Goal: Task Accomplishment & Management: Manage account settings

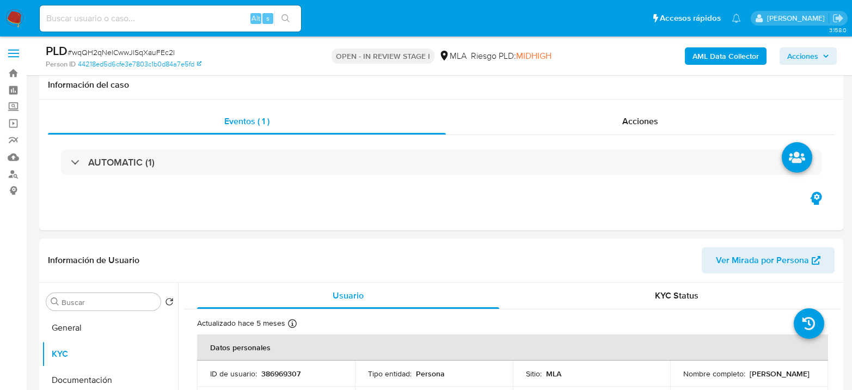
select select "10"
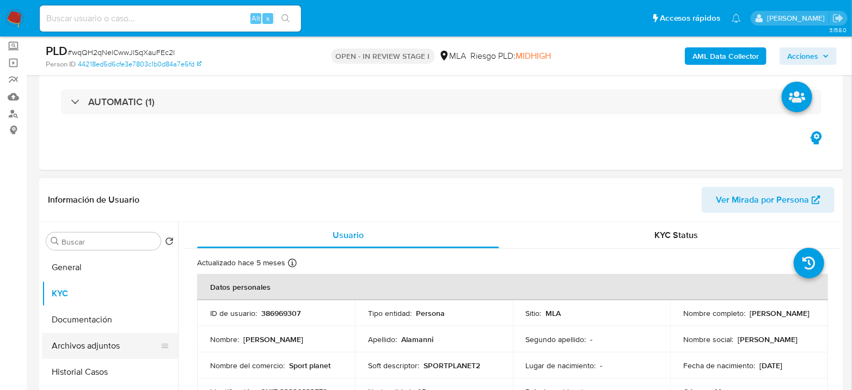
click at [110, 346] on button "Archivos adjuntos" at bounding box center [105, 346] width 127 height 26
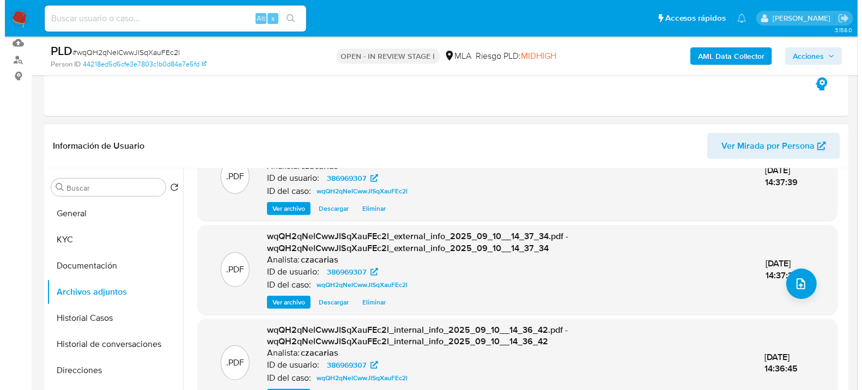
scroll to position [181, 0]
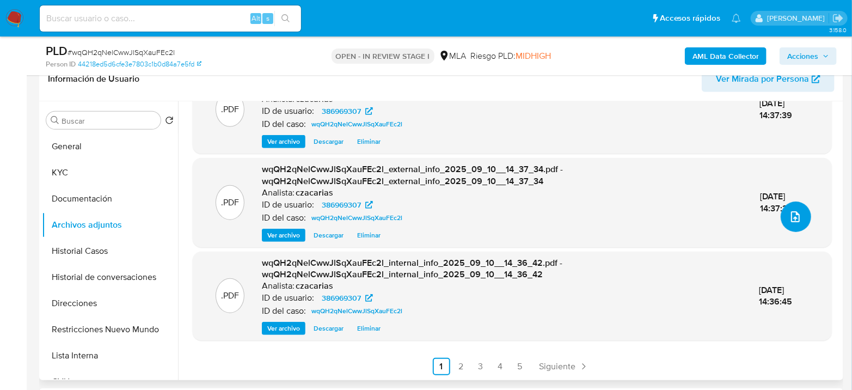
click at [783, 212] on button "upload-file" at bounding box center [796, 217] width 31 height 31
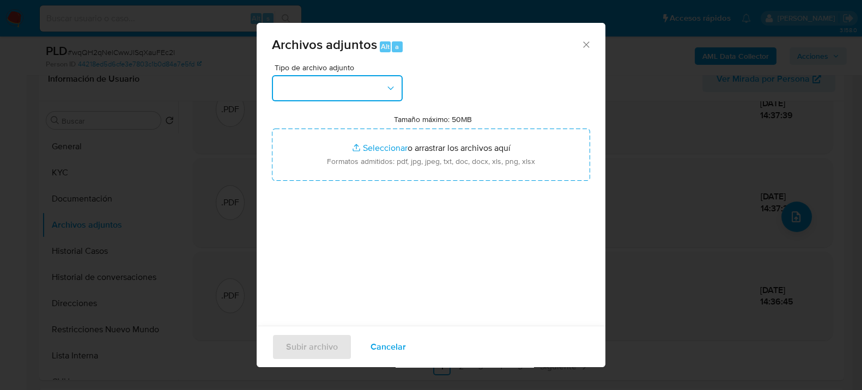
click at [350, 89] on button "button" at bounding box center [337, 88] width 131 height 26
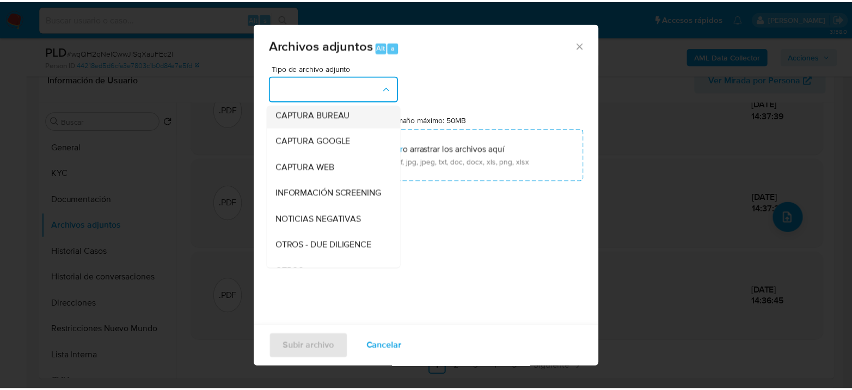
scroll to position [121, 0]
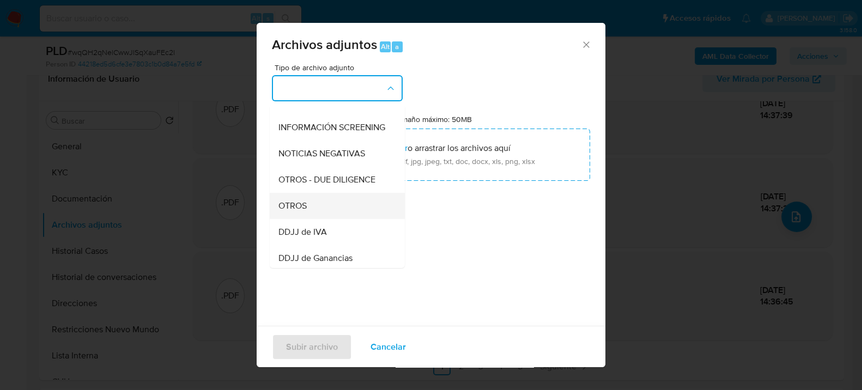
click at [296, 211] on span "OTROS" at bounding box center [292, 205] width 28 height 11
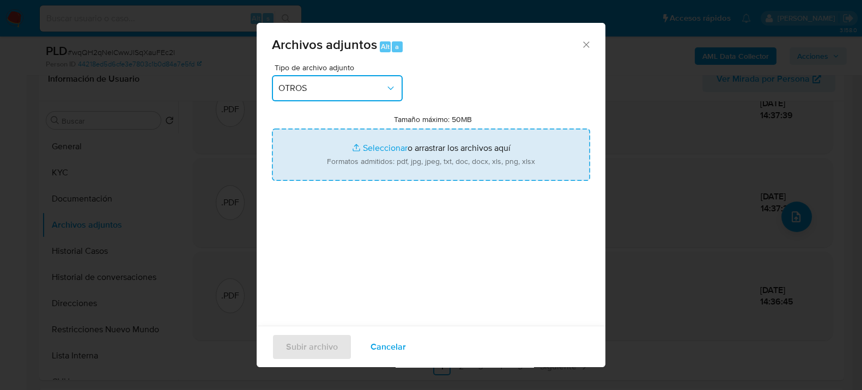
type input "C:\fakepath\Caselog wqQH2qNelCwwJlSqXauFEc2l_2025_08_19_13_09_03.docx"
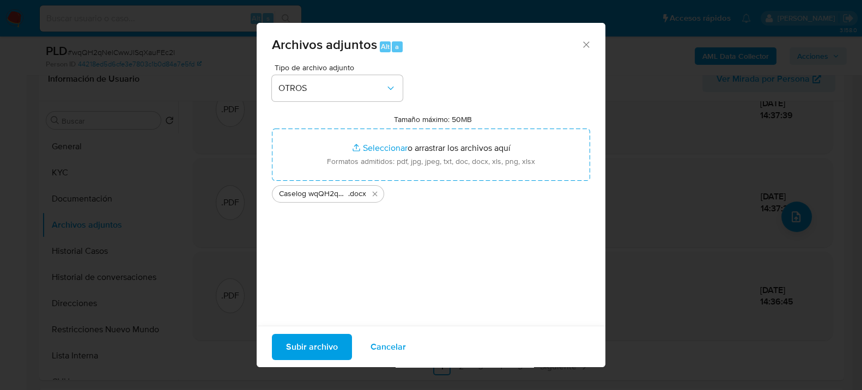
click at [306, 346] on span "Subir archivo" at bounding box center [312, 346] width 52 height 24
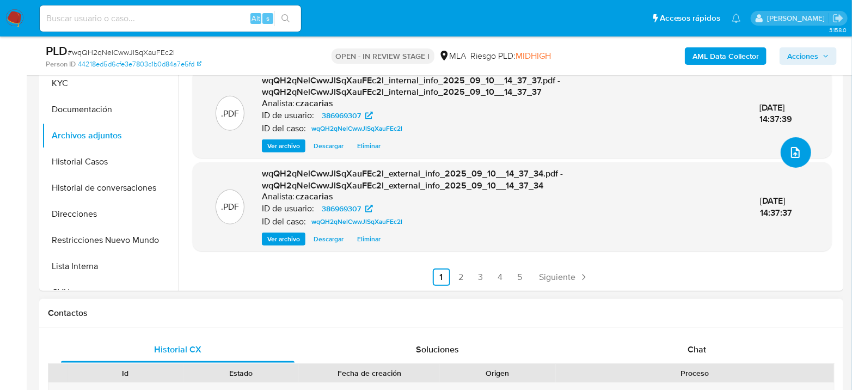
scroll to position [484, 0]
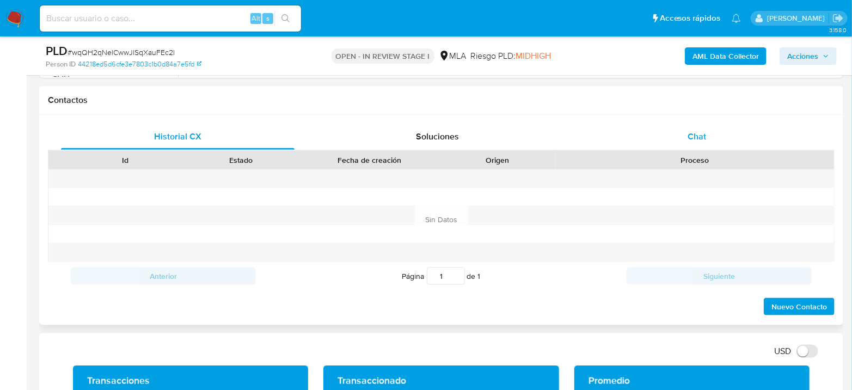
click at [703, 131] on span "Chat" at bounding box center [697, 136] width 19 height 13
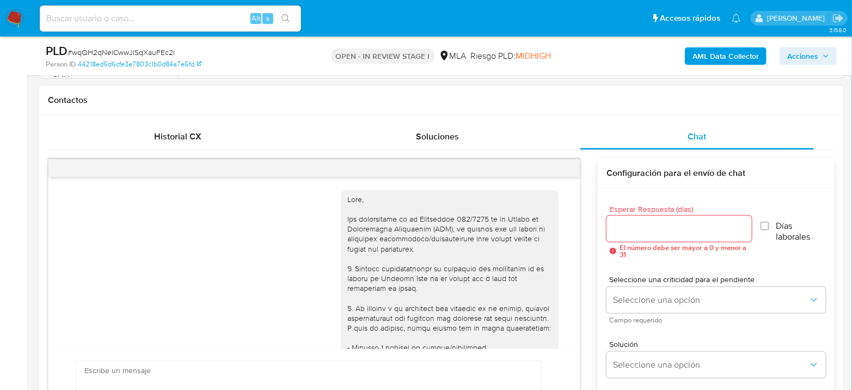
scroll to position [684, 0]
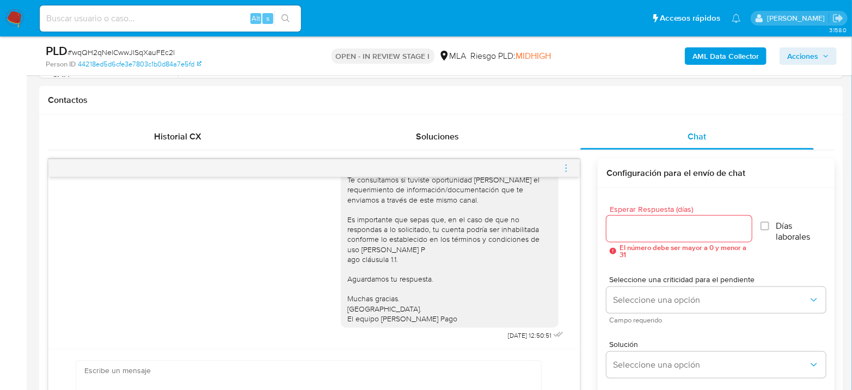
click at [564, 168] on icon "menu-action" at bounding box center [567, 168] width 10 height 10
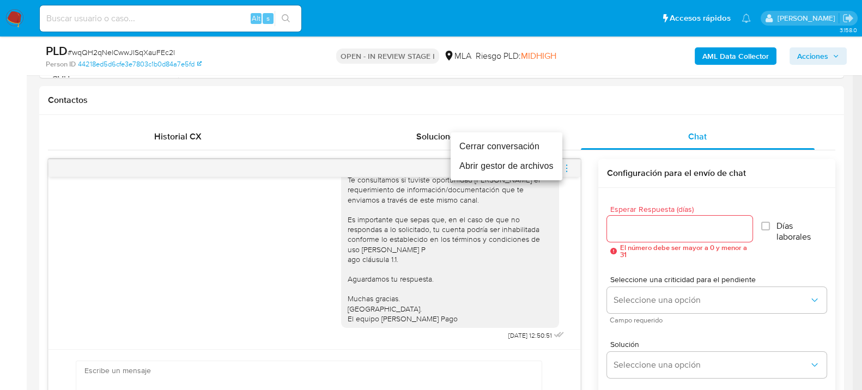
click at [501, 145] on li "Cerrar conversación" at bounding box center [506, 147] width 112 height 20
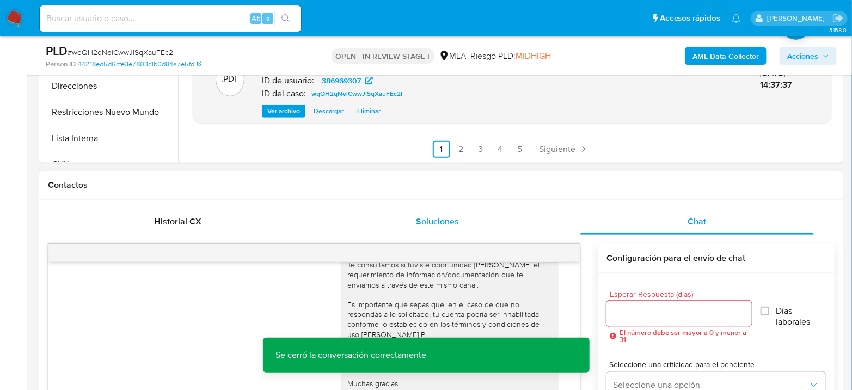
scroll to position [423, 0]
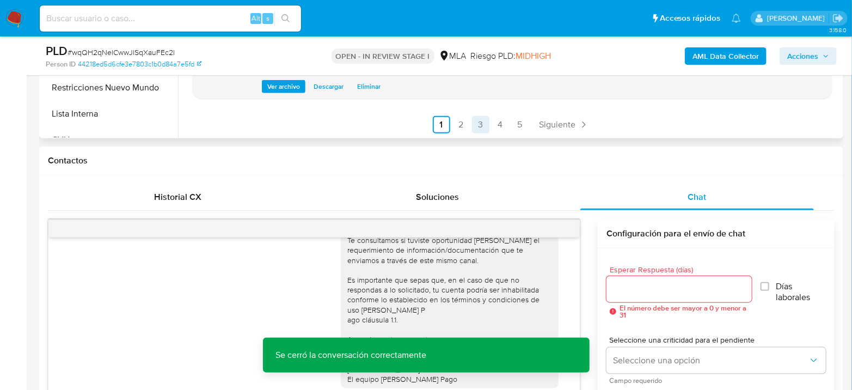
click at [472, 121] on link "3" at bounding box center [480, 124] width 17 height 17
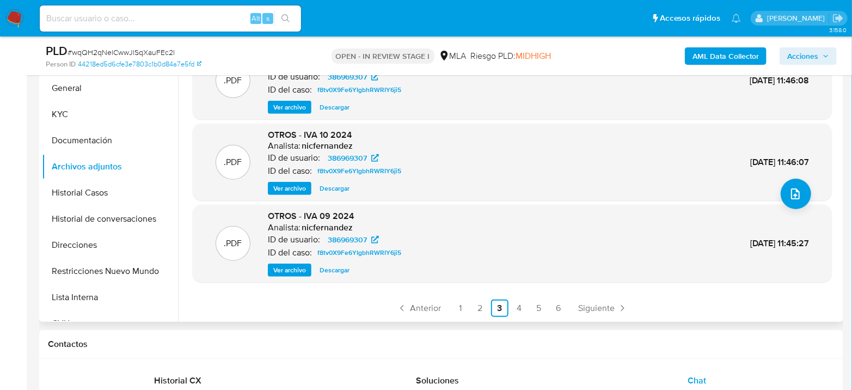
scroll to position [242, 0]
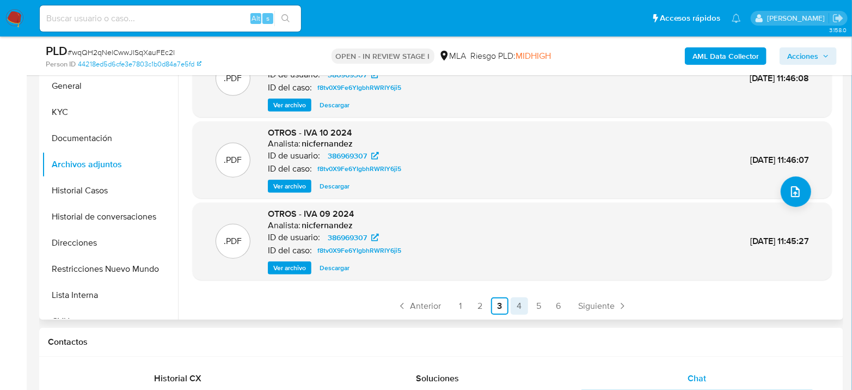
click at [524, 306] on link "4" at bounding box center [519, 305] width 17 height 17
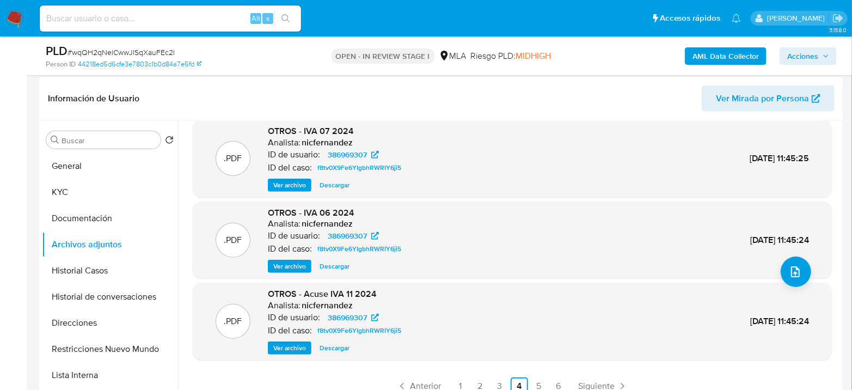
scroll to position [181, 0]
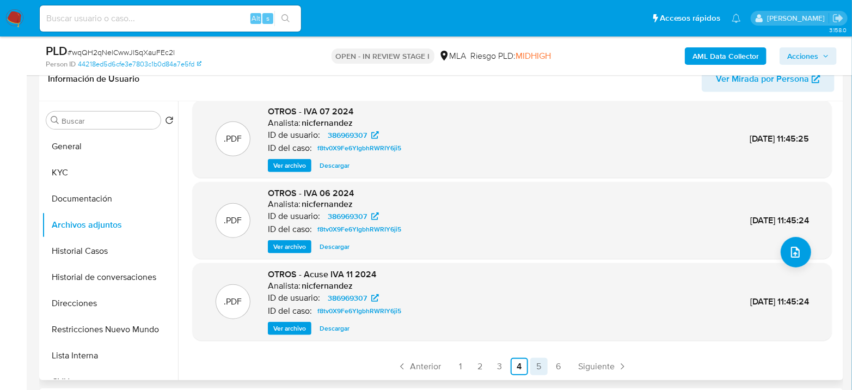
click at [540, 370] on link "5" at bounding box center [539, 366] width 17 height 17
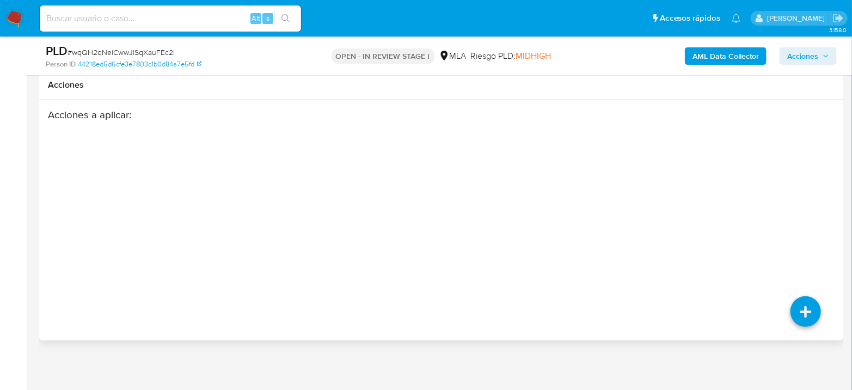
scroll to position [1947, 0]
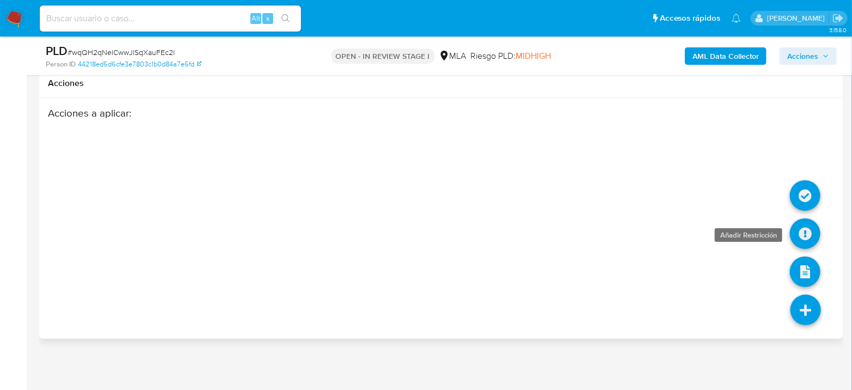
click at [800, 233] on icon at bounding box center [805, 233] width 31 height 31
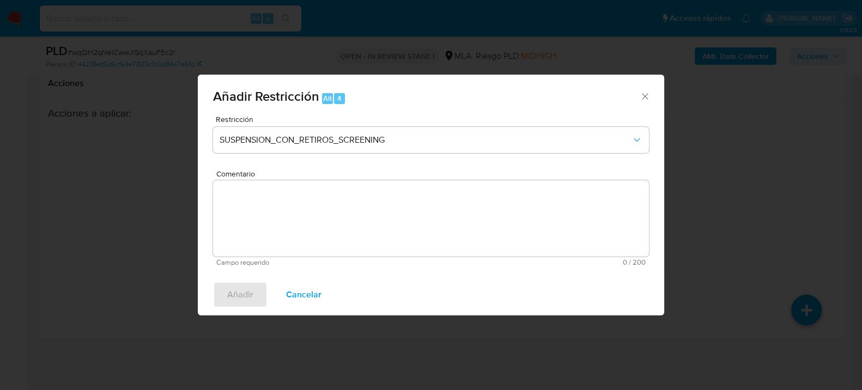
click at [645, 94] on icon "Cerrar ventana" at bounding box center [644, 96] width 11 height 11
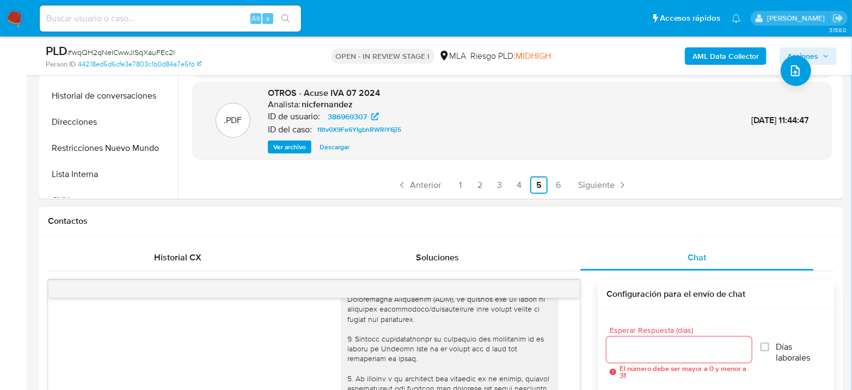
scroll to position [0, 0]
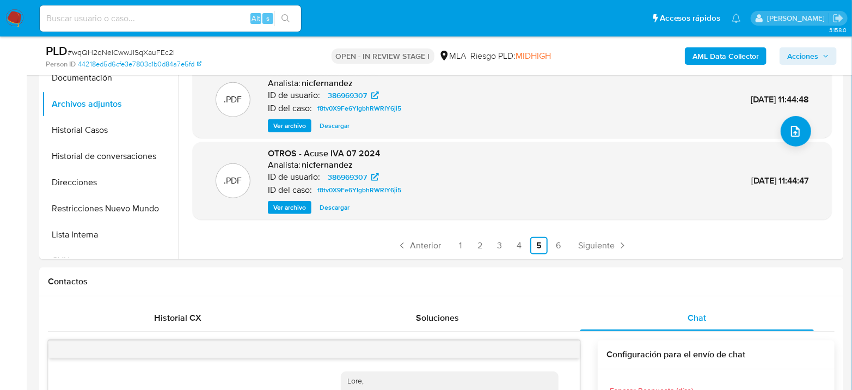
click at [803, 50] on span "Acciones" at bounding box center [803, 55] width 31 height 17
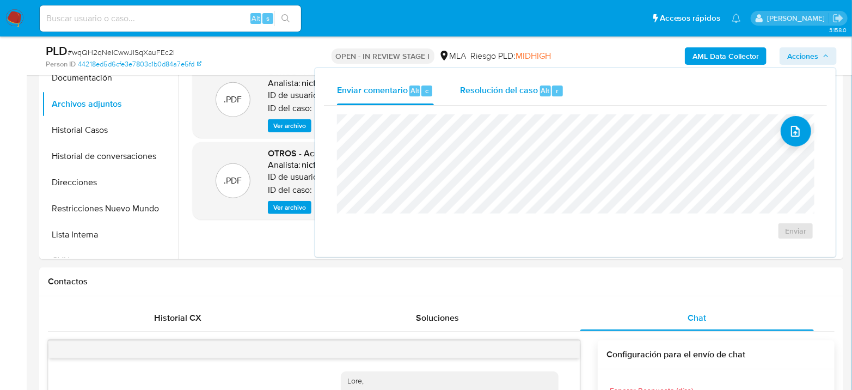
click at [518, 101] on div "Resolución del caso Alt r" at bounding box center [512, 91] width 104 height 28
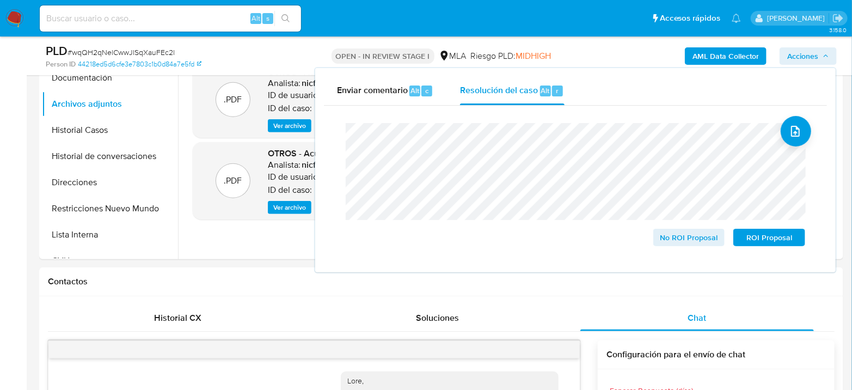
click at [143, 54] on span "# wqQH2qNelCwwJlSqXauFEc2l" at bounding box center [121, 52] width 107 height 11
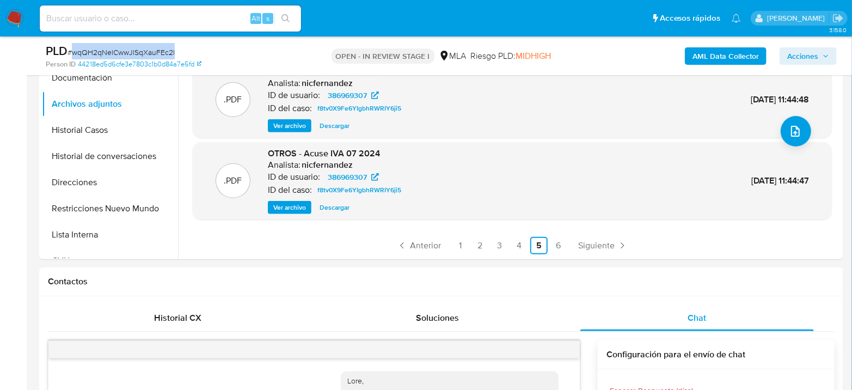
copy span "wqQH2qNelCwwJlSqXauFEc2l"
click at [801, 56] on span "Acciones" at bounding box center [803, 55] width 31 height 17
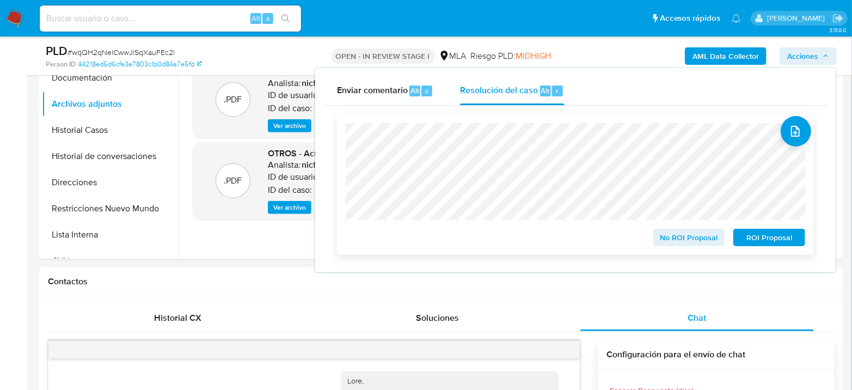
click at [684, 240] on span "No ROI Proposal" at bounding box center [689, 237] width 57 height 15
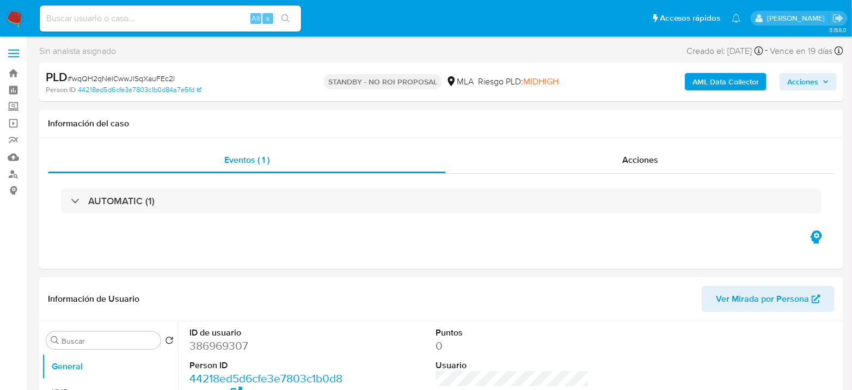
select select "10"
click at [179, 19] on input at bounding box center [170, 18] width 261 height 14
paste input "qX3ArlvDJ4la4WH9pE9bmoC3"
type input "qX3ArlvDJ4la4WH9pE9bmoC3"
click at [275, 21] on button "search-icon" at bounding box center [286, 18] width 22 height 15
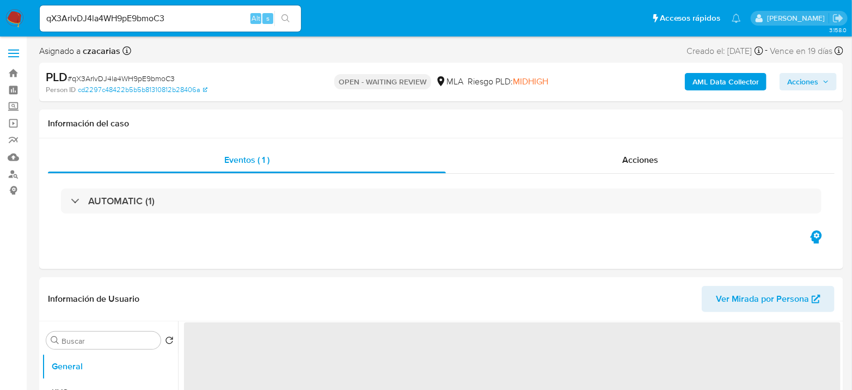
select select "10"
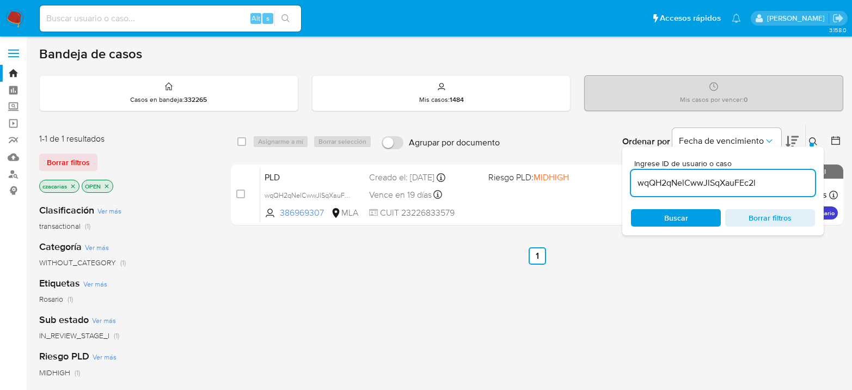
click at [674, 178] on input "wqQH2qNelCwwJlSqXauFEc2l" at bounding box center [723, 183] width 184 height 14
type input "qX3ArlvDJ4la4WH9pE9bmoC3"
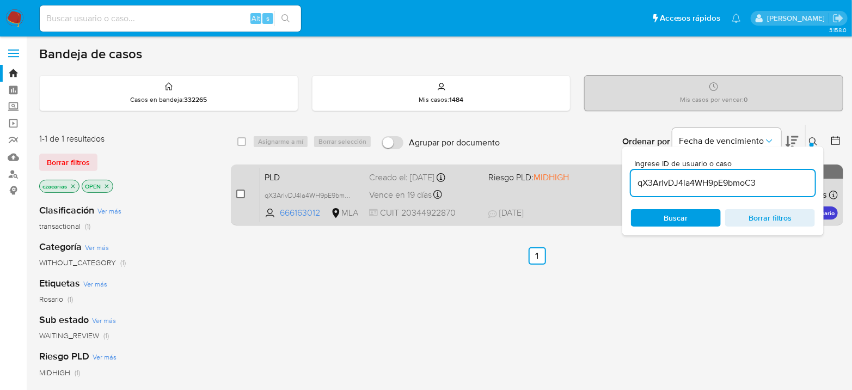
click at [237, 192] on input "checkbox" at bounding box center [240, 194] width 9 height 9
checkbox input "true"
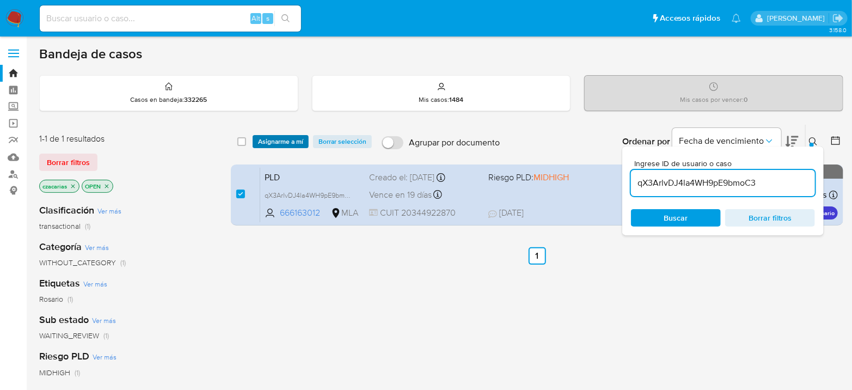
click at [284, 136] on span "Asignarme a mí" at bounding box center [280, 141] width 45 height 11
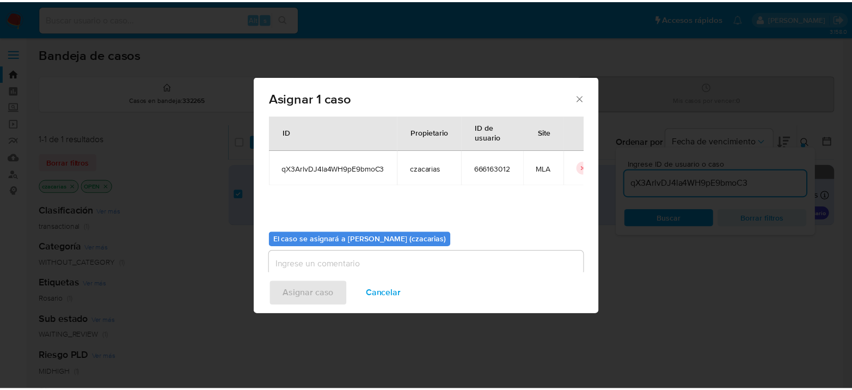
scroll to position [56, 0]
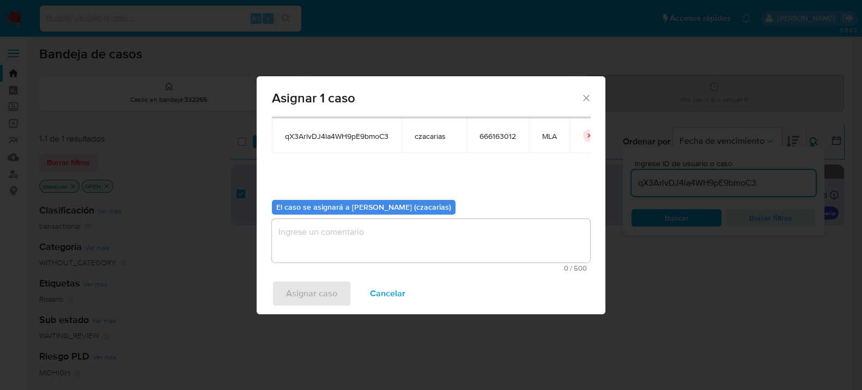
drag, startPoint x: 410, startPoint y: 245, endPoint x: 341, endPoint y: 278, distance: 76.7
click at [411, 245] on textarea "assign-modal" at bounding box center [431, 241] width 318 height 44
click at [301, 298] on span "Asignar caso" at bounding box center [311, 294] width 51 height 24
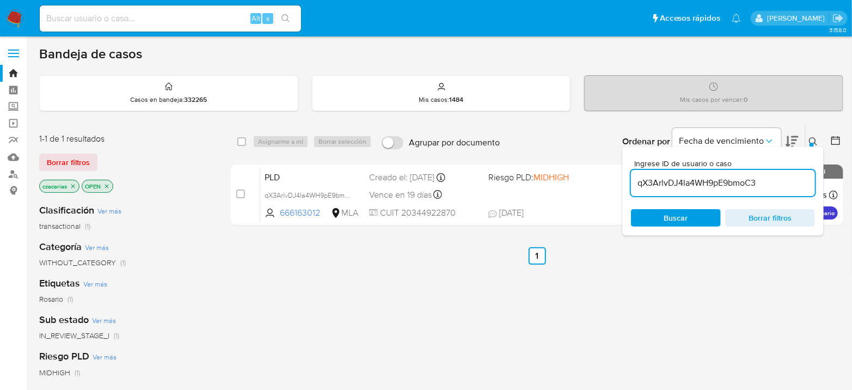
click at [145, 25] on div "Alt s" at bounding box center [170, 18] width 261 height 26
click at [160, 13] on input at bounding box center [170, 18] width 261 height 14
paste input "wqQH2qNelCwwJlSqXauFEc2l"
type input "wqQH2qNelCwwJlSqXauFEc2l"
click at [295, 22] on button "search-icon" at bounding box center [286, 18] width 22 height 15
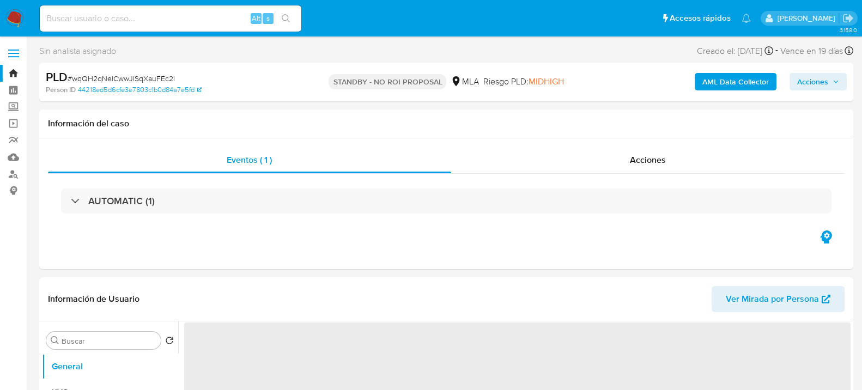
select select "10"
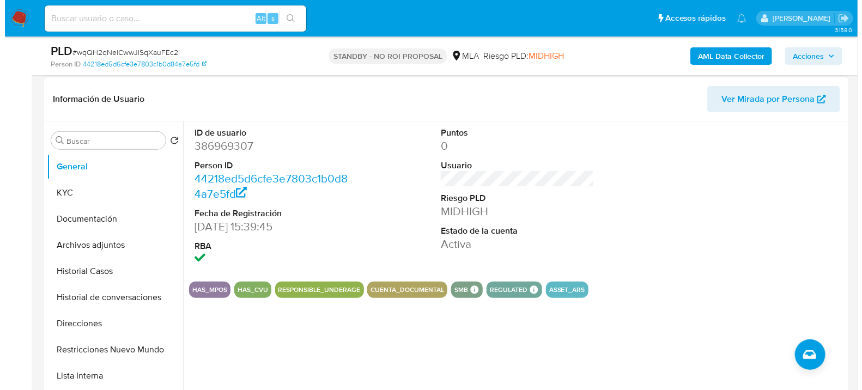
scroll to position [181, 0]
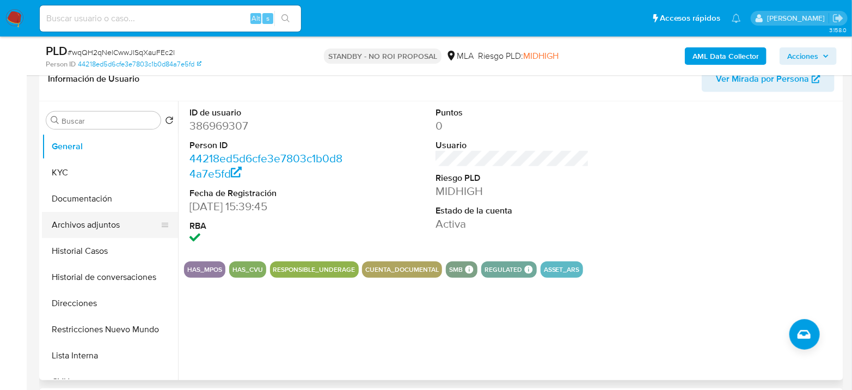
click at [100, 218] on button "Archivos adjuntos" at bounding box center [105, 225] width 127 height 26
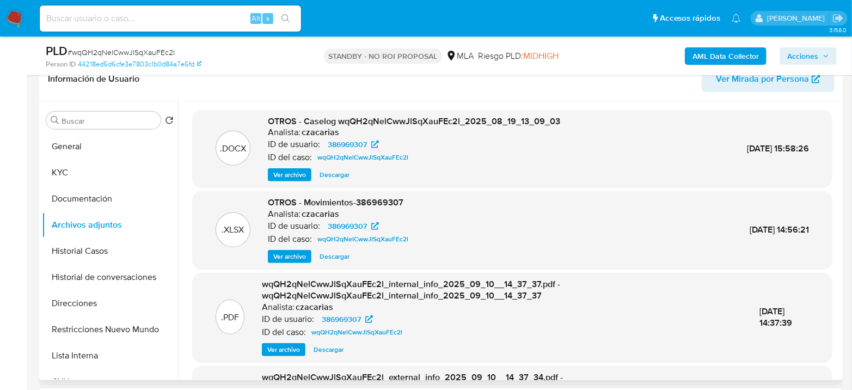
click at [276, 176] on span "Ver archivo" at bounding box center [289, 174] width 33 height 11
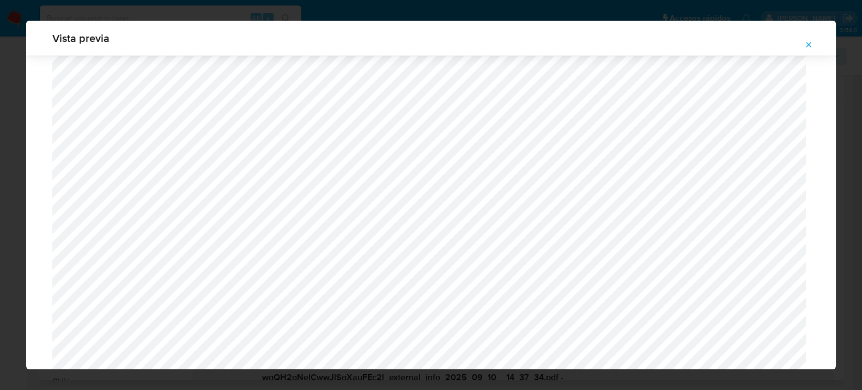
scroll to position [2998, 0]
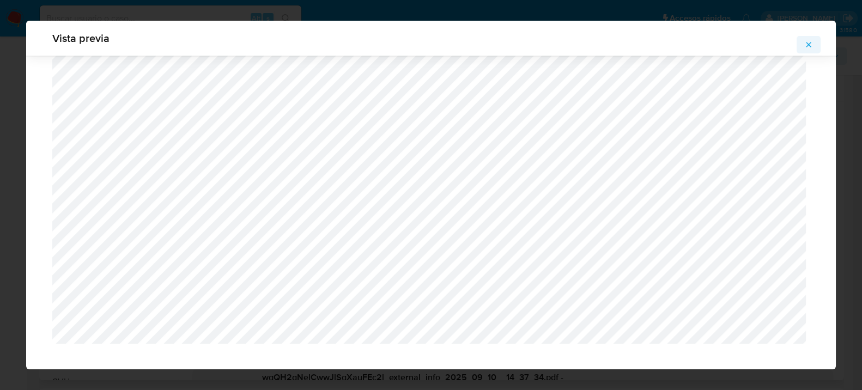
click at [807, 48] on icon "Attachment preview" at bounding box center [808, 44] width 9 height 9
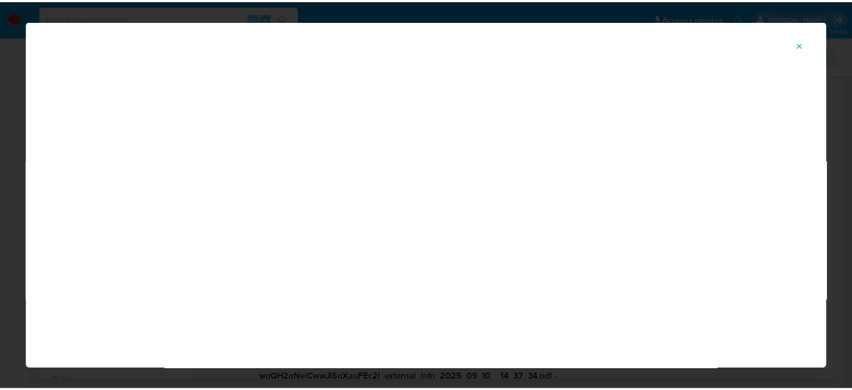
scroll to position [56, 0]
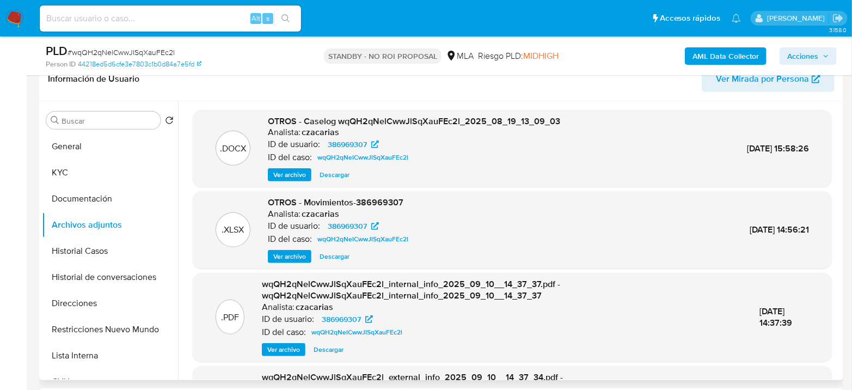
click at [21, 21] on img at bounding box center [14, 18] width 19 height 19
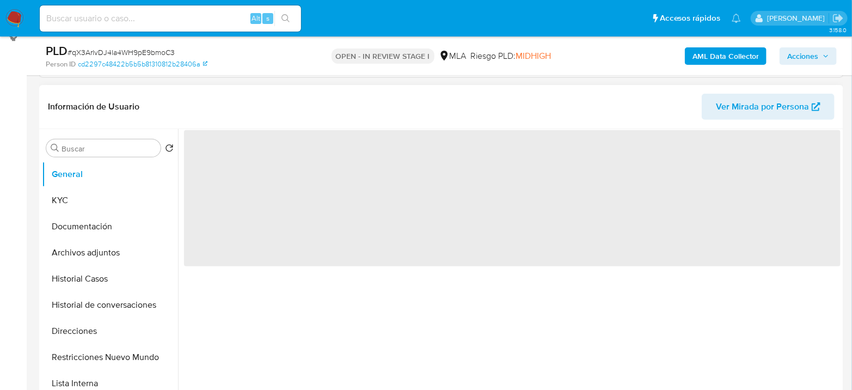
scroll to position [181, 0]
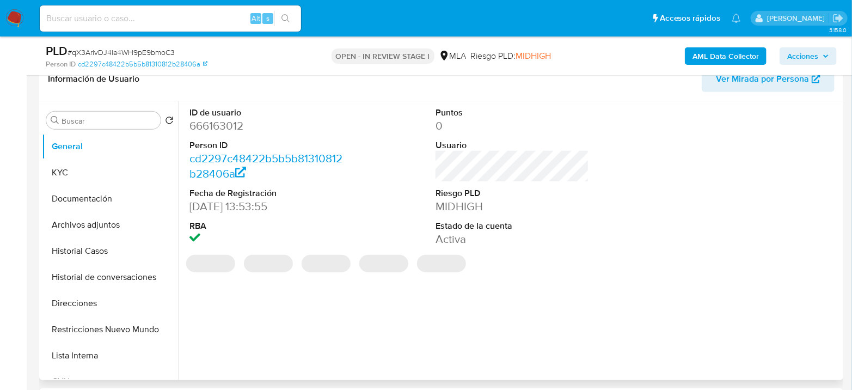
select select "10"
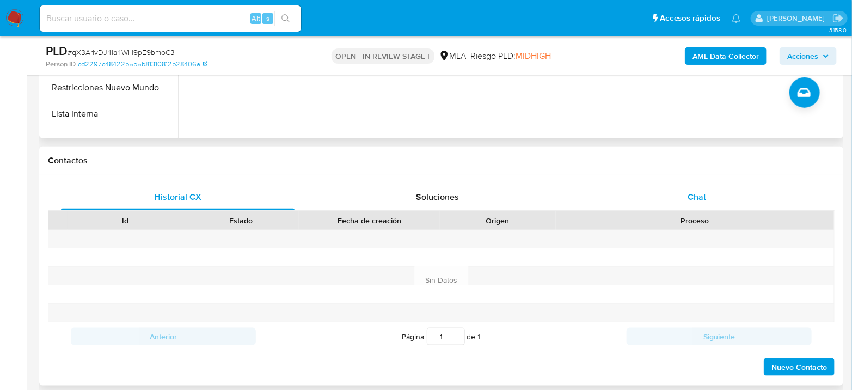
click at [689, 191] on span "Chat" at bounding box center [697, 197] width 19 height 13
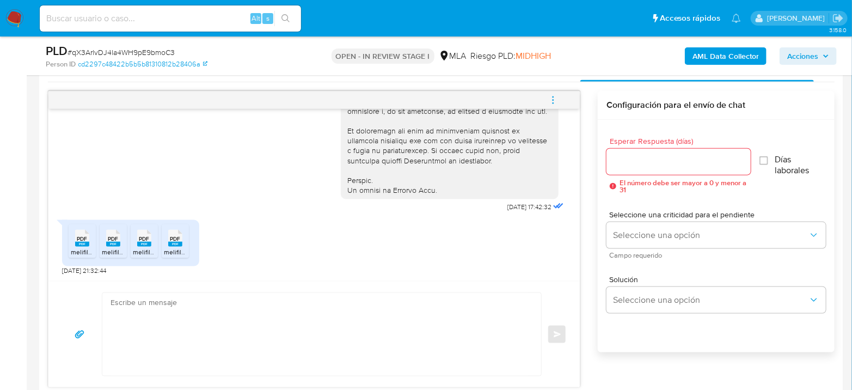
scroll to position [605, 0]
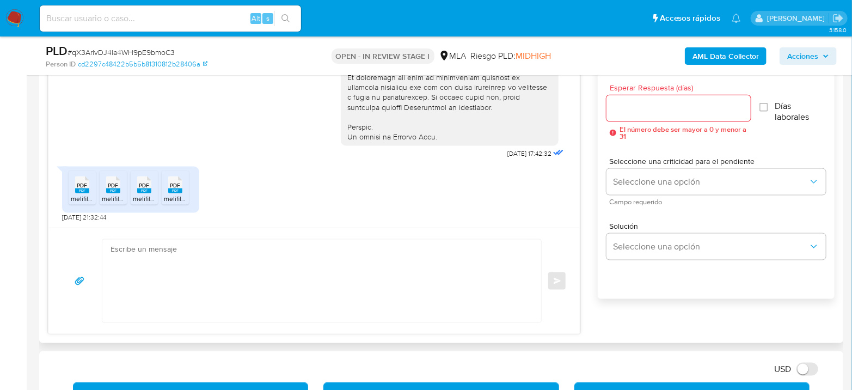
click at [173, 192] on icon "PDF" at bounding box center [175, 184] width 14 height 19
click at [139, 195] on span "melifile5013868573675374870.pdf" at bounding box center [183, 198] width 101 height 9
drag, startPoint x: 118, startPoint y: 191, endPoint x: 92, endPoint y: 184, distance: 27.1
click at [118, 191] on rect at bounding box center [113, 190] width 14 height 5
click at [77, 179] on icon at bounding box center [82, 184] width 14 height 17
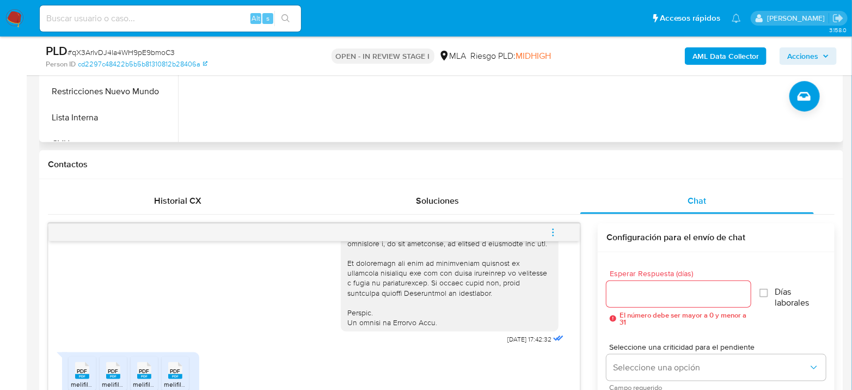
scroll to position [242, 0]
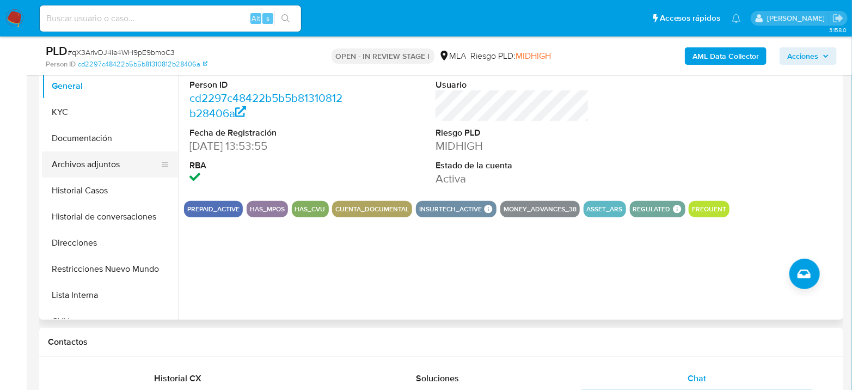
click at [111, 166] on button "Archivos adjuntos" at bounding box center [105, 164] width 127 height 26
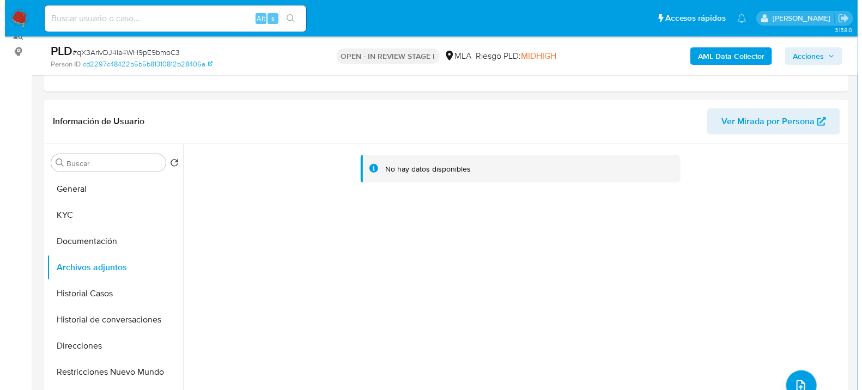
scroll to position [121, 0]
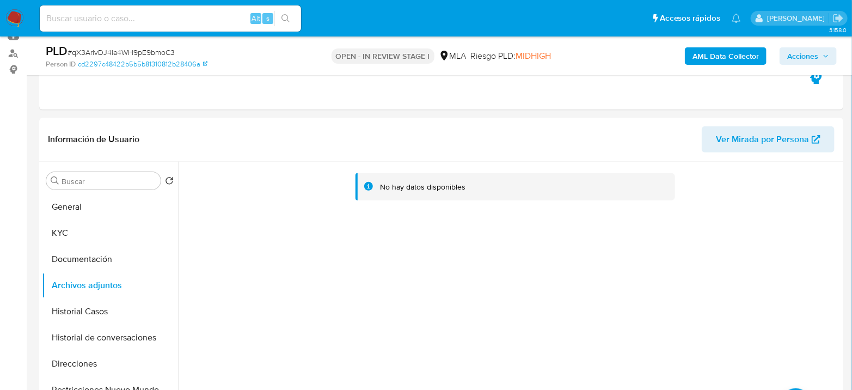
click at [735, 46] on div "AML Data Collector Acciones" at bounding box center [706, 56] width 261 height 26
click at [729, 56] on b "AML Data Collector" at bounding box center [726, 55] width 66 height 17
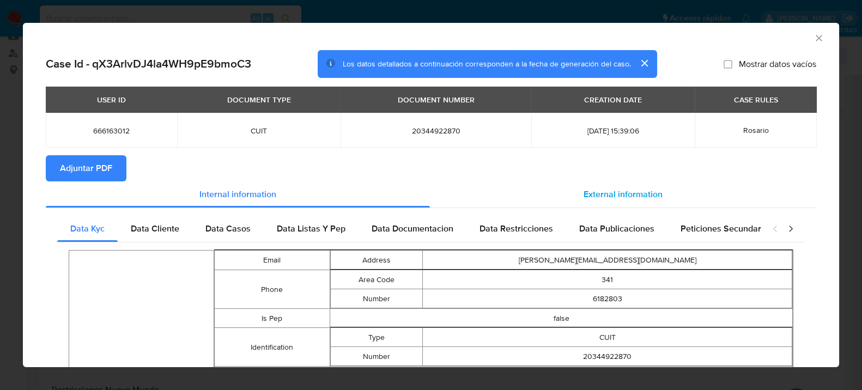
click at [649, 206] on div "External information" at bounding box center [623, 194] width 386 height 26
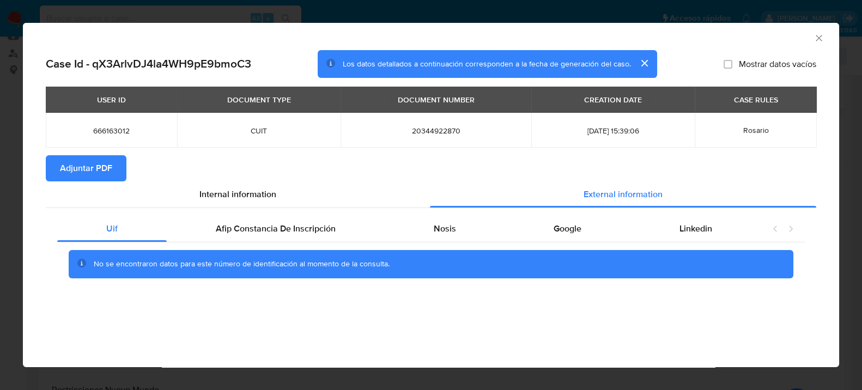
drag, startPoint x: 325, startPoint y: 225, endPoint x: 376, endPoint y: 171, distance: 74.7
click at [324, 226] on span "Afip Constancia De Inscripción" at bounding box center [276, 228] width 120 height 13
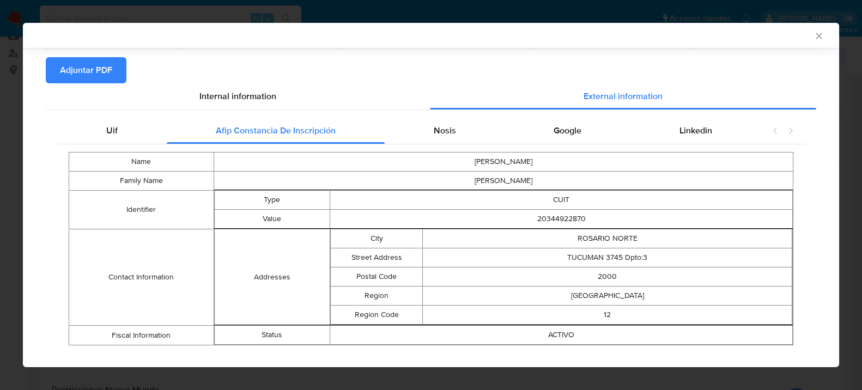
scroll to position [114, 0]
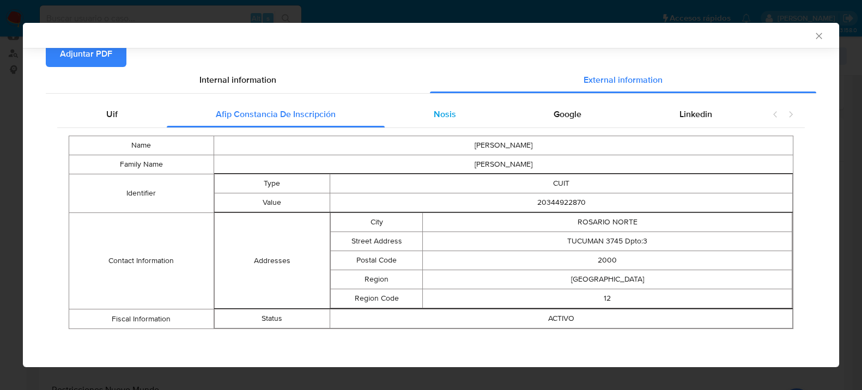
click at [461, 110] on div "Nosis" at bounding box center [445, 114] width 120 height 26
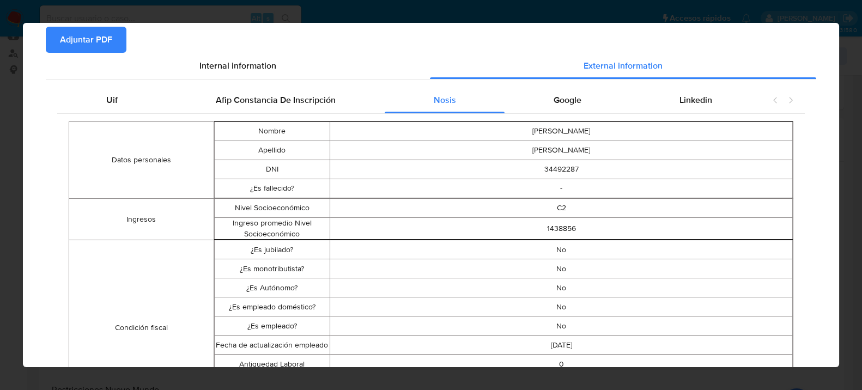
scroll to position [1, 0]
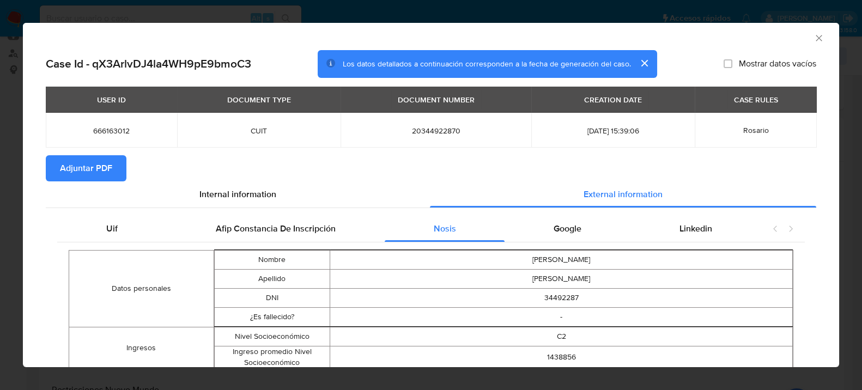
click at [571, 251] on td "JUAN MANUEL" at bounding box center [561, 260] width 462 height 19
click at [577, 240] on div "Google" at bounding box center [567, 229] width 126 height 26
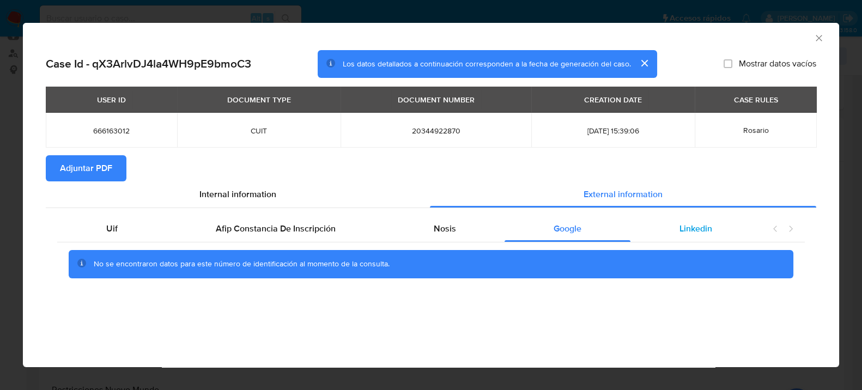
click at [680, 217] on div "Linkedin" at bounding box center [695, 229] width 131 height 26
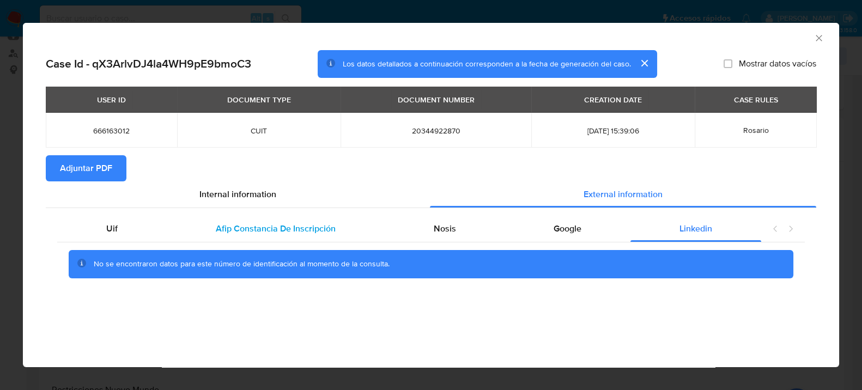
click at [242, 236] on div "Afip Constancia De Inscripción" at bounding box center [276, 229] width 218 height 26
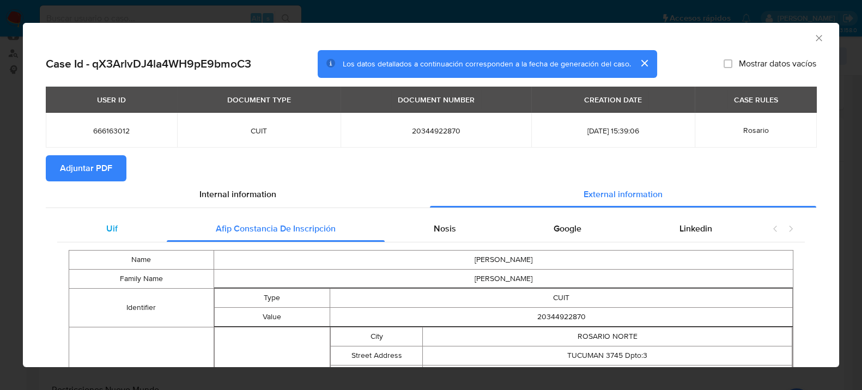
click at [152, 227] on div "Uif" at bounding box center [111, 229] width 109 height 26
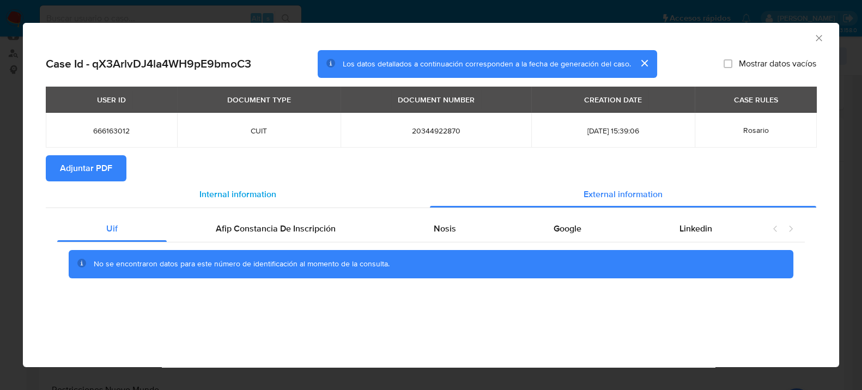
click at [271, 192] on span "Internal information" at bounding box center [237, 194] width 77 height 13
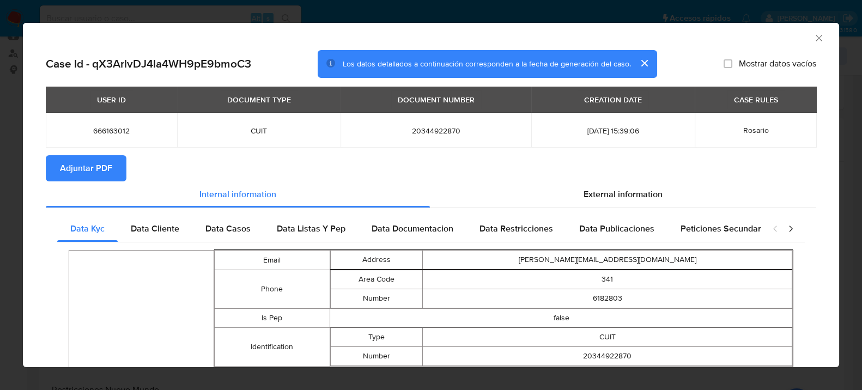
click at [600, 180] on section "Adjuntar PDF" at bounding box center [431, 168] width 770 height 26
click at [583, 189] on span "External information" at bounding box center [622, 194] width 79 height 13
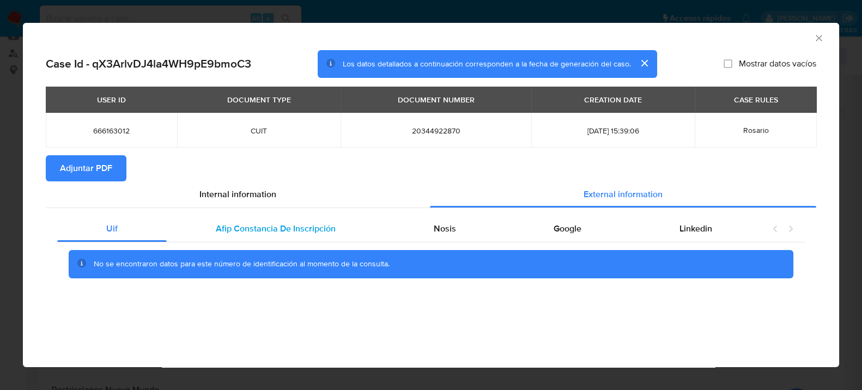
click at [285, 229] on span "Afip Constancia De Inscripción" at bounding box center [276, 228] width 120 height 13
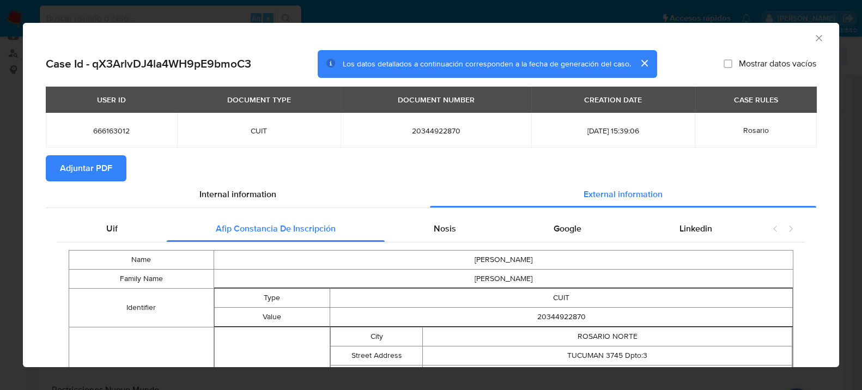
click at [103, 174] on span "Adjuntar PDF" at bounding box center [86, 168] width 52 height 24
click at [814, 38] on icon "Cerrar ventana" at bounding box center [818, 38] width 11 height 11
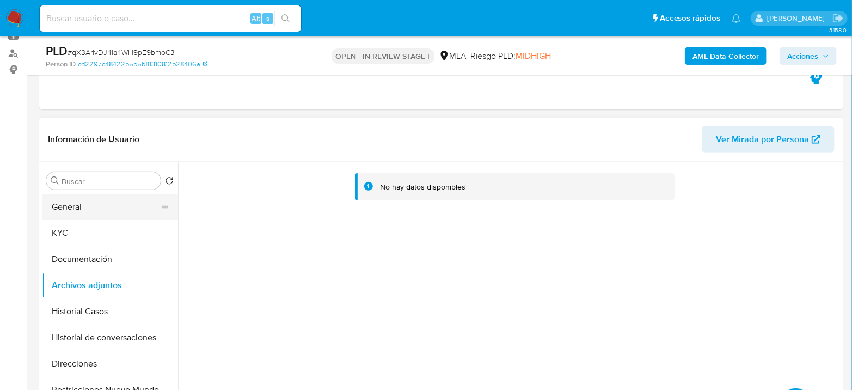
click at [72, 215] on button "General" at bounding box center [105, 207] width 127 height 26
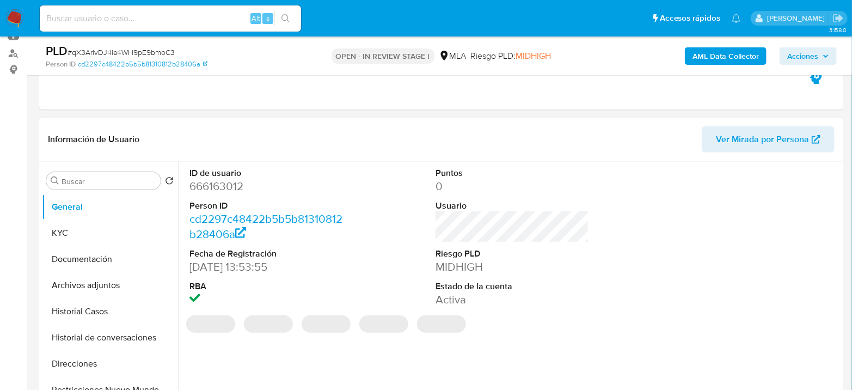
click at [195, 191] on dd "666163012" at bounding box center [267, 186] width 154 height 15
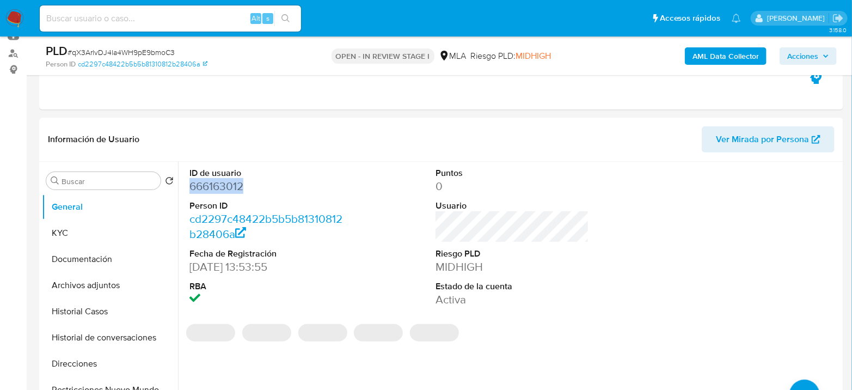
copy dd "666163012"
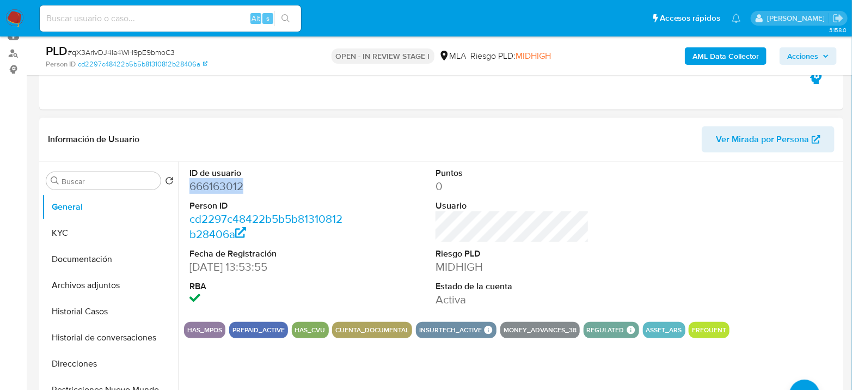
click at [233, 191] on dd "666163012" at bounding box center [267, 186] width 154 height 15
copy dd "666163012"
click at [55, 260] on button "Documentación" at bounding box center [105, 259] width 127 height 26
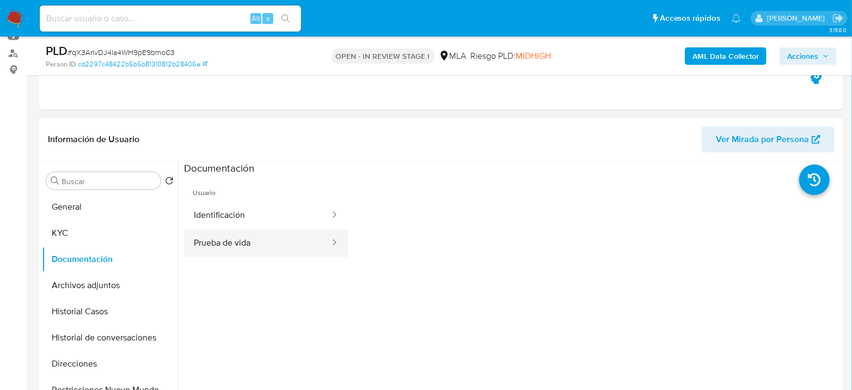
click at [297, 242] on button "Prueba de vida" at bounding box center [257, 243] width 147 height 28
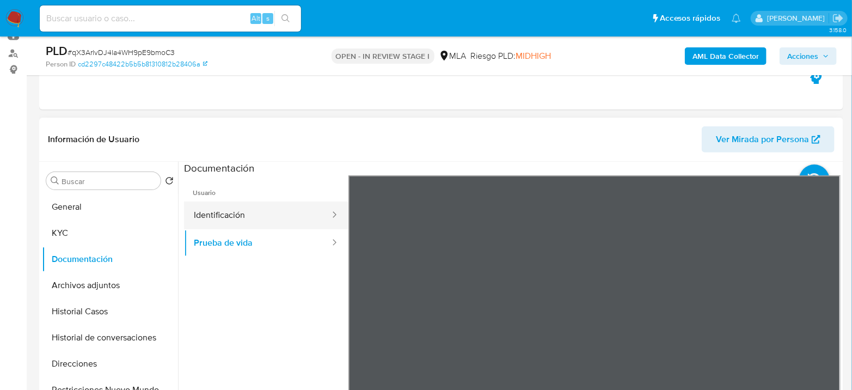
click at [260, 217] on button "Identificación" at bounding box center [257, 216] width 147 height 28
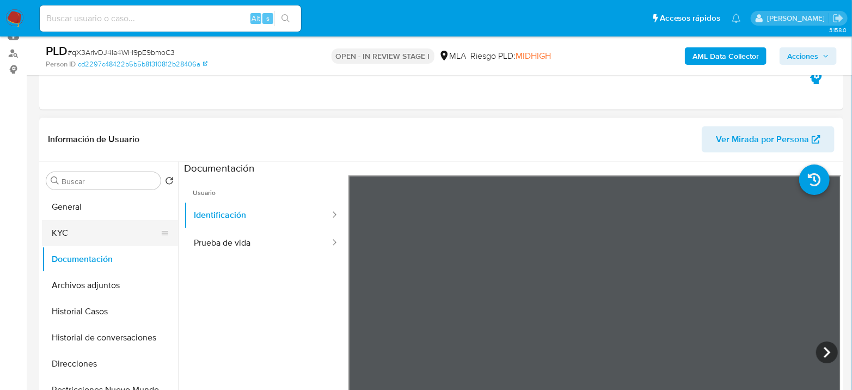
click at [89, 231] on button "KYC" at bounding box center [105, 233] width 127 height 26
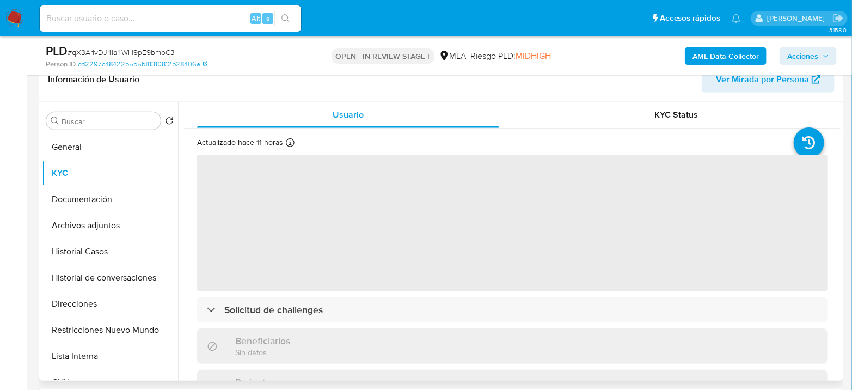
scroll to position [181, 0]
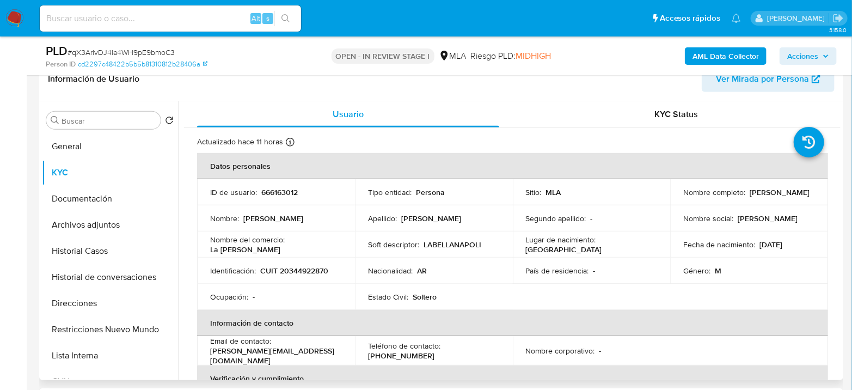
click at [305, 275] on p "CUIT 20344922870" at bounding box center [294, 271] width 68 height 10
copy p "20344922870"
click at [296, 272] on p "CUIT 20344922870" at bounding box center [294, 271] width 68 height 10
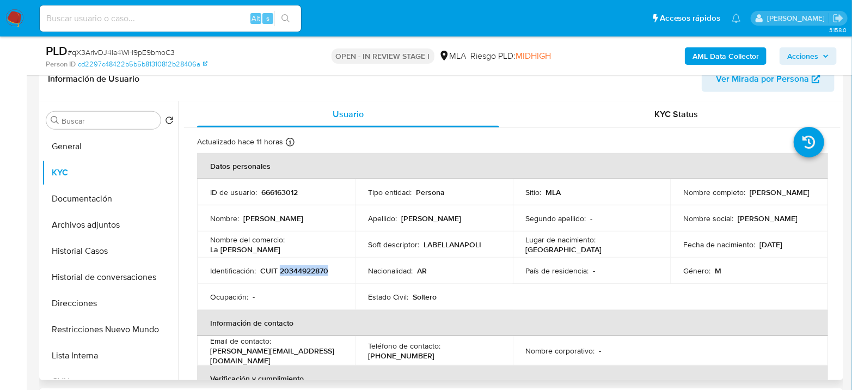
copy p "20344922870"
click at [94, 216] on button "Archivos adjuntos" at bounding box center [105, 225] width 127 height 26
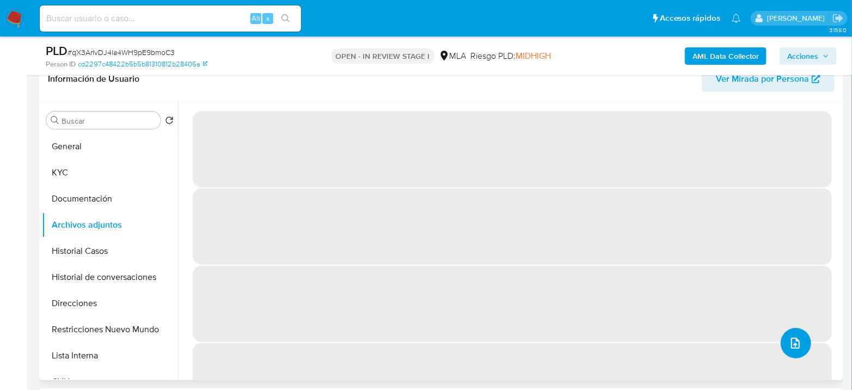
click at [793, 351] on button "upload-file" at bounding box center [796, 343] width 31 height 31
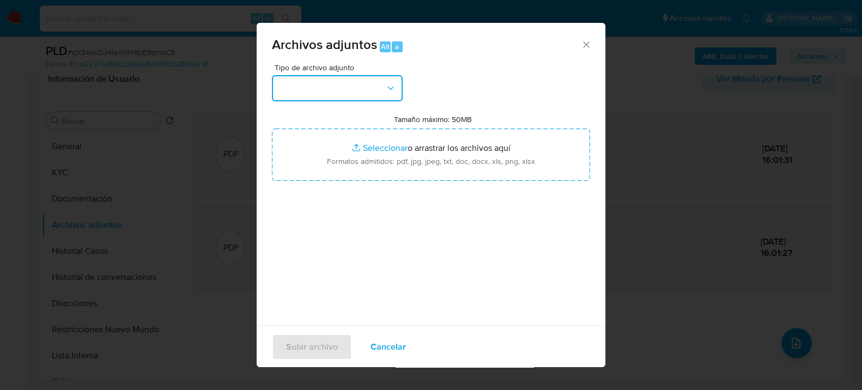
click at [355, 90] on button "button" at bounding box center [337, 88] width 131 height 26
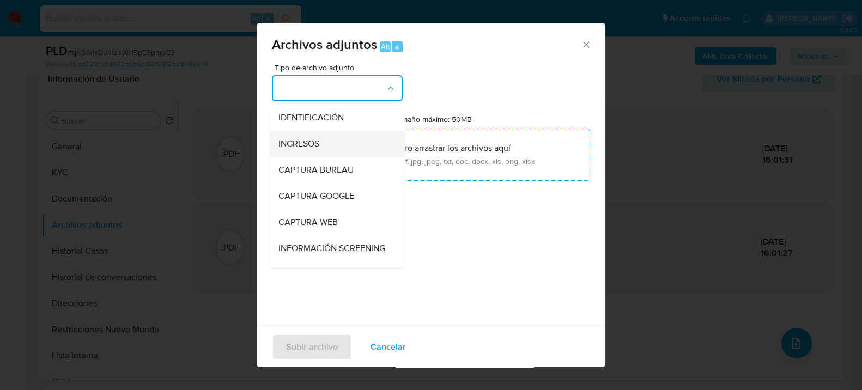
click at [313, 135] on div "INGRESOS" at bounding box center [333, 143] width 111 height 26
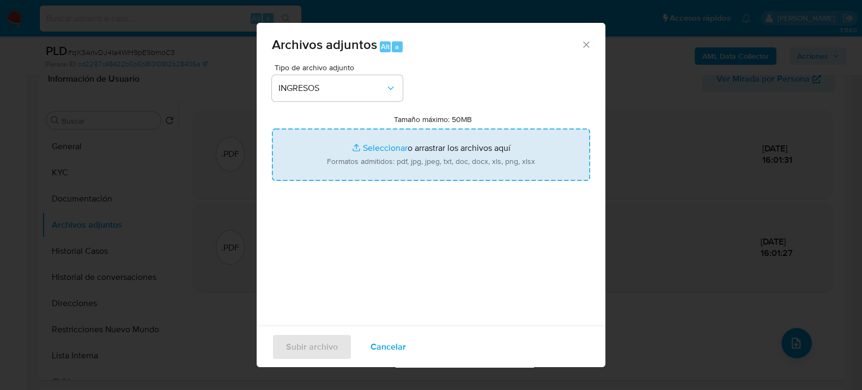
type input "C:\fakepath\FACTURAS C.pdf"
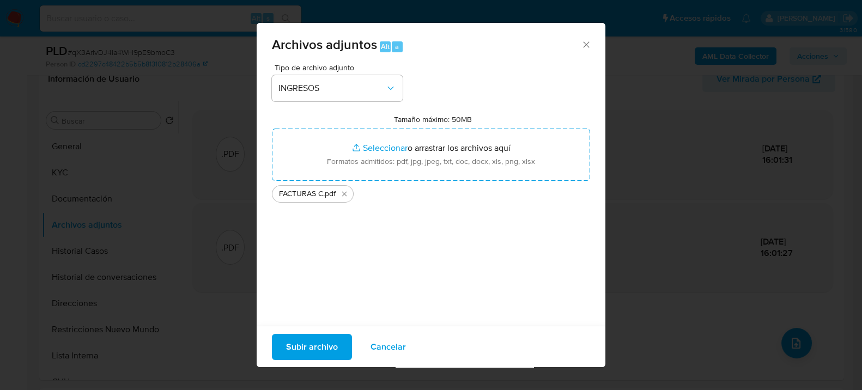
drag, startPoint x: 382, startPoint y: 155, endPoint x: 320, endPoint y: 344, distance: 199.5
click at [320, 344] on span "Subir archivo" at bounding box center [312, 346] width 52 height 24
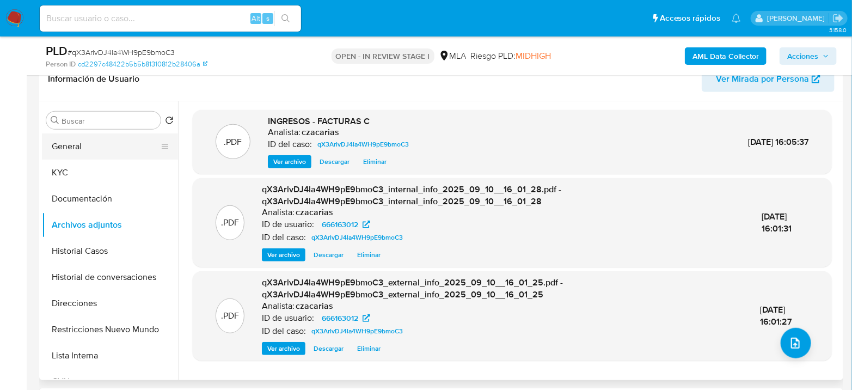
click at [60, 156] on button "General" at bounding box center [105, 146] width 127 height 26
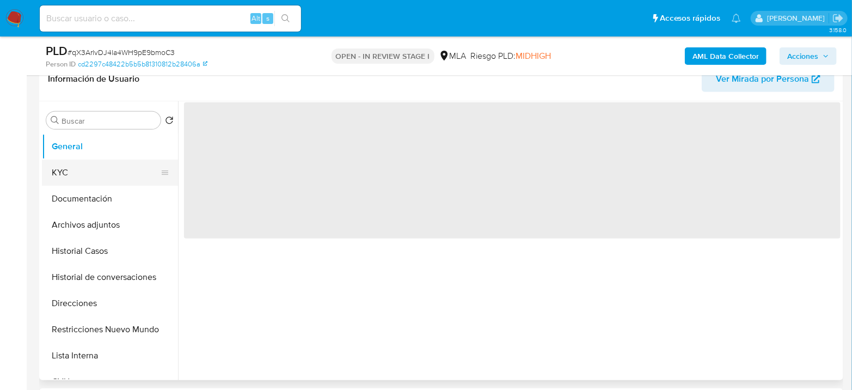
click at [63, 171] on button "KYC" at bounding box center [105, 173] width 127 height 26
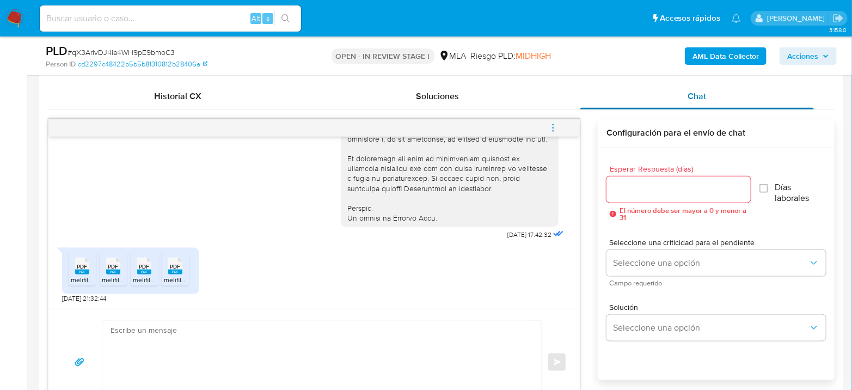
scroll to position [545, 0]
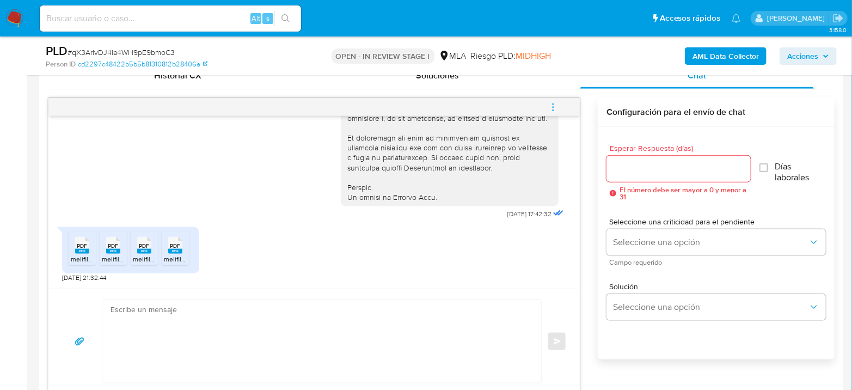
drag, startPoint x: 343, startPoint y: 292, endPoint x: 330, endPoint y: 316, distance: 27.0
click at [342, 292] on div "Enviar" at bounding box center [314, 341] width 532 height 106
click at [321, 332] on textarea at bounding box center [319, 341] width 417 height 83
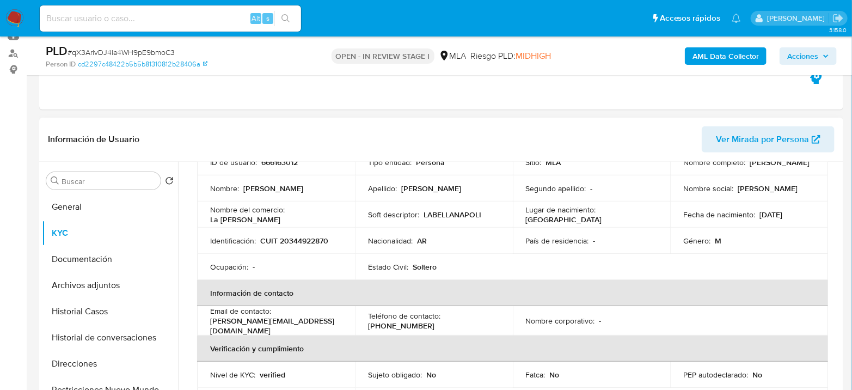
scroll to position [0, 0]
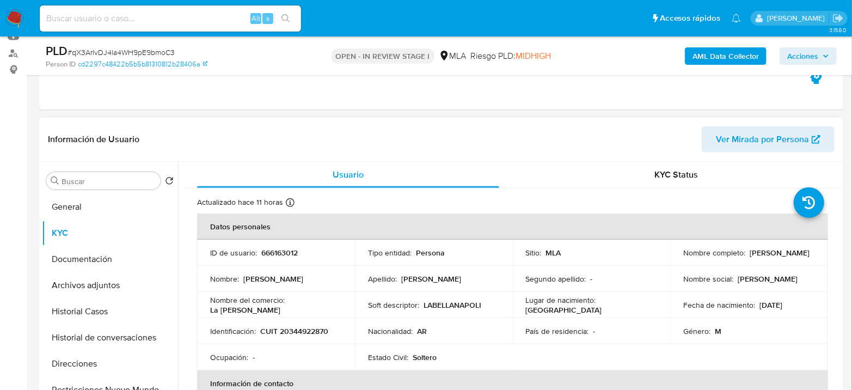
drag, startPoint x: 681, startPoint y: 259, endPoint x: 782, endPoint y: 257, distance: 100.8
click at [783, 257] on p "Juan Manuel Simoncini Garcia" at bounding box center [780, 253] width 60 height 10
copy p "Juan Manuel Simoncini Garcia"
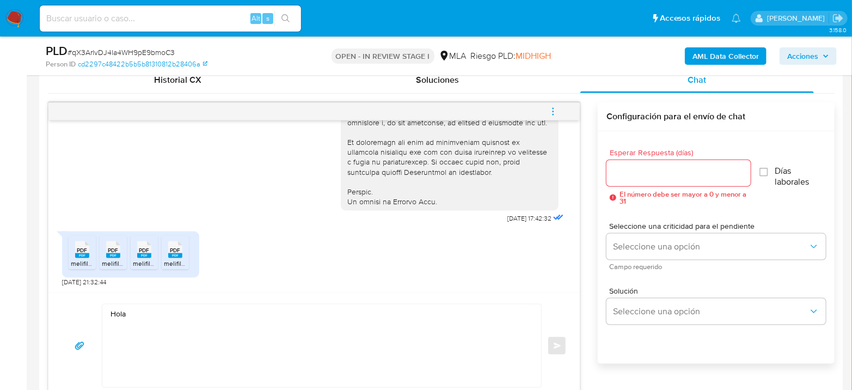
scroll to position [545, 0]
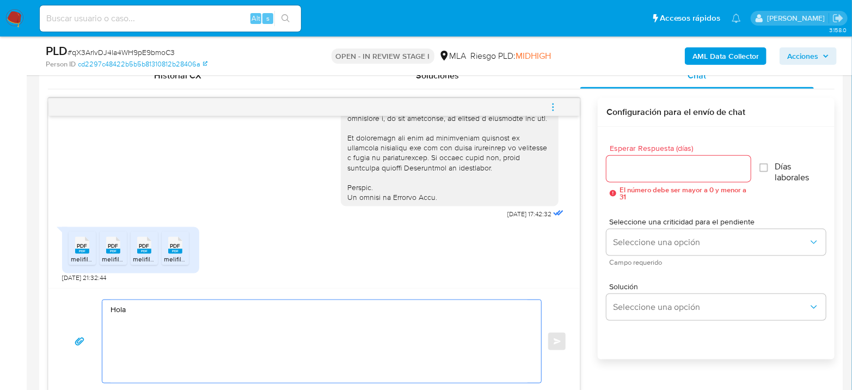
click at [166, 313] on textarea "Hola" at bounding box center [319, 341] width 417 height 83
paste textarea "Juan Manuel Simoncini Garcia"
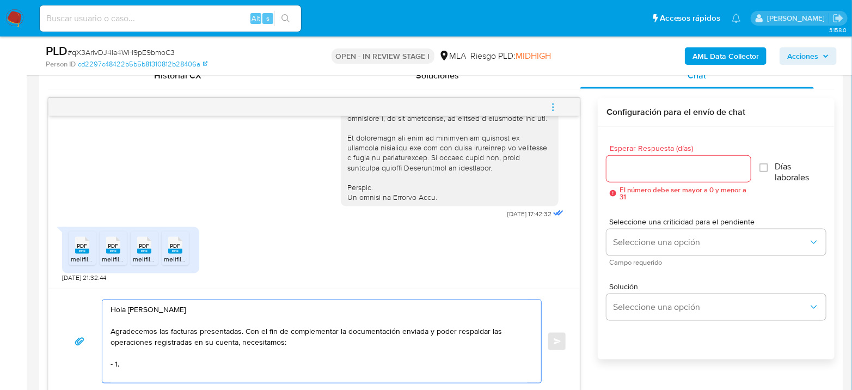
paste textarea "1. Descripción de la actividad: - Detalla la actividad que realizas a través de…"
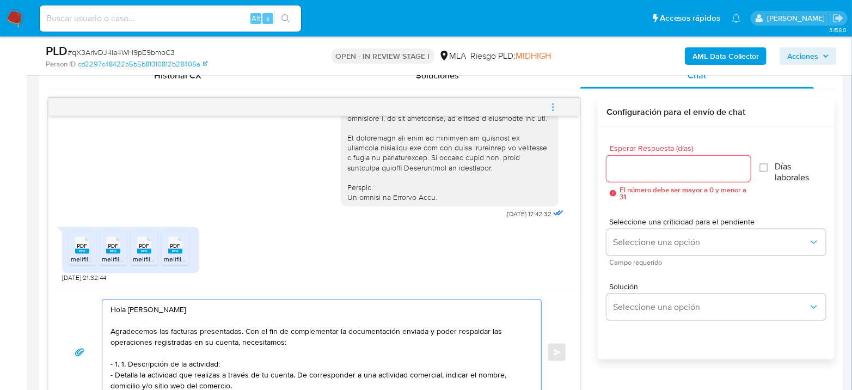
scroll to position [555, 0]
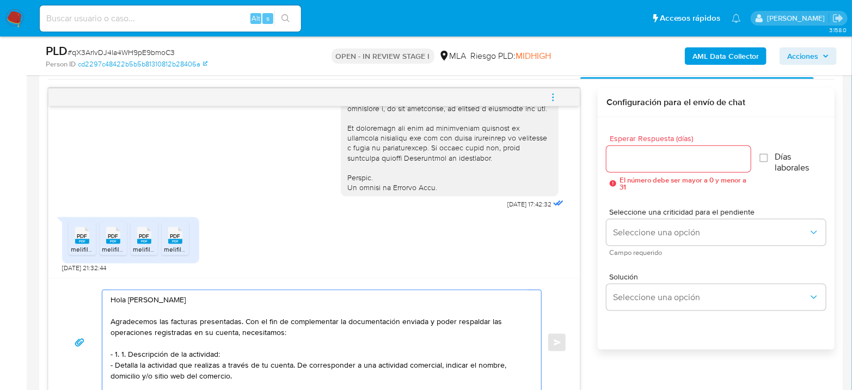
click at [119, 350] on textarea "Hola Juan Manuel Simoncini Garcia Agradecemos las facturas presentadas. Con el …" at bounding box center [319, 342] width 417 height 105
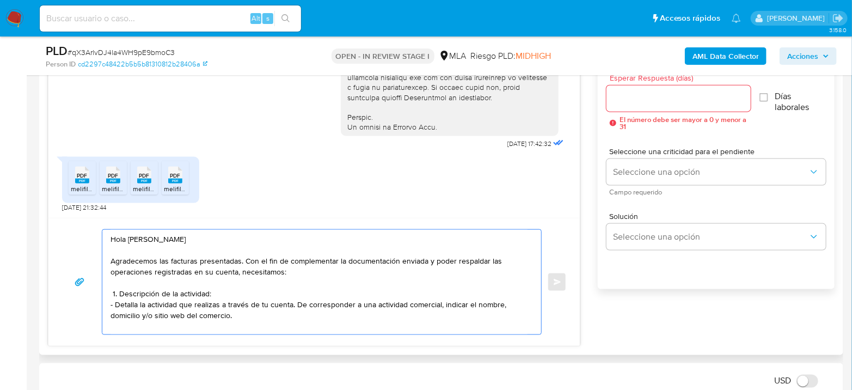
click at [185, 326] on textarea "Hola Juan Manuel Simoncini Garcia Agradecemos las facturas presentadas. Con el …" at bounding box center [319, 282] width 417 height 105
paste textarea "Resumen de Comprobantes Electrónicos emitidos de los períodos 2024 y 2025 Si ti…"
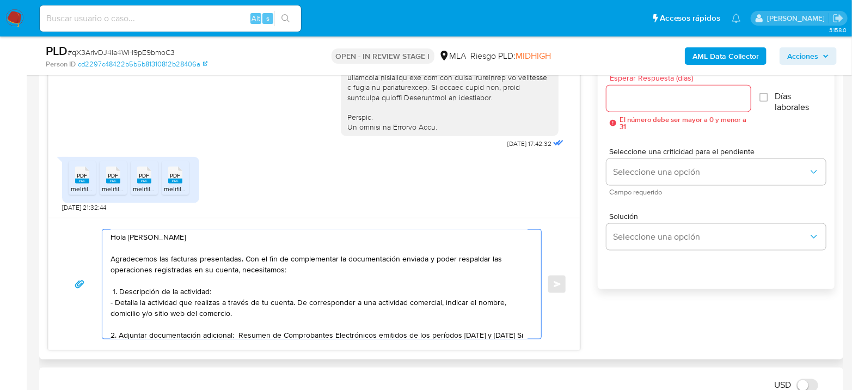
scroll to position [24, 0]
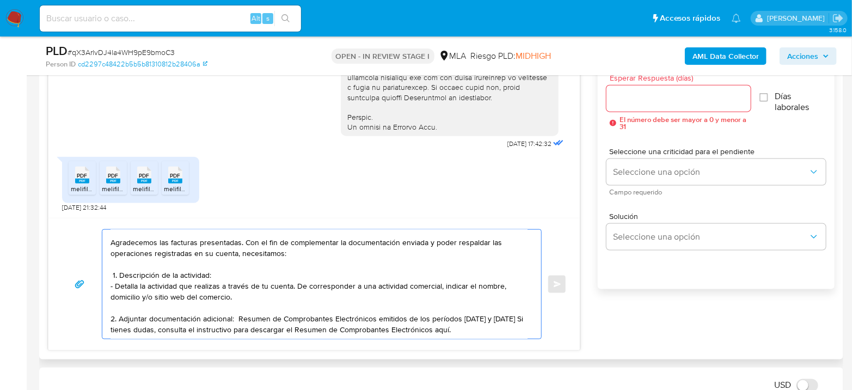
click at [451, 322] on textarea "Hola Juan Manuel Simoncini Garcia Agradecemos las facturas presentadas. Con el …" at bounding box center [319, 284] width 417 height 109
drag, startPoint x: 409, startPoint y: 312, endPoint x: 484, endPoint y: 309, distance: 74.7
click at [484, 309] on textarea "Hola Juan Manuel Simoncini Garcia Agradecemos las facturas presentadas. Con el …" at bounding box center [319, 284] width 417 height 109
click at [430, 325] on textarea "Hola Juan Manuel Simoncini Garcia Agradecemos las facturas presentadas. Con el …" at bounding box center [319, 284] width 417 height 109
click at [464, 328] on textarea "Hola Juan Manuel Simoncini Garcia Agradecemos las facturas presentadas. Con el …" at bounding box center [319, 284] width 417 height 109
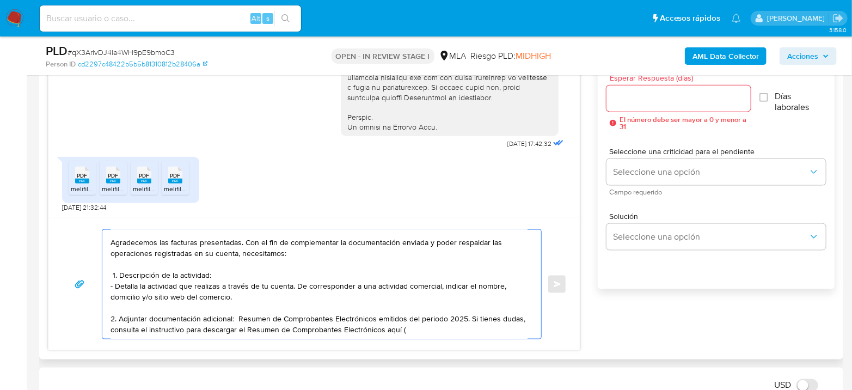
click at [466, 324] on textarea "Hola Juan Manuel Simoncini Garcia Agradecemos las facturas presentadas. Con el …" at bounding box center [319, 284] width 417 height 109
paste textarea "https://www.mercadopago.com.ar/ayuda/30181"
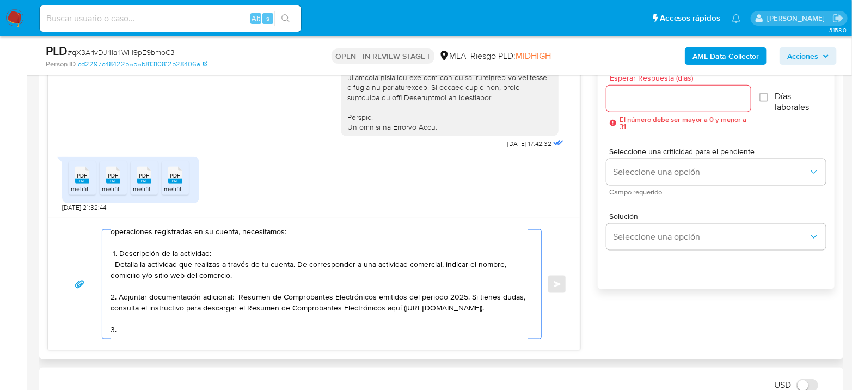
paste textarea "Proporciona el vínculo con las siguientes contrapartes con las que operaste, el…"
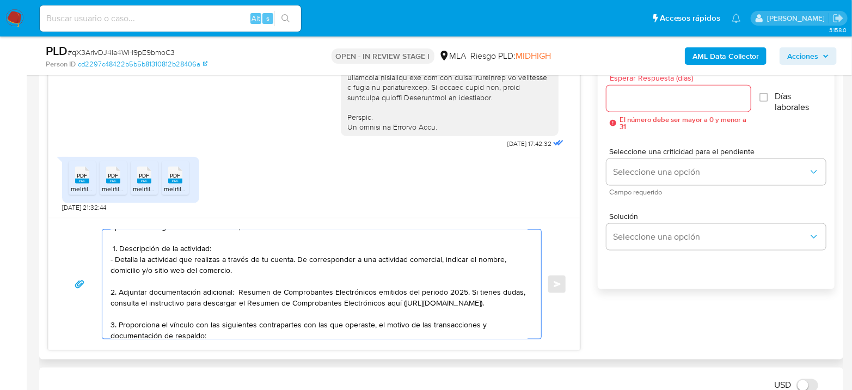
scroll to position [131, 0]
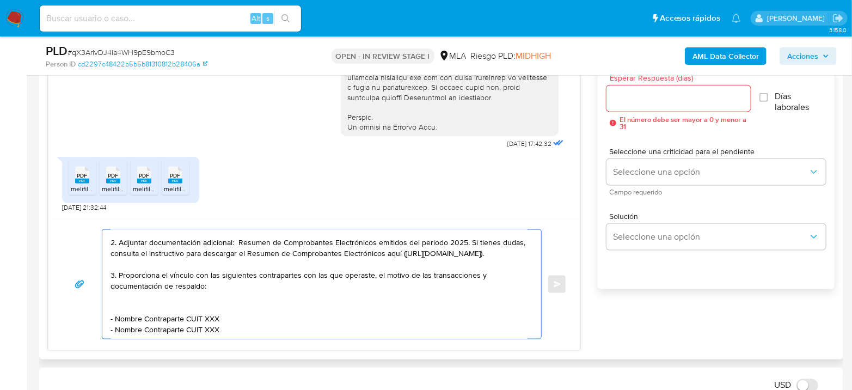
drag, startPoint x: 114, startPoint y: 291, endPoint x: 182, endPoint y: 290, distance: 68.1
click at [182, 290] on textarea "Hola Juan Manuel Simoncini Garcia Agradecemos las facturas presentadas. Con el …" at bounding box center [319, 284] width 417 height 109
paste textarea "Maria Virginia di Pinto"
click at [217, 288] on textarea "Hola Juan Manuel Simoncini Garcia Agradecemos las facturas presentadas. Con el …" at bounding box center [319, 284] width 417 height 109
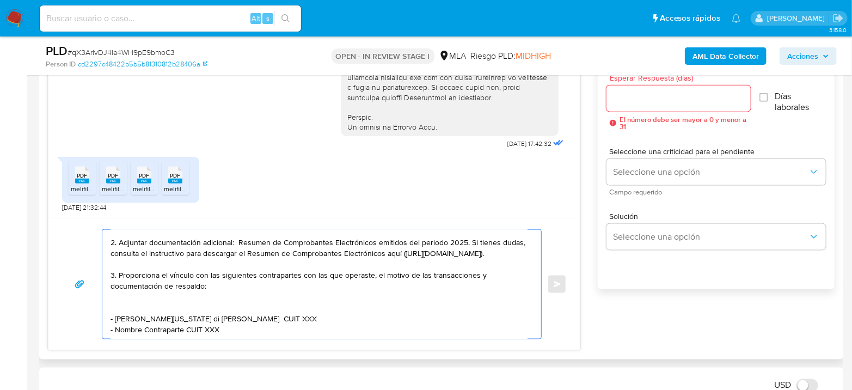
paste textarea "27236454547"
drag, startPoint x: 114, startPoint y: 300, endPoint x: 182, endPoint y: 300, distance: 67.5
click at [182, 300] on textarea "Hola Juan Manuel Simoncini Garcia Agradecemos las facturas presentadas. Con el …" at bounding box center [319, 284] width 417 height 109
paste textarea "Baigorri Francisco Javier"
click at [228, 300] on textarea "Hola Juan Manuel Simoncini Garcia Agradecemos las facturas presentadas. Con el …" at bounding box center [319, 284] width 417 height 109
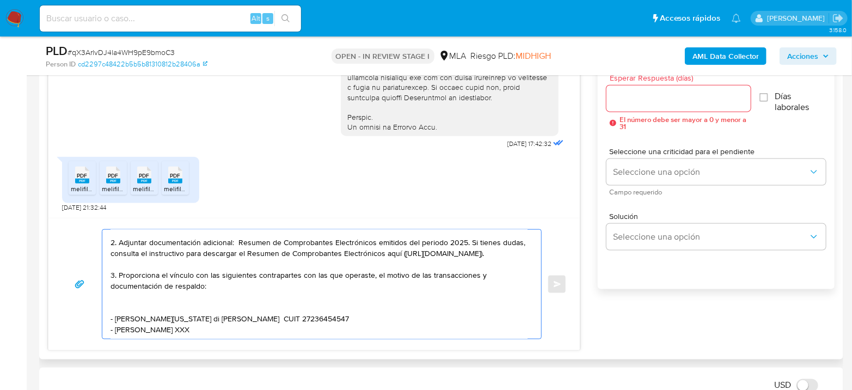
click at [228, 300] on textarea "Hola Juan Manuel Simoncini Garcia Agradecemos las facturas presentadas. Con el …" at bounding box center [319, 284] width 417 height 109
paste textarea "20314377193"
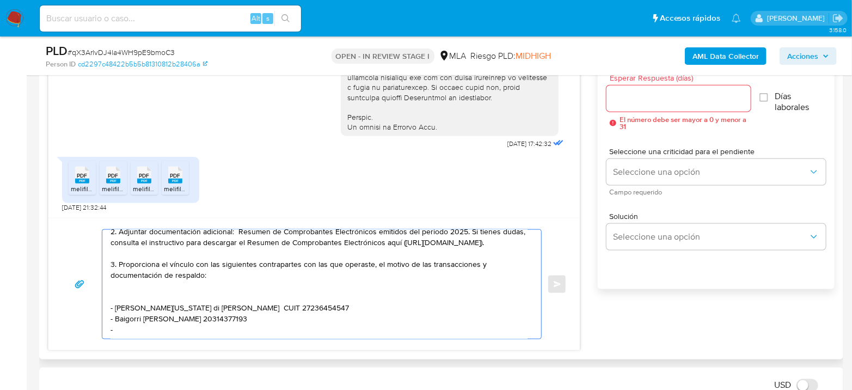
click at [142, 309] on textarea "Hola Juan Manuel Simoncini Garcia Agradecemos las facturas presentadas. Con el …" at bounding box center [319, 284] width 417 height 109
paste textarea "Belén Vanesa Subelza"
click at [223, 312] on textarea "Hola Juan Manuel Simoncini Garcia Agradecemos las facturas presentadas. Con el …" at bounding box center [319, 284] width 417 height 109
click at [223, 313] on textarea "Hola Juan Manuel Simoncini Garcia Agradecemos las facturas presentadas. Con el …" at bounding box center [319, 284] width 417 height 109
paste textarea "27359338126"
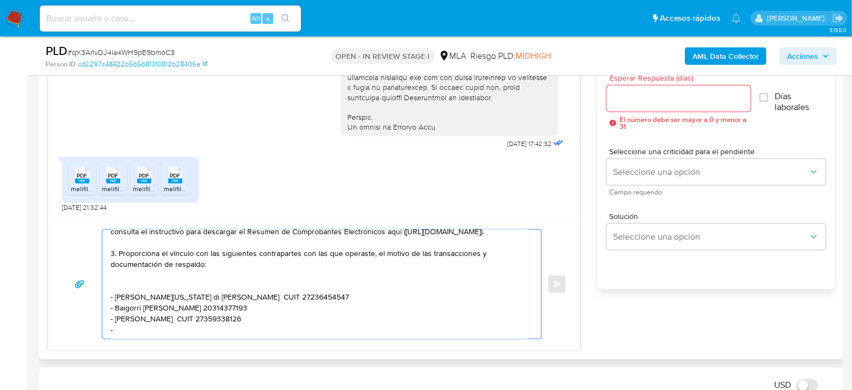
click at [149, 323] on textarea "Hola Juan Manuel Simoncini Garcia Agradecemos las facturas presentadas. Con el …" at bounding box center [319, 284] width 417 height 109
paste textarea "Mauricio Ruben Escarlon"
click at [256, 325] on textarea "Hola Juan Manuel Simoncini Garcia Agradecemos las facturas presentadas. Con el …" at bounding box center [319, 284] width 417 height 109
paste textarea "20374476530"
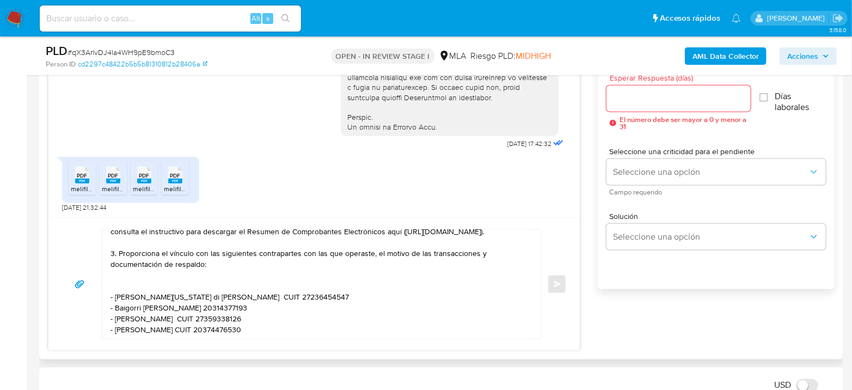
click at [192, 328] on textarea "Hola Juan Manuel Simoncini Garcia Agradecemos las facturas presentadas. Con el …" at bounding box center [319, 284] width 417 height 109
click at [154, 322] on textarea "Hola Juan Manuel Simoncini Garcia Agradecemos las facturas presentadas. Con el …" at bounding box center [319, 284] width 417 height 109
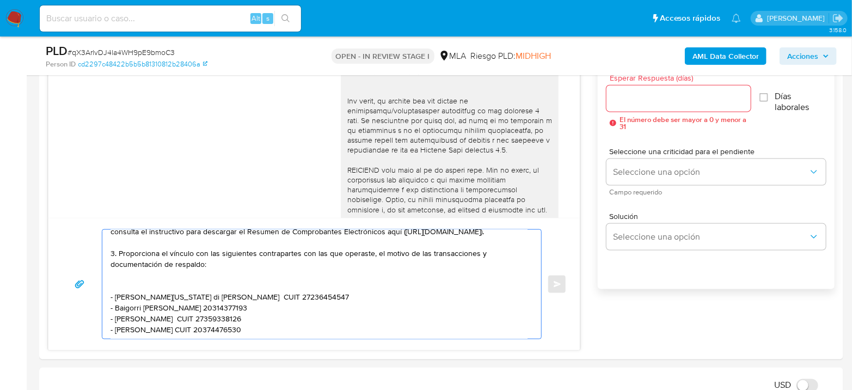
scroll to position [675, 0]
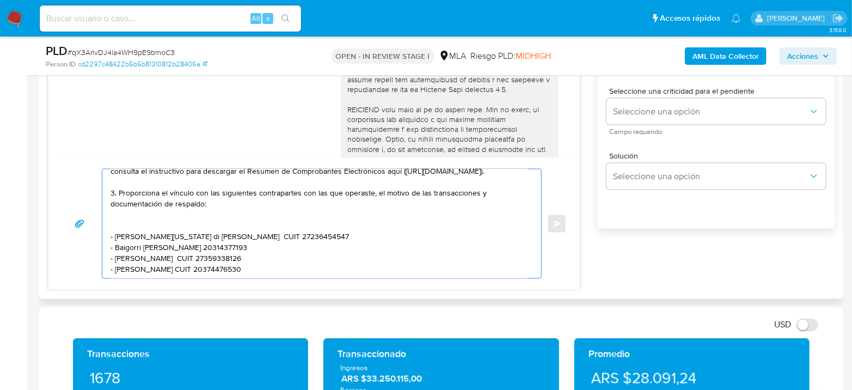
paste textarea "Es importante que sepas que, en el caso de que no respondas a lo solicitado, tu…"
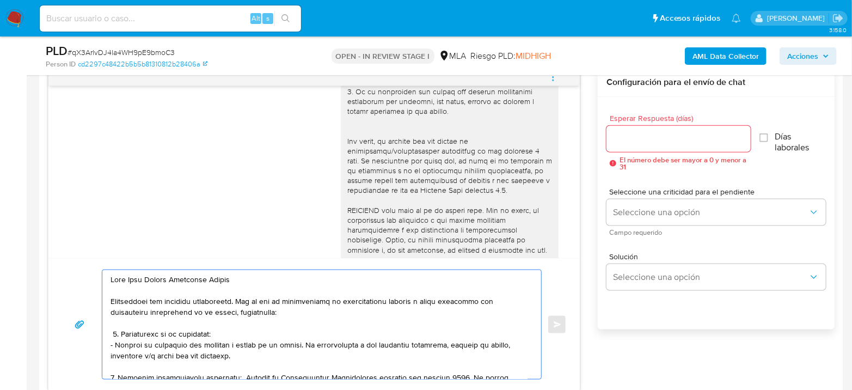
scroll to position [555, 0]
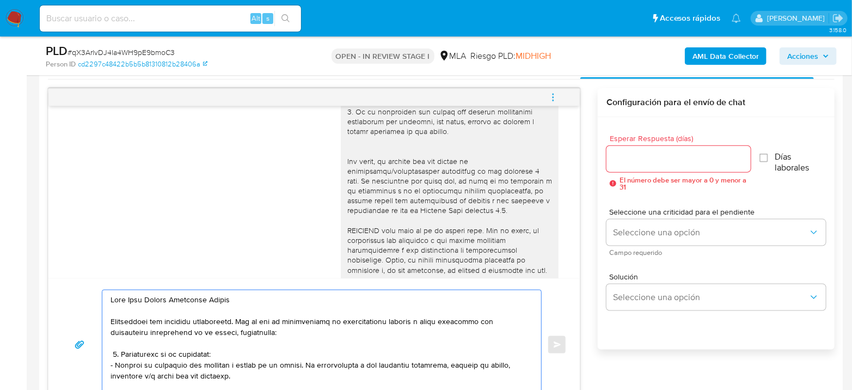
type textarea "Hola Juan Manuel Simoncini Garcia Agradecemos las facturas presentadas. Con el …"
click at [648, 141] on span "Esperar Respuesta (días)" at bounding box center [682, 139] width 144 height 8
click at [648, 152] on input "Esperar Respuesta (días)" at bounding box center [679, 159] width 144 height 14
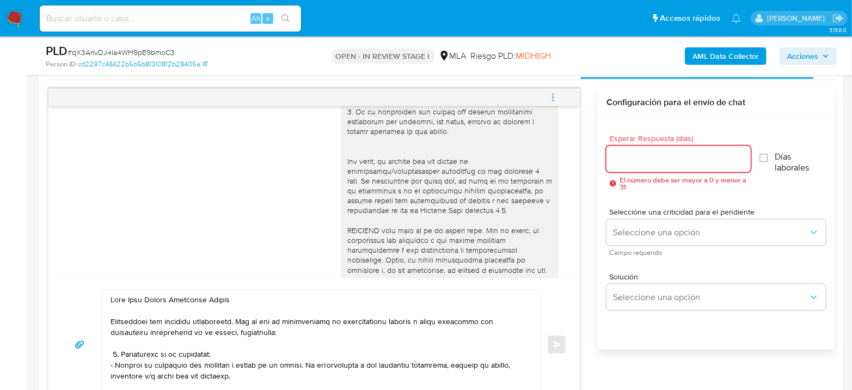
click at [642, 154] on input "Esperar Respuesta (días)" at bounding box center [679, 159] width 144 height 14
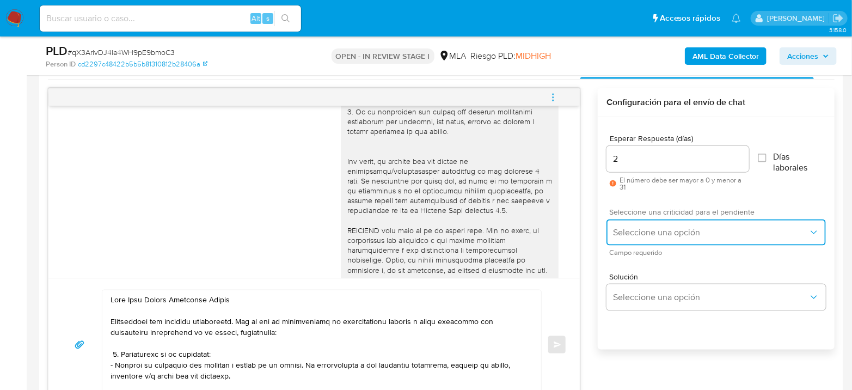
click at [659, 227] on span "Seleccione una opción" at bounding box center [711, 232] width 196 height 11
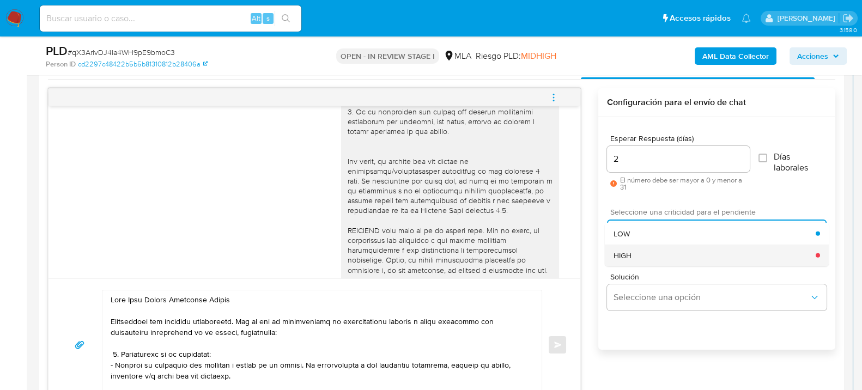
click at [651, 249] on div "HIGH" at bounding box center [714, 255] width 202 height 22
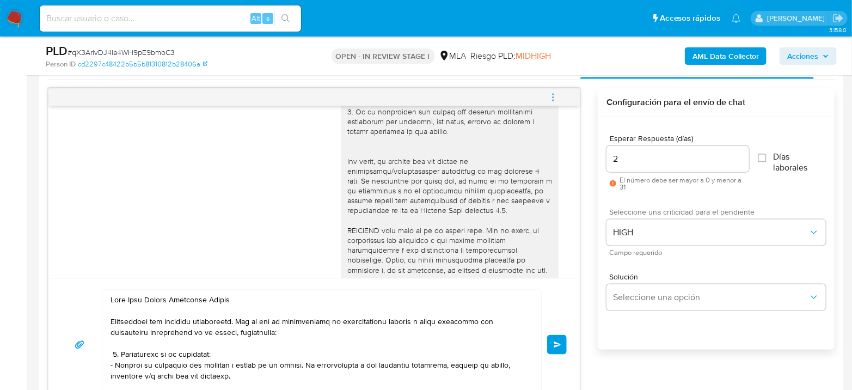
click at [622, 149] on div "2" at bounding box center [678, 159] width 143 height 26
click at [624, 162] on input "2" at bounding box center [678, 159] width 143 height 14
drag, startPoint x: 636, startPoint y: 160, endPoint x: 564, endPoint y: 161, distance: 71.9
click at [564, 161] on div "18/08/2025 17:42:32 PDF PDF melifile5605248813013728651.pdf PDF PDF melifile281…" at bounding box center [441, 249] width 787 height 323
drag, startPoint x: 644, startPoint y: 163, endPoint x: 565, endPoint y: 166, distance: 79.0
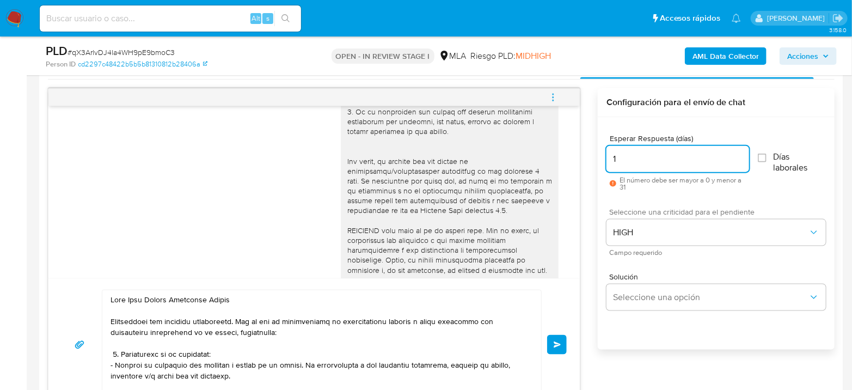
click at [565, 166] on div "18/08/2025 17:42:32 PDF PDF melifile5605248813013728651.pdf PDF PDF melifile281…" at bounding box center [441, 249] width 787 height 323
type input "2"
click at [552, 344] on button "Enviar" at bounding box center [557, 345] width 20 height 20
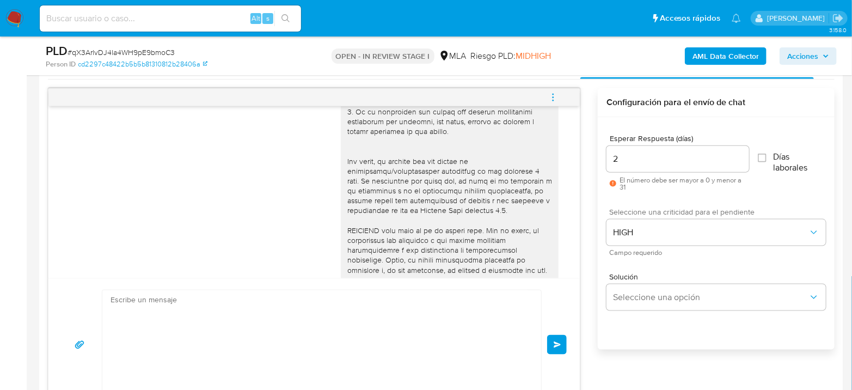
scroll to position [973, 0]
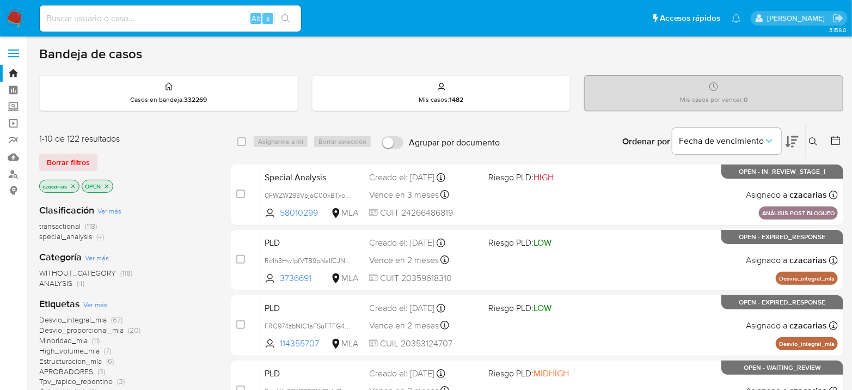
click at [819, 138] on button at bounding box center [815, 141] width 18 height 13
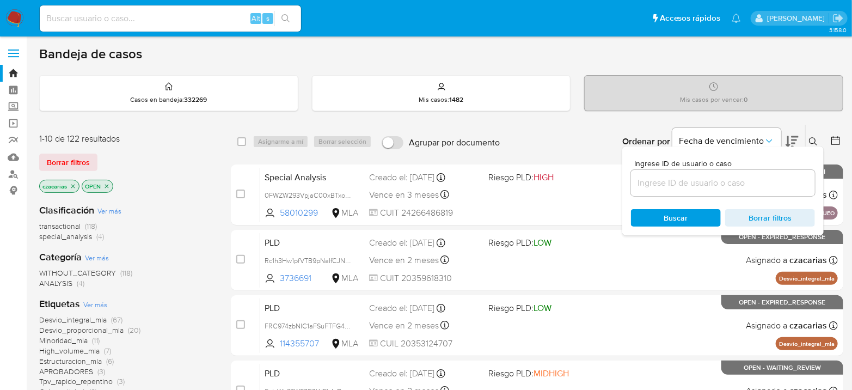
click at [738, 192] on div at bounding box center [723, 183] width 184 height 26
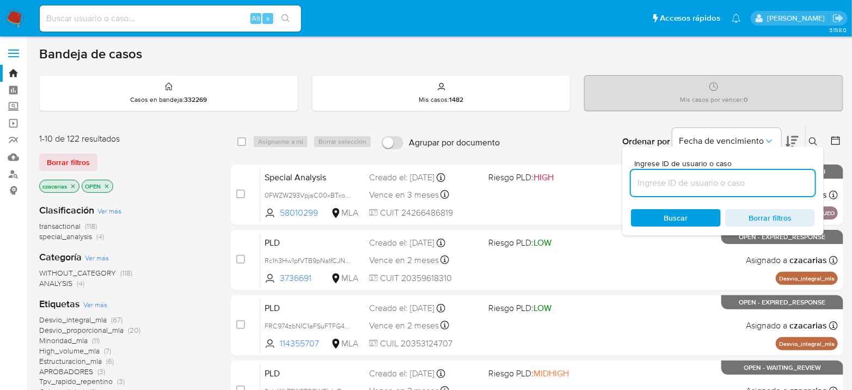
click at [742, 186] on input at bounding box center [723, 183] width 184 height 14
paste input "FN45vx7ixLDJ39ZgC2x4ChvM"
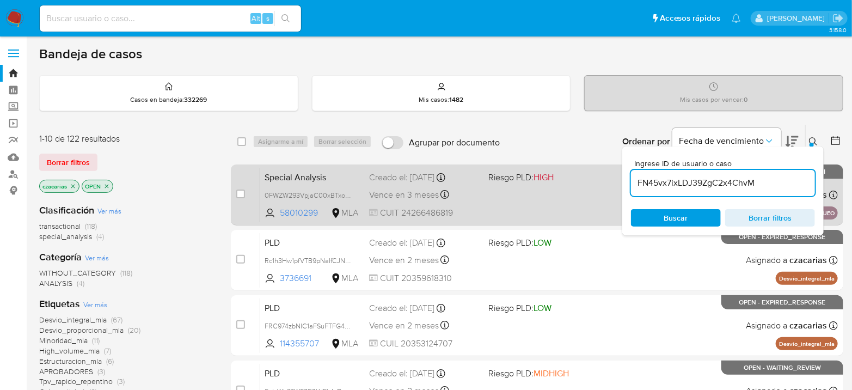
type input "FN45vx7ixLDJ39ZgC2x4ChvM"
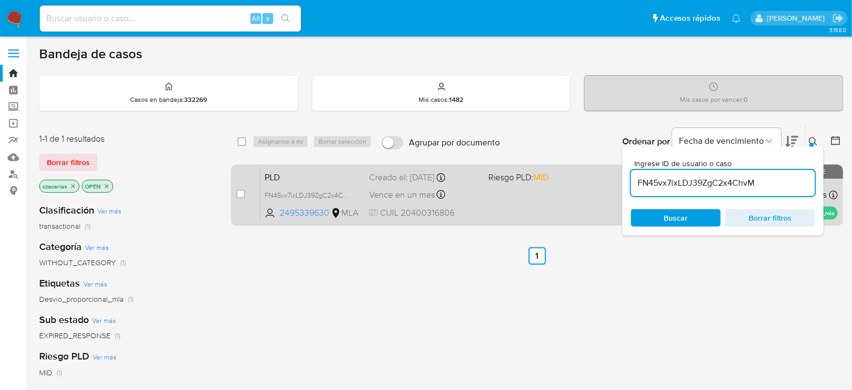
drag, startPoint x: 240, startPoint y: 190, endPoint x: 244, endPoint y: 184, distance: 7.9
click at [238, 190] on input "checkbox" at bounding box center [240, 194] width 9 height 9
checkbox input "true"
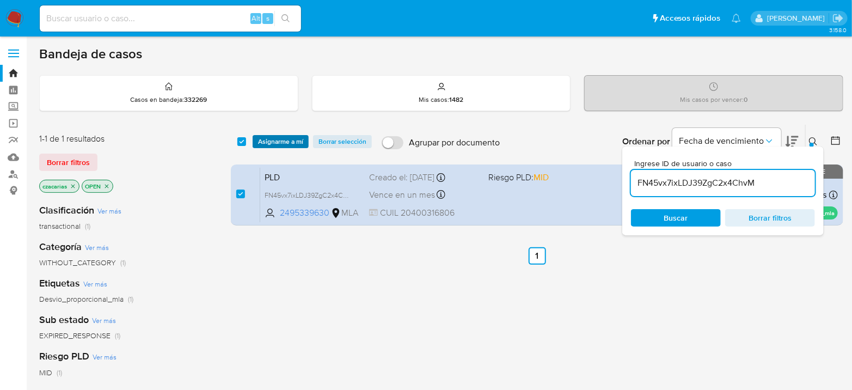
click at [278, 143] on span "Asignarme a mí" at bounding box center [280, 141] width 45 height 11
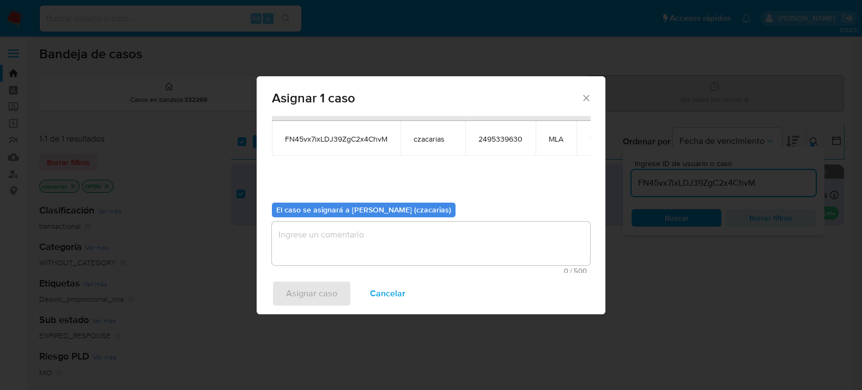
scroll to position [56, 0]
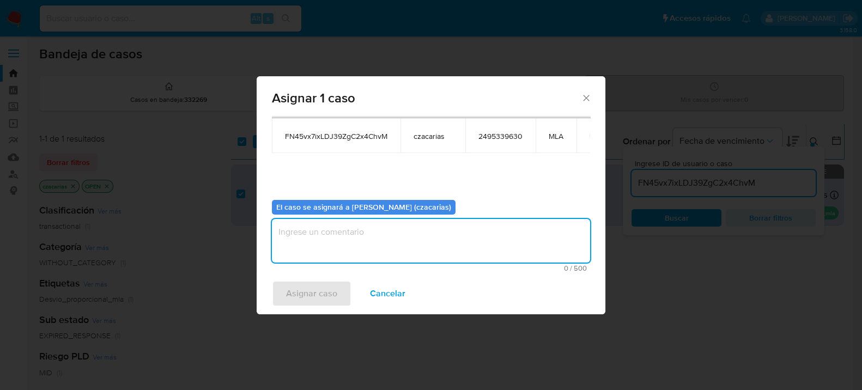
click at [326, 249] on textarea "assign-modal" at bounding box center [431, 241] width 318 height 44
click at [305, 295] on span "Asignar caso" at bounding box center [311, 294] width 51 height 24
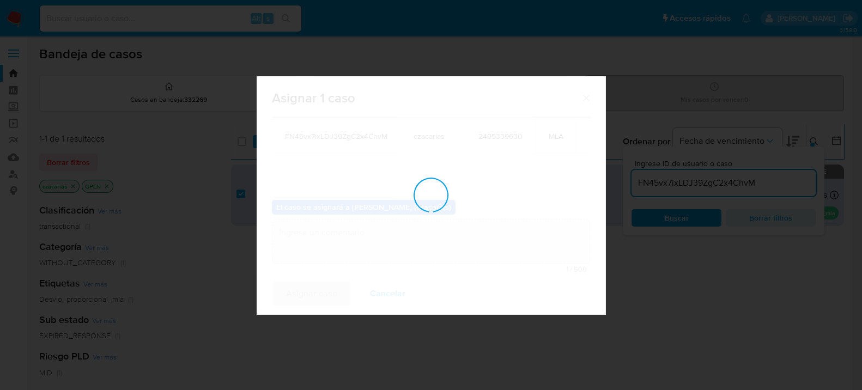
checkbox input "false"
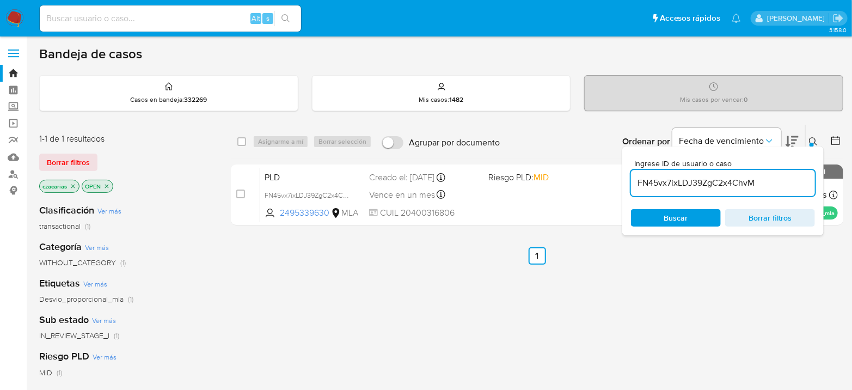
click at [669, 181] on input "FN45vx7ixLDJ39ZgC2x4ChvM" at bounding box center [723, 183] width 184 height 14
paste input "pKhDPl3SnsiTWyyagfhZvdKk"
type input "pKhDPl3SnsiTWyyagfhZvdKk"
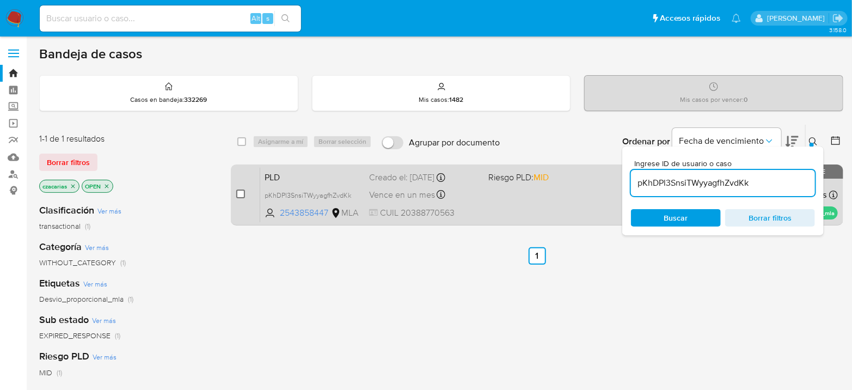
click at [239, 192] on div "case-item-checkbox" at bounding box center [240, 193] width 9 height 11
click at [238, 192] on input "checkbox" at bounding box center [240, 194] width 9 height 9
checkbox input "true"
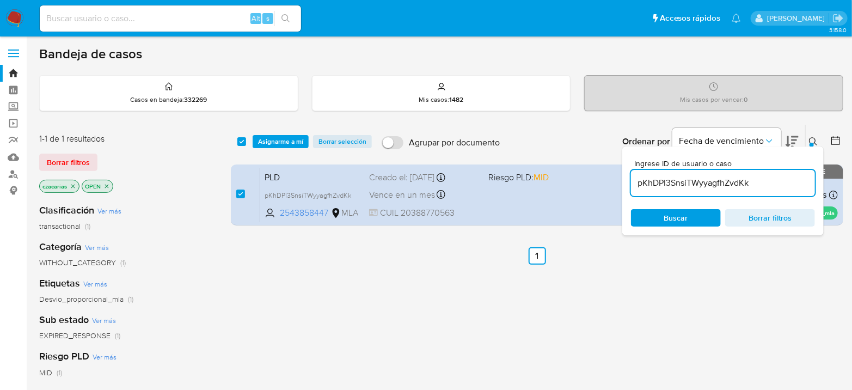
click at [276, 133] on div "select-all-cases-checkbox Asignarme a mí Borrar selección Agrupar por documento…" at bounding box center [537, 142] width 613 height 34
click at [289, 138] on span "Asignarme a mí" at bounding box center [280, 141] width 45 height 11
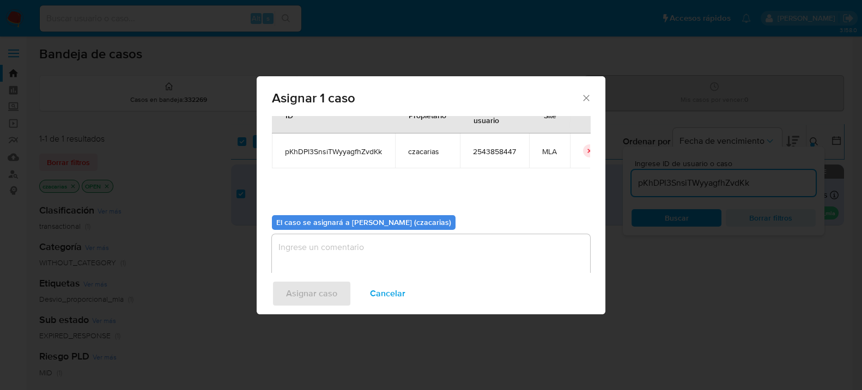
scroll to position [56, 0]
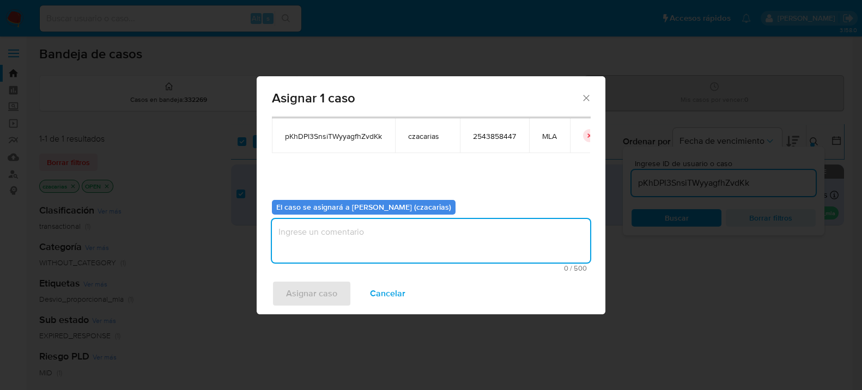
click at [448, 238] on textarea "assign-modal" at bounding box center [431, 241] width 318 height 44
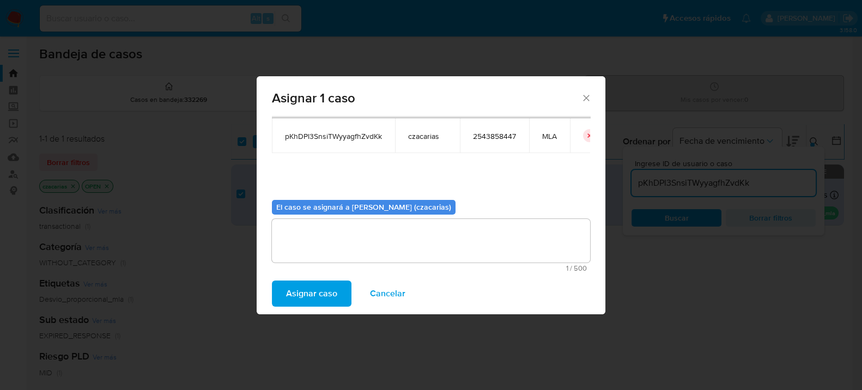
click at [304, 296] on span "Asignar caso" at bounding box center [311, 294] width 51 height 24
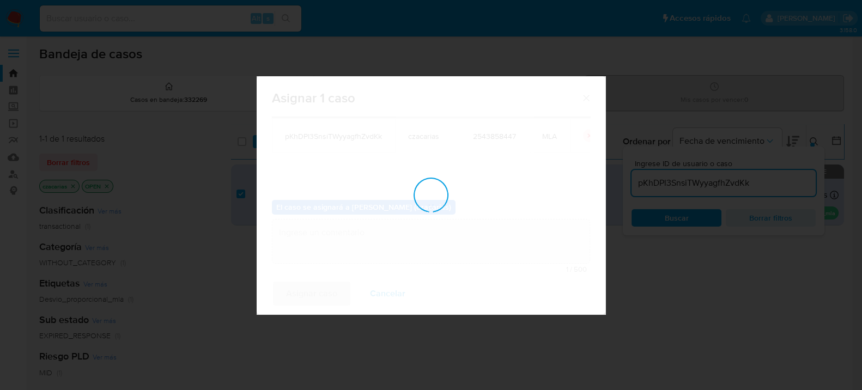
checkbox input "false"
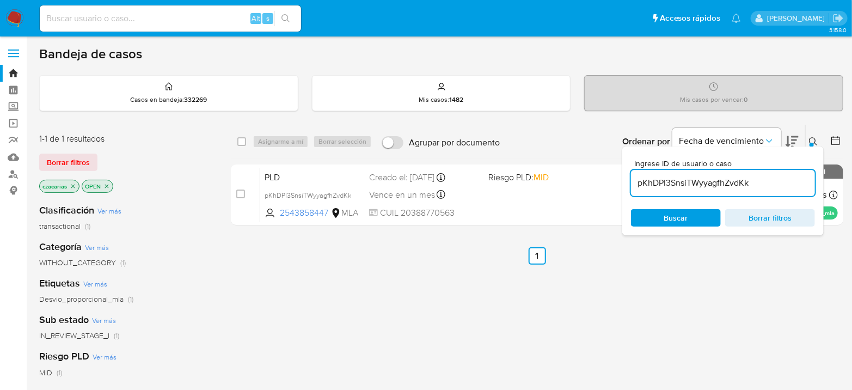
click at [736, 179] on input "pKhDPl3SnsiTWyyagfhZvdKk" at bounding box center [723, 183] width 184 height 14
paste input "KlbMX4h7UvP14Df1q4ST0pUQ"
type input "KlbMX4h7UvP14Df1q4ST0pUQ"
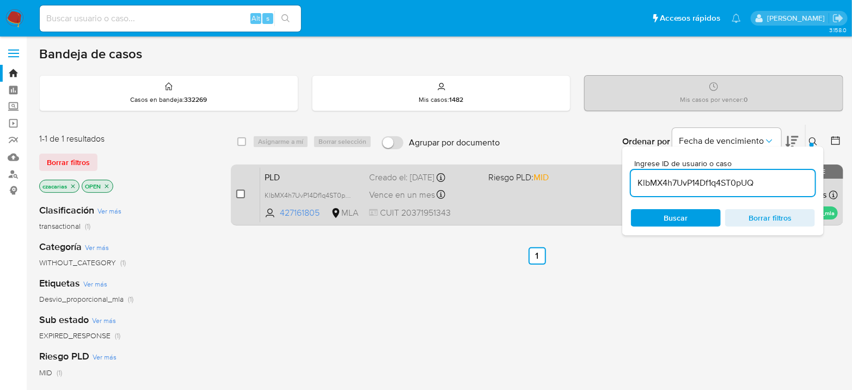
click at [236, 197] on input "checkbox" at bounding box center [240, 194] width 9 height 9
checkbox input "true"
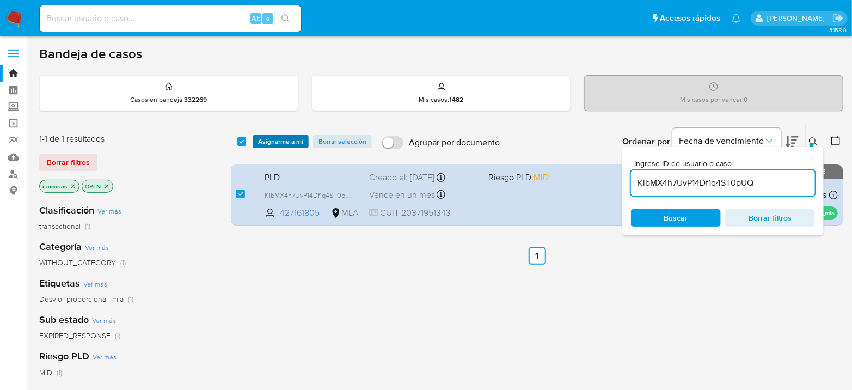
click at [275, 143] on span "Asignarme a mí" at bounding box center [280, 141] width 45 height 11
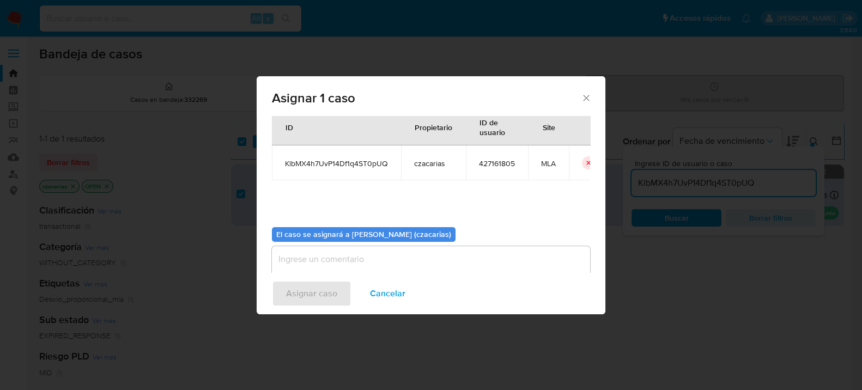
scroll to position [56, 0]
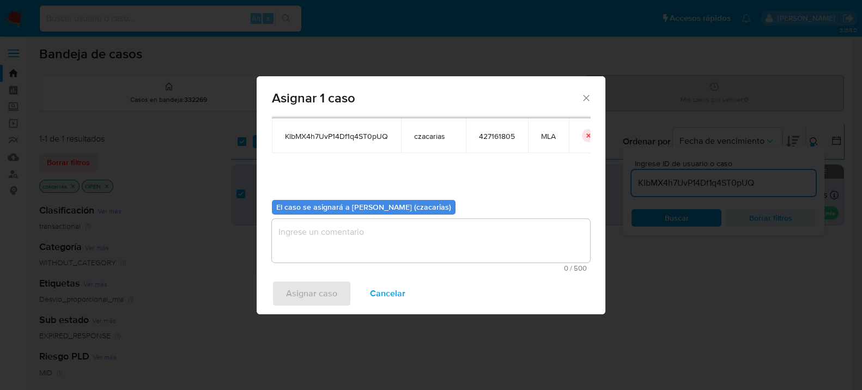
click at [319, 215] on div "El caso se asignará a Cecilia Zacarias (czacarias) 0 / 500 500 caracteres resta…" at bounding box center [431, 231] width 318 height 81
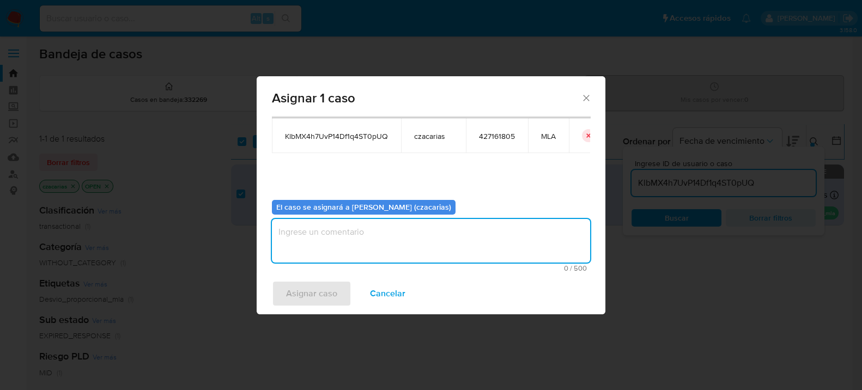
click at [324, 245] on textarea "assign-modal" at bounding box center [431, 241] width 318 height 44
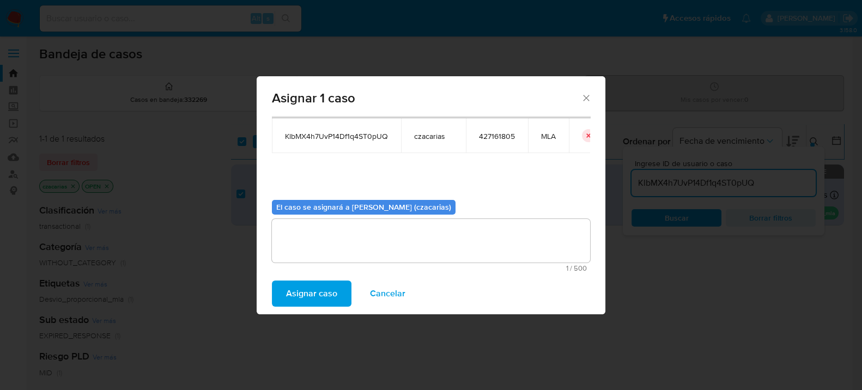
click at [322, 283] on span "Asignar caso" at bounding box center [311, 294] width 51 height 24
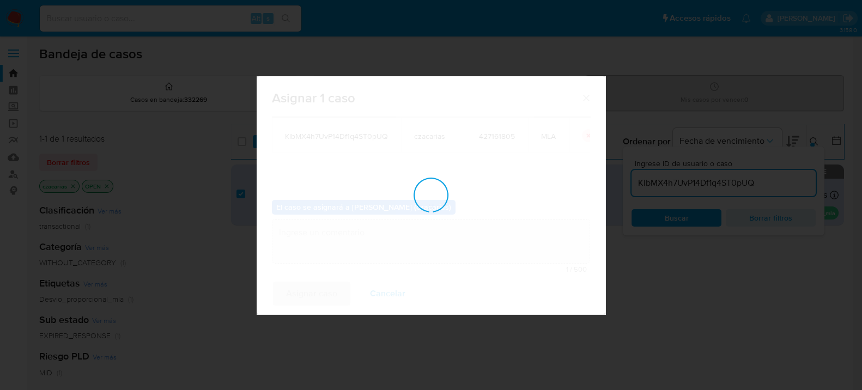
checkbox input "false"
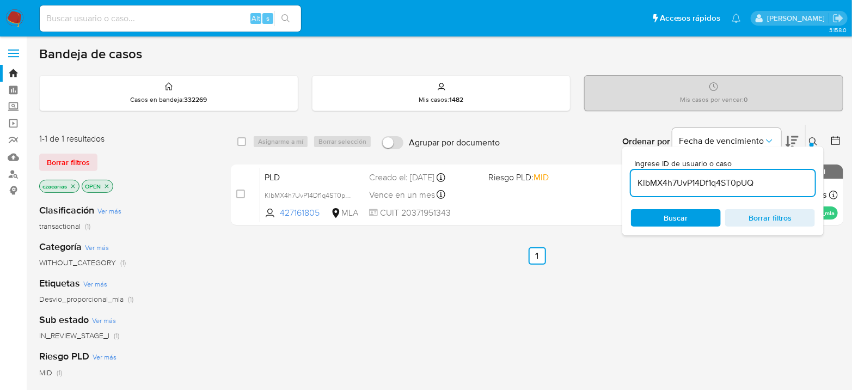
click at [669, 183] on input "KlbMX4h7UvP14Df1q4ST0pUQ" at bounding box center [723, 183] width 184 height 14
click at [669, 182] on input "KlbMX4h7UvP14Df1q4ST0pUQ" at bounding box center [723, 183] width 184 height 14
paste input "p5Wa6FvJ0NpGXRKdBrYkLqev"
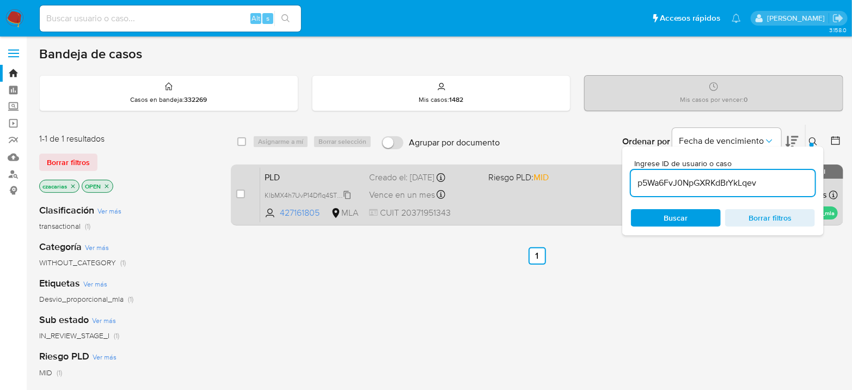
type input "p5Wa6FvJ0NpGXRKdBrYkLqev"
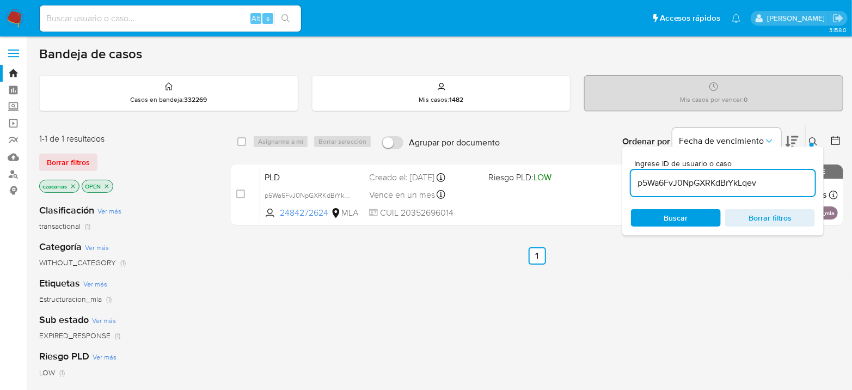
click at [240, 197] on input "checkbox" at bounding box center [240, 194] width 9 height 9
checkbox input "true"
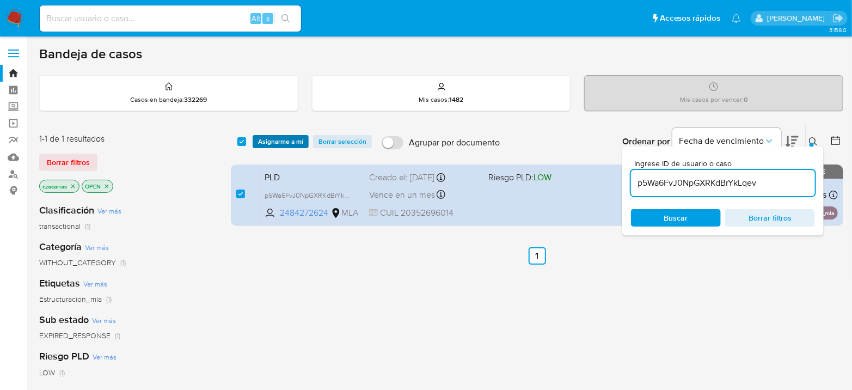
click at [277, 140] on span "Asignarme a mí" at bounding box center [280, 141] width 45 height 11
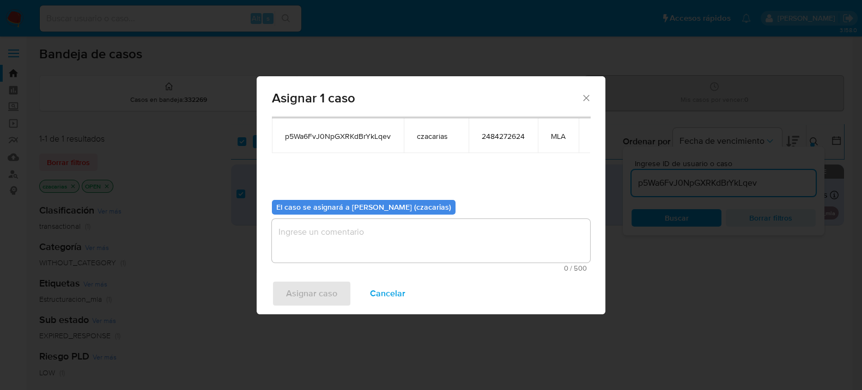
scroll to position [56, 0]
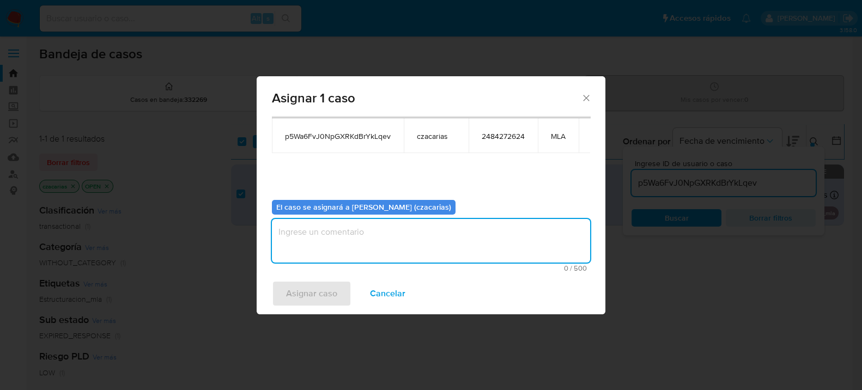
click at [324, 241] on textarea "assign-modal" at bounding box center [431, 241] width 318 height 44
click at [304, 298] on span "Asignar caso" at bounding box center [311, 294] width 51 height 24
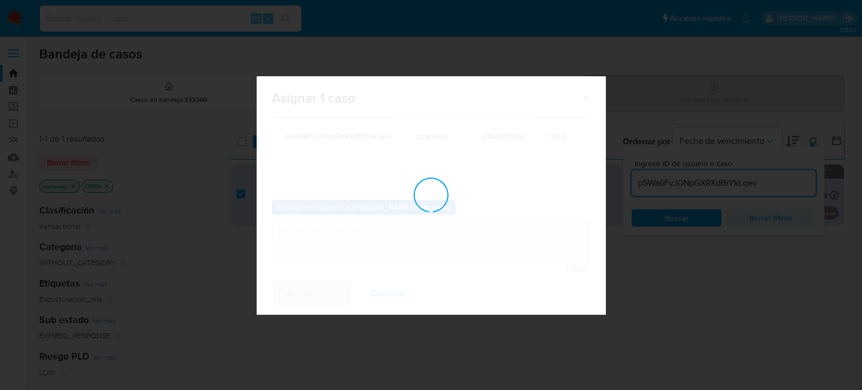
checkbox input "false"
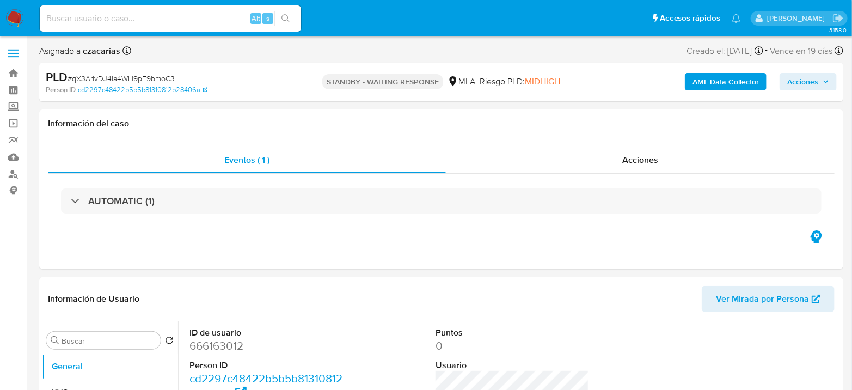
select select "10"
click at [228, 19] on input at bounding box center [170, 18] width 261 height 14
paste input "qYQL3rBmHWXpgB8A03Z3dag5"
type input "qYQL3rBmHWXpgB8A03Z3dag5"
click at [294, 22] on button "search-icon" at bounding box center [286, 18] width 22 height 15
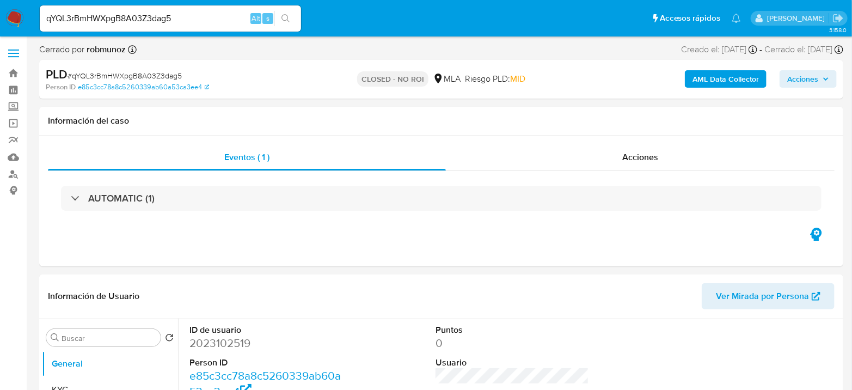
select select "10"
click at [182, 17] on input "qYQL3rBmHWXpgB8A03Z3dag5" at bounding box center [170, 18] width 261 height 14
paste input "Ky8OGsGhNccS6x7V995kjyTz"
type input "Ky8OGsGhNccS6x7V995kjyTz"
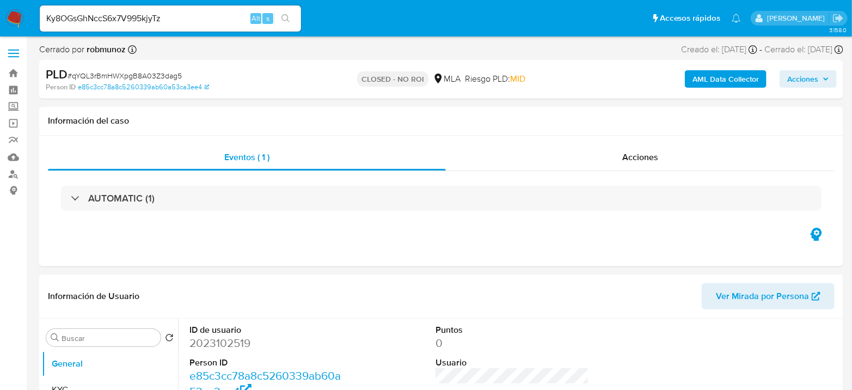
click at [282, 13] on button "search-icon" at bounding box center [286, 18] width 22 height 15
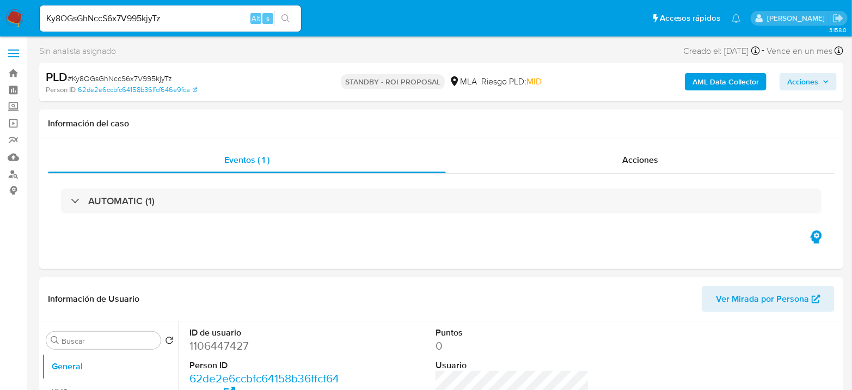
select select "10"
click at [160, 21] on input "Ky8OGsGhNccS6x7V995kjyTz" at bounding box center [170, 18] width 261 height 14
paste input "wPzpDCKeCufh0pXTJO7UwkwJ"
type input "wPzpDCKeCufh0pXTJO7UwkwJ"
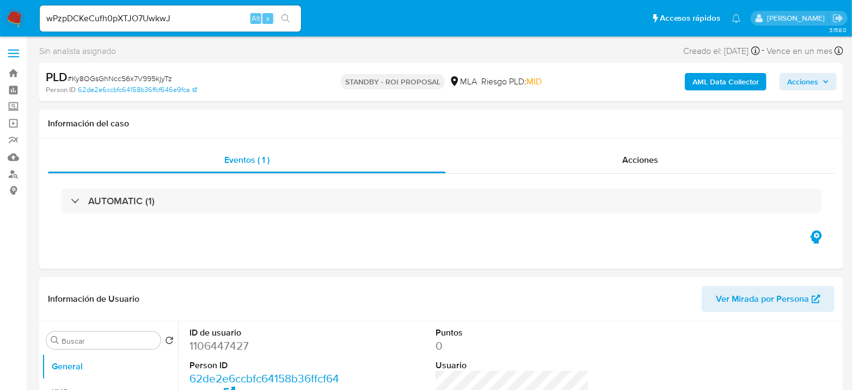
click at [281, 17] on button "search-icon" at bounding box center [286, 18] width 22 height 15
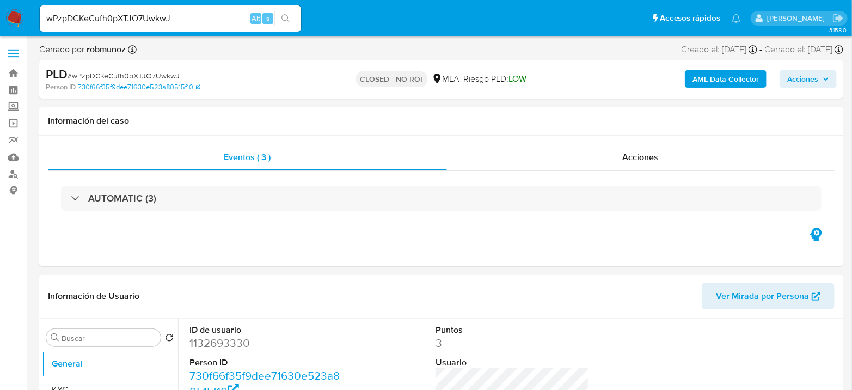
select select "10"
click at [170, 21] on input "wPzpDCKeCufh0pXTJO7UwkwJ" at bounding box center [170, 18] width 261 height 14
click at [170, 20] on input "wPzpDCKeCufh0pXTJO7UwkwJ" at bounding box center [170, 18] width 261 height 14
paste input "dI6vKqe3vh2nMqWC95fVRo68"
type input "dI6vKqe3vh2nMqWC95fVRo68"
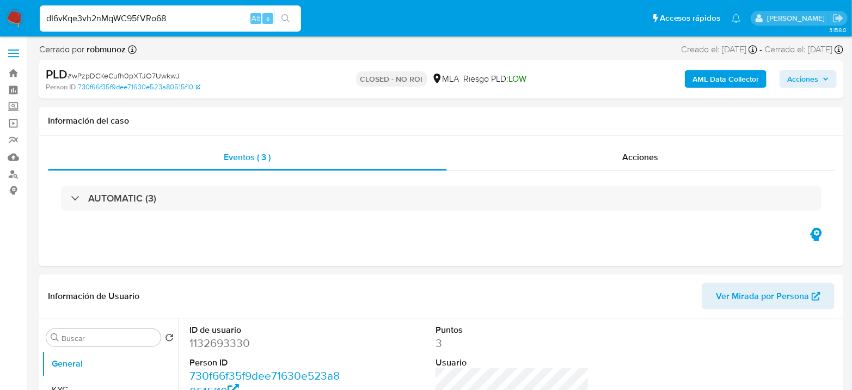
click at [277, 10] on div "dI6vKqe3vh2nMqWC95fVRo68 Alt s" at bounding box center [170, 18] width 261 height 26
click at [281, 14] on button "search-icon" at bounding box center [286, 18] width 22 height 15
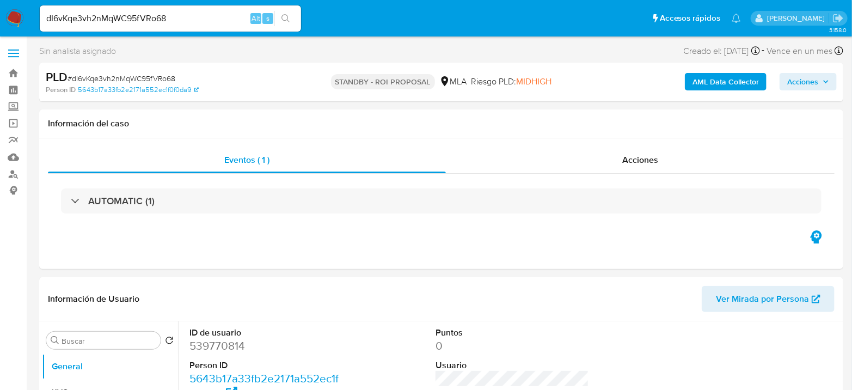
select select "10"
click at [223, 16] on input "dI6vKqe3vh2nMqWC95fVRo68" at bounding box center [170, 18] width 261 height 14
click at [223, 15] on input "dI6vKqe3vh2nMqWC95fVRo68" at bounding box center [170, 18] width 261 height 14
paste input "FN45vx7ixLDJ39ZgC2x4ChvM"
type input "FN45vx7ixLDJ39ZgC2x4ChvM"
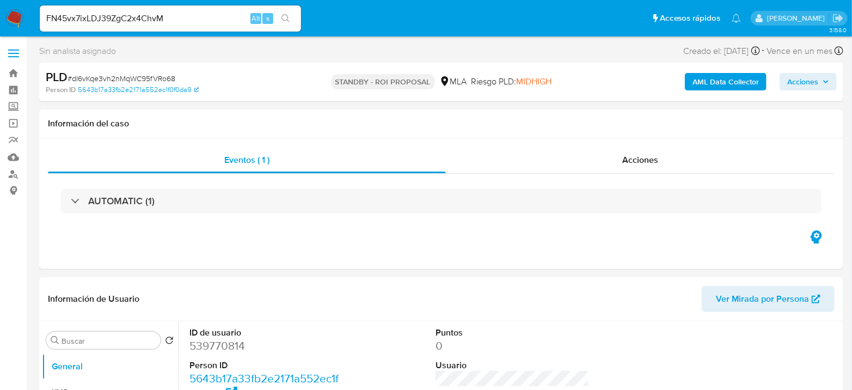
click at [289, 16] on icon "search-icon" at bounding box center [286, 18] width 9 height 9
select select "10"
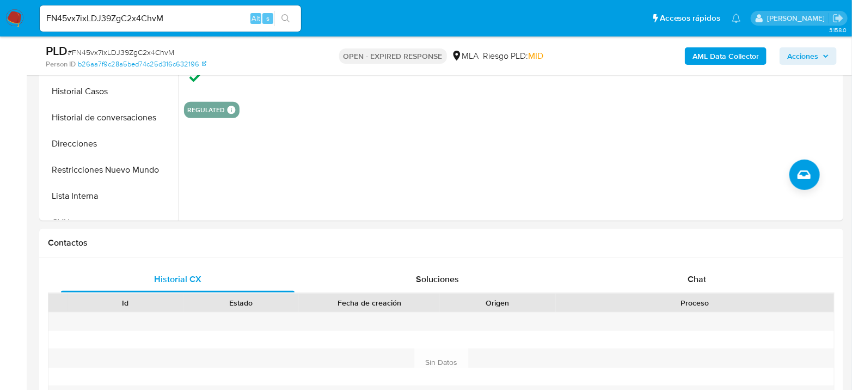
click at [149, 9] on div "FN45vx7ixLDJ39ZgC2x4ChvM Alt s" at bounding box center [170, 18] width 261 height 26
click at [149, 17] on input "FN45vx7ixLDJ39ZgC2x4ChvM" at bounding box center [170, 18] width 261 height 14
paste input "pKhDPl3SnsiTWyyagfhZvdKk"
type input "pKhDPl3SnsiTWyyagfhZvdKk"
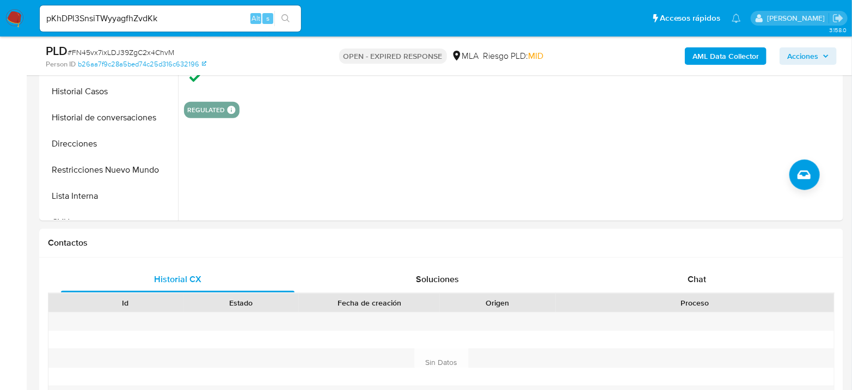
click at [293, 16] on button "search-icon" at bounding box center [286, 18] width 22 height 15
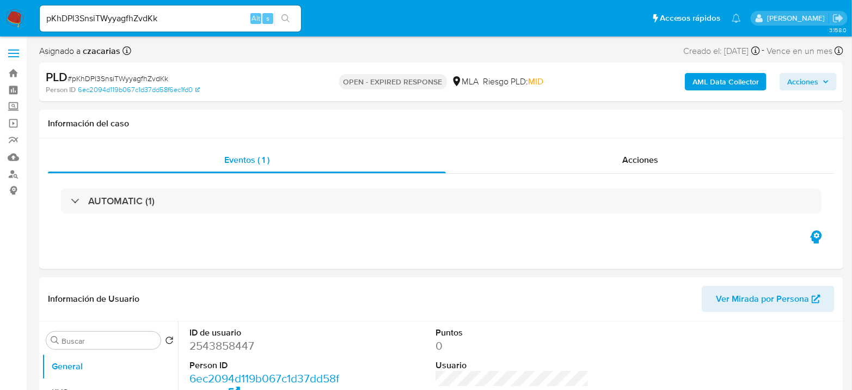
select select "10"
click at [222, 22] on input "pKhDPl3SnsiTWyyagfhZvdKk" at bounding box center [170, 18] width 261 height 14
click at [222, 21] on input "pKhDPl3SnsiTWyyagfhZvdKk" at bounding box center [170, 18] width 261 height 14
paste input "KlbMX4h7UvP14Df1q4ST0pUQ"
type input "KlbMX4h7UvP14Df1q4ST0pUQ"
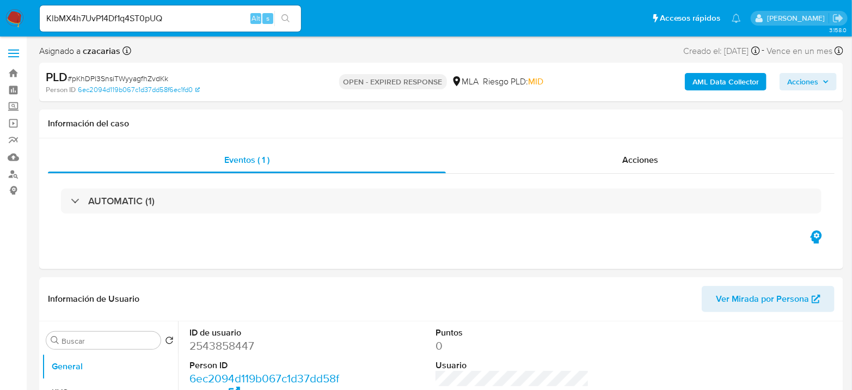
click at [288, 16] on icon "search-icon" at bounding box center [286, 18] width 8 height 8
select select "10"
click at [226, 13] on input "KlbMX4h7UvP14Df1q4ST0pUQ" at bounding box center [170, 18] width 261 height 14
paste input "FN45vx7ixLDJ39ZgC2x4ChvM"
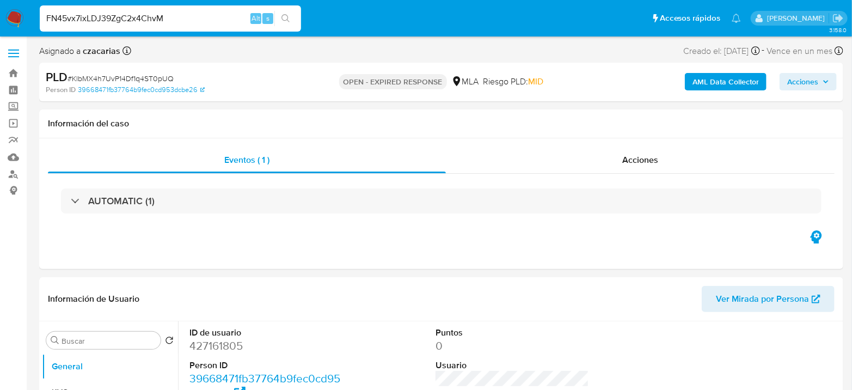
type input "FN45vx7ixLDJ39ZgC2x4ChvM"
click at [288, 16] on icon "search-icon" at bounding box center [286, 18] width 8 height 8
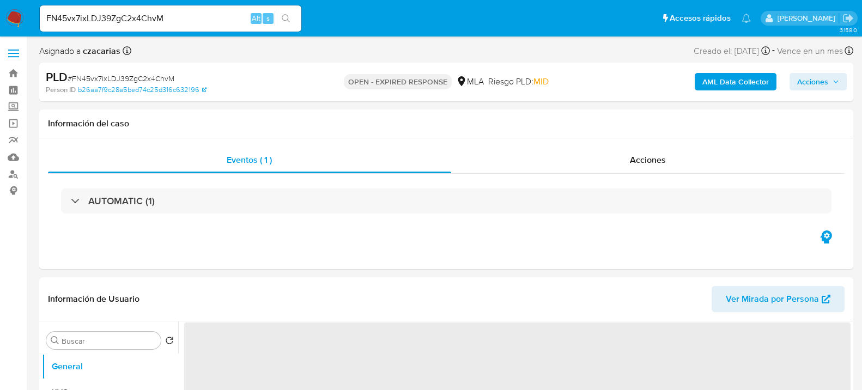
select select "10"
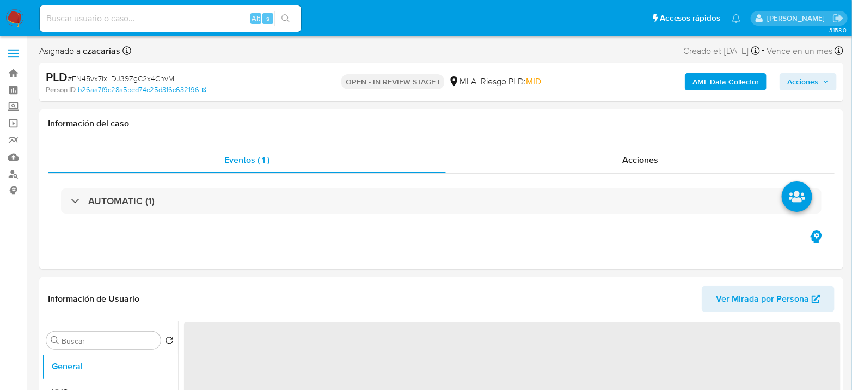
click at [718, 82] on b "AML Data Collector" at bounding box center [726, 81] width 66 height 17
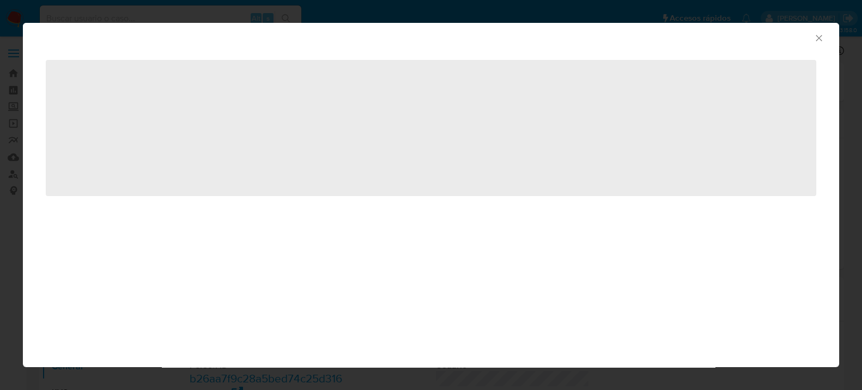
select select "10"
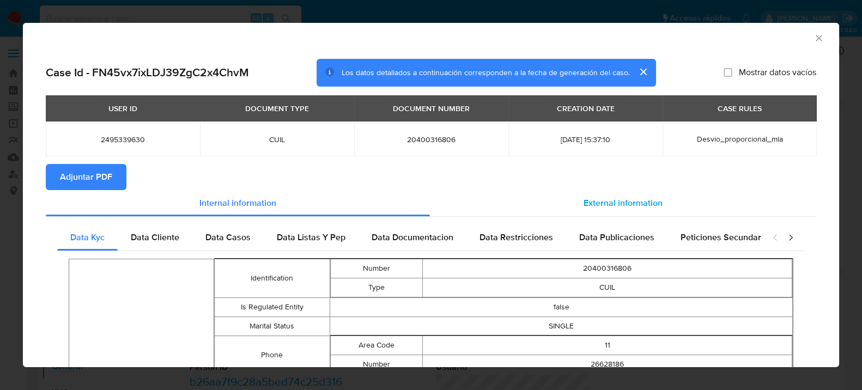
click at [625, 214] on div "External information" at bounding box center [623, 203] width 386 height 26
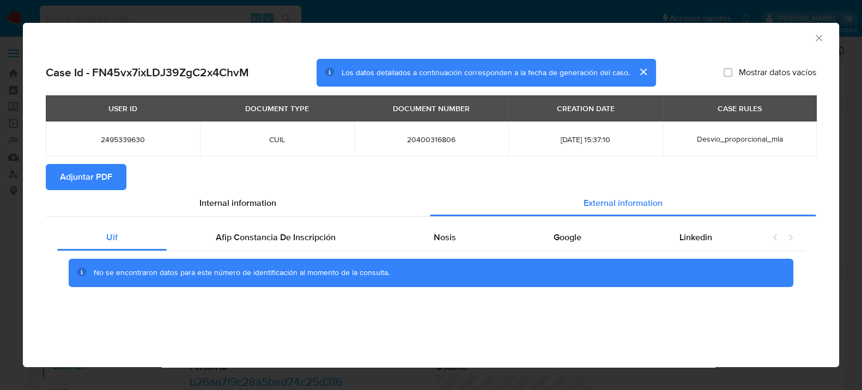
click at [277, 257] on div "No se encontraron datos para este número de identificación al momento de la con…" at bounding box center [430, 273] width 747 height 44
click at [288, 241] on span "Afip Constancia De Inscripción" at bounding box center [276, 237] width 120 height 13
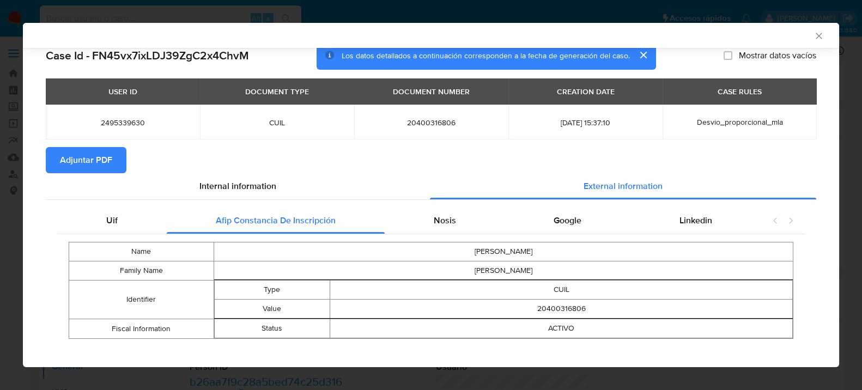
scroll to position [25, 0]
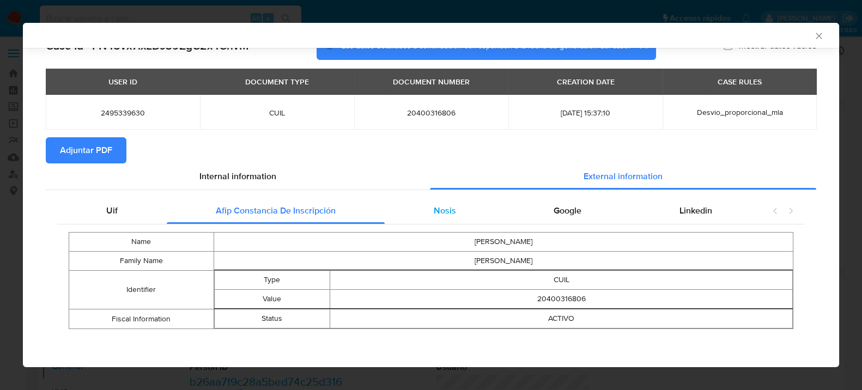
click at [430, 202] on div "Nosis" at bounding box center [445, 211] width 120 height 26
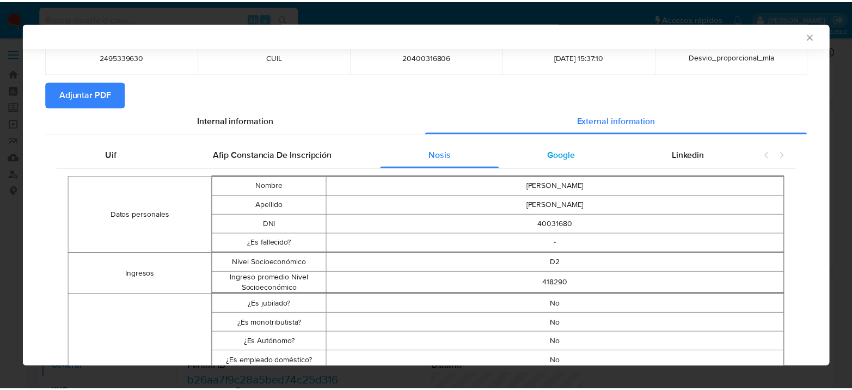
scroll to position [0, 0]
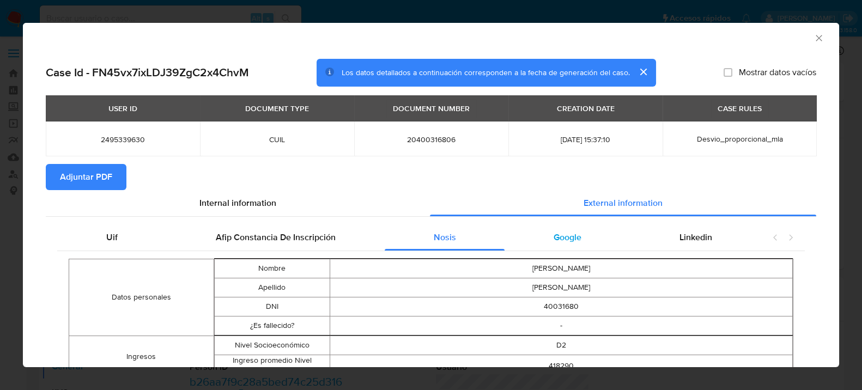
click at [561, 239] on span "Google" at bounding box center [567, 237] width 28 height 13
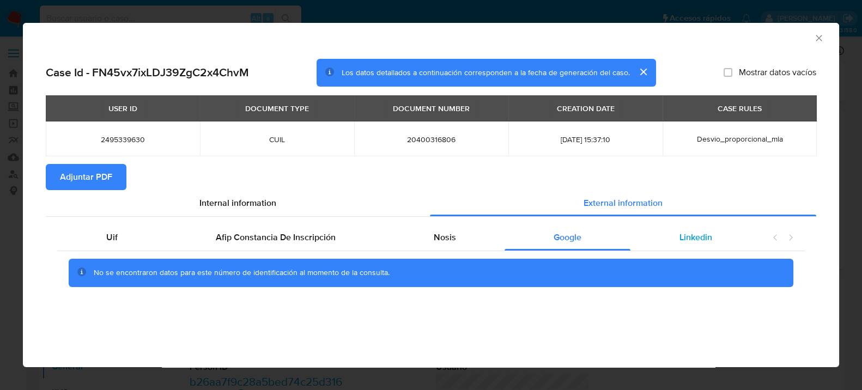
click at [717, 243] on div "Linkedin" at bounding box center [695, 237] width 131 height 26
click at [67, 172] on span "Adjuntar PDF" at bounding box center [86, 177] width 52 height 24
click at [810, 41] on div "AML Data Collector" at bounding box center [422, 37] width 783 height 12
click at [813, 39] on icon "Cerrar ventana" at bounding box center [818, 38] width 11 height 11
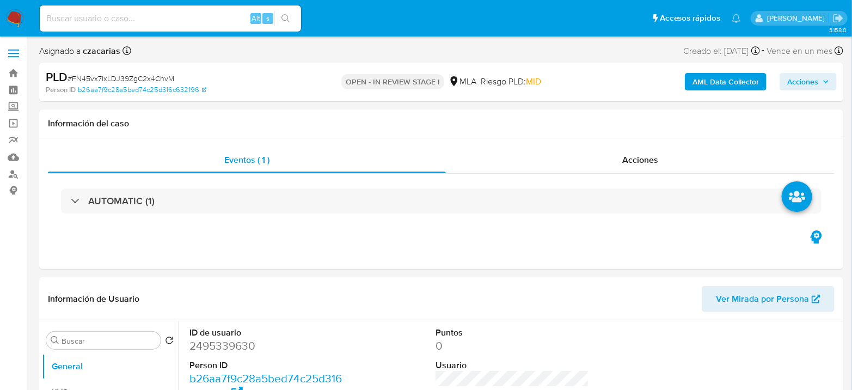
select select "10"
click at [219, 350] on dd "2495339630" at bounding box center [267, 345] width 154 height 15
click at [220, 350] on dd "2495339630" at bounding box center [267, 345] width 154 height 15
copy dd "2495339630"
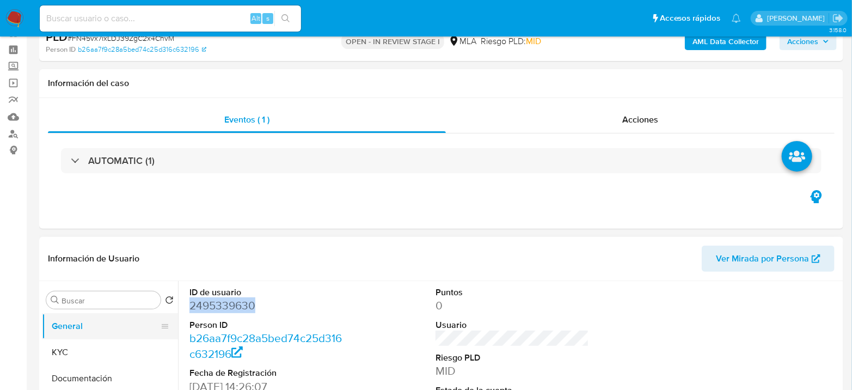
scroll to position [60, 0]
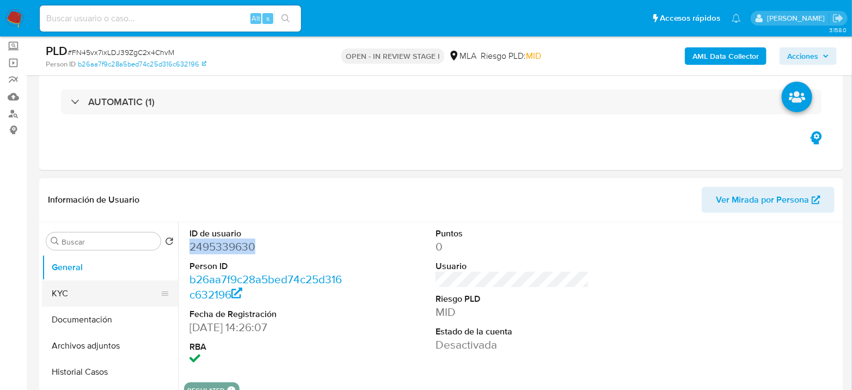
click at [65, 282] on button "KYC" at bounding box center [105, 294] width 127 height 26
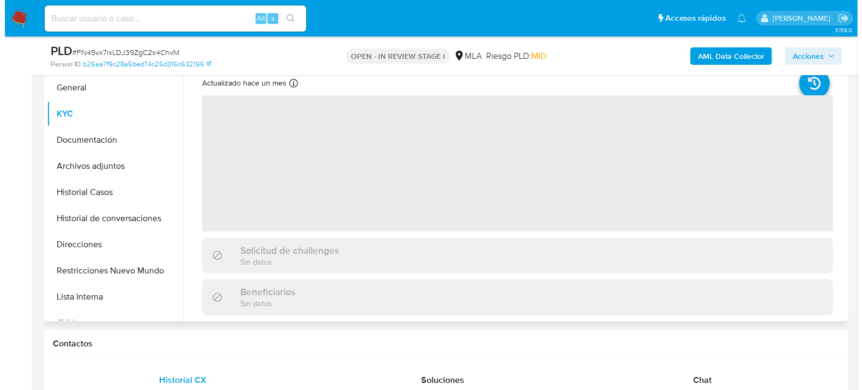
scroll to position [242, 0]
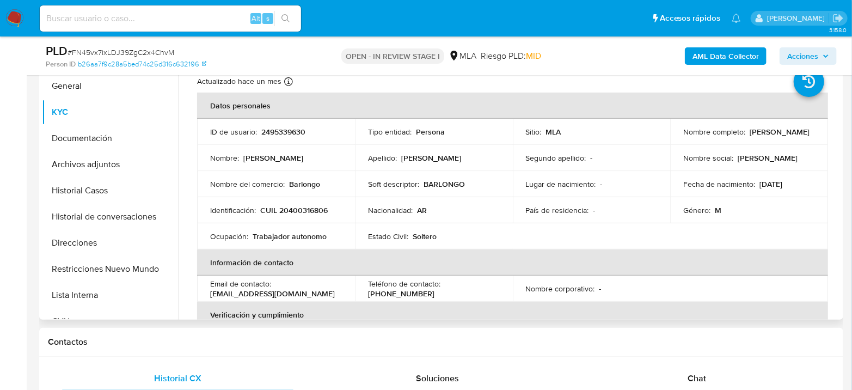
click at [308, 211] on p "CUIL 20400316806" at bounding box center [294, 210] width 68 height 10
copy p "20400316806"
click at [296, 209] on p "CUIL 20400316806" at bounding box center [294, 210] width 68 height 10
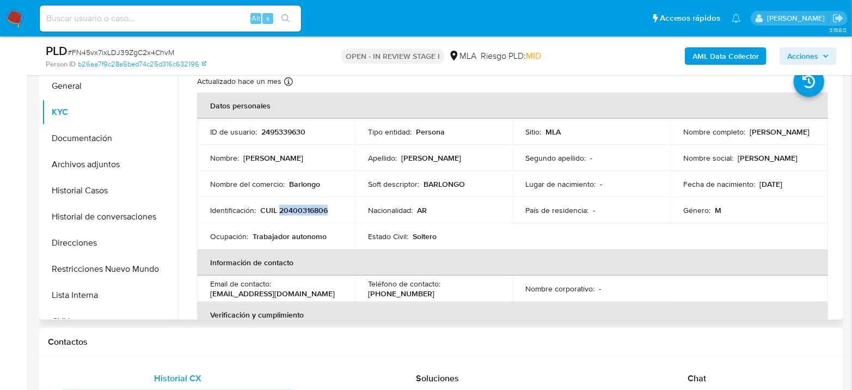
click at [308, 211] on p "CUIL 20400316806" at bounding box center [294, 210] width 68 height 10
click at [308, 210] on p "CUIL 20400316806" at bounding box center [294, 210] width 68 height 10
click at [291, 217] on td "Identificación : CUIL 20400316806" at bounding box center [276, 210] width 158 height 26
click at [296, 212] on p "CUIL 20400316806" at bounding box center [294, 210] width 68 height 10
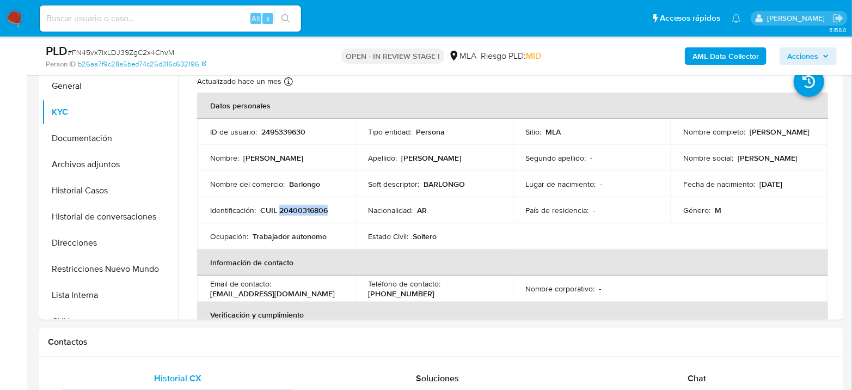
copy p "20400316806"
click at [91, 159] on button "Archivos adjuntos" at bounding box center [105, 164] width 127 height 26
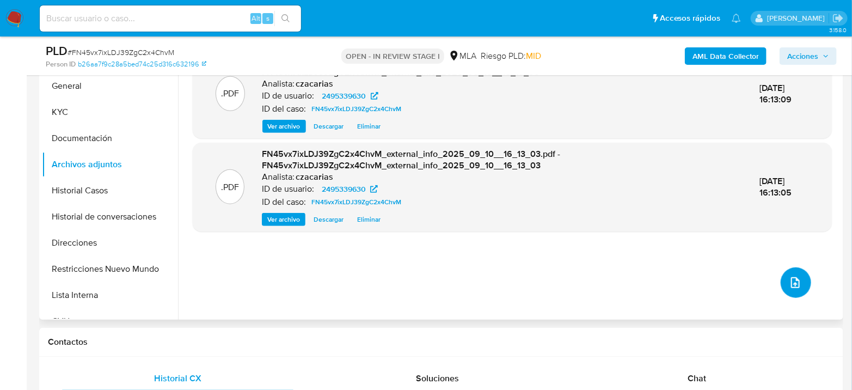
click at [790, 284] on icon "upload-file" at bounding box center [795, 282] width 13 height 13
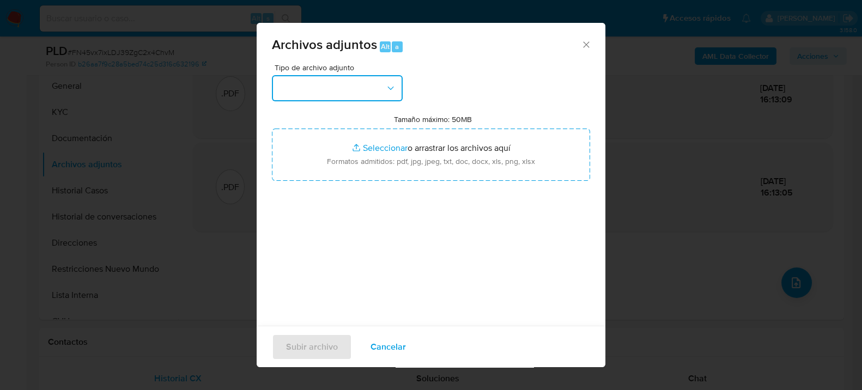
click at [352, 98] on button "button" at bounding box center [337, 88] width 131 height 26
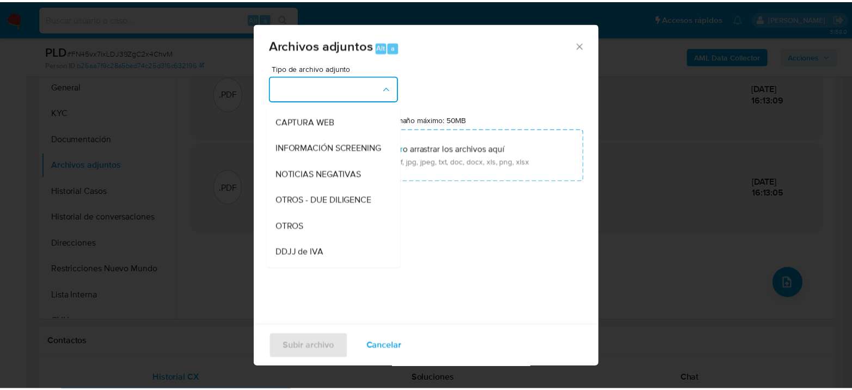
scroll to position [121, 0]
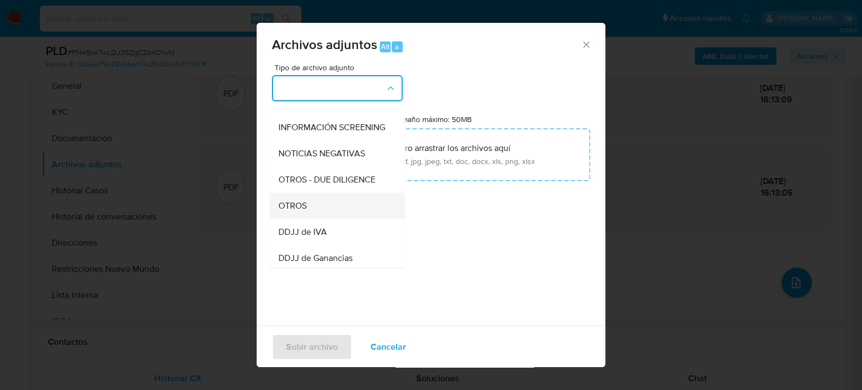
click at [301, 211] on span "OTROS" at bounding box center [292, 205] width 28 height 11
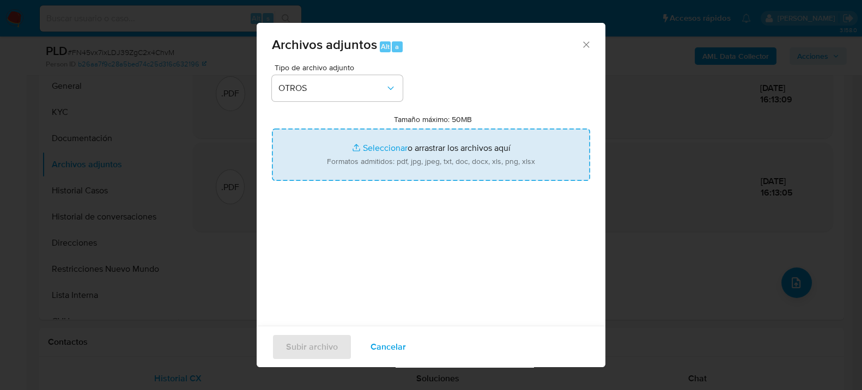
type input "C:\fakepath\Movimientos-2495339630.xlsx"
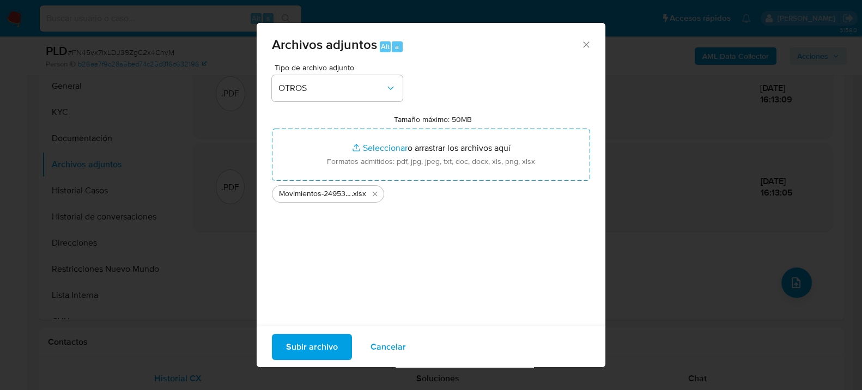
click at [331, 352] on span "Subir archivo" at bounding box center [312, 346] width 52 height 24
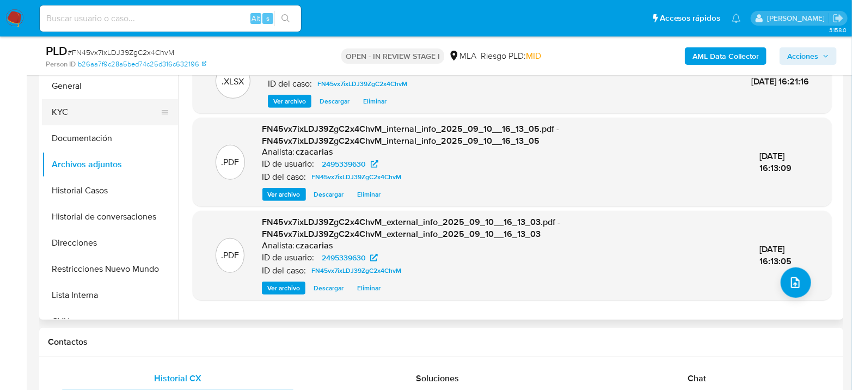
click at [81, 116] on button "KYC" at bounding box center [105, 112] width 127 height 26
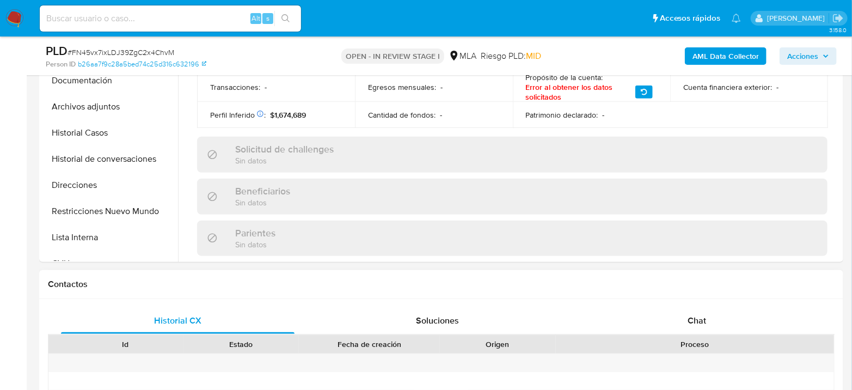
scroll to position [363, 0]
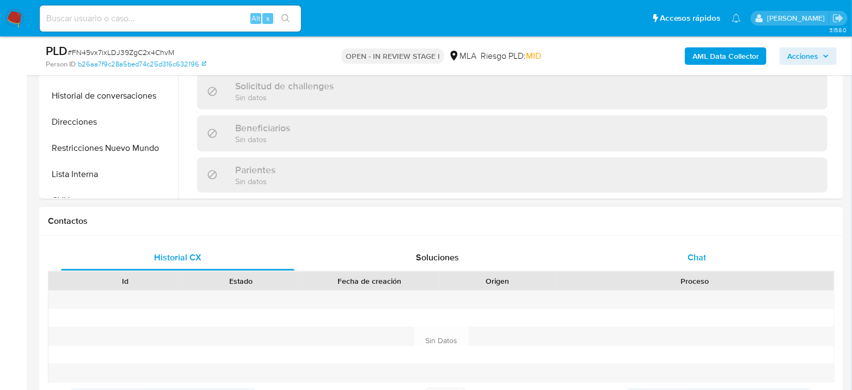
click at [702, 266] on div "Chat" at bounding box center [698, 258] width 234 height 26
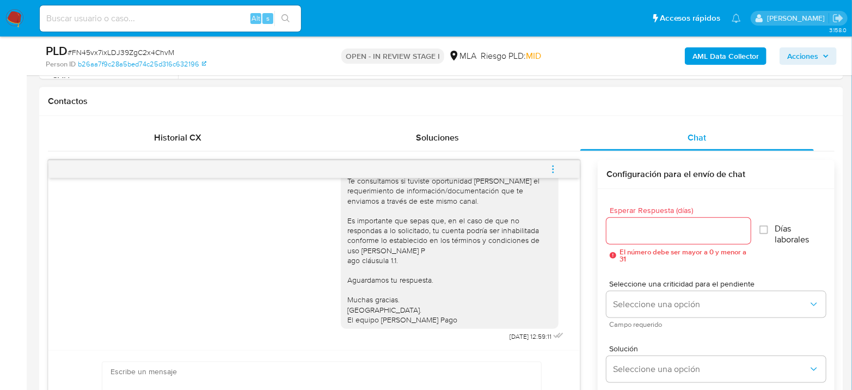
scroll to position [484, 0]
click at [557, 166] on icon "menu-action" at bounding box center [554, 168] width 10 height 10
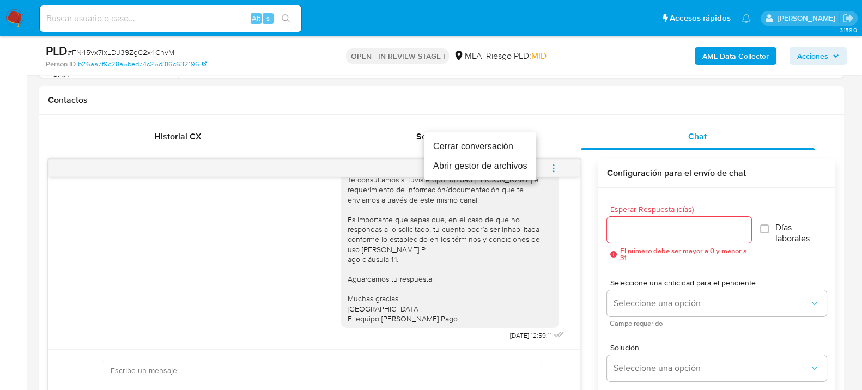
click at [498, 140] on li "Cerrar conversación" at bounding box center [480, 147] width 112 height 20
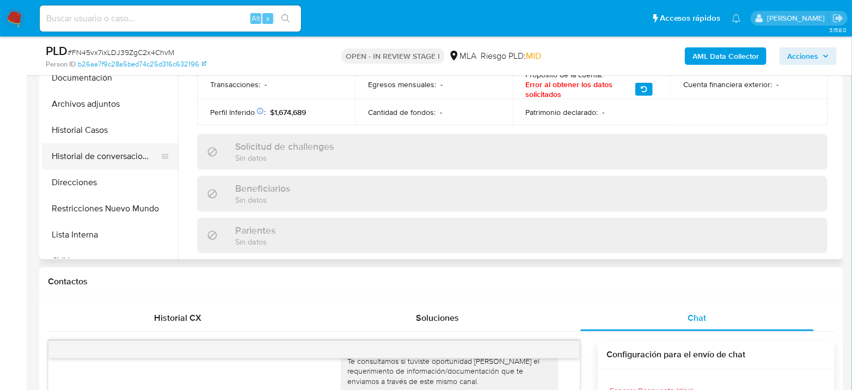
scroll to position [242, 0]
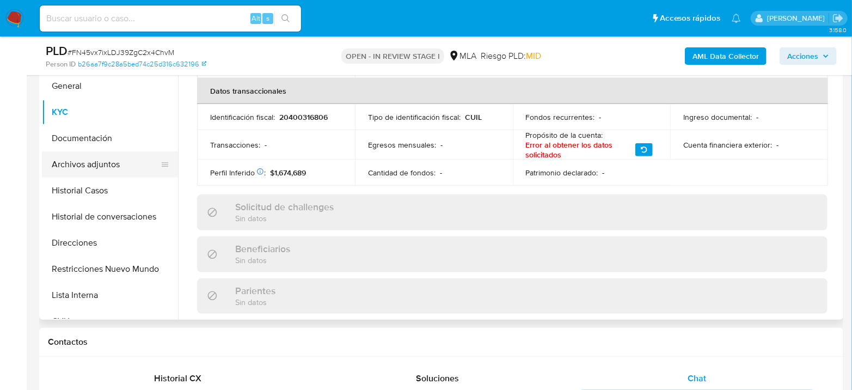
click at [100, 157] on button "Archivos adjuntos" at bounding box center [105, 164] width 127 height 26
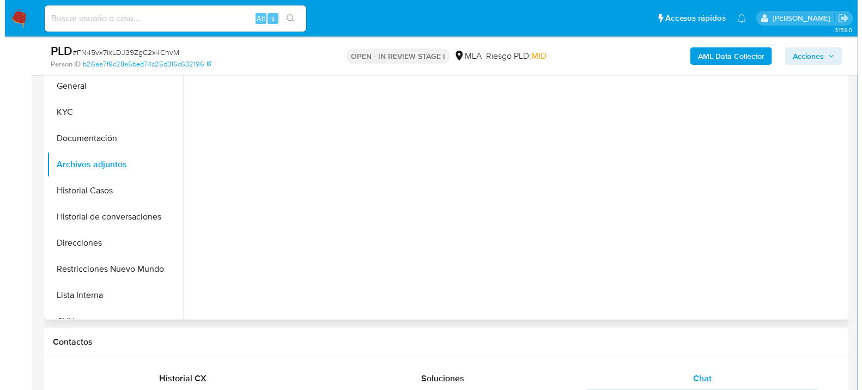
scroll to position [0, 0]
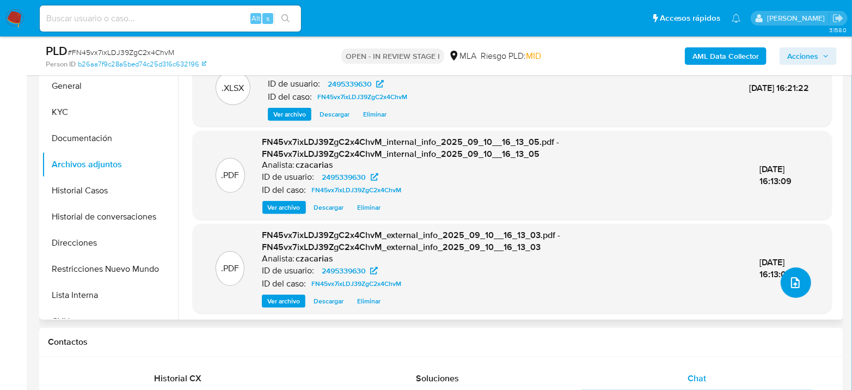
click at [798, 285] on span "upload-file" at bounding box center [795, 282] width 13 height 13
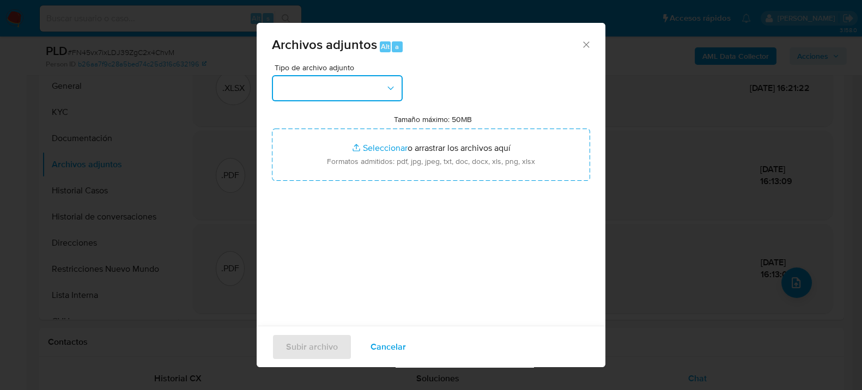
click at [310, 88] on button "button" at bounding box center [337, 88] width 131 height 26
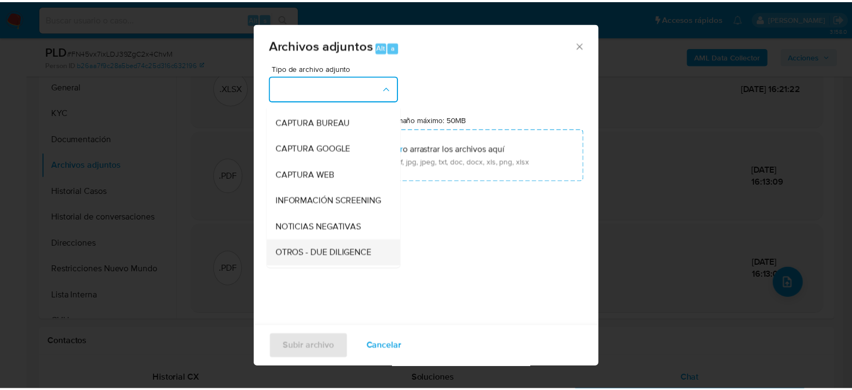
scroll to position [121, 0]
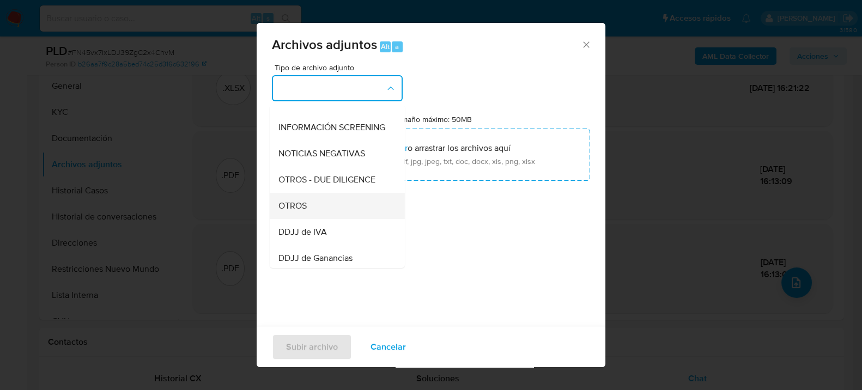
click at [308, 218] on div "OTROS" at bounding box center [333, 205] width 111 height 26
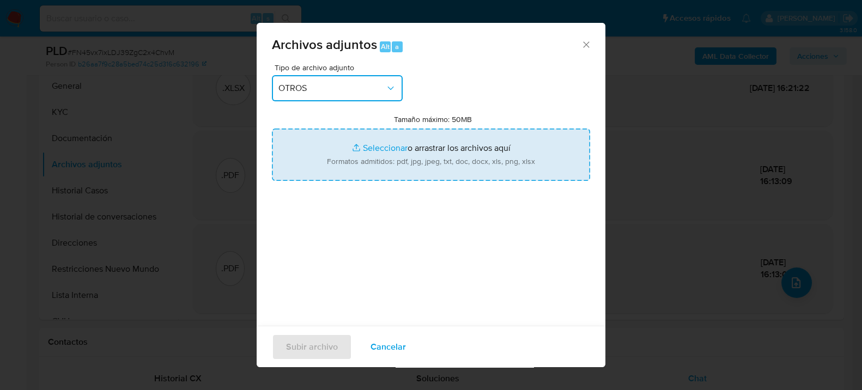
type input "C:\fakepath\Caselog FN45vx7ixLDJ39ZgC2x4ChvM_2025_08_18_23_45_46.docx"
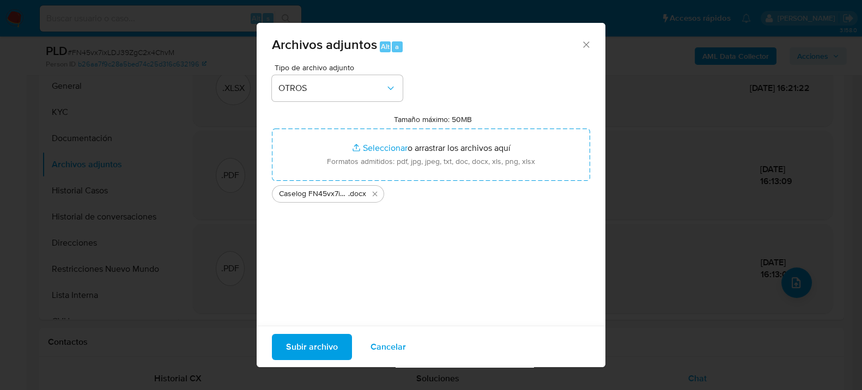
click at [323, 344] on span "Subir archivo" at bounding box center [312, 346] width 52 height 24
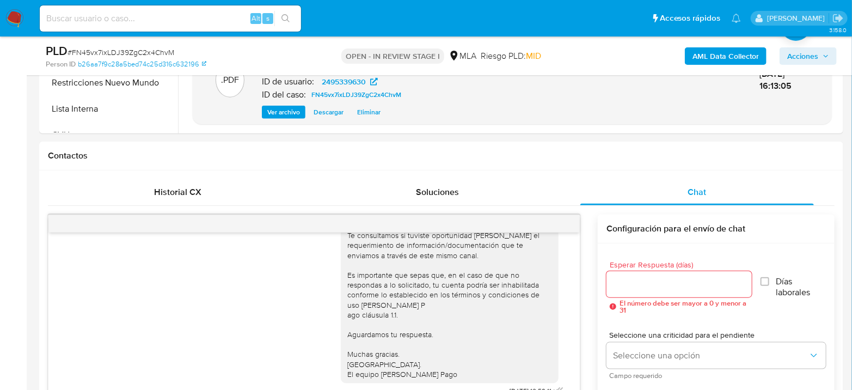
scroll to position [298, 0]
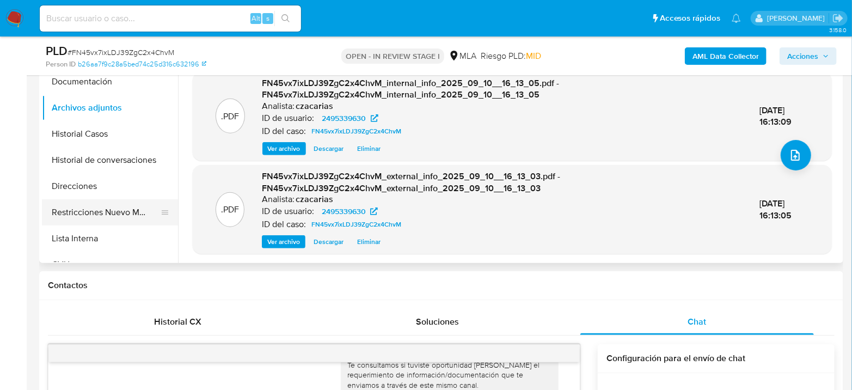
click at [83, 207] on button "Restricciones Nuevo Mundo" at bounding box center [105, 212] width 127 height 26
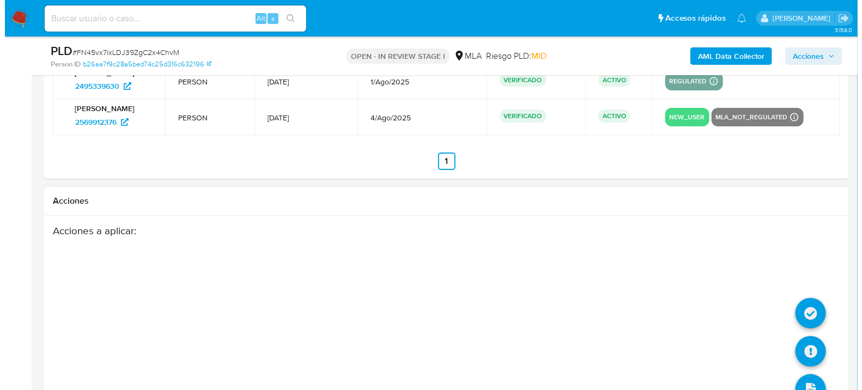
scroll to position [1994, 0]
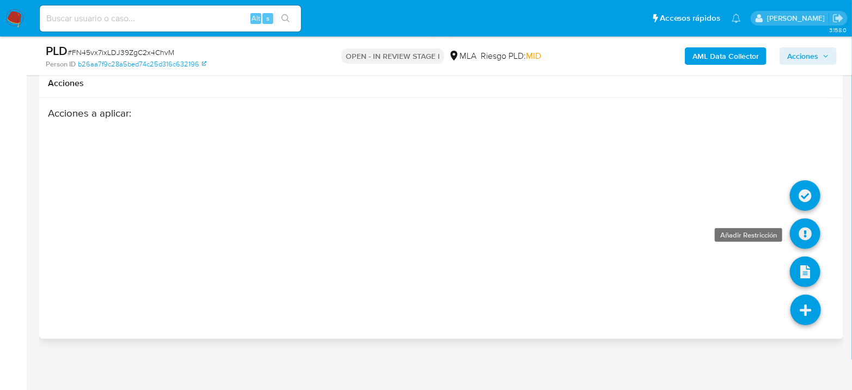
click at [804, 236] on icon at bounding box center [805, 233] width 31 height 31
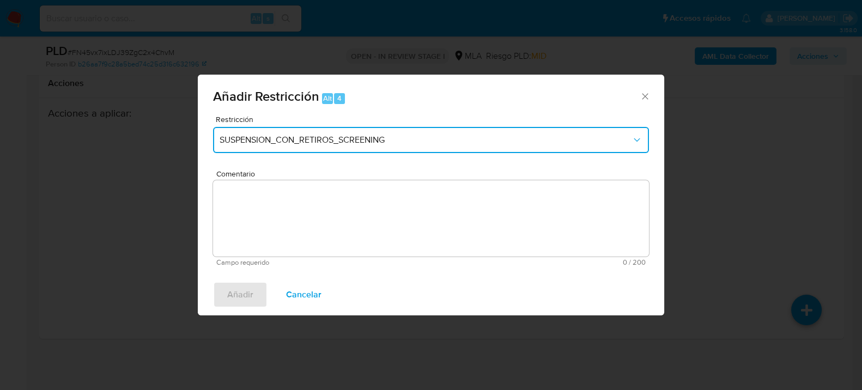
click at [417, 132] on button "SUSPENSION_CON_RETIROS_SCREENING" at bounding box center [431, 140] width 436 height 26
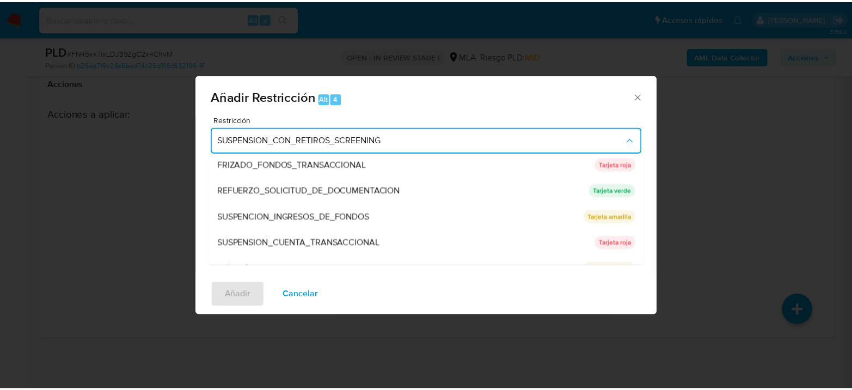
scroll to position [230, 0]
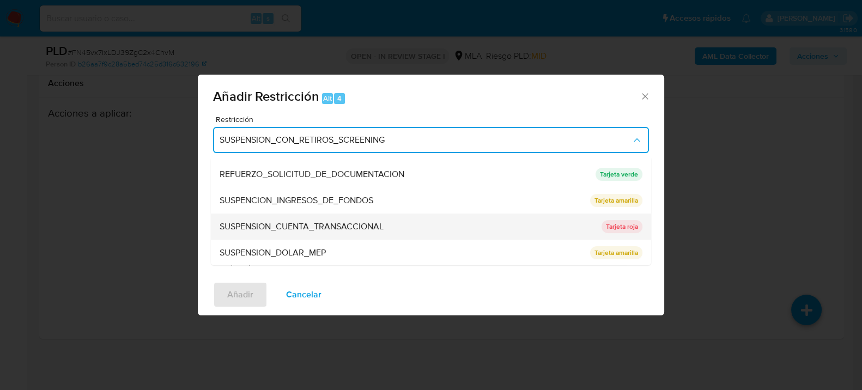
click at [332, 227] on span "SUSPENSION_CUENTA_TRANSACCIONAL" at bounding box center [302, 226] width 164 height 11
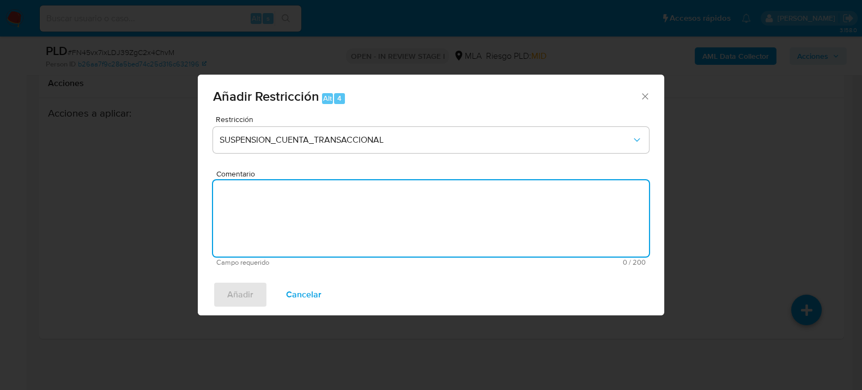
click at [423, 237] on textarea "Comentario" at bounding box center [431, 218] width 436 height 76
type textarea "AML"
click at [233, 298] on span "Añadir" at bounding box center [240, 295] width 26 height 24
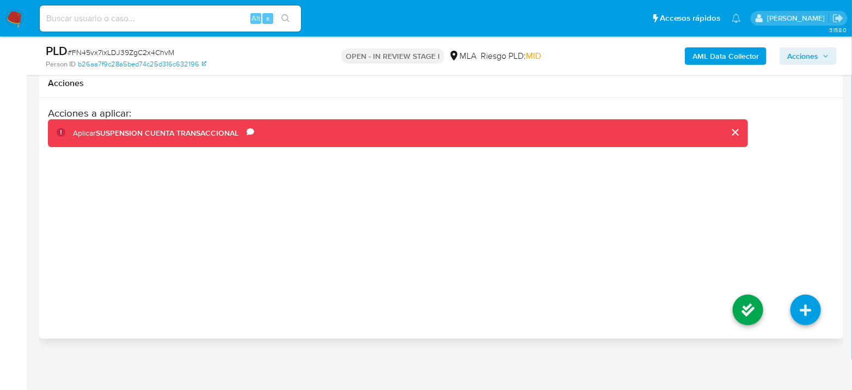
click at [732, 312] on li at bounding box center [749, 311] width 58 height 61
click at [738, 311] on icon at bounding box center [748, 310] width 31 height 31
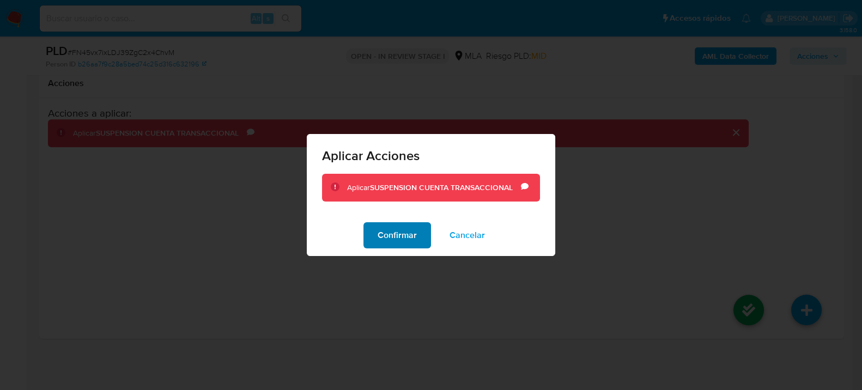
click at [386, 234] on span "Confirmar" at bounding box center [396, 235] width 39 height 24
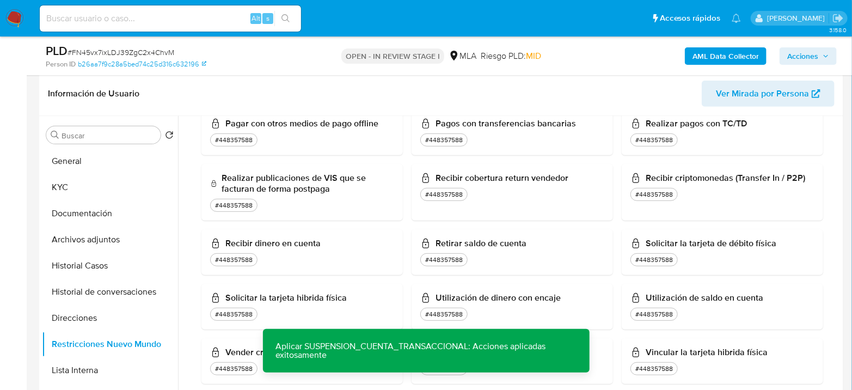
scroll to position [0, 0]
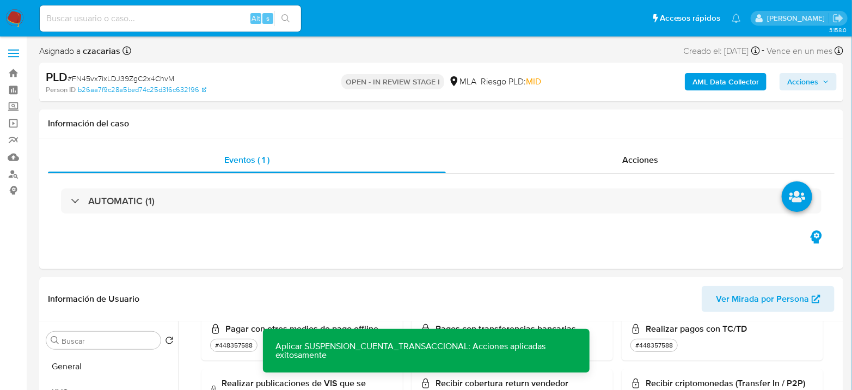
click at [819, 77] on span "Acciones" at bounding box center [803, 81] width 31 height 17
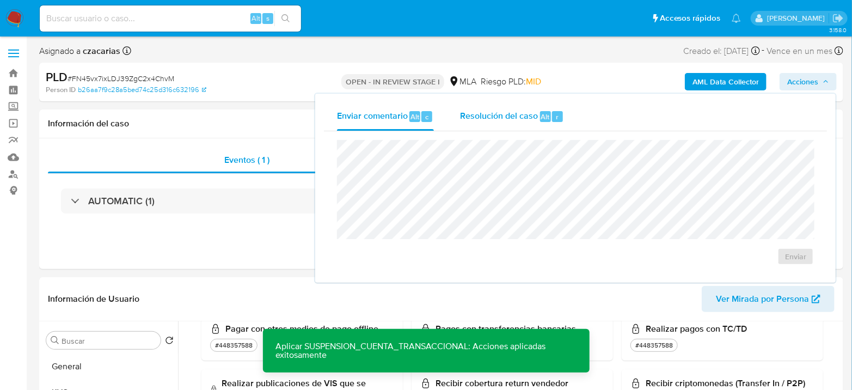
click at [565, 113] on button "Resolución del caso Alt r" at bounding box center [512, 116] width 130 height 28
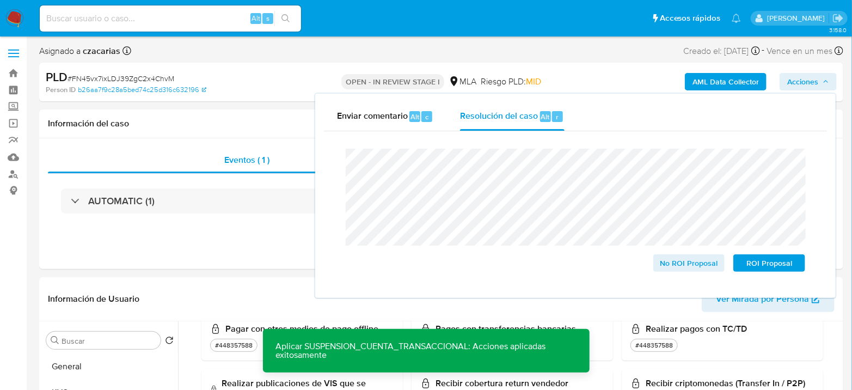
click at [145, 70] on div "PLD # FN45vx7ixLDJ39ZgC2x4ChvM" at bounding box center [176, 77] width 260 height 16
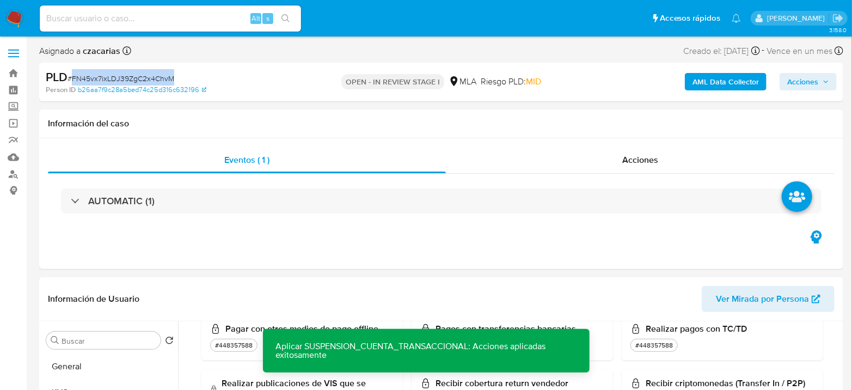
click at [145, 70] on div "PLD # FN45vx7ixLDJ39ZgC2x4ChvM" at bounding box center [176, 77] width 260 height 16
click at [144, 76] on span "# FN45vx7ixLDJ39ZgC2x4ChvM" at bounding box center [121, 78] width 107 height 11
click at [824, 85] on span "Acciones" at bounding box center [809, 81] width 42 height 15
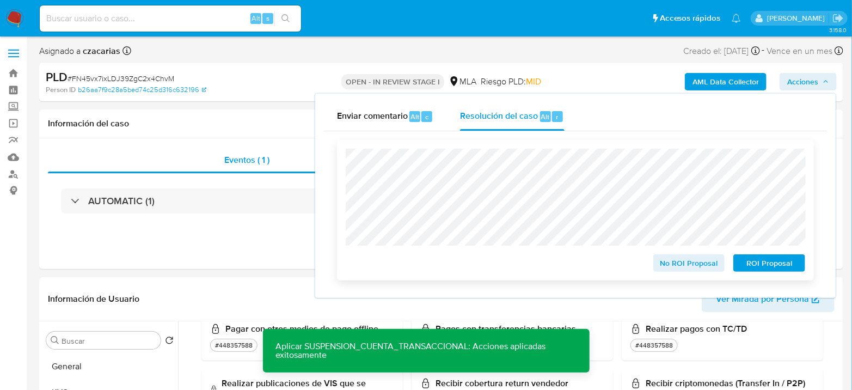
click at [764, 264] on span "ROI Proposal" at bounding box center [769, 262] width 57 height 15
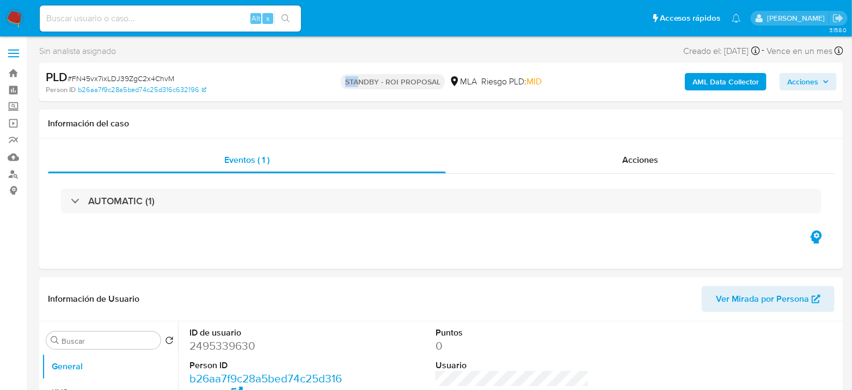
select select "10"
drag, startPoint x: 344, startPoint y: 80, endPoint x: 441, endPoint y: 84, distance: 96.5
click at [441, 84] on p "STANDBY - ROI PROPOSAL" at bounding box center [393, 81] width 104 height 15
drag, startPoint x: 437, startPoint y: 81, endPoint x: 312, endPoint y: 79, distance: 125.8
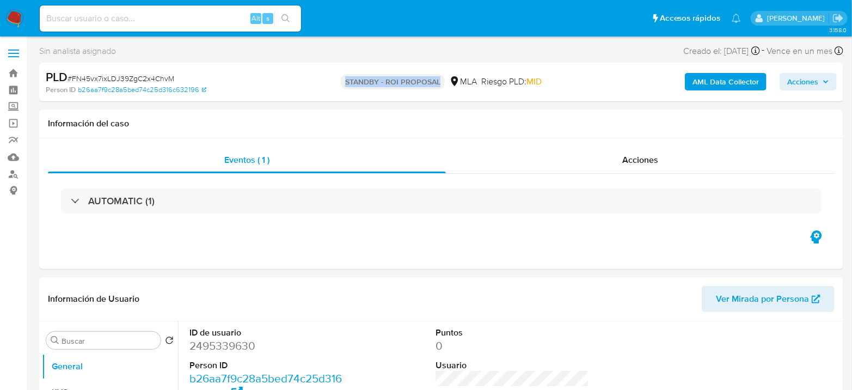
click at [312, 79] on div "[PERSON_NAME] - ROI PROPOSAL MLA [PERSON_NAME] PLD: MID" at bounding box center [441, 82] width 261 height 26
drag, startPoint x: 328, startPoint y: 83, endPoint x: 441, endPoint y: 82, distance: 113.3
click at [441, 82] on div "[PERSON_NAME] - ROI PROPOSAL MLA [PERSON_NAME] PLD: MID" at bounding box center [441, 82] width 261 height 26
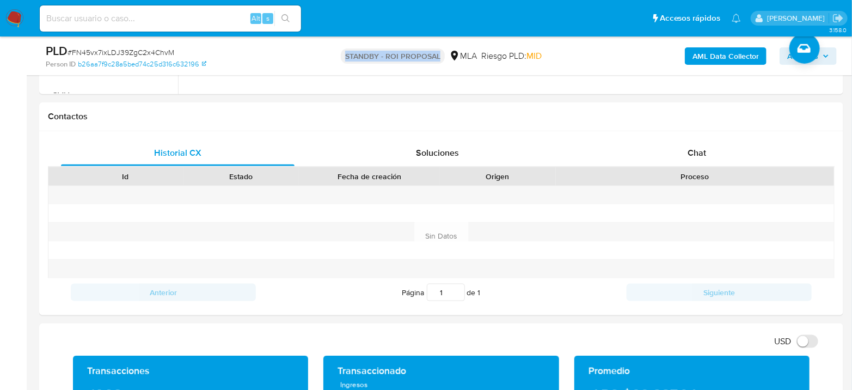
scroll to position [484, 0]
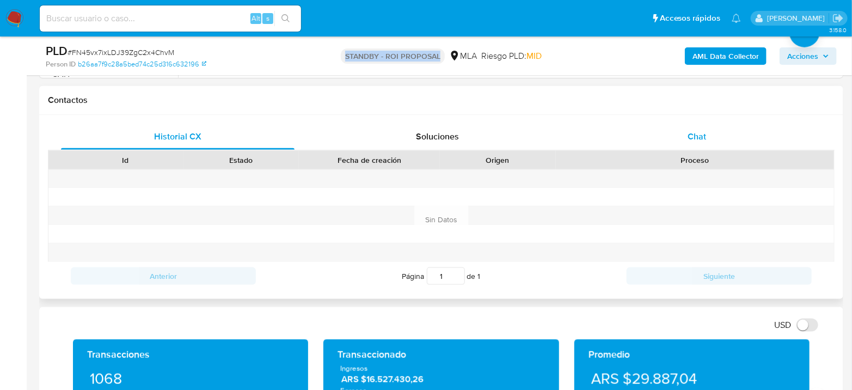
click at [686, 141] on div "Chat" at bounding box center [698, 137] width 234 height 26
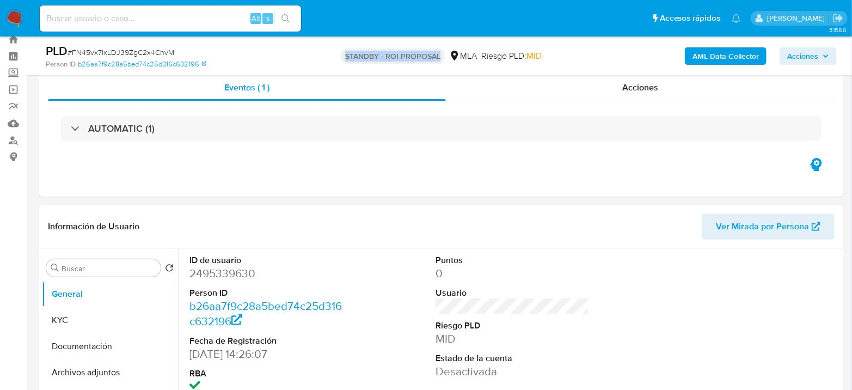
scroll to position [0, 0]
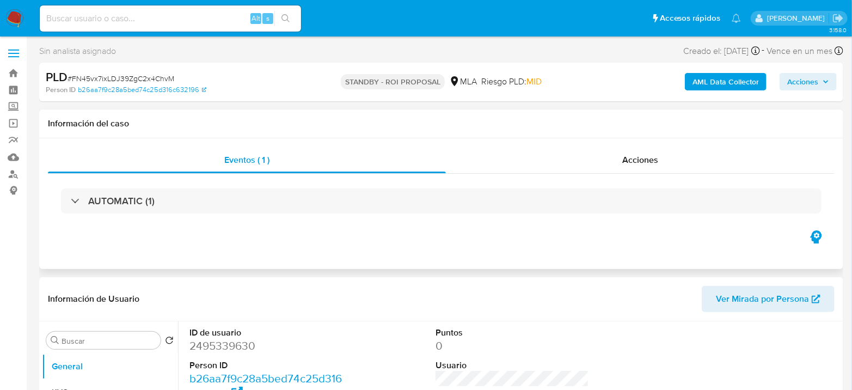
click at [562, 138] on div "Eventos ( 1 ) Acciones AUTOMATIC (1)" at bounding box center [441, 203] width 805 height 131
click at [232, 19] on input at bounding box center [170, 18] width 261 height 14
paste input "pKhDPl3SnsiTWyyagfhZvdKk"
type input "pKhDPl3SnsiTWyyagfhZvdKk"
click at [289, 22] on icon "search-icon" at bounding box center [286, 18] width 9 height 9
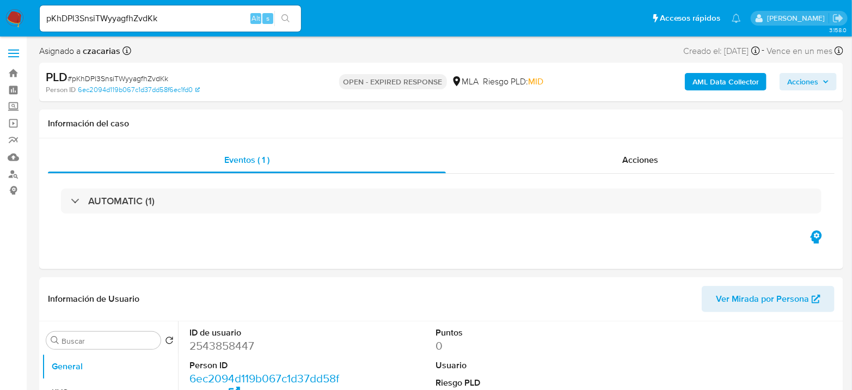
select select "10"
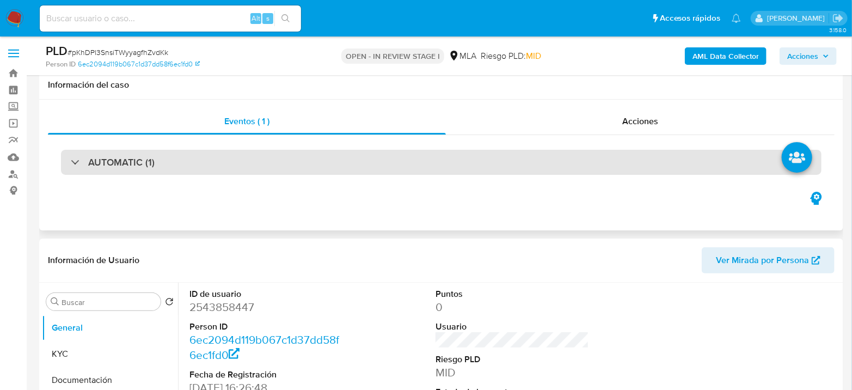
scroll to position [121, 0]
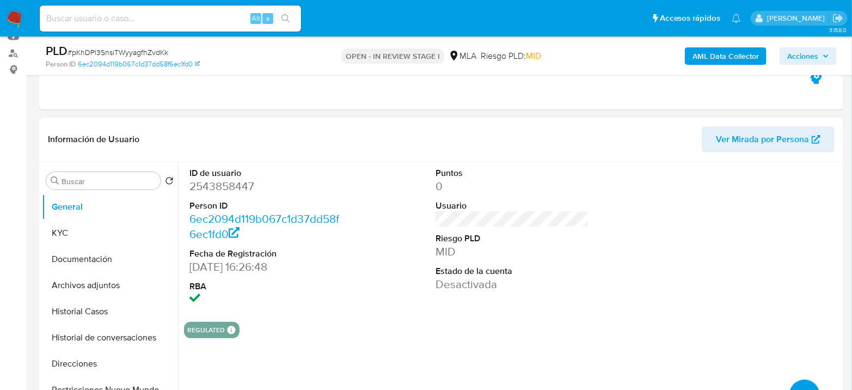
click at [218, 181] on dd "2543858447" at bounding box center [267, 186] width 154 height 15
copy dd "2543858447"
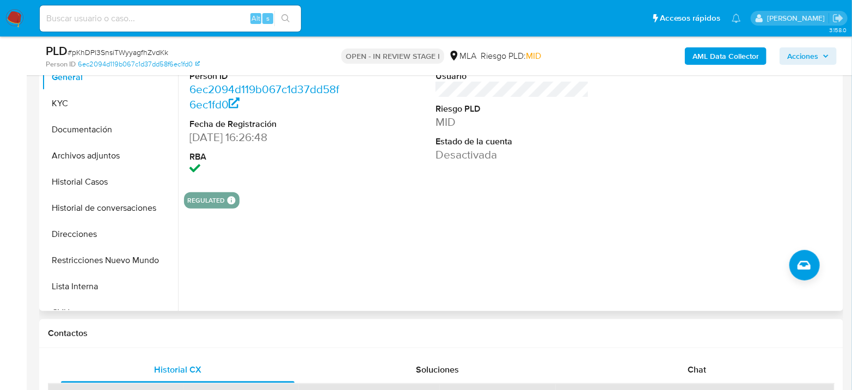
scroll to position [363, 0]
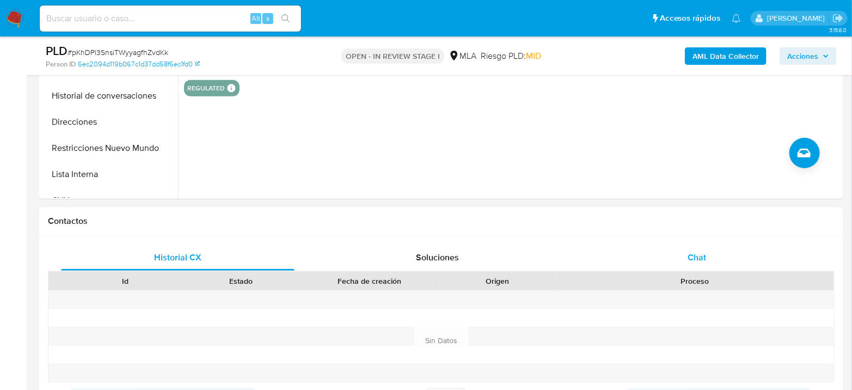
click at [689, 249] on div "Chat" at bounding box center [698, 258] width 234 height 26
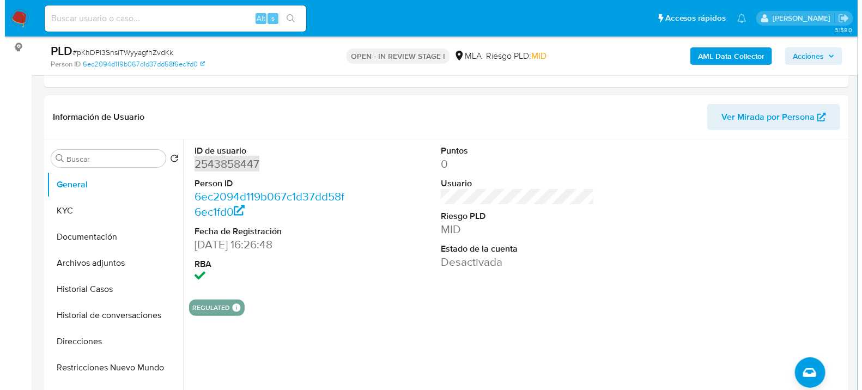
scroll to position [121, 0]
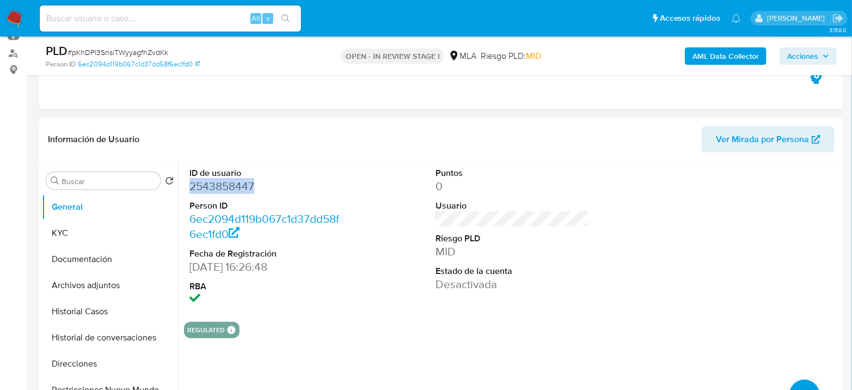
click at [215, 186] on dd "2543858447" at bounding box center [267, 186] width 154 height 15
copy dd "2543858447"
click at [214, 183] on dd "2543858447" at bounding box center [267, 186] width 154 height 15
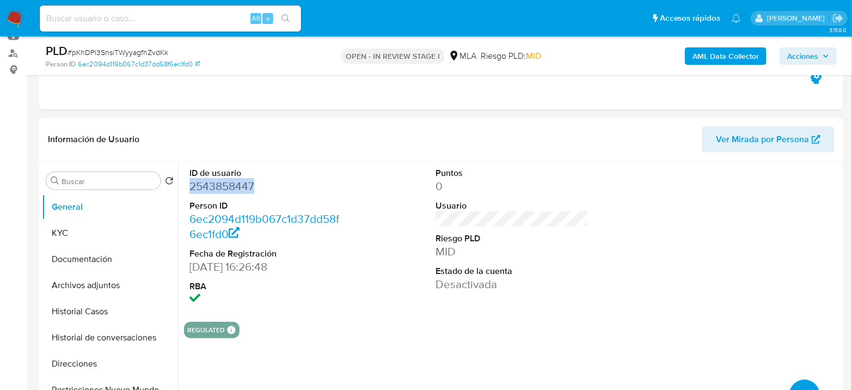
copy dd "2543858447"
click at [741, 50] on b "AML Data Collector" at bounding box center [726, 55] width 66 height 17
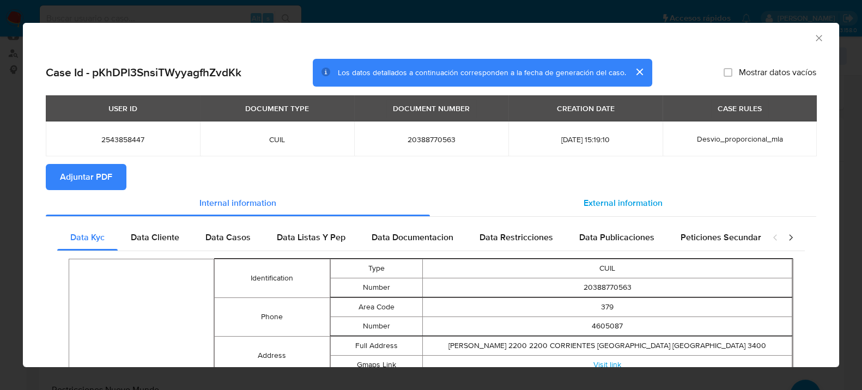
click at [601, 204] on span "External information" at bounding box center [622, 203] width 79 height 13
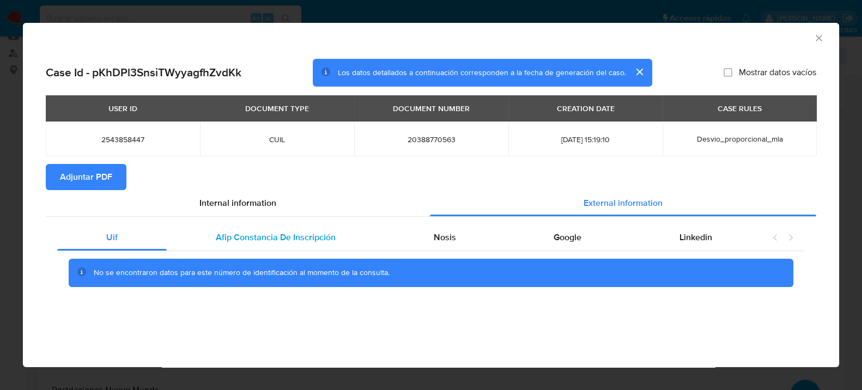
click at [260, 234] on span "Afip Constancia De Inscripción" at bounding box center [276, 237] width 120 height 13
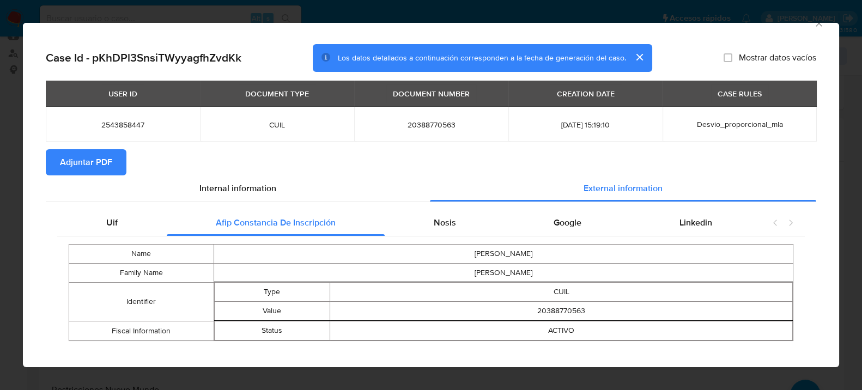
scroll to position [25, 0]
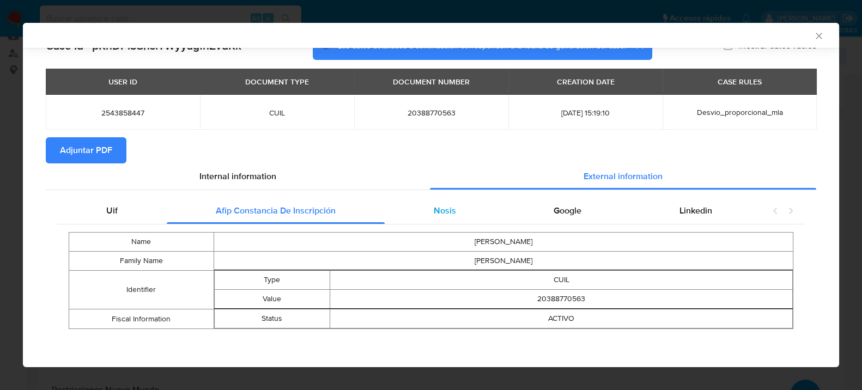
click at [450, 205] on div "Nosis" at bounding box center [445, 211] width 120 height 26
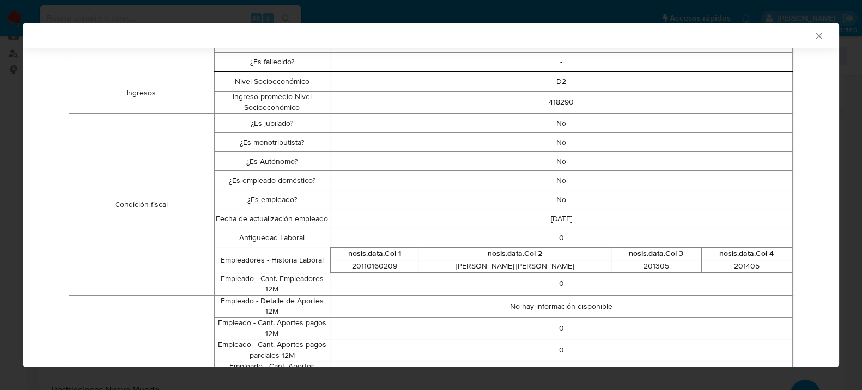
scroll to position [86, 0]
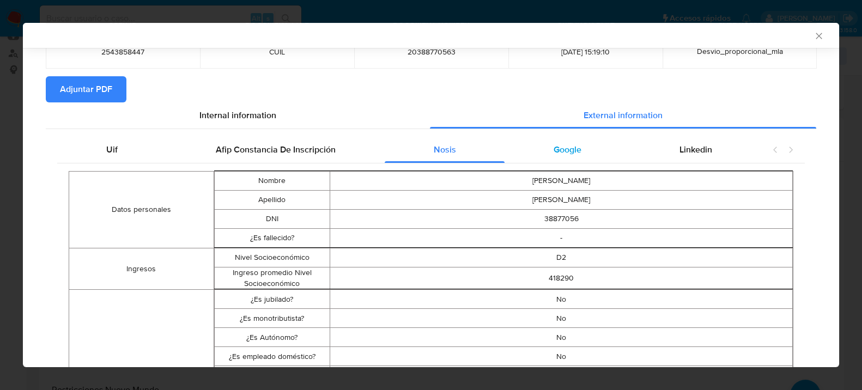
click at [567, 156] on div "Google" at bounding box center [567, 150] width 126 height 26
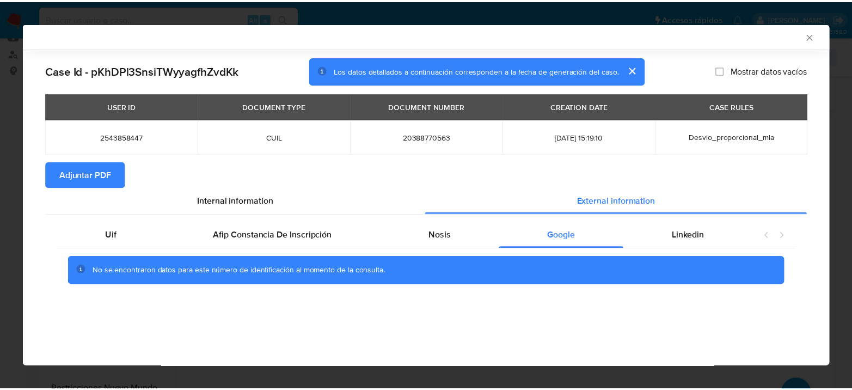
scroll to position [0, 0]
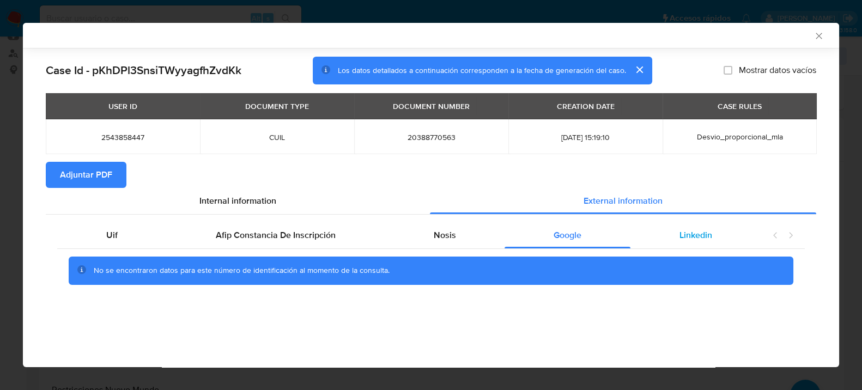
click at [703, 236] on span "Linkedin" at bounding box center [695, 235] width 33 height 13
click at [41, 191] on div "AML Data Collector Case Id - pKhDPl3SnsiTWyyagfhZvdKk Los datos detallados a co…" at bounding box center [431, 195] width 862 height 390
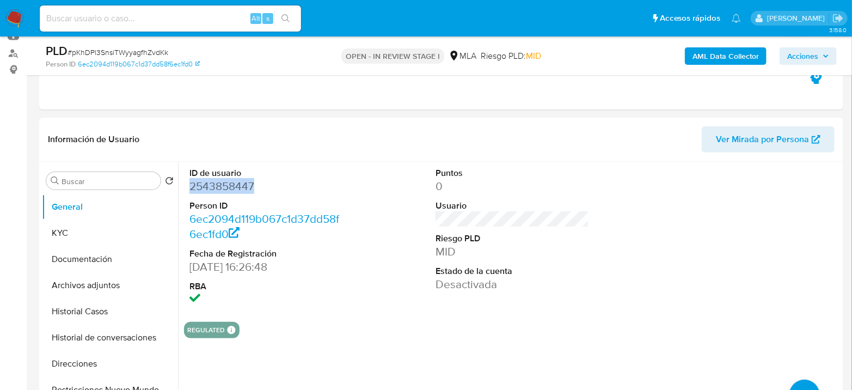
click at [695, 62] on b "AML Data Collector" at bounding box center [726, 55] width 66 height 17
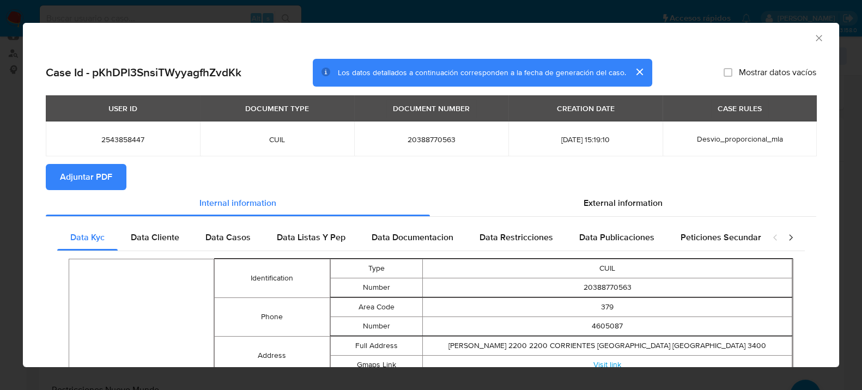
click at [112, 181] on button "Adjuntar PDF" at bounding box center [86, 177] width 81 height 26
click at [813, 42] on icon "Cerrar ventana" at bounding box center [818, 38] width 11 height 11
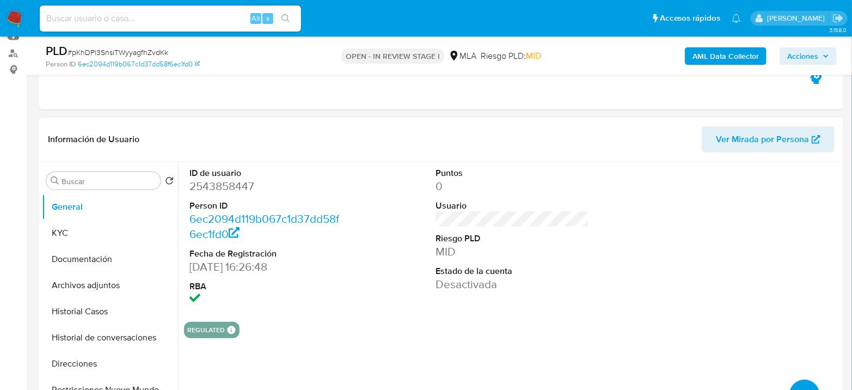
click at [226, 171] on dt "ID de usuario" at bounding box center [267, 173] width 154 height 12
click at [227, 190] on dd "2543858447" at bounding box center [267, 186] width 154 height 15
click at [228, 190] on dd "2543858447" at bounding box center [267, 186] width 154 height 15
copy dd "2543858447"
click at [64, 229] on button "KYC" at bounding box center [105, 233] width 127 height 26
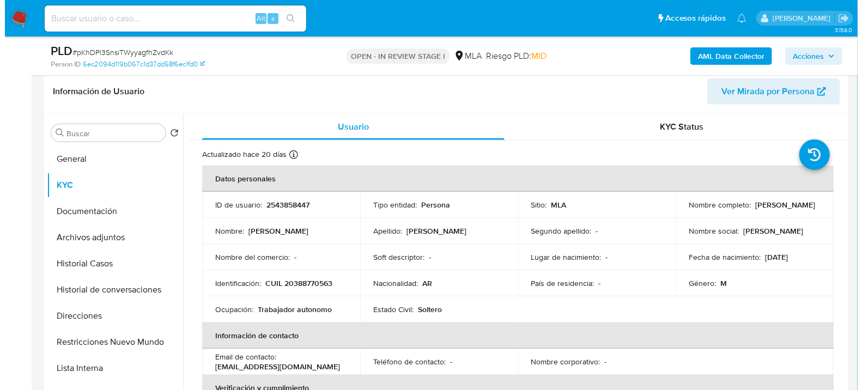
scroll to position [181, 0]
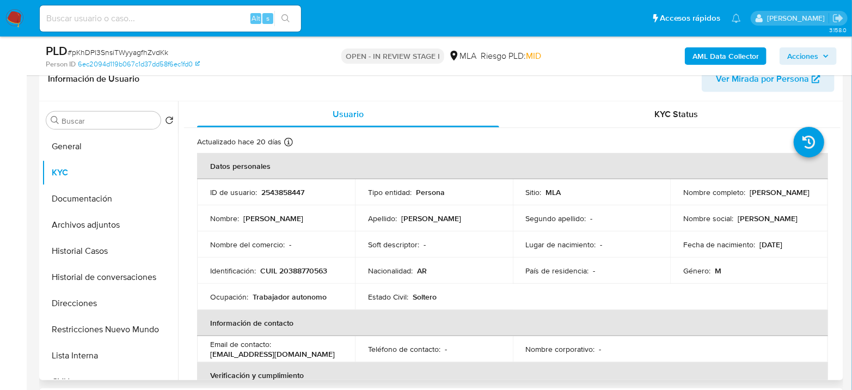
click at [315, 273] on p "CUIL 20388770563" at bounding box center [293, 271] width 67 height 10
copy p "20388770563"
click at [98, 224] on button "Archivos adjuntos" at bounding box center [105, 225] width 127 height 26
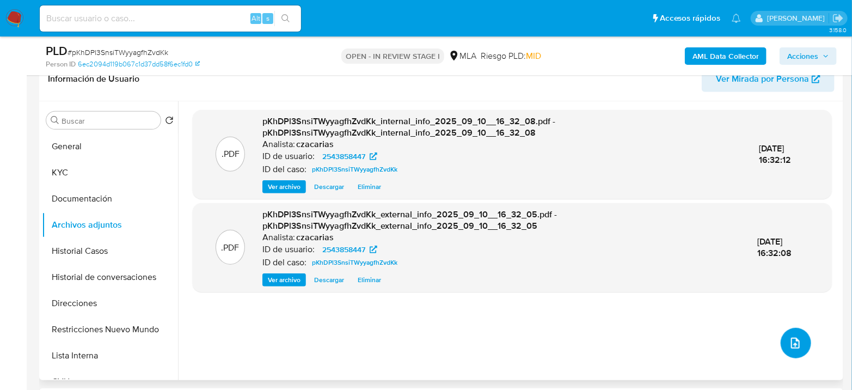
click at [790, 348] on icon "upload-file" at bounding box center [795, 343] width 13 height 13
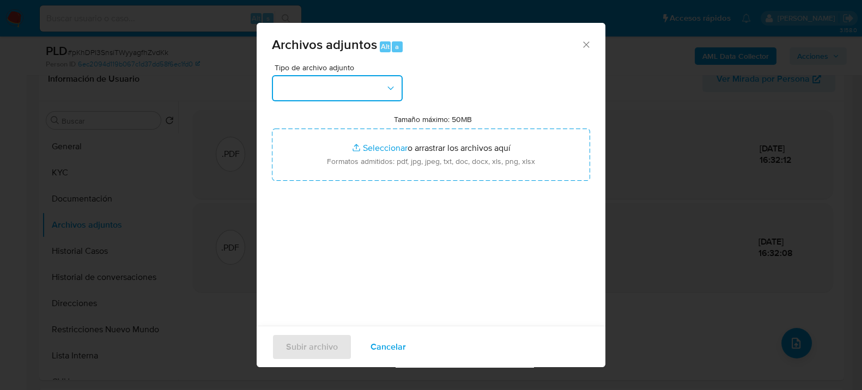
click at [363, 95] on button "button" at bounding box center [337, 88] width 131 height 26
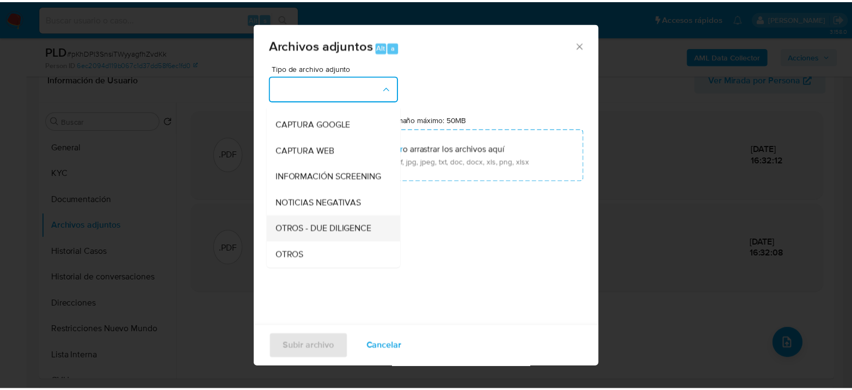
scroll to position [121, 0]
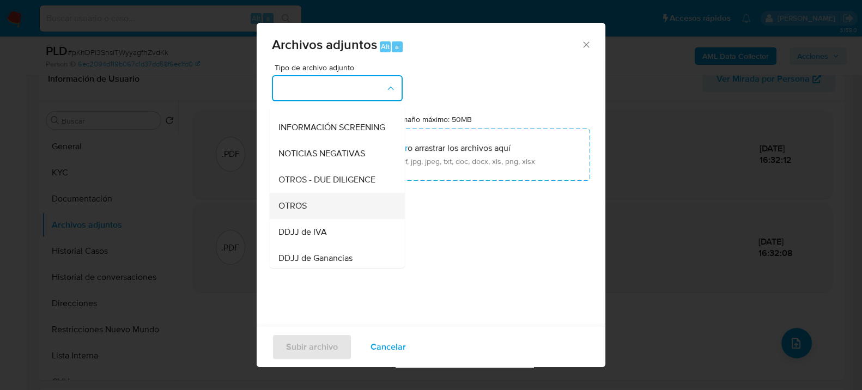
click at [290, 218] on div "OTROS" at bounding box center [333, 205] width 111 height 26
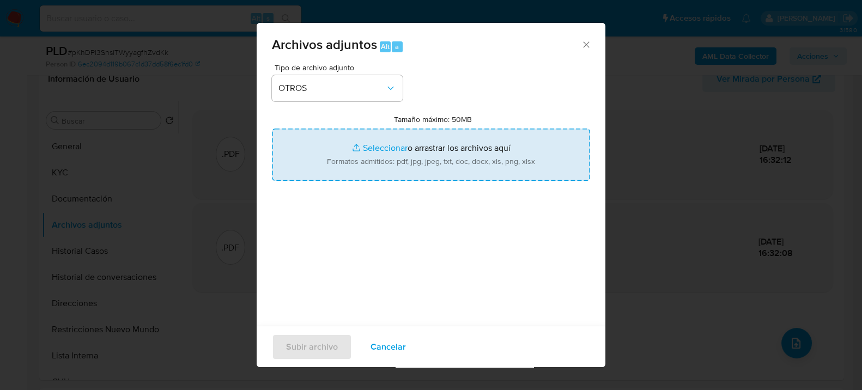
type input "C:\fakepath\Movimientos-2543858447.xlsx"
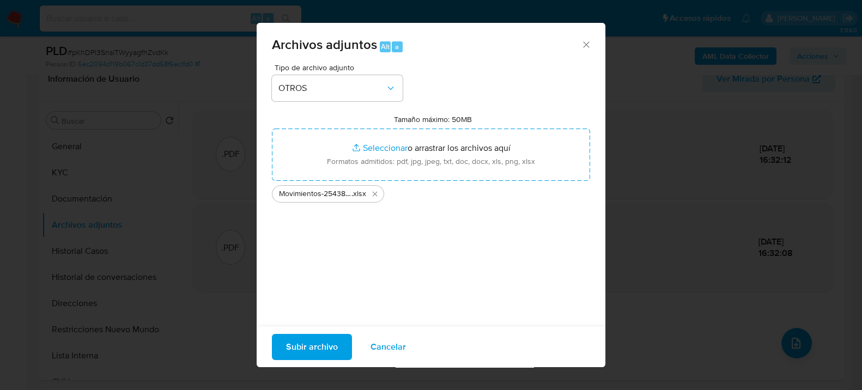
click at [324, 334] on span "Subir archivo" at bounding box center [312, 346] width 52 height 24
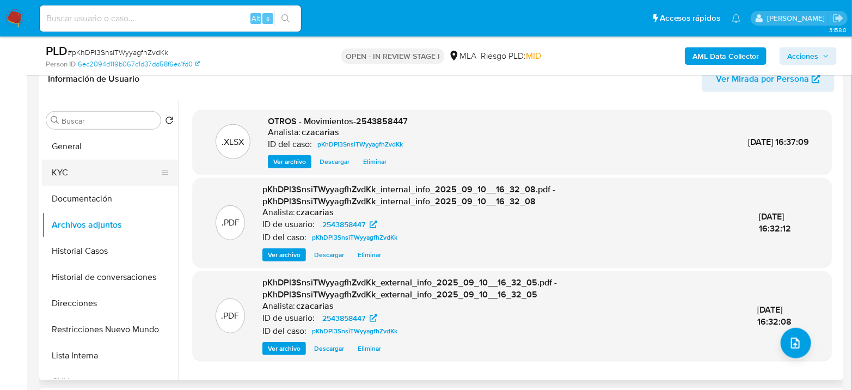
click at [78, 178] on button "KYC" at bounding box center [105, 173] width 127 height 26
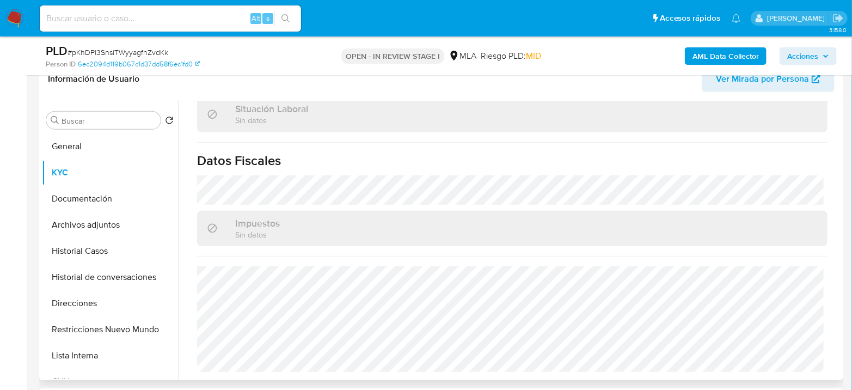
scroll to position [586, 0]
click at [81, 220] on button "Archivos adjuntos" at bounding box center [105, 225] width 127 height 26
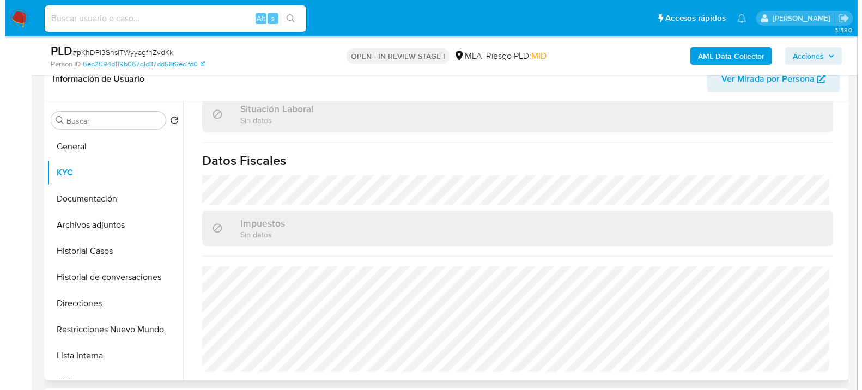
scroll to position [0, 0]
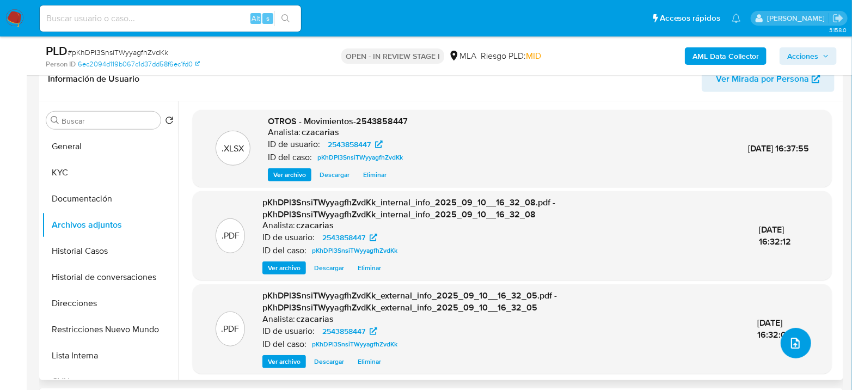
click at [793, 344] on icon "upload-file" at bounding box center [795, 343] width 13 height 13
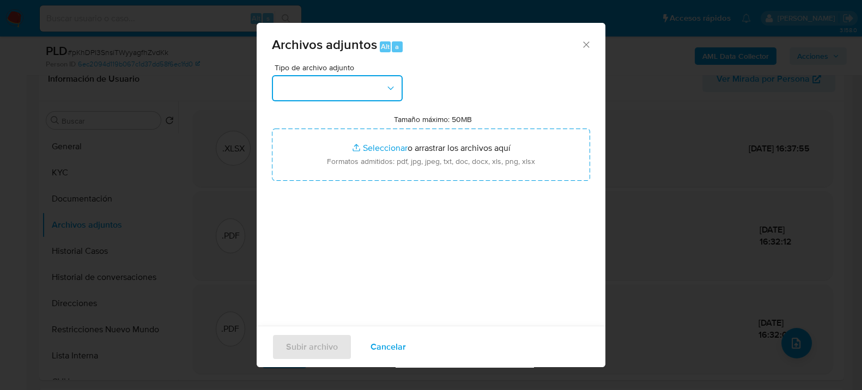
click at [341, 83] on button "button" at bounding box center [337, 88] width 131 height 26
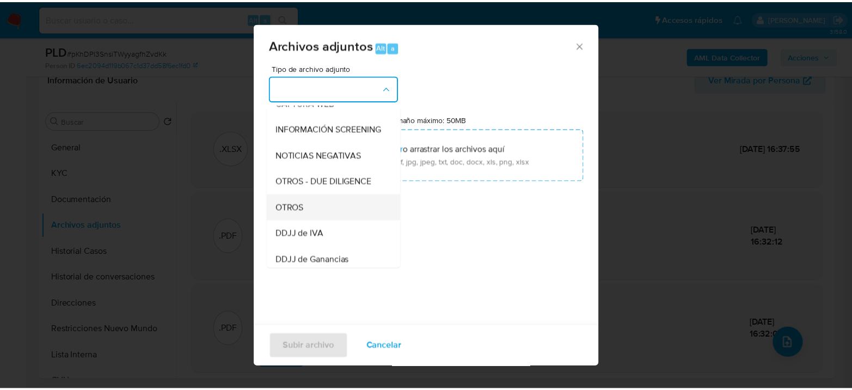
scroll to position [121, 0]
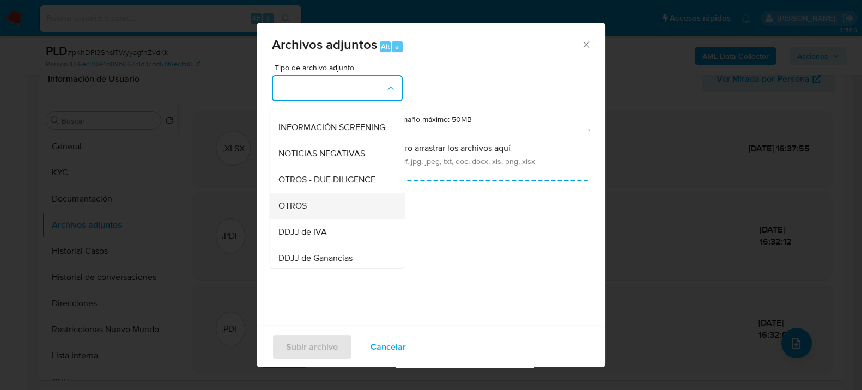
click at [304, 218] on div "OTROS" at bounding box center [333, 205] width 111 height 26
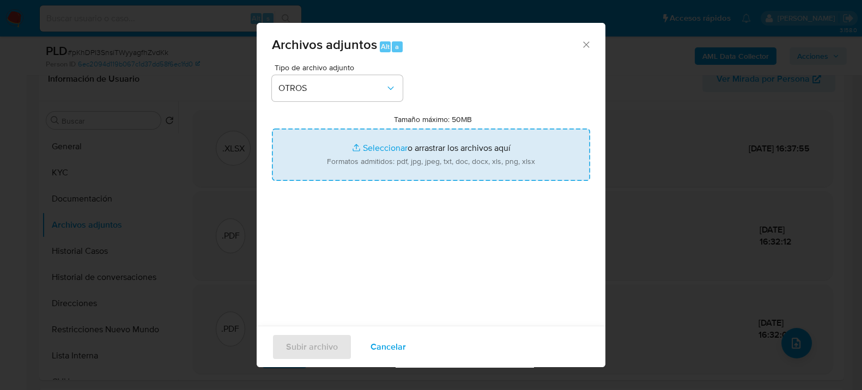
type input "C:\fakepath\Caselog pKhDPl3SnsiTWyyagfhZvdKk_2025_08_19_00_00_30.docx"
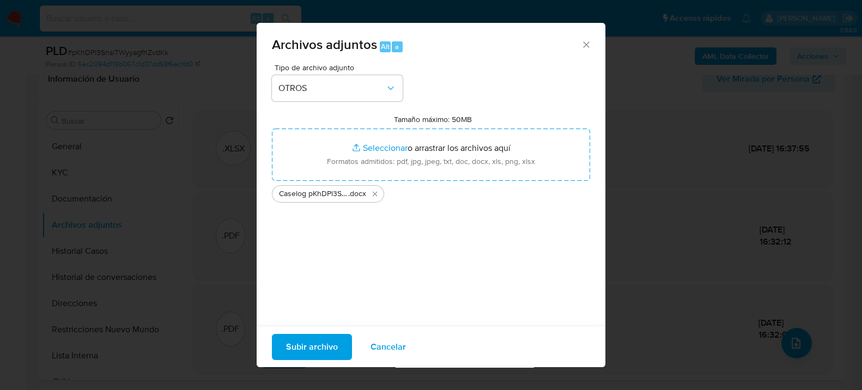
click at [300, 339] on span "Subir archivo" at bounding box center [312, 346] width 52 height 24
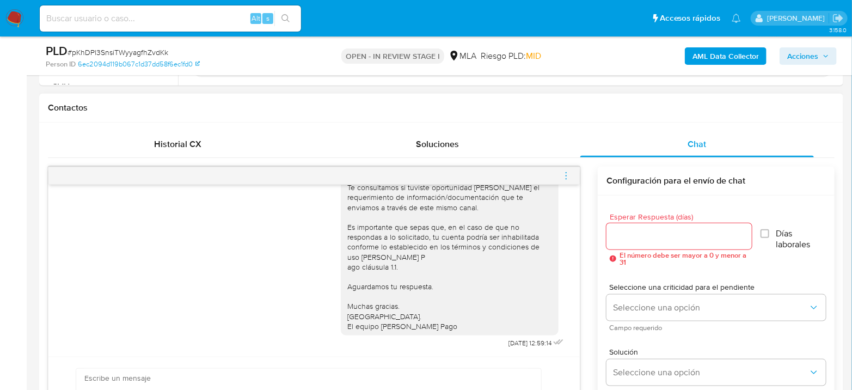
scroll to position [484, 0]
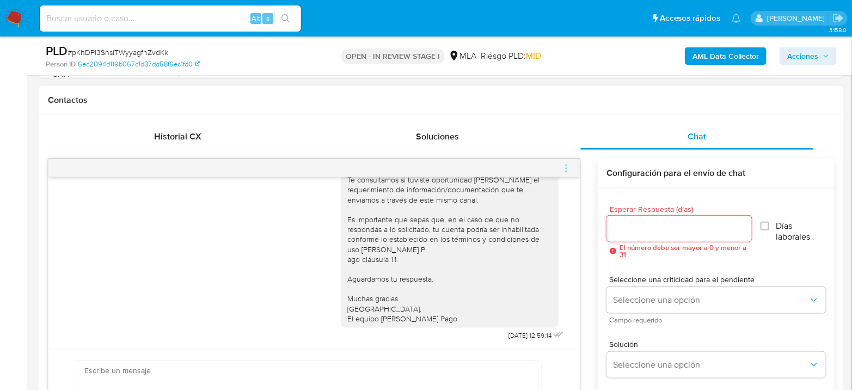
click at [566, 168] on icon "menu-action" at bounding box center [567, 168] width 10 height 10
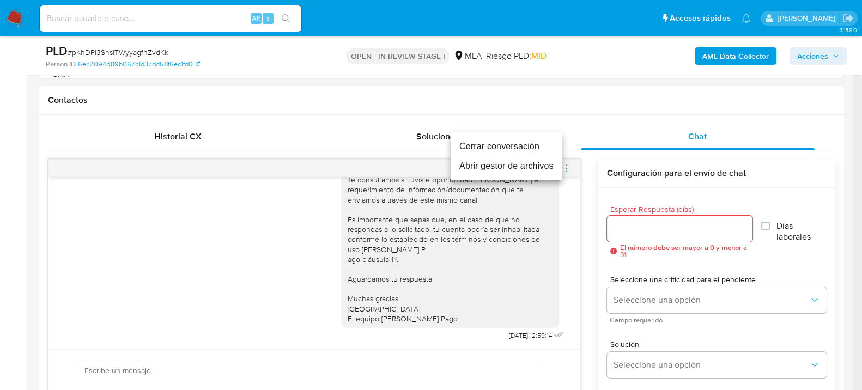
click at [494, 153] on li "Cerrar conversación" at bounding box center [506, 147] width 112 height 20
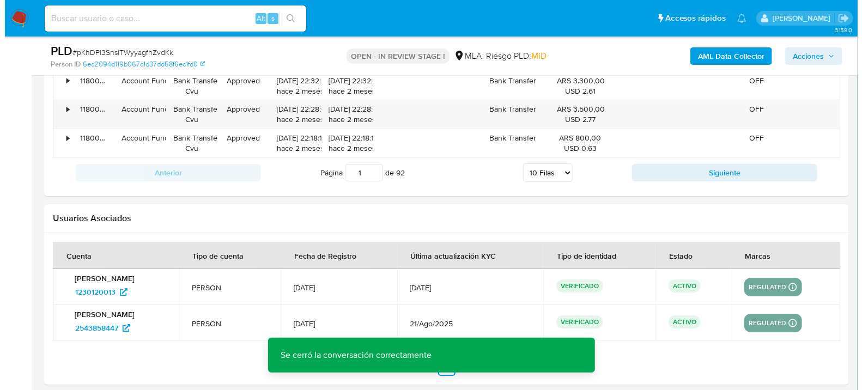
scroll to position [1958, 0]
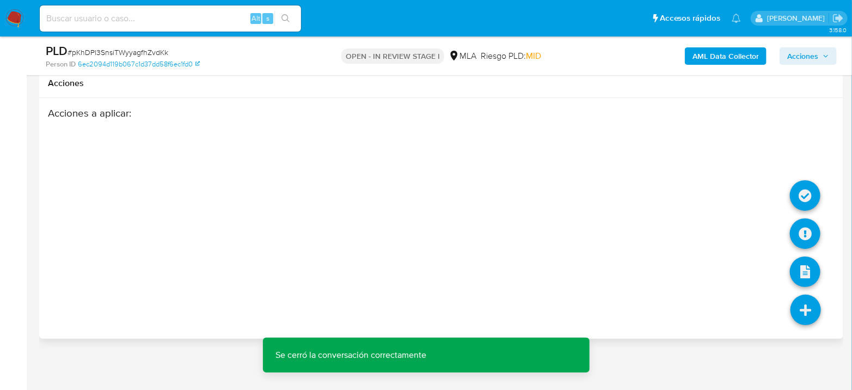
click at [803, 316] on icon at bounding box center [806, 310] width 31 height 31
click at [806, 234] on icon at bounding box center [805, 233] width 31 height 31
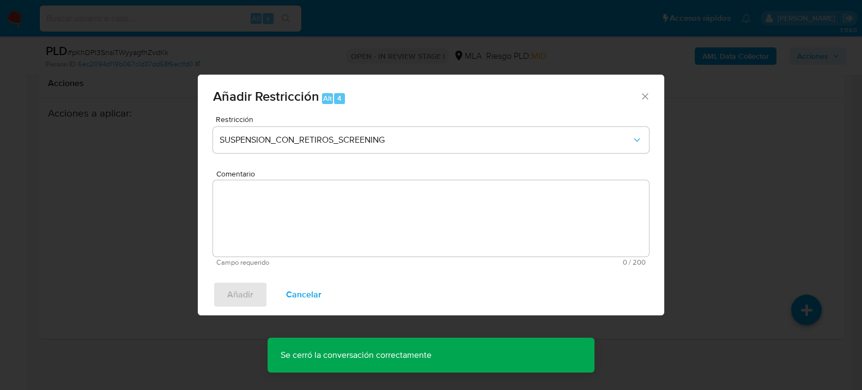
click at [370, 124] on div "Restricción SUSPENSION_CON_RETIROS_SCREENING" at bounding box center [431, 141] width 436 height 52
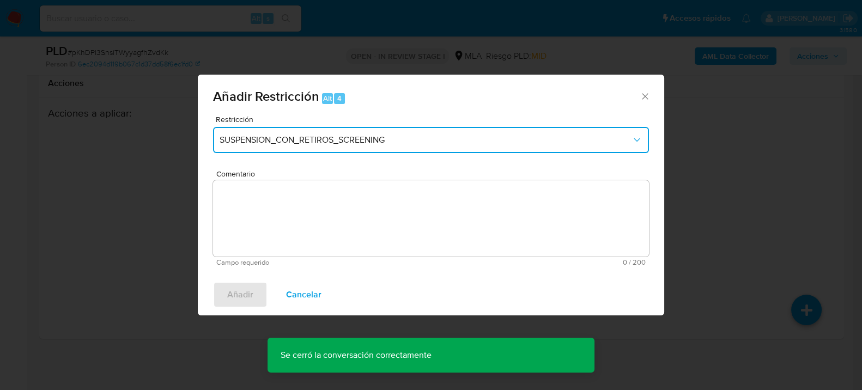
click at [370, 141] on span "SUSPENSION_CON_RETIROS_SCREENING" at bounding box center [426, 140] width 412 height 11
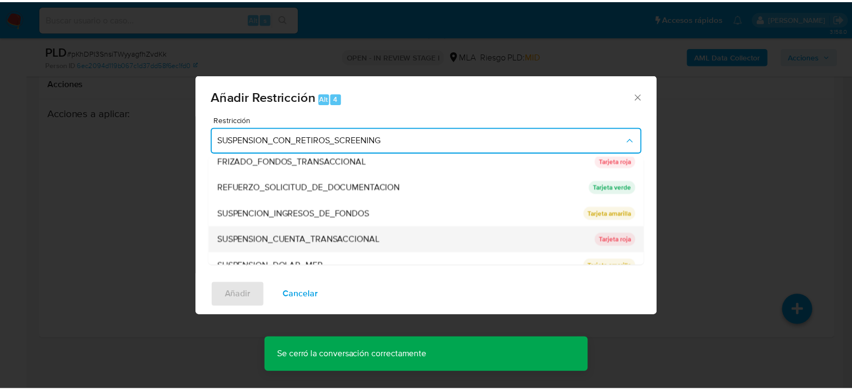
scroll to position [230, 0]
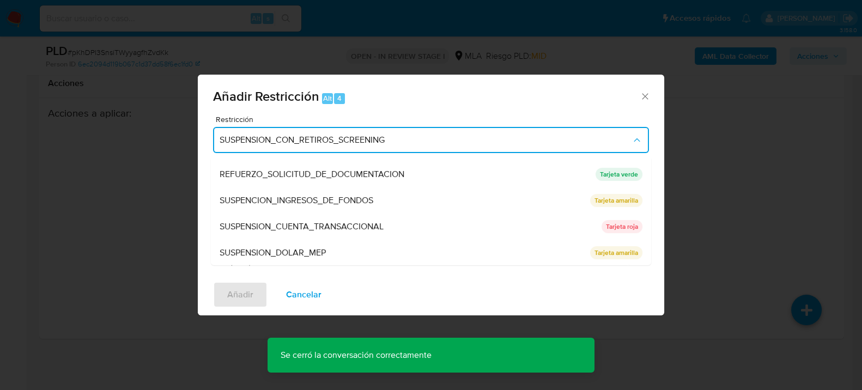
click at [310, 217] on div "SUSPENSION_CUENTA_TRANSACCIONAL" at bounding box center [407, 226] width 375 height 26
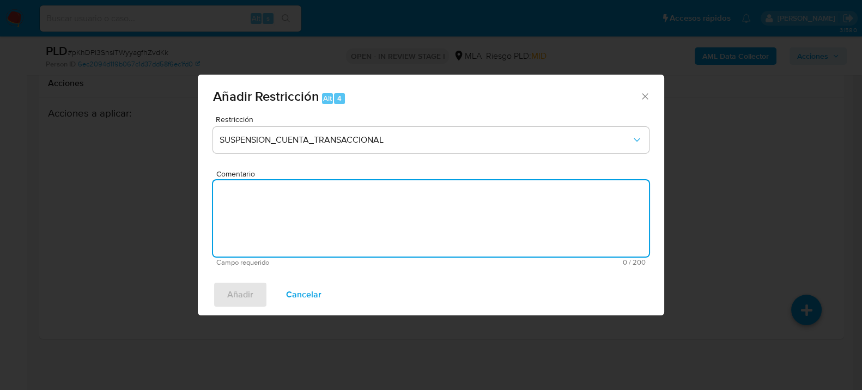
click at [320, 227] on textarea "Comentario" at bounding box center [431, 218] width 436 height 76
type textarea "AML"
click at [218, 300] on button "Añadir" at bounding box center [240, 295] width 54 height 26
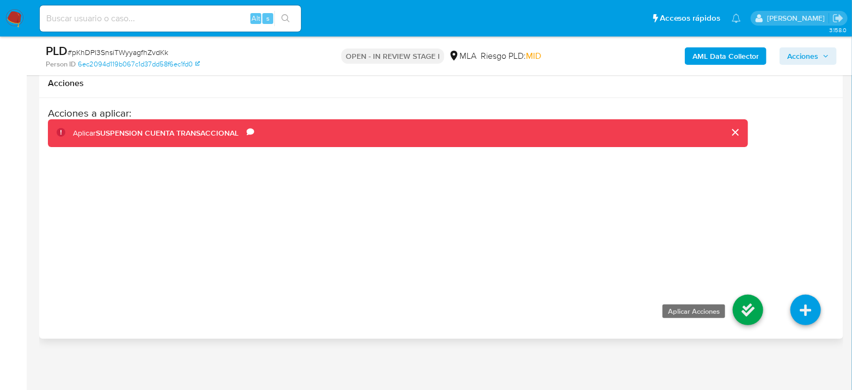
click at [747, 317] on icon at bounding box center [748, 310] width 31 height 31
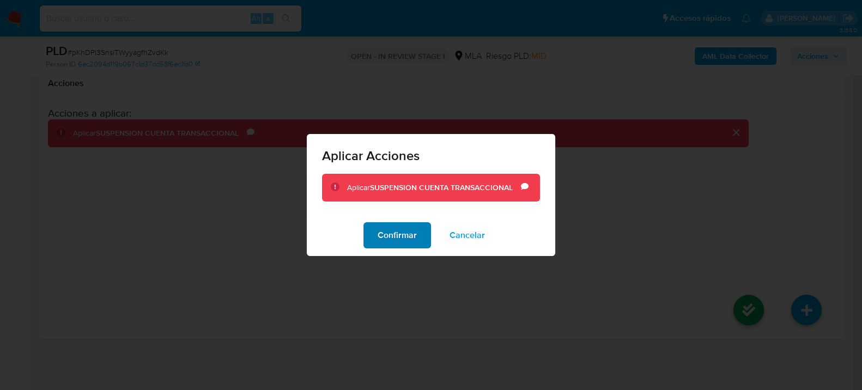
click at [391, 234] on span "Confirmar" at bounding box center [396, 235] width 39 height 24
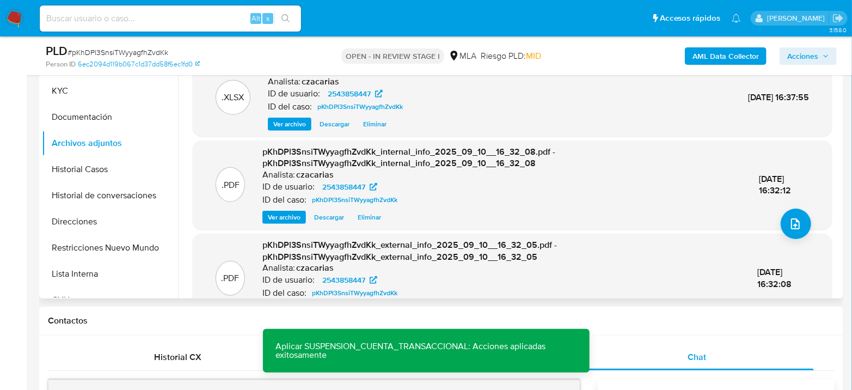
scroll to position [0, 0]
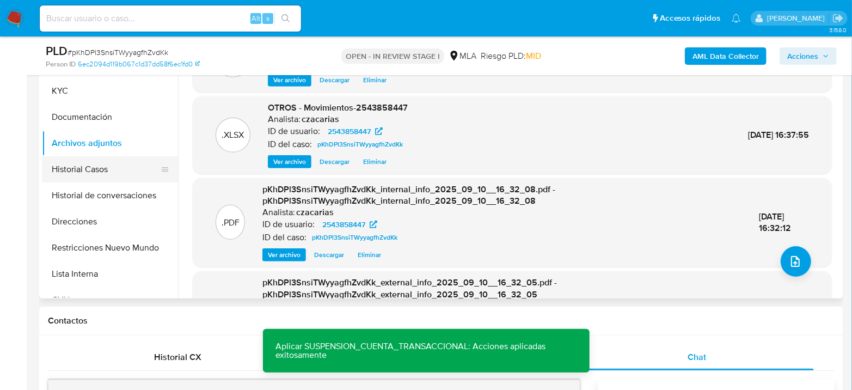
click at [123, 178] on button "Historial Casos" at bounding box center [105, 169] width 127 height 26
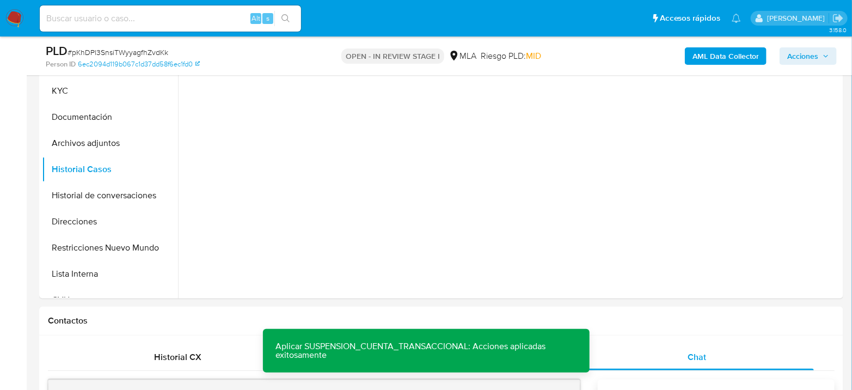
click at [800, 60] on span "Acciones" at bounding box center [803, 55] width 31 height 17
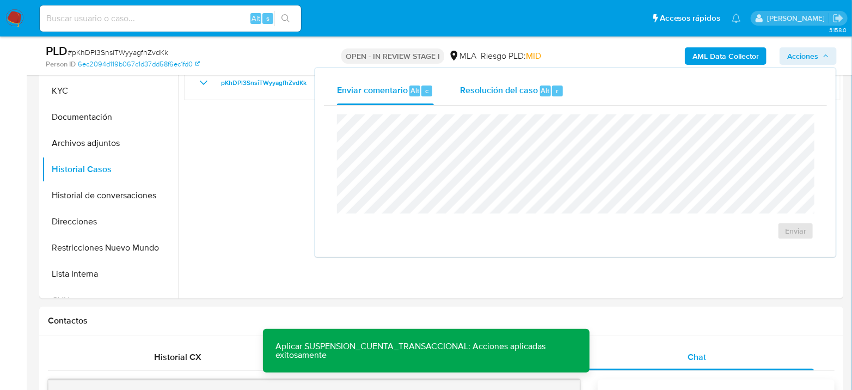
click at [528, 93] on span "Resolución del caso" at bounding box center [499, 90] width 78 height 13
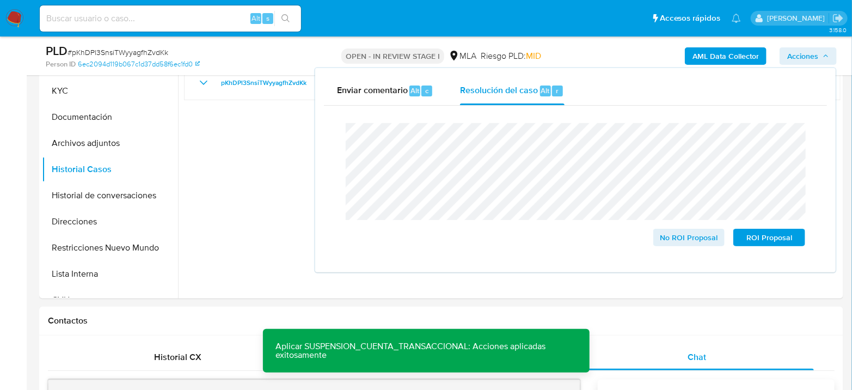
click at [114, 49] on span "# pKhDPl3SnsiTWyyagfhZvdKk" at bounding box center [118, 52] width 101 height 11
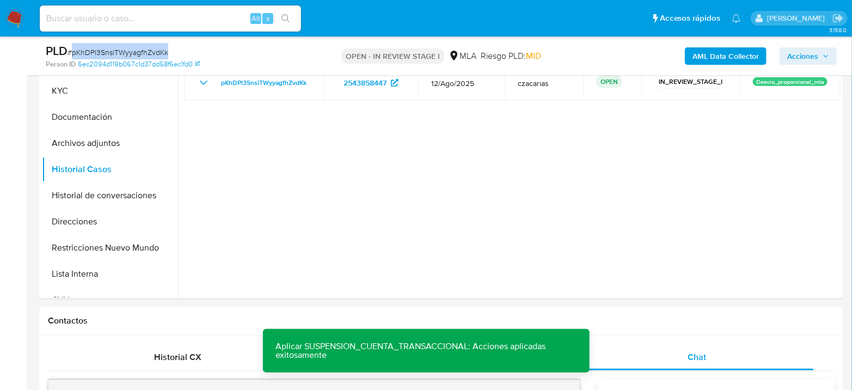
click at [114, 49] on span "# pKhDPl3SnsiTWyyagfhZvdKk" at bounding box center [118, 52] width 101 height 11
copy span "pKhDPl3SnsiTWyyagfhZvdKk"
click at [795, 57] on span "Acciones" at bounding box center [803, 55] width 31 height 17
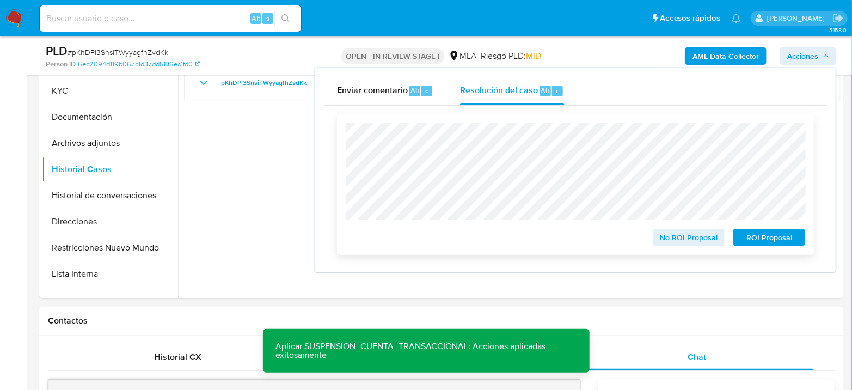
click at [758, 239] on span "ROI Proposal" at bounding box center [769, 237] width 57 height 15
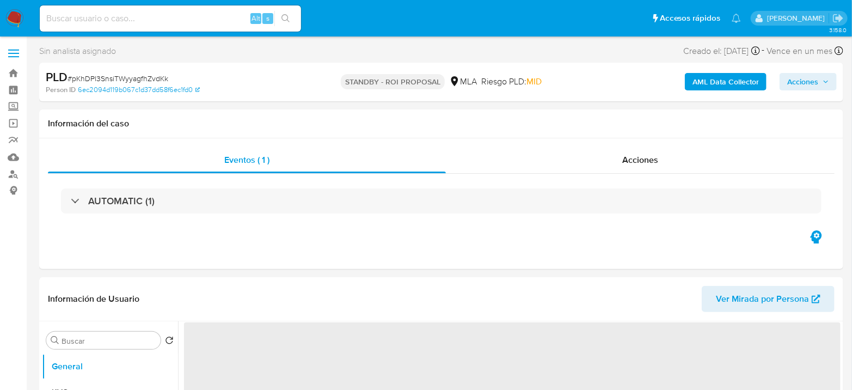
click at [211, 24] on input at bounding box center [170, 18] width 261 height 14
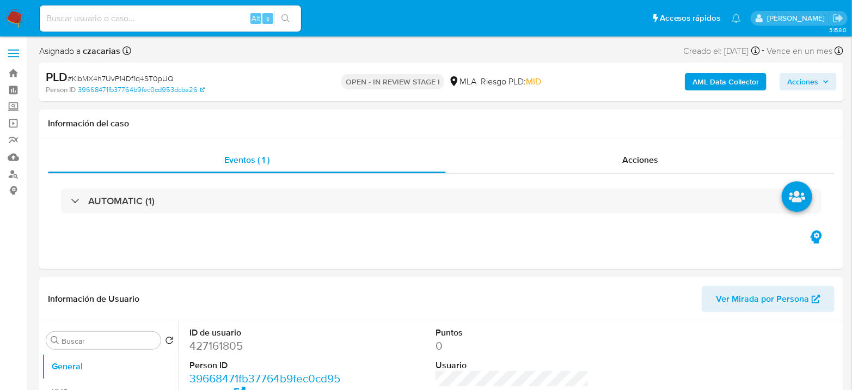
select select "10"
click at [738, 79] on b "AML Data Collector" at bounding box center [726, 81] width 66 height 17
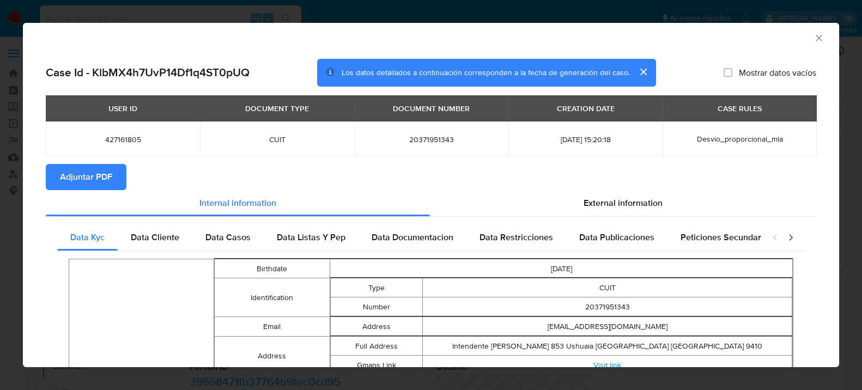
click at [107, 181] on span "Adjuntar PDF" at bounding box center [86, 177] width 52 height 24
click at [813, 40] on icon "Cerrar ventana" at bounding box center [818, 38] width 11 height 11
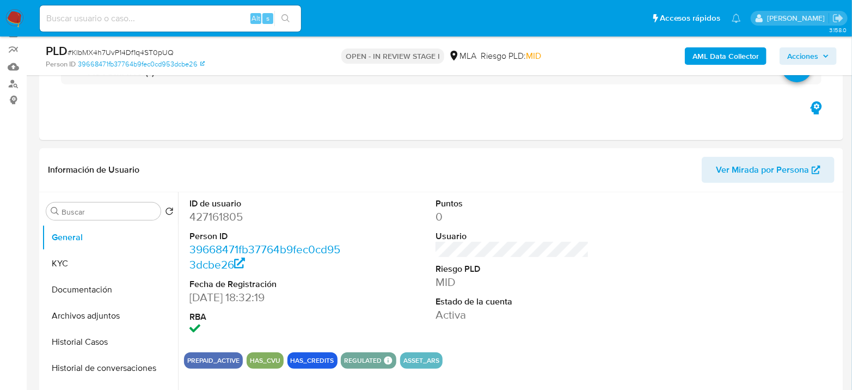
scroll to position [121, 0]
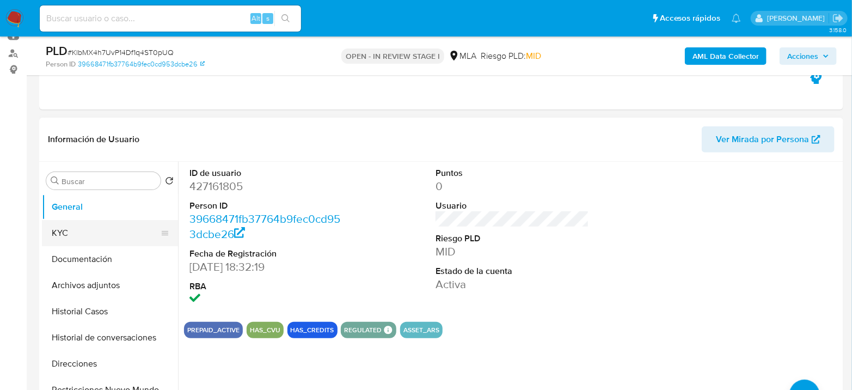
click at [58, 241] on button "KYC" at bounding box center [105, 233] width 127 height 26
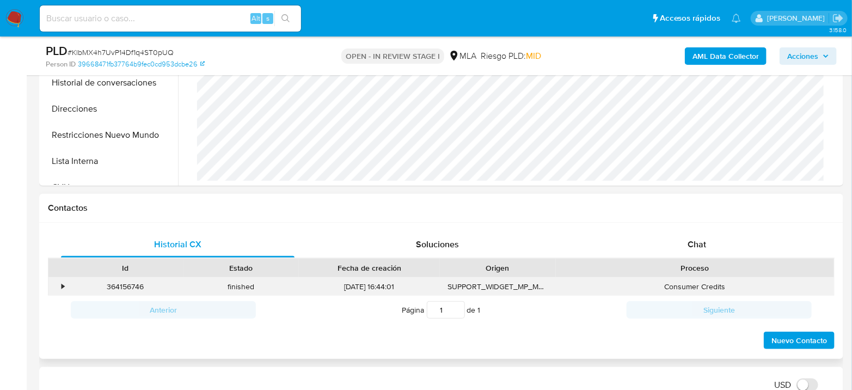
scroll to position [423, 0]
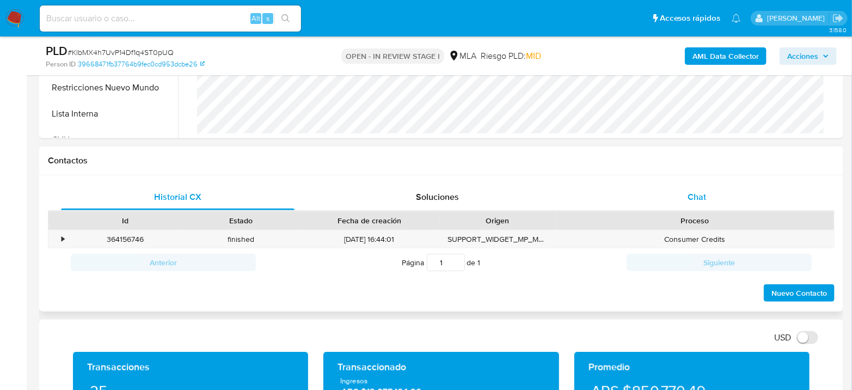
click at [705, 185] on div "Chat" at bounding box center [698, 197] width 234 height 26
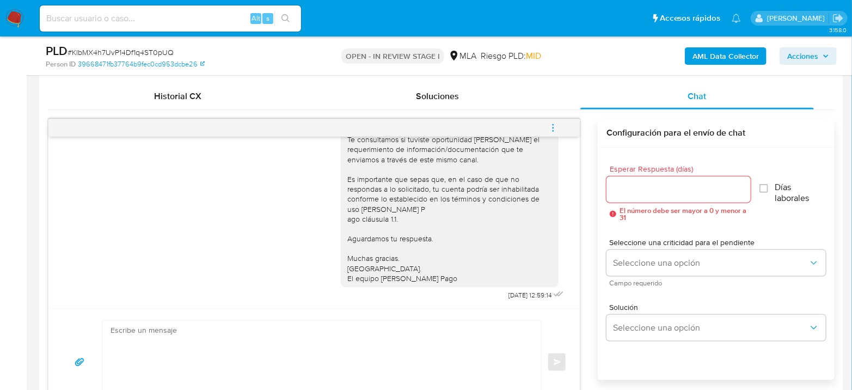
scroll to position [545, 0]
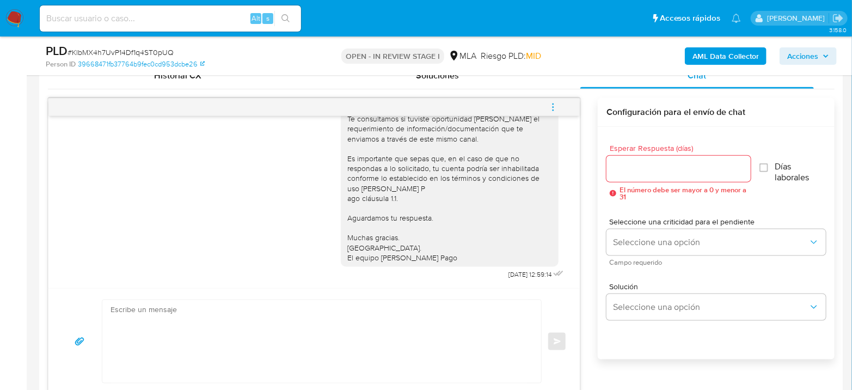
click at [394, 312] on textarea at bounding box center [319, 341] width 417 height 83
type textarea "H"
paste textarea "Esperamos que te encuentres muy bien. Te consultamos si tuviste oportunidad [PE…"
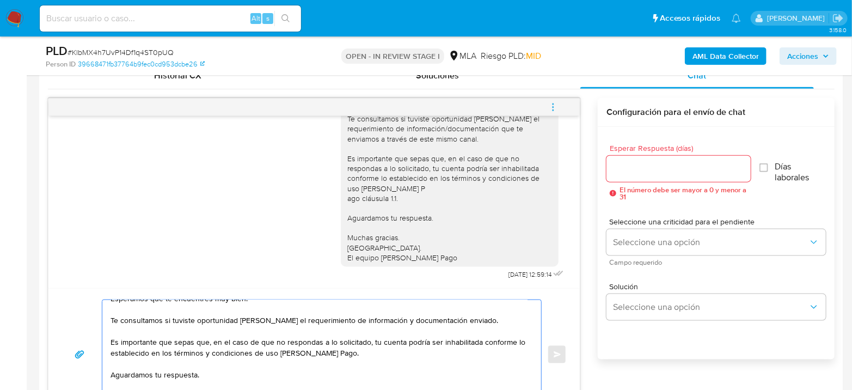
scroll to position [49, 0]
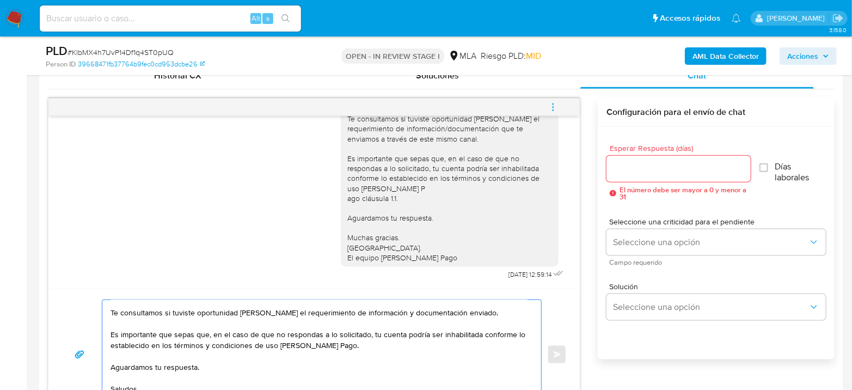
click at [486, 309] on textarea "Hola Esperamos que te encuentres muy bien. Te consultamos si tuviste oportunida…" at bounding box center [319, 354] width 417 height 109
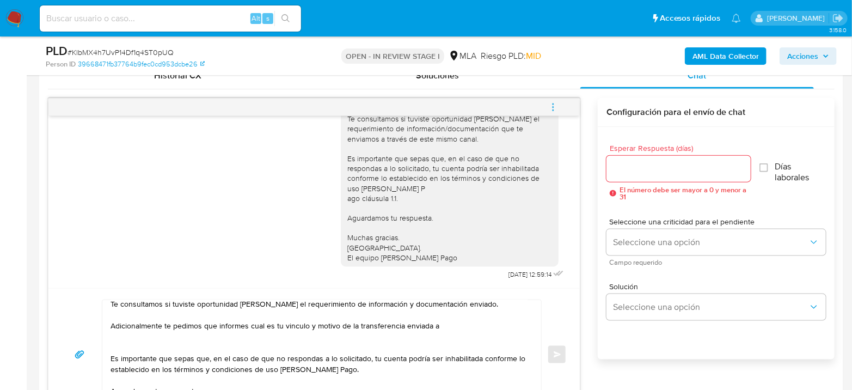
click at [444, 322] on textarea "Hola Esperamos que te encuentres muy bien. Te consultamos si tuviste oportunida…" at bounding box center [319, 354] width 417 height 109
paste textarea "[PERSON_NAME] - CUIT 20207450120 ("
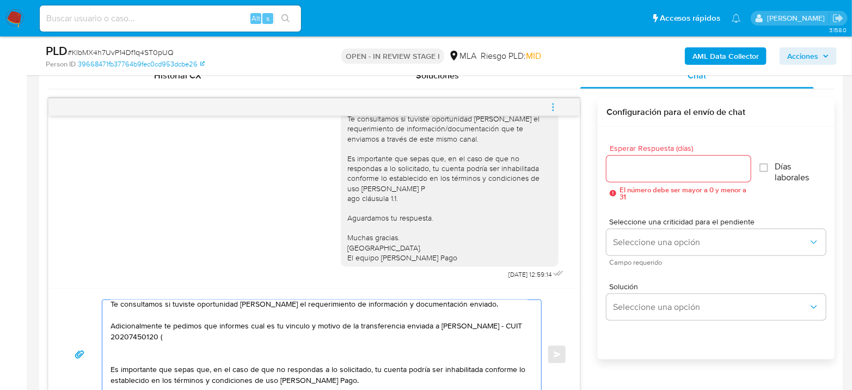
click at [504, 324] on textarea "Hola Esperamos que te encuentres muy bien. Te consultamos si tuviste oportunida…" at bounding box center [319, 354] width 417 height 109
click at [276, 332] on textarea "Hola Esperamos que te encuentres muy bien. Te consultamos si tuviste oportunida…" at bounding box center [319, 354] width 417 height 109
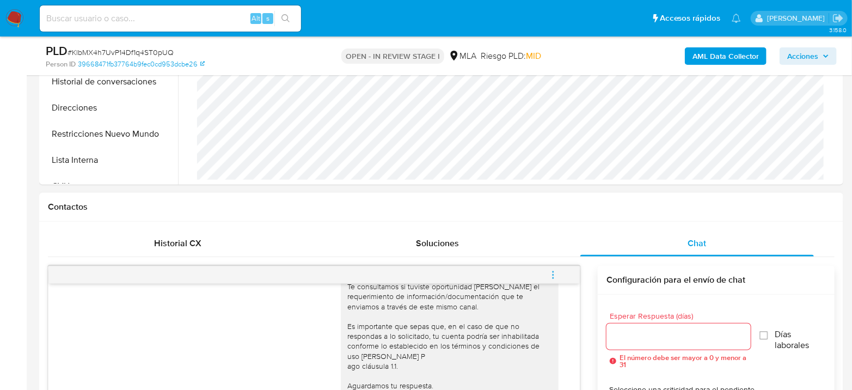
scroll to position [363, 0]
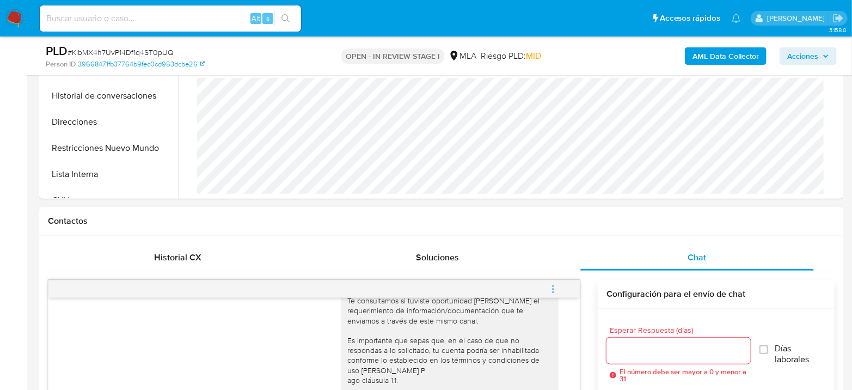
type textarea "Hola Esperamos que te encuentres muy bien. Te consultamos si tuviste oportunida…"
click at [642, 350] on input "Esperar Respuesta (días)" at bounding box center [679, 351] width 144 height 14
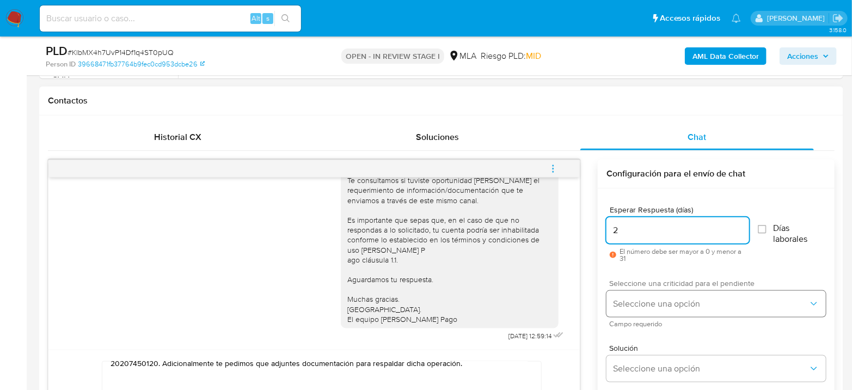
scroll to position [484, 0]
type input "2"
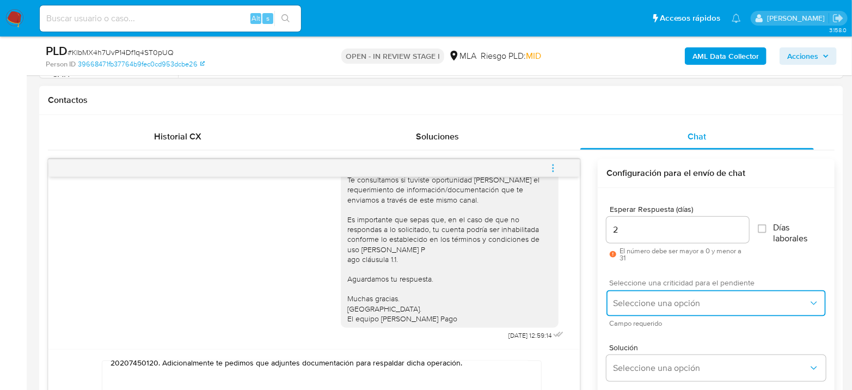
click at [656, 306] on span "Seleccione una opción" at bounding box center [711, 303] width 196 height 11
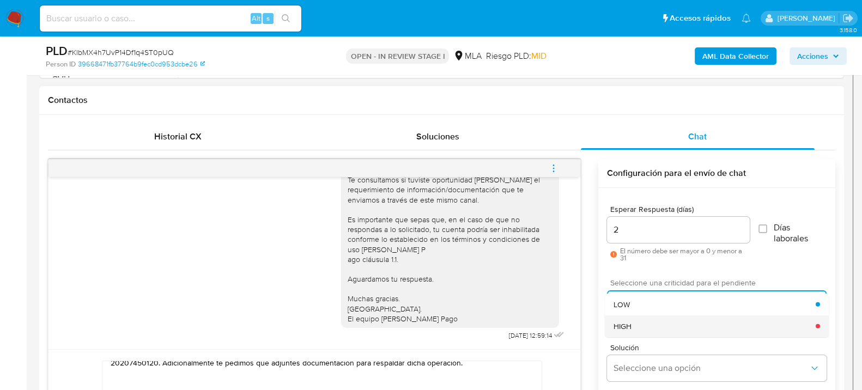
click at [634, 324] on div "HIGH" at bounding box center [714, 326] width 202 height 22
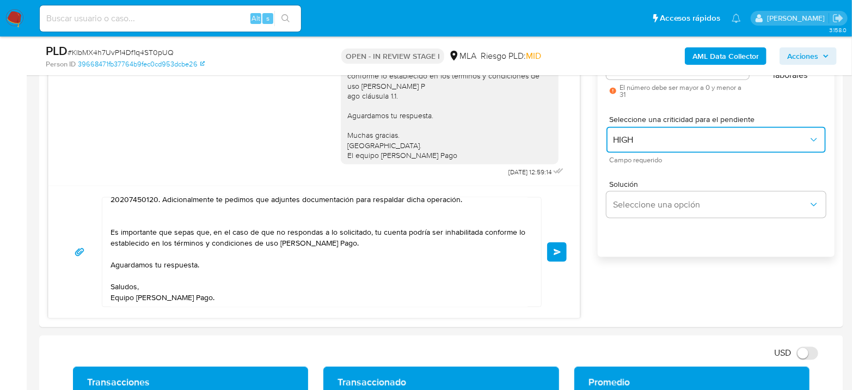
scroll to position [666, 0]
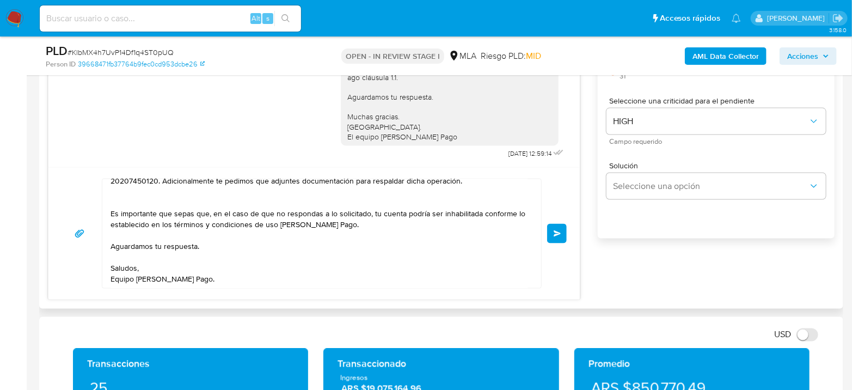
click at [553, 228] on button "Enviar" at bounding box center [557, 234] width 20 height 20
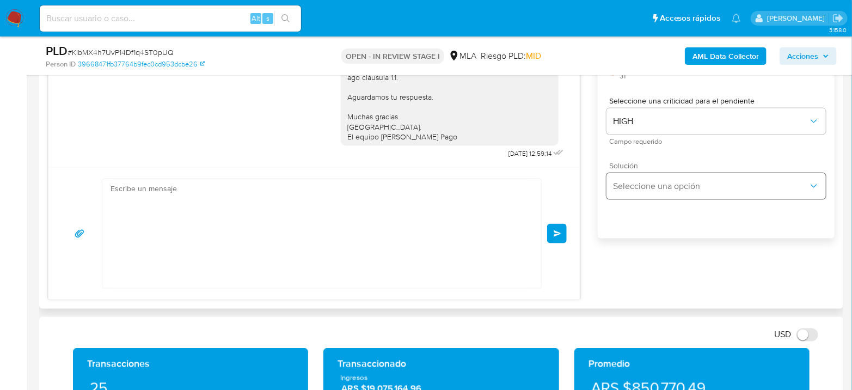
scroll to position [934, 0]
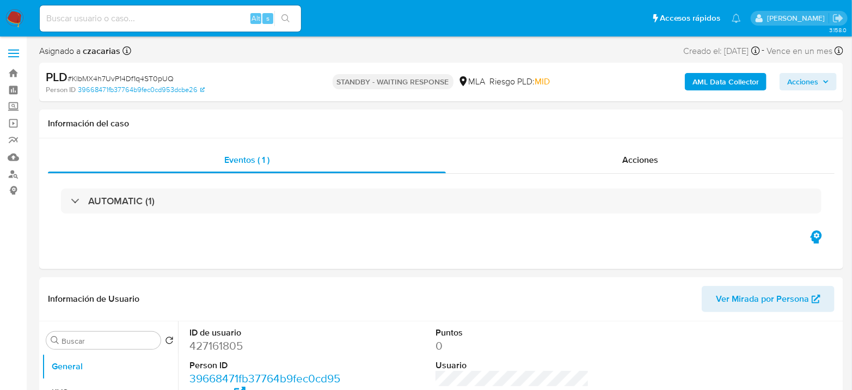
select select "10"
click at [161, 16] on input at bounding box center [170, 18] width 261 height 14
paste input "p5Wa6FvJ0NpGXRKdBrYkLqev"
type input "p5Wa6FvJ0NpGXRKdBrYkLqev"
click at [291, 16] on button "search-icon" at bounding box center [286, 18] width 22 height 15
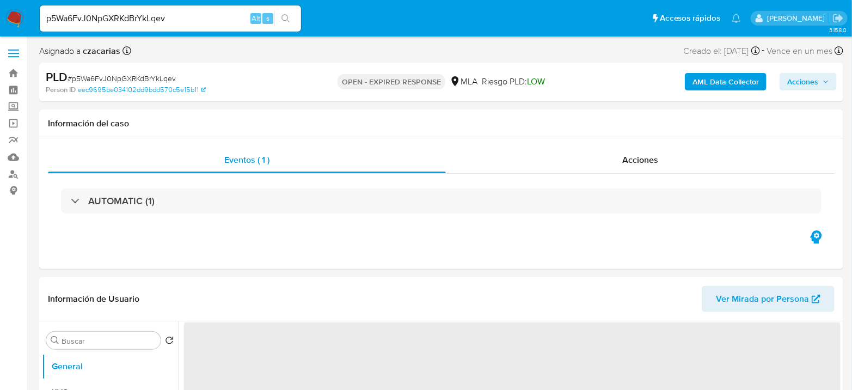
click at [725, 81] on b "AML Data Collector" at bounding box center [726, 81] width 66 height 17
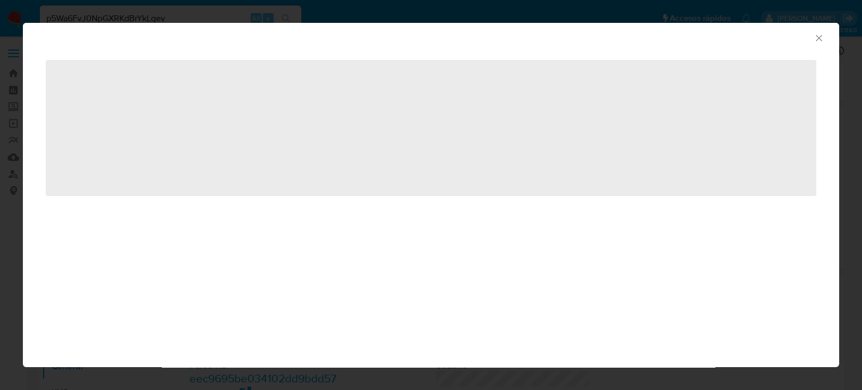
select select "10"
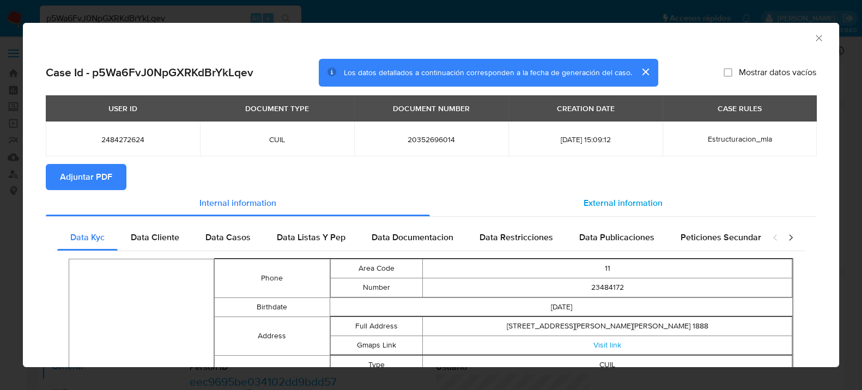
click at [609, 206] on span "External information" at bounding box center [622, 203] width 79 height 13
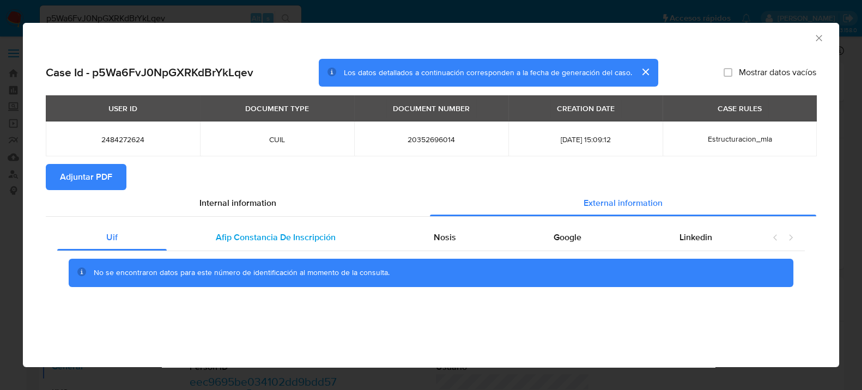
click at [304, 235] on span "Afip Constancia De Inscripción" at bounding box center [276, 237] width 120 height 13
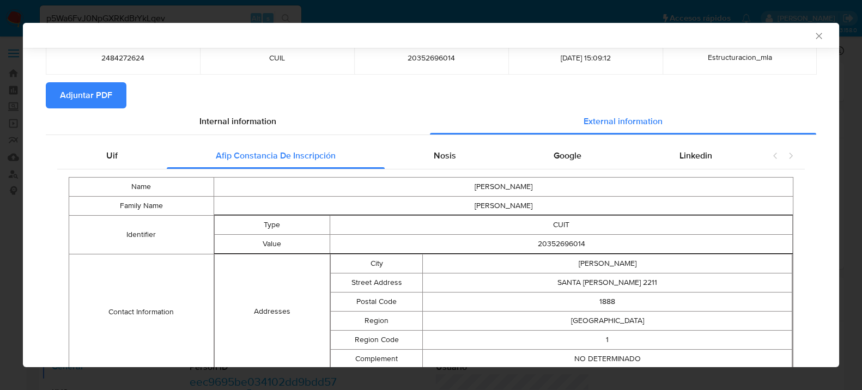
scroll to position [119, 0]
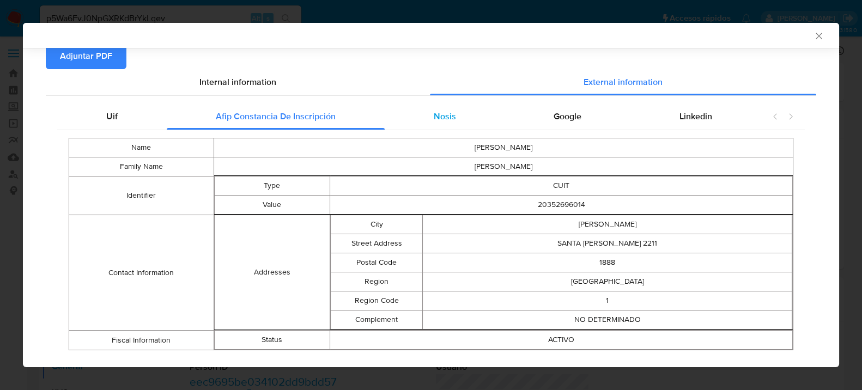
click at [446, 122] on span "Nosis" at bounding box center [444, 116] width 22 height 13
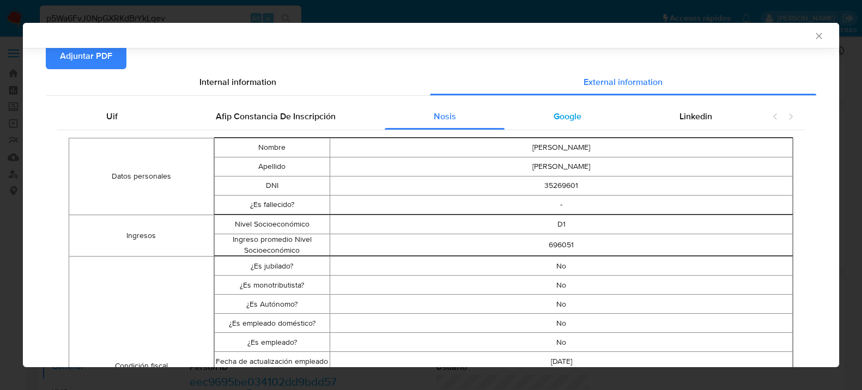
click at [556, 123] on div "Google" at bounding box center [567, 116] width 126 height 26
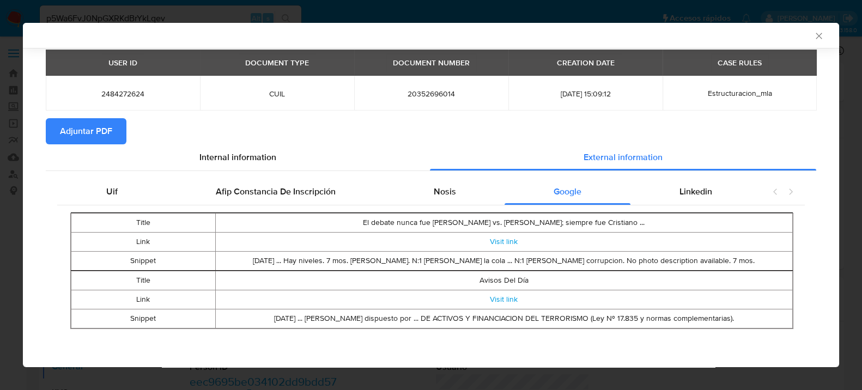
click at [684, 176] on div "Uif Afip Constancia De Inscripción Nosis Google Linkedin Title El debate nunca …" at bounding box center [431, 257] width 770 height 173
click at [428, 179] on div "Nosis" at bounding box center [445, 192] width 120 height 26
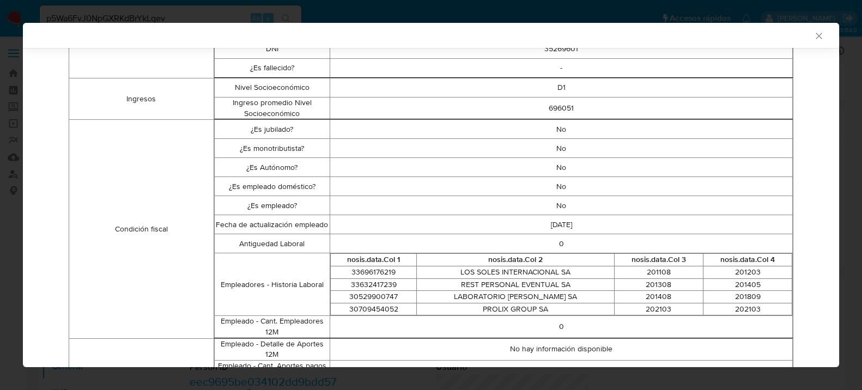
scroll to position [74, 0]
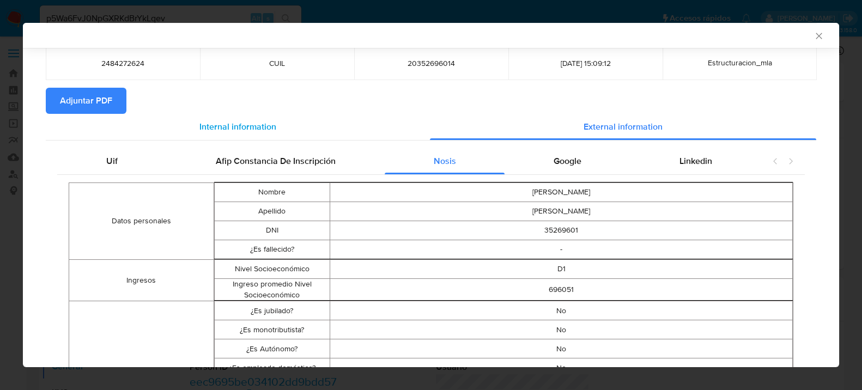
click at [224, 121] on span "Internal information" at bounding box center [237, 126] width 77 height 13
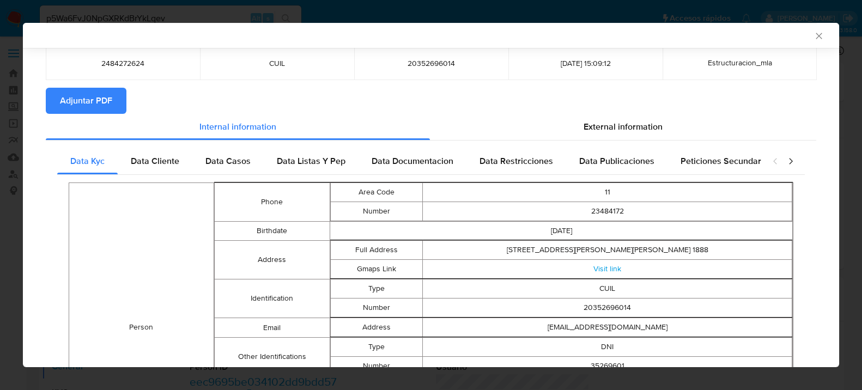
click at [615, 133] on div "External information" at bounding box center [623, 127] width 386 height 26
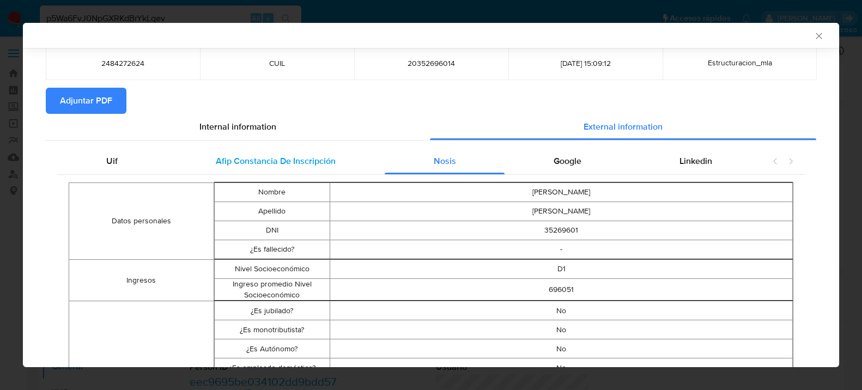
click at [309, 161] on span "Afip Constancia De Inscripción" at bounding box center [276, 161] width 120 height 13
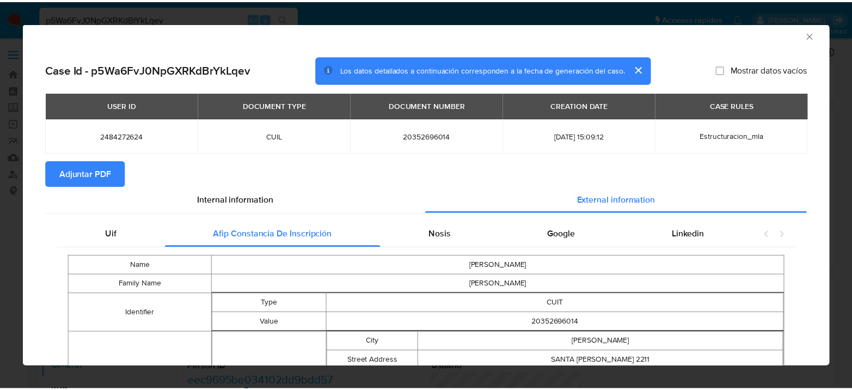
scroll to position [0, 0]
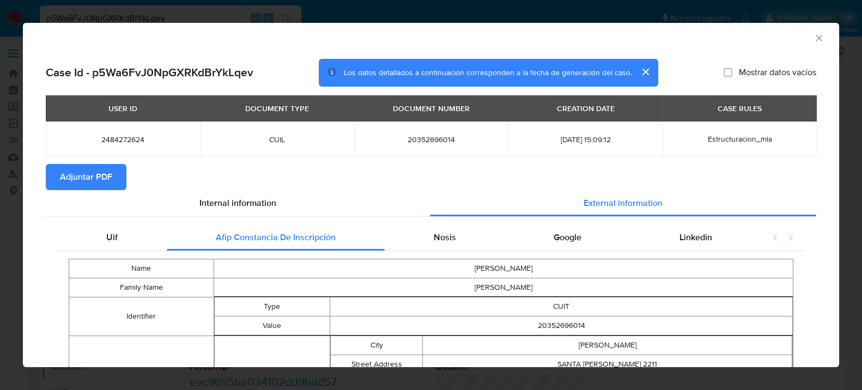
click at [814, 38] on icon "Cerrar ventana" at bounding box center [818, 38] width 11 height 11
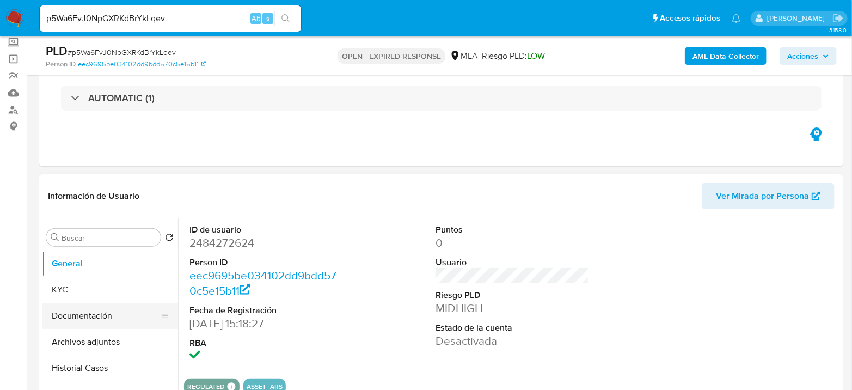
scroll to position [121, 0]
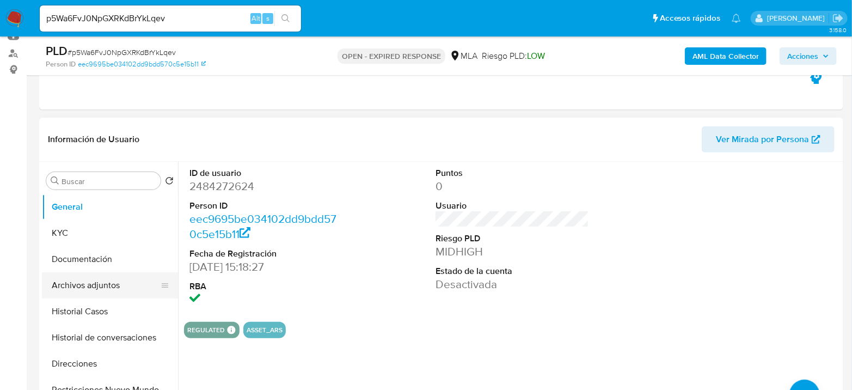
click at [87, 278] on button "Archivos adjuntos" at bounding box center [105, 285] width 127 height 26
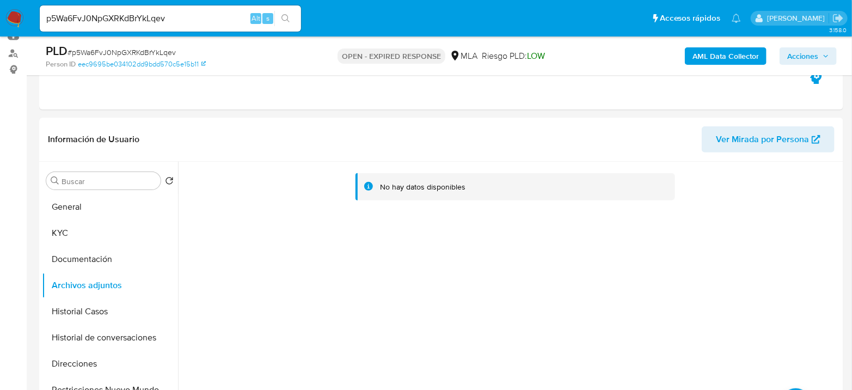
click at [711, 55] on b "AML Data Collector" at bounding box center [726, 55] width 66 height 17
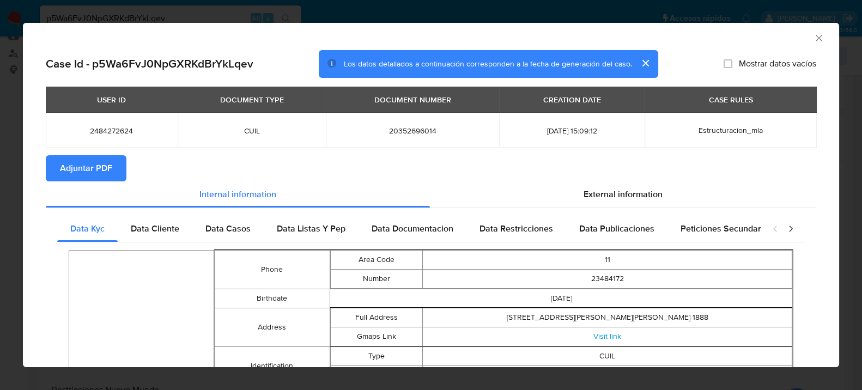
click at [107, 167] on span "Adjuntar PDF" at bounding box center [86, 168] width 52 height 24
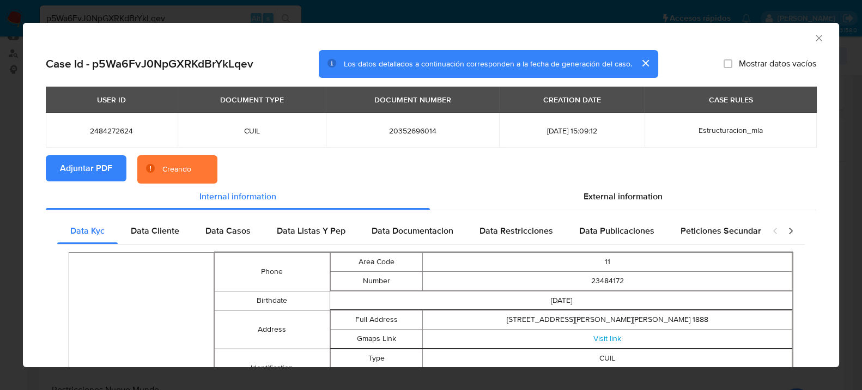
click at [856, 245] on div "AML Data Collector Case Id - p5Wa6FvJ0NpGXRKdBrYkLqev Los datos detallados a co…" at bounding box center [431, 195] width 862 height 390
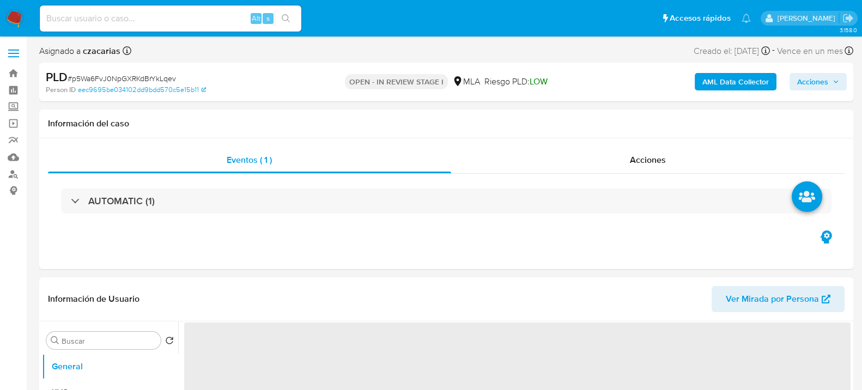
select select "10"
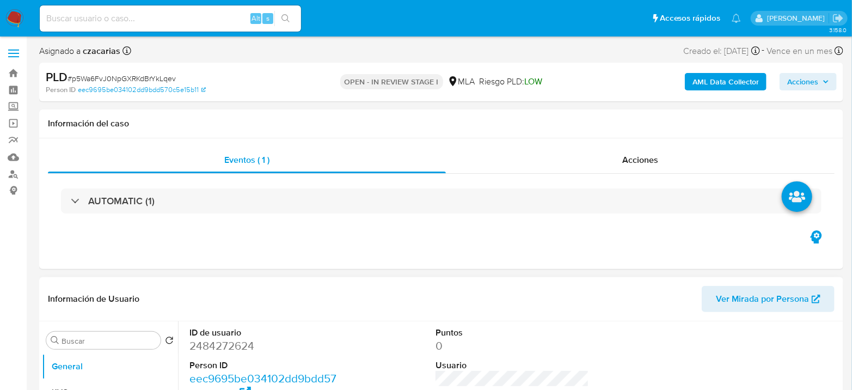
click at [234, 354] on dl "ID de usuario 2484272624 Person ID eec9695be034102dd9bdd570c5e15b11 Fecha de Re…" at bounding box center [267, 397] width 154 height 141
click at [238, 347] on dd "2484272624" at bounding box center [267, 345] width 154 height 15
copy dd "2484272624"
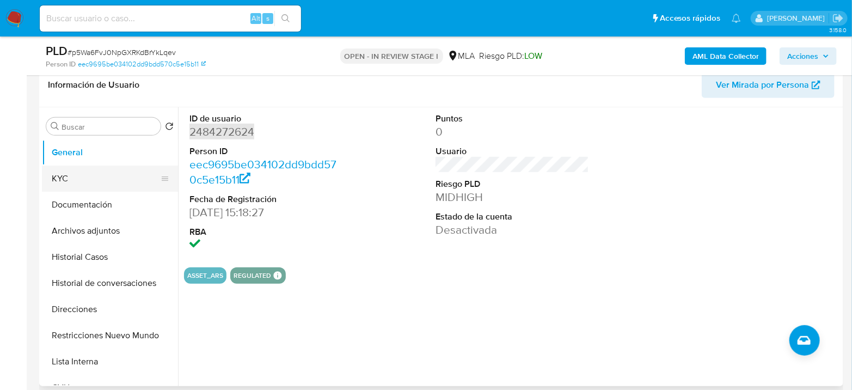
scroll to position [181, 0]
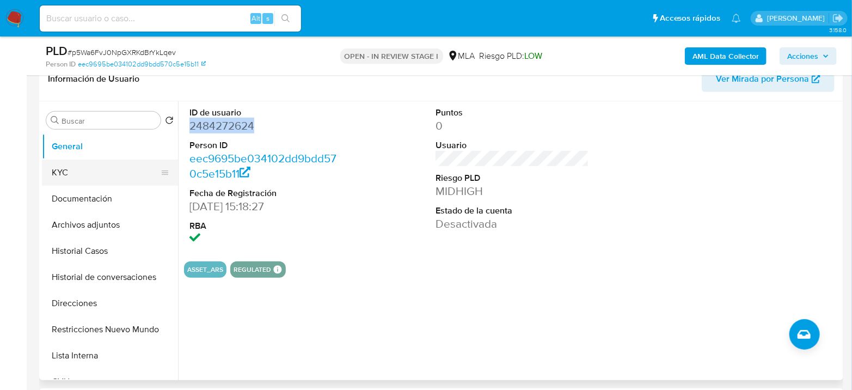
click at [96, 173] on button "KYC" at bounding box center [105, 173] width 127 height 26
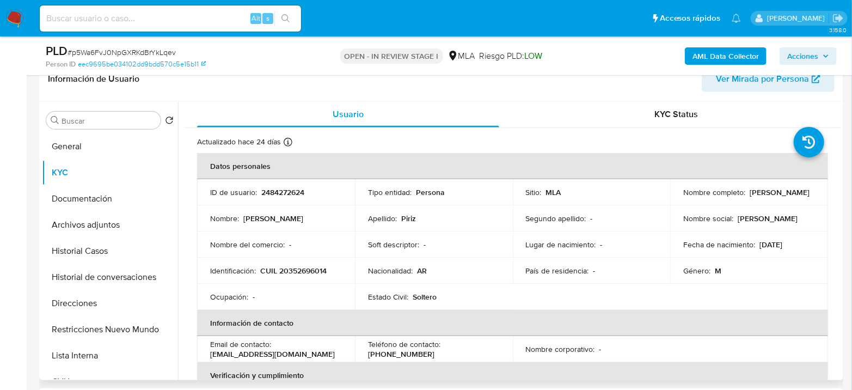
click at [294, 274] on p "CUIL 20352696014" at bounding box center [293, 271] width 66 height 10
copy p "20352696014"
click at [304, 269] on p "CUIL 20352696014" at bounding box center [293, 271] width 66 height 10
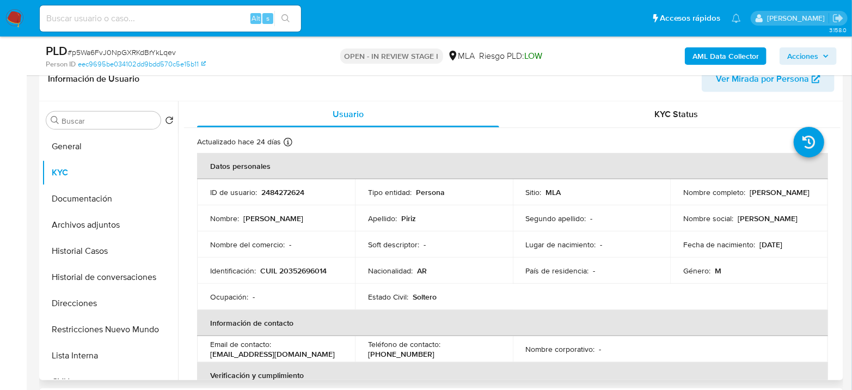
click at [308, 278] on td "Identificación : CUIL 20352696014" at bounding box center [276, 271] width 158 height 26
click at [310, 275] on p "CUIL 20352696014" at bounding box center [293, 271] width 66 height 10
copy p "20352696014"
click at [103, 212] on button "Archivos adjuntos" at bounding box center [105, 225] width 127 height 26
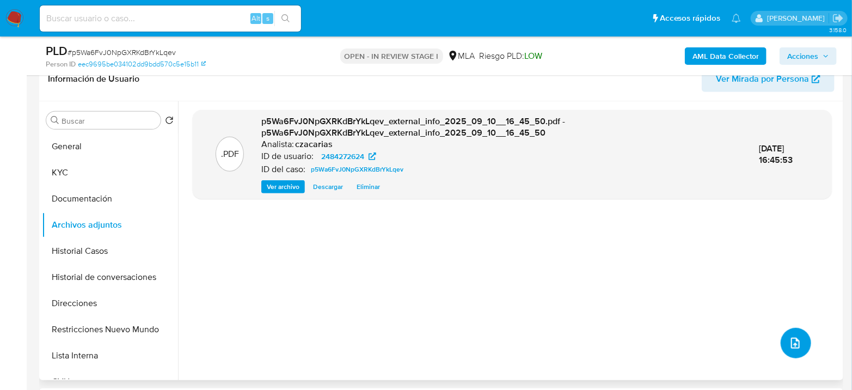
click at [794, 344] on icon "upload-file" at bounding box center [795, 343] width 13 height 13
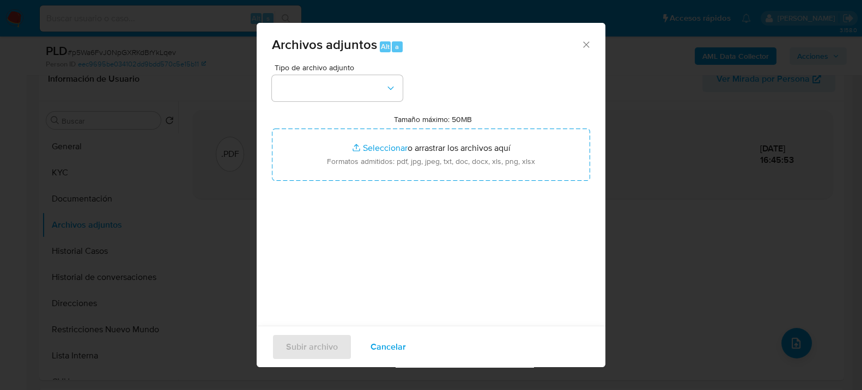
click at [382, 337] on span "Cancelar" at bounding box center [387, 346] width 35 height 24
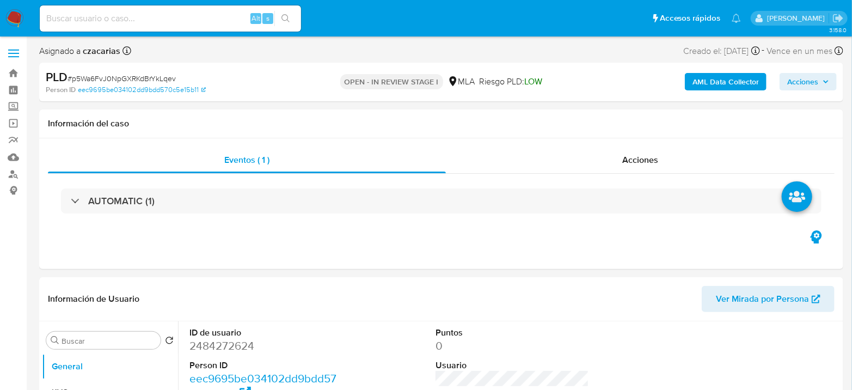
select select "10"
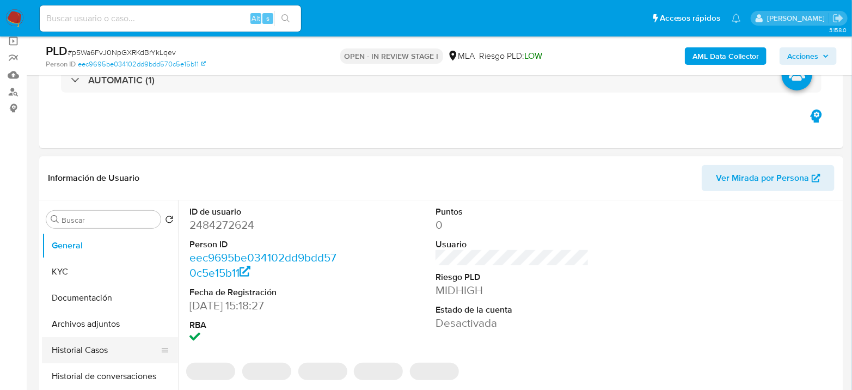
scroll to position [181, 0]
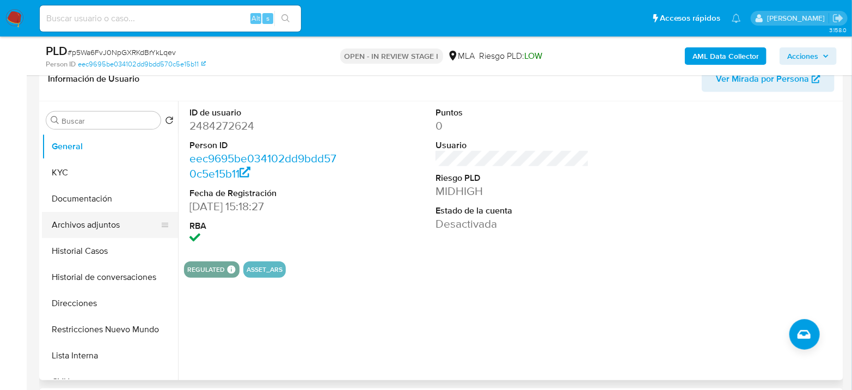
click at [120, 227] on button "Archivos adjuntos" at bounding box center [105, 225] width 127 height 26
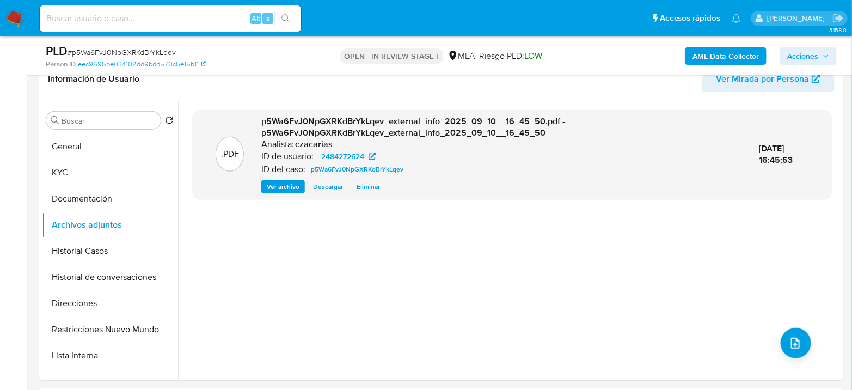
click at [724, 57] on b "AML Data Collector" at bounding box center [726, 55] width 66 height 17
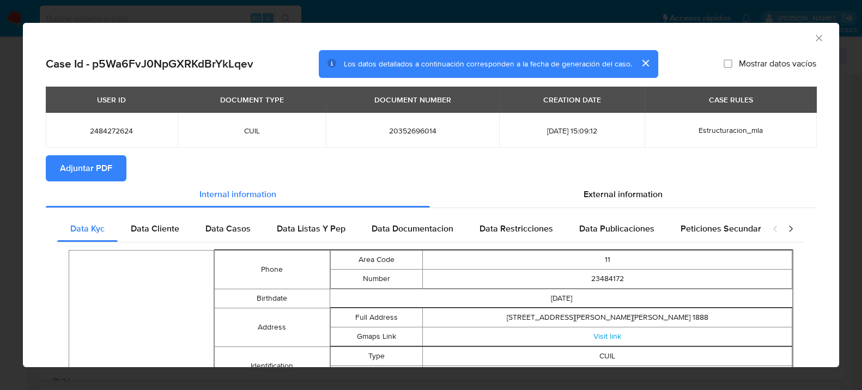
click at [82, 156] on span "Adjuntar PDF" at bounding box center [86, 168] width 52 height 24
click at [813, 35] on icon "Cerrar ventana" at bounding box center [818, 38] width 11 height 11
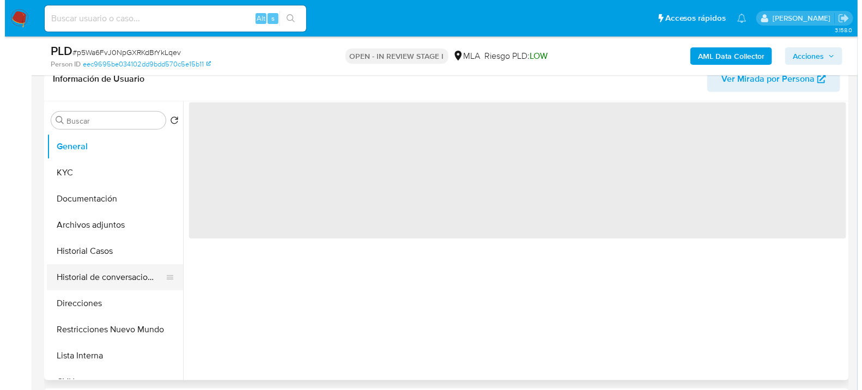
scroll to position [60, 0]
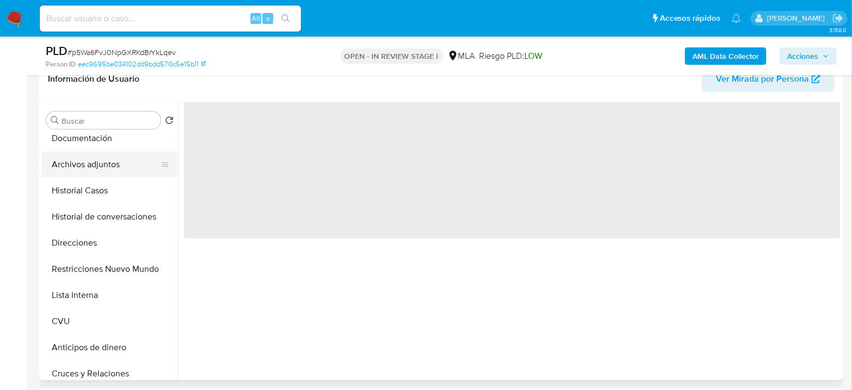
click at [114, 169] on button "Archivos adjuntos" at bounding box center [105, 164] width 127 height 26
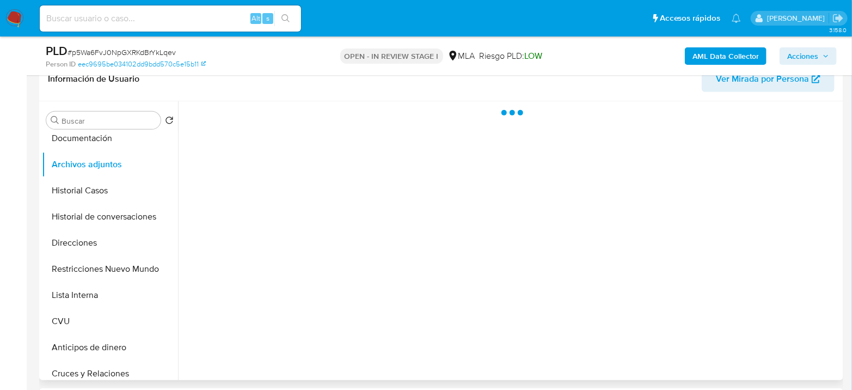
select select "10"
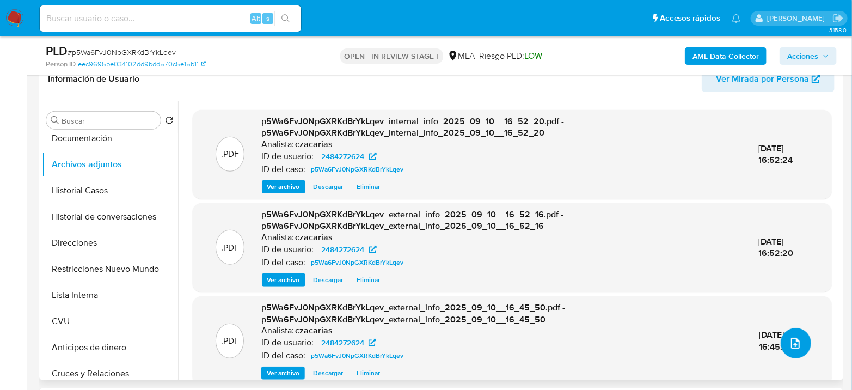
click at [795, 353] on button "upload-file" at bounding box center [796, 343] width 31 height 31
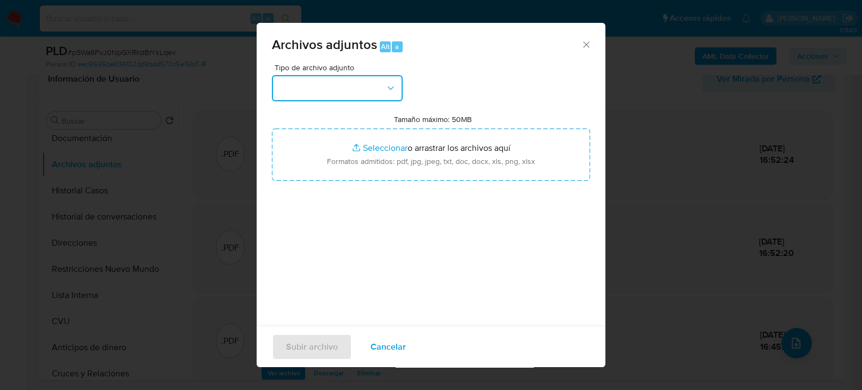
click at [356, 85] on button "button" at bounding box center [337, 88] width 131 height 26
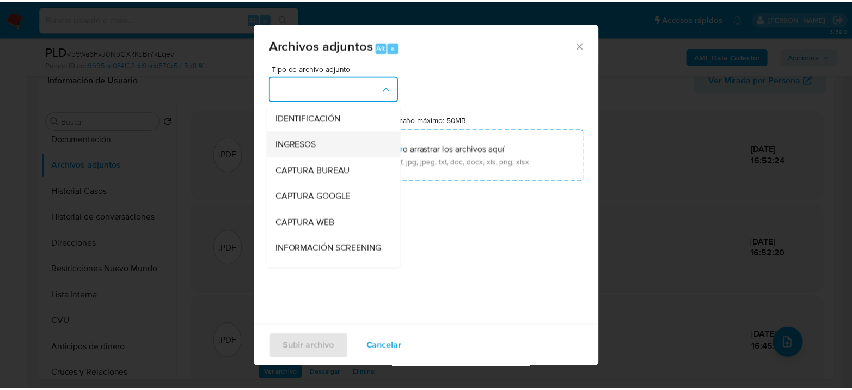
scroll to position [121, 0]
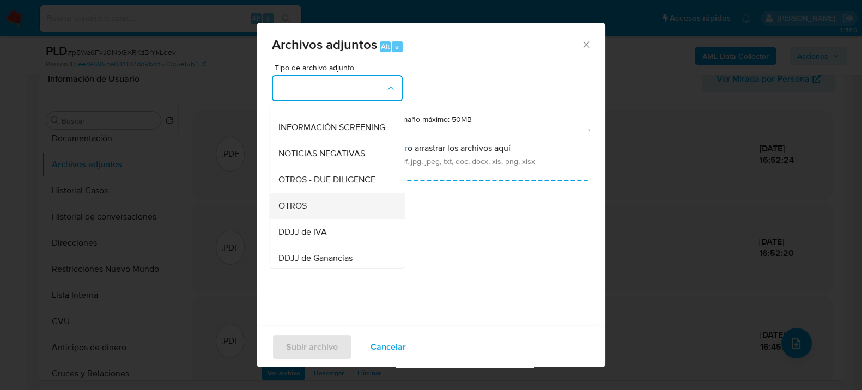
click at [312, 218] on div "OTROS" at bounding box center [333, 205] width 111 height 26
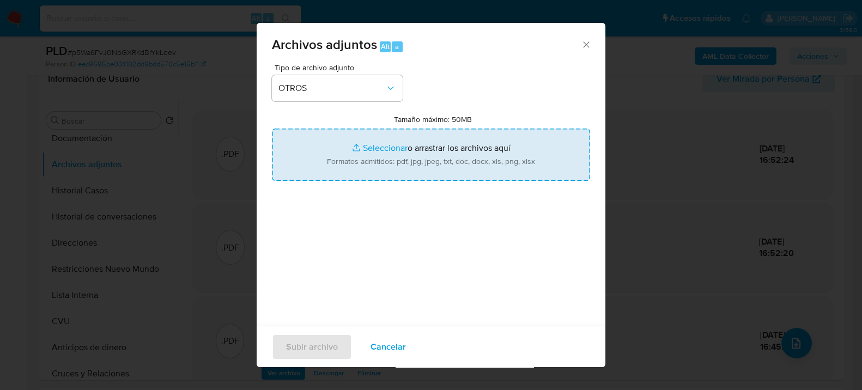
type input "C:\fakepath\Movimientos-2484272624.xlsx"
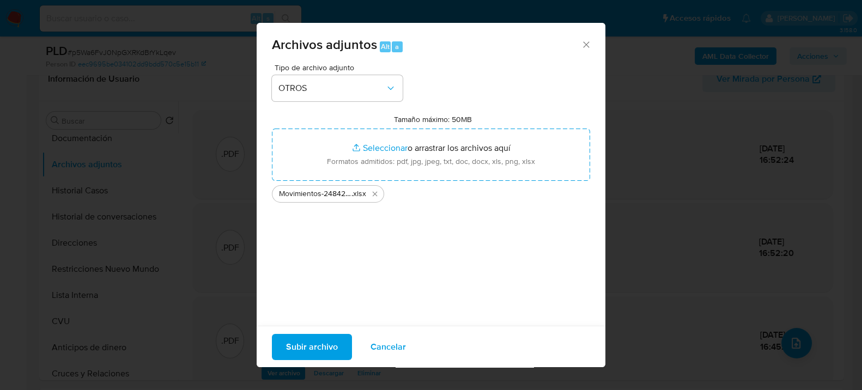
click at [329, 345] on span "Subir archivo" at bounding box center [312, 346] width 52 height 24
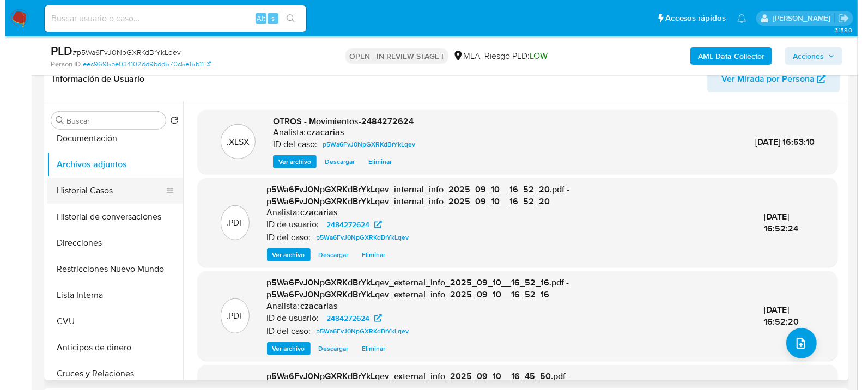
scroll to position [0, 0]
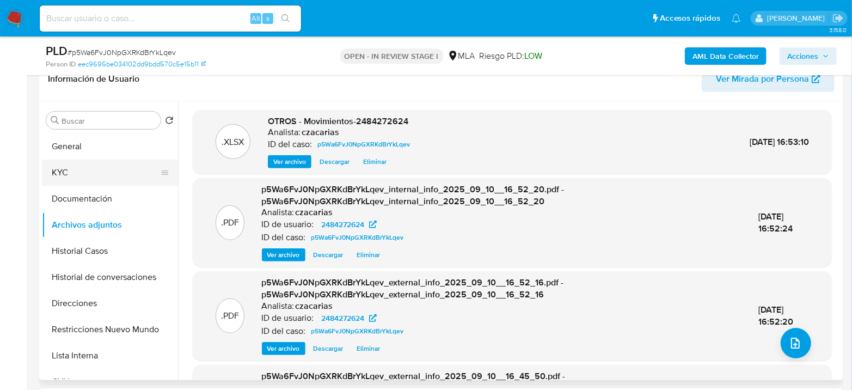
click at [73, 172] on button "KYC" at bounding box center [105, 173] width 127 height 26
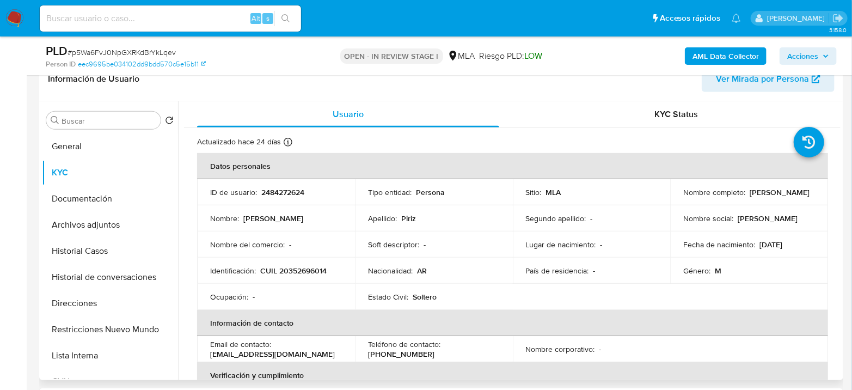
click at [306, 264] on td "Identificación : CUIL 20352696014" at bounding box center [276, 271] width 158 height 26
click at [299, 272] on p "CUIL 20352696014" at bounding box center [293, 271] width 66 height 10
copy p "20352696014"
click at [303, 272] on p "CUIL 20352696014" at bounding box center [293, 271] width 66 height 10
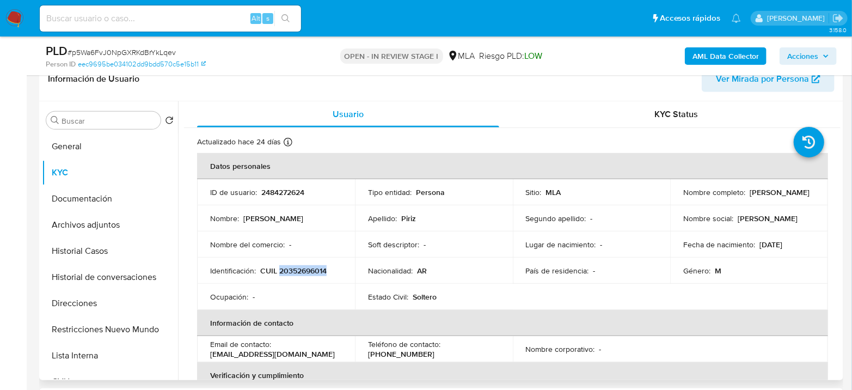
click at [303, 272] on p "CUIL 20352696014" at bounding box center [293, 271] width 66 height 10
click at [299, 267] on p "CUIL 20352696014" at bounding box center [293, 271] width 66 height 10
click at [314, 267] on p "CUIL 20352696014" at bounding box center [293, 271] width 66 height 10
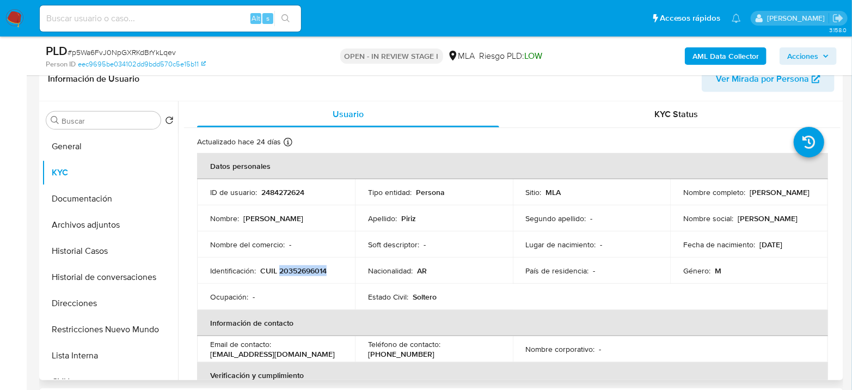
drag, startPoint x: 683, startPoint y: 200, endPoint x: 777, endPoint y: 199, distance: 94.8
click at [777, 197] on div "Nombre completo : Gustavo Daniel Piriz" at bounding box center [750, 192] width 132 height 10
copy p "Gustavo Daniel Piriz"
click at [89, 217] on button "Archivos adjuntos" at bounding box center [105, 225] width 127 height 26
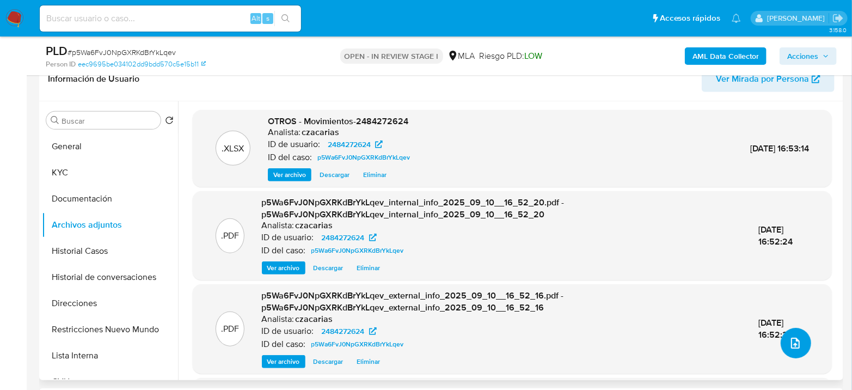
click at [797, 349] on span "upload-file" at bounding box center [795, 343] width 13 height 13
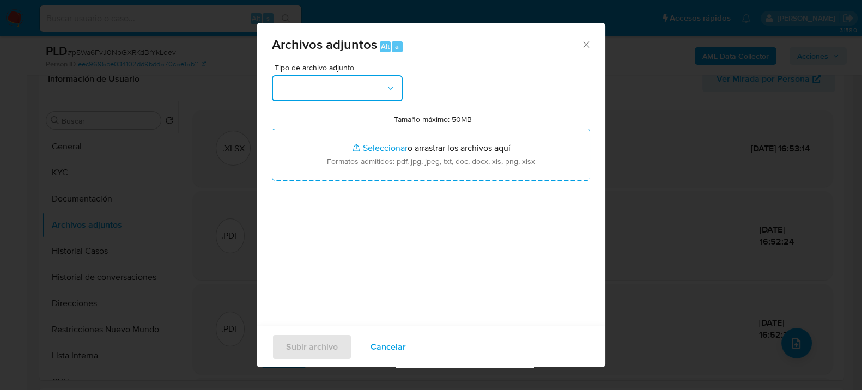
click at [362, 89] on button "button" at bounding box center [337, 88] width 131 height 26
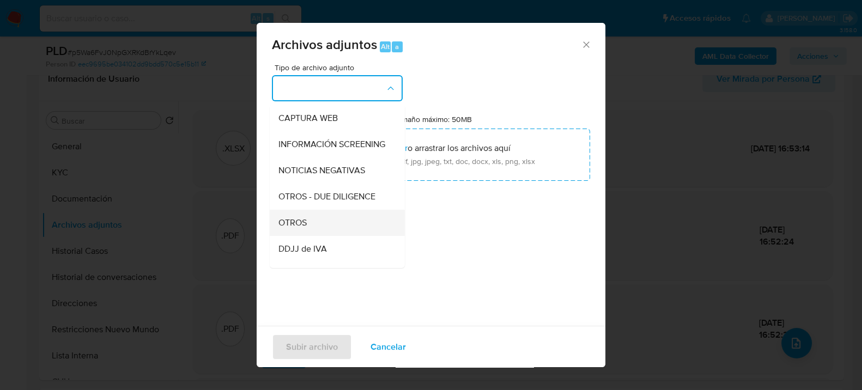
scroll to position [121, 0]
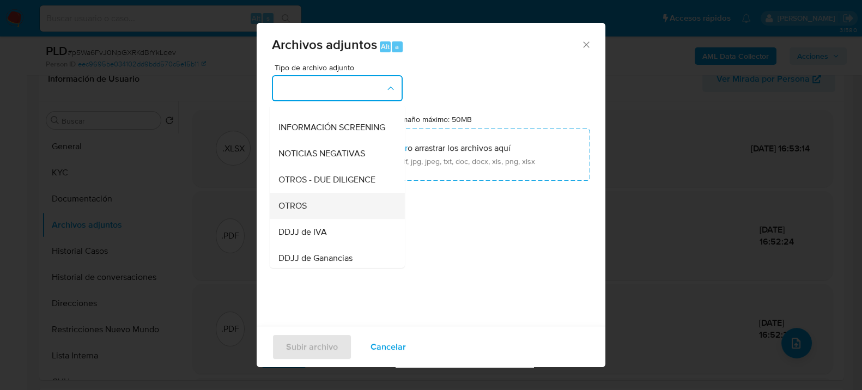
click at [302, 211] on span "OTROS" at bounding box center [292, 205] width 28 height 11
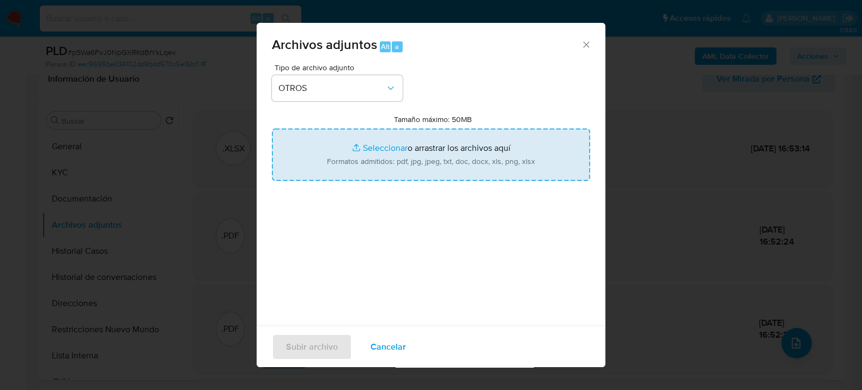
type input "C:\fakepath\NOSIS_Gustavo Daniel Piriz.pdf"
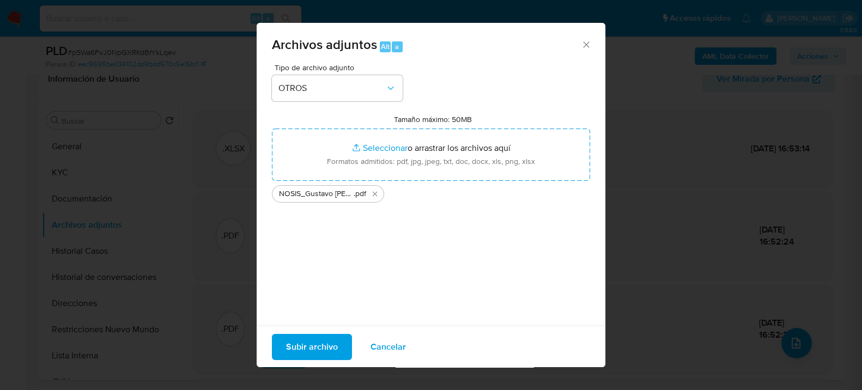
click at [326, 350] on span "Subir archivo" at bounding box center [312, 346] width 52 height 24
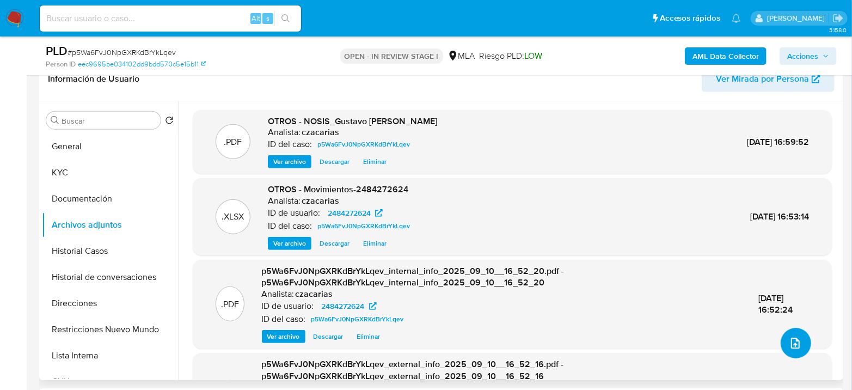
click at [800, 341] on button "upload-file" at bounding box center [796, 343] width 31 height 31
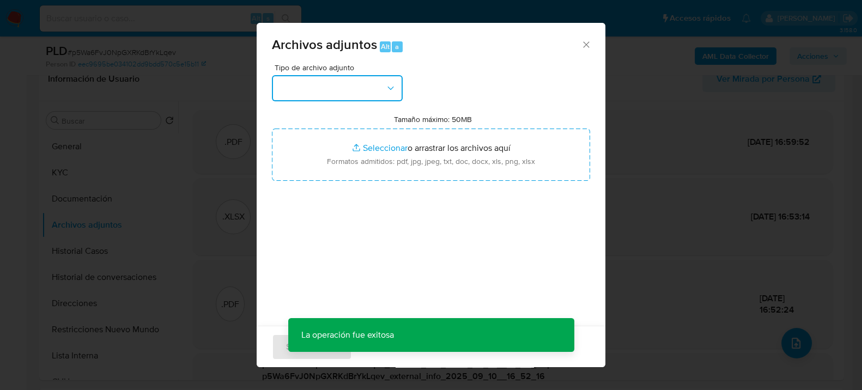
click at [348, 82] on button "button" at bounding box center [337, 88] width 131 height 26
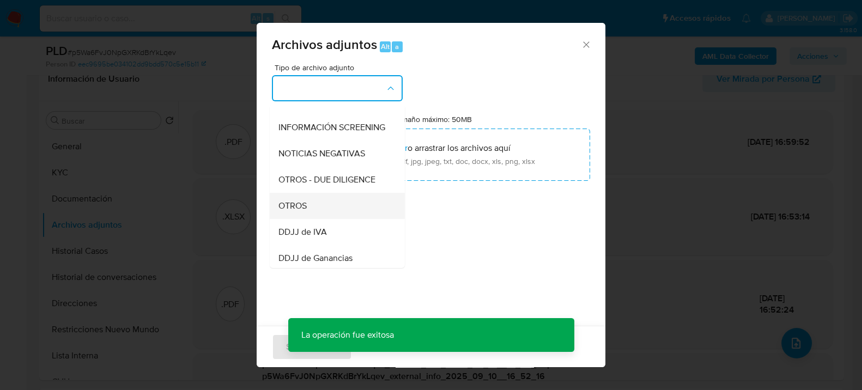
click at [304, 211] on span "OTROS" at bounding box center [292, 205] width 28 height 11
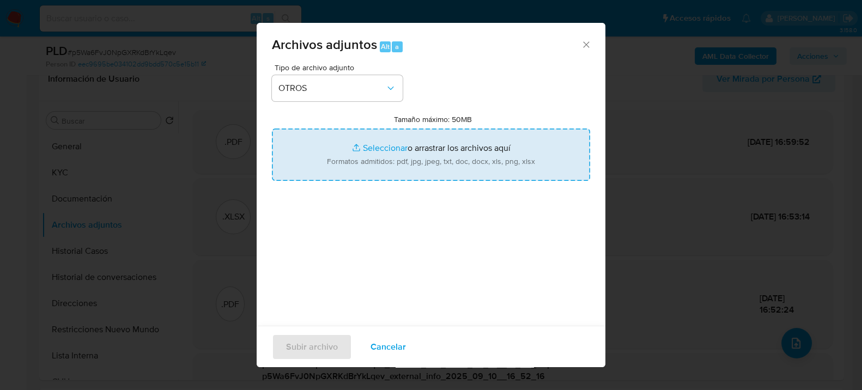
type input "C:\fakepath\Caselog p5Wa6FvJ0NpGXRKdBrYkLqev_2025_08_19_02_49_44.docx"
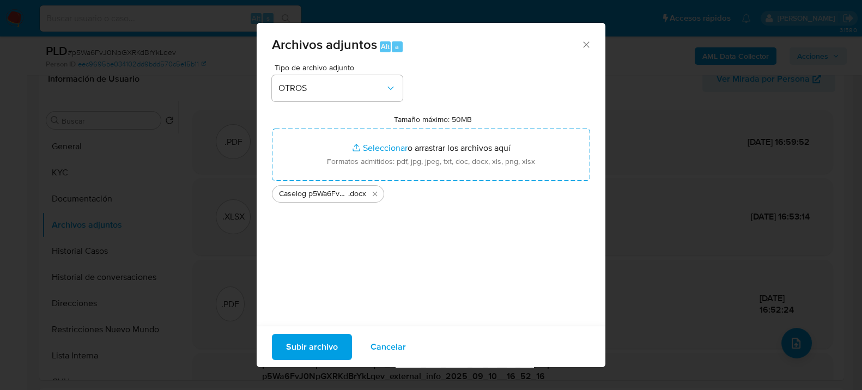
click at [314, 350] on span "Subir archivo" at bounding box center [312, 346] width 52 height 24
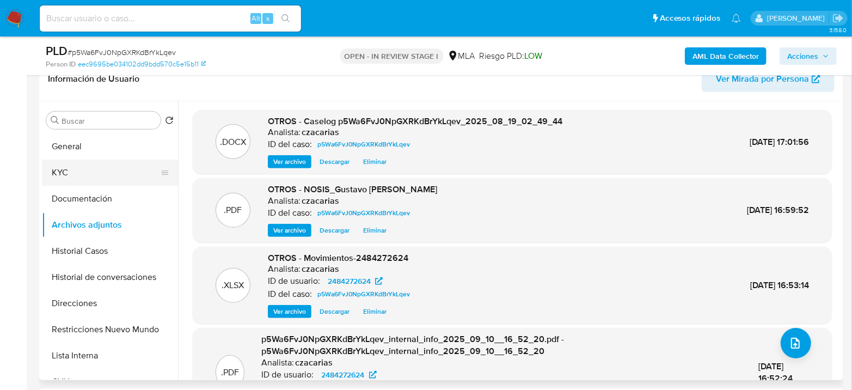
click at [71, 173] on button "KYC" at bounding box center [105, 173] width 127 height 26
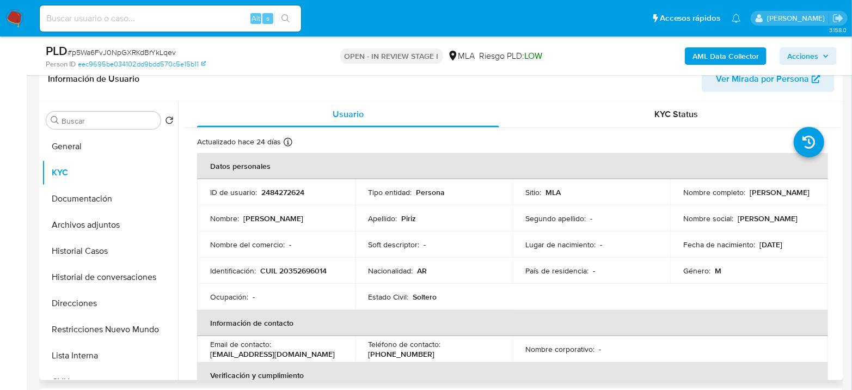
drag, startPoint x: 683, startPoint y: 197, endPoint x: 755, endPoint y: 192, distance: 72.6
click at [755, 192] on div "Nombre completo : Gustavo Daniel Piriz" at bounding box center [750, 192] width 132 height 10
drag, startPoint x: 682, startPoint y: 197, endPoint x: 752, endPoint y: 199, distance: 69.8
click at [752, 197] on div "Nombre completo : Gustavo Daniel Piriz" at bounding box center [750, 192] width 132 height 10
copy p "Gustavo Daniel Piriz"
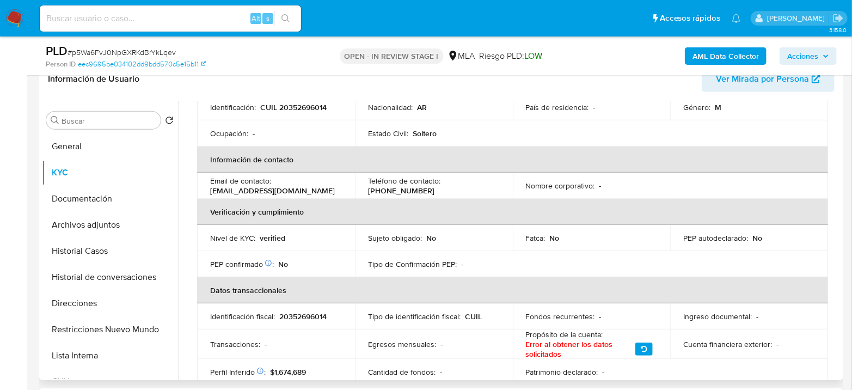
scroll to position [181, 0]
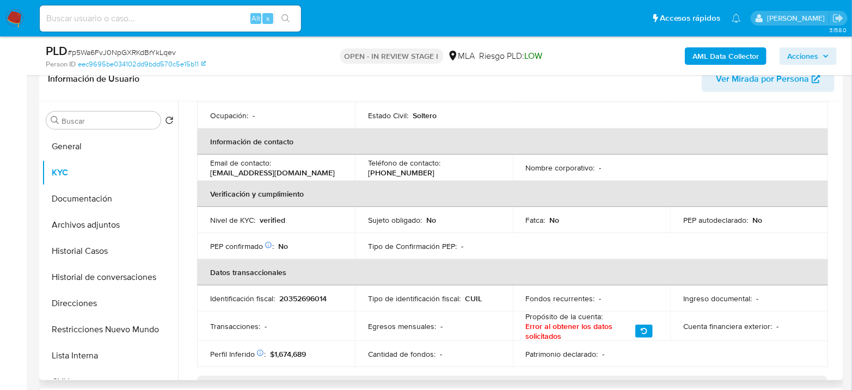
drag, startPoint x: 211, startPoint y: 173, endPoint x: 263, endPoint y: 174, distance: 51.8
click at [263, 174] on p "rictupac@gmail.com" at bounding box center [272, 173] width 125 height 10
drag, startPoint x: 278, startPoint y: 172, endPoint x: 202, endPoint y: 173, distance: 76.8
click at [202, 173] on td "Email de contacto : rictupac@gmail.com" at bounding box center [276, 168] width 158 height 26
copy p "rictupac@gmail.com"
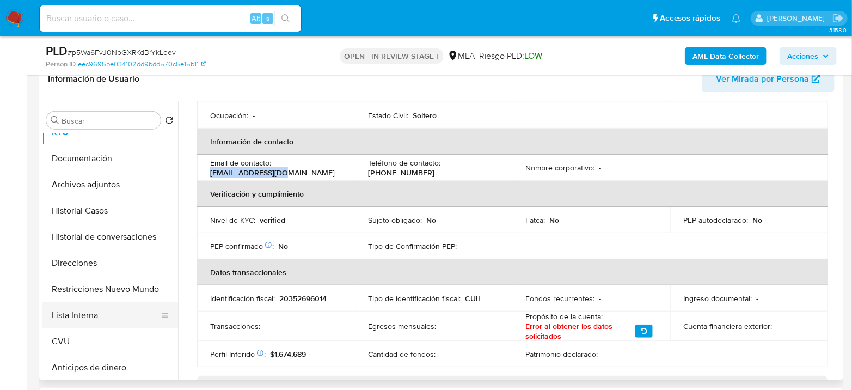
scroll to position [60, 0]
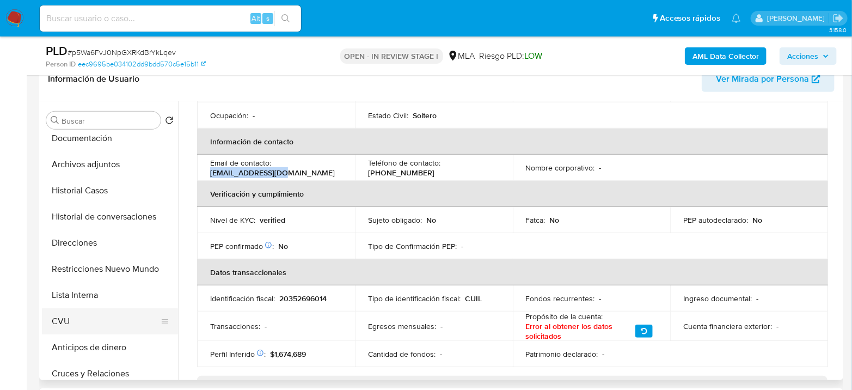
click at [76, 313] on button "CVU" at bounding box center [105, 321] width 127 height 26
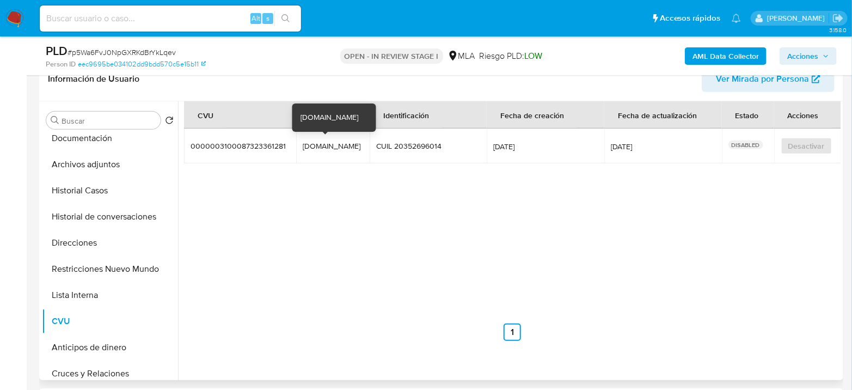
drag, startPoint x: 303, startPoint y: 145, endPoint x: 345, endPoint y: 144, distance: 41.4
click at [345, 144] on div "pirizclub.mp" at bounding box center [333, 146] width 60 height 10
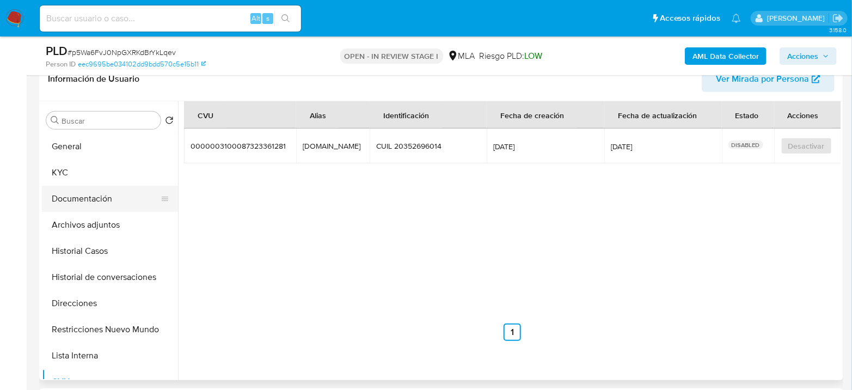
click at [102, 195] on button "Documentación" at bounding box center [105, 199] width 127 height 26
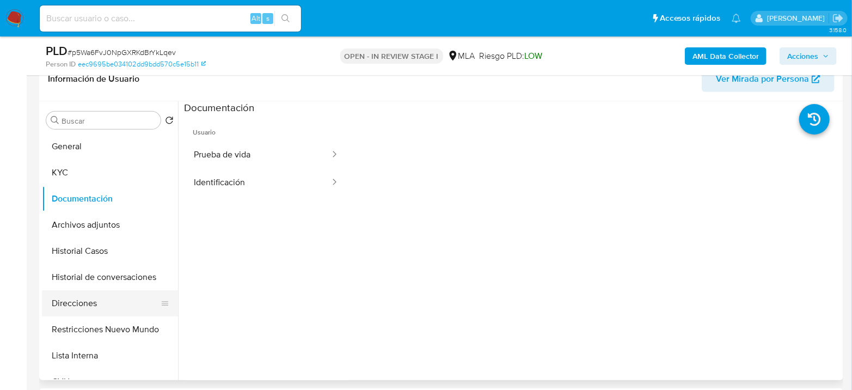
click at [97, 291] on button "Direcciones" at bounding box center [105, 303] width 127 height 26
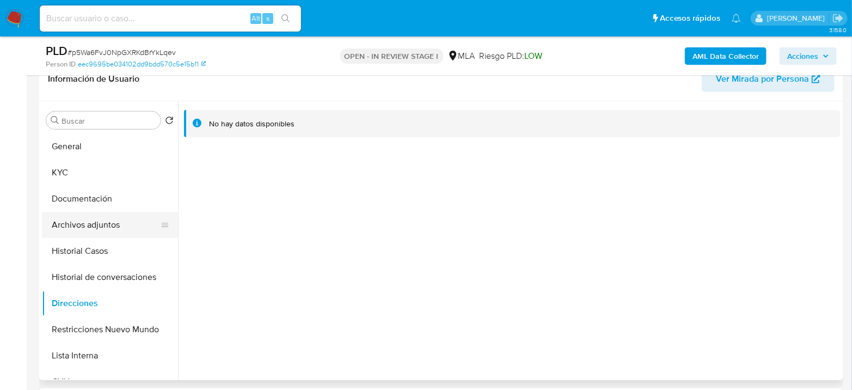
click at [118, 224] on button "Archivos adjuntos" at bounding box center [105, 225] width 127 height 26
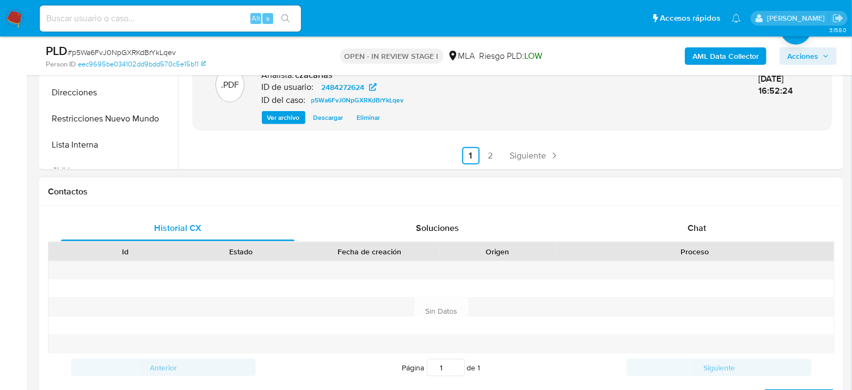
scroll to position [423, 0]
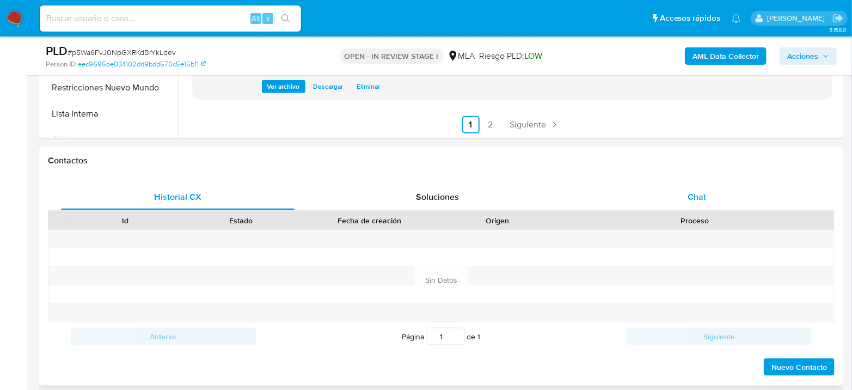
drag, startPoint x: 722, startPoint y: 168, endPoint x: 707, endPoint y: 196, distance: 31.7
click at [722, 169] on div "Contactos" at bounding box center [441, 161] width 805 height 29
click at [697, 208] on div "Chat" at bounding box center [698, 197] width 234 height 26
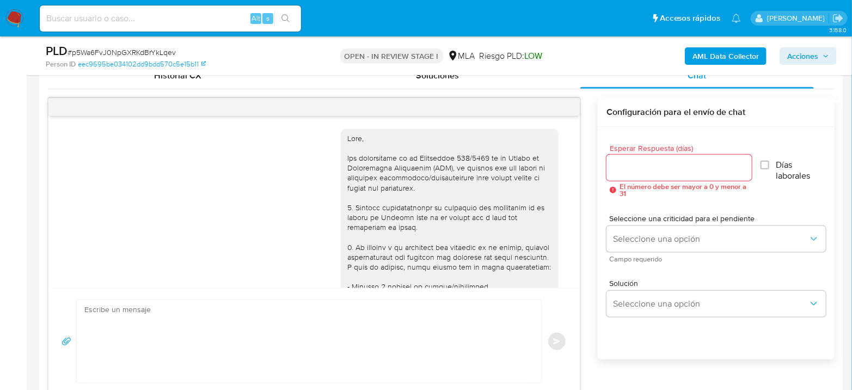
scroll to position [684, 0]
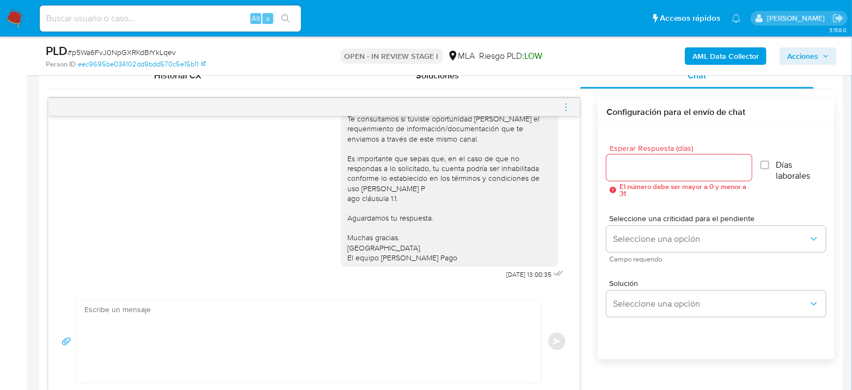
click at [566, 108] on icon "menu-action" at bounding box center [567, 107] width 10 height 10
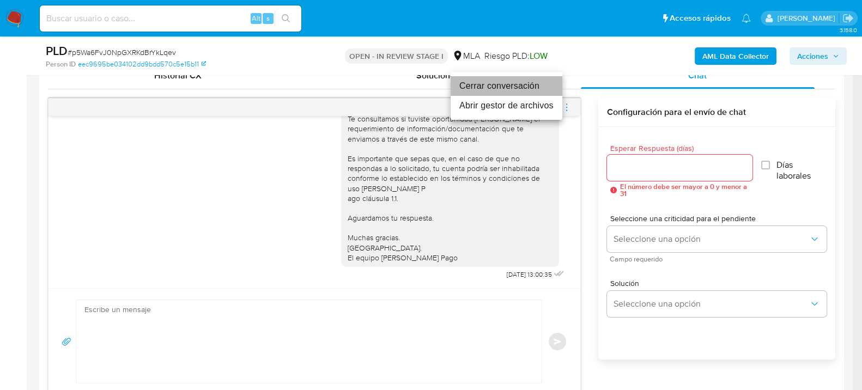
click at [502, 88] on li "Cerrar conversación" at bounding box center [506, 86] width 112 height 20
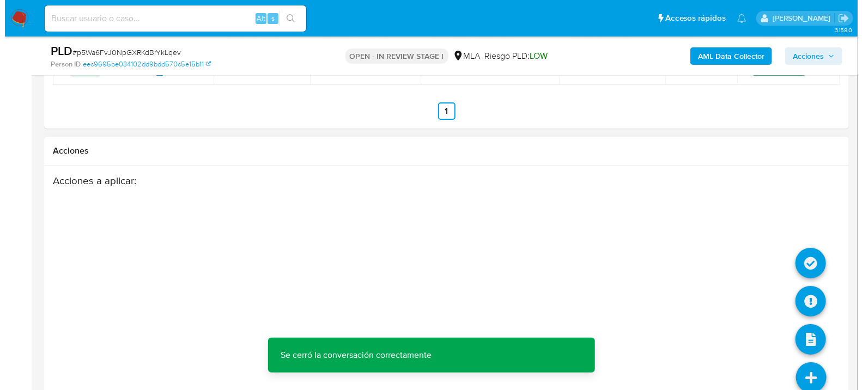
scroll to position [1922, 0]
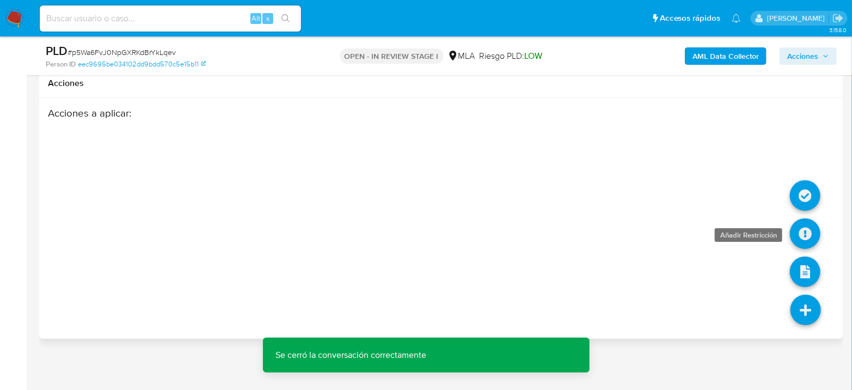
click at [807, 228] on icon at bounding box center [805, 233] width 31 height 31
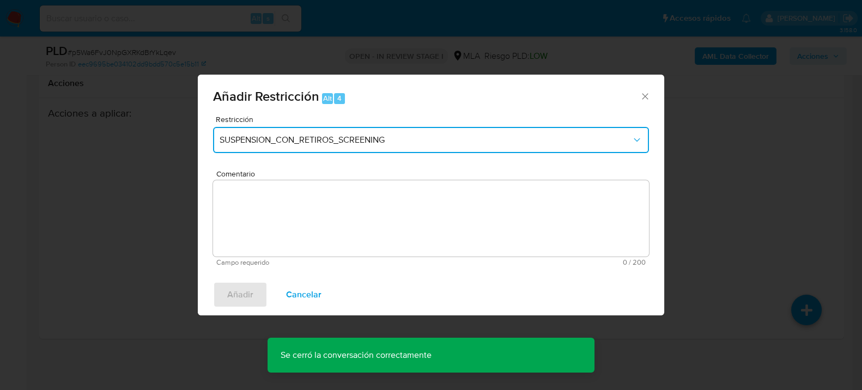
click at [394, 141] on span "SUSPENSION_CON_RETIROS_SCREENING" at bounding box center [426, 140] width 412 height 11
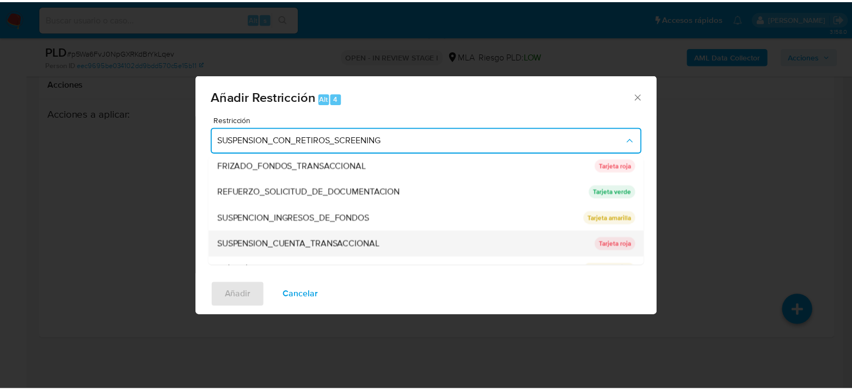
scroll to position [230, 0]
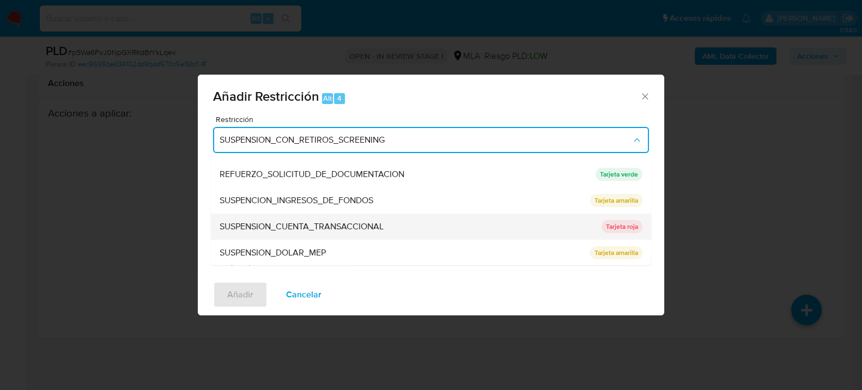
click at [354, 224] on span "SUSPENSION_CUENTA_TRANSACCIONAL" at bounding box center [302, 226] width 164 height 11
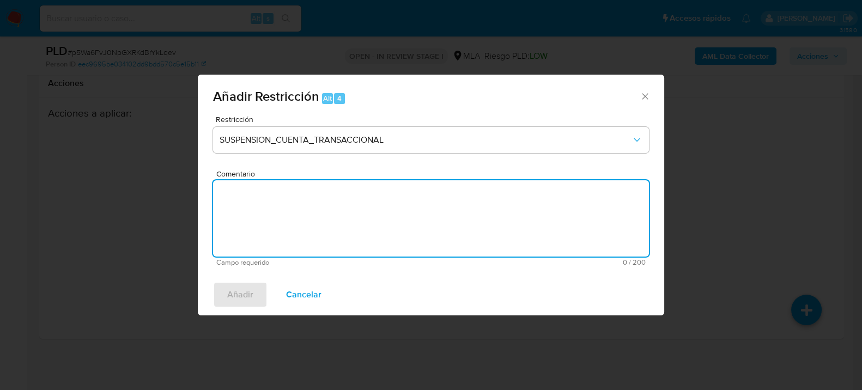
click at [380, 230] on textarea "Comentario" at bounding box center [431, 218] width 436 height 76
type textarea "AML"
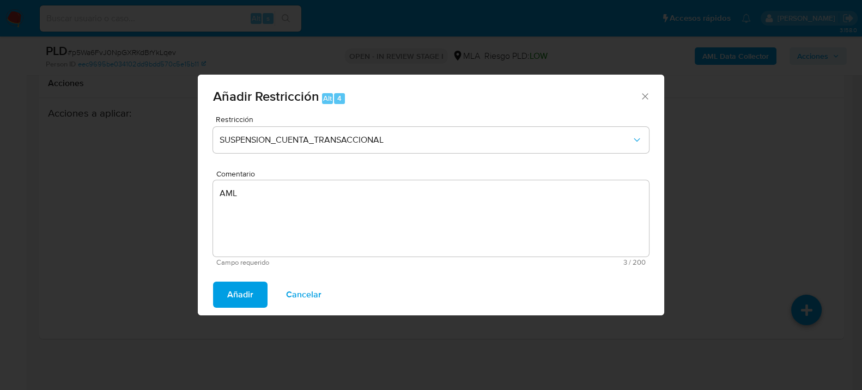
drag, startPoint x: 245, startPoint y: 293, endPoint x: 301, endPoint y: 285, distance: 56.5
click at [245, 293] on span "Añadir" at bounding box center [240, 295] width 26 height 24
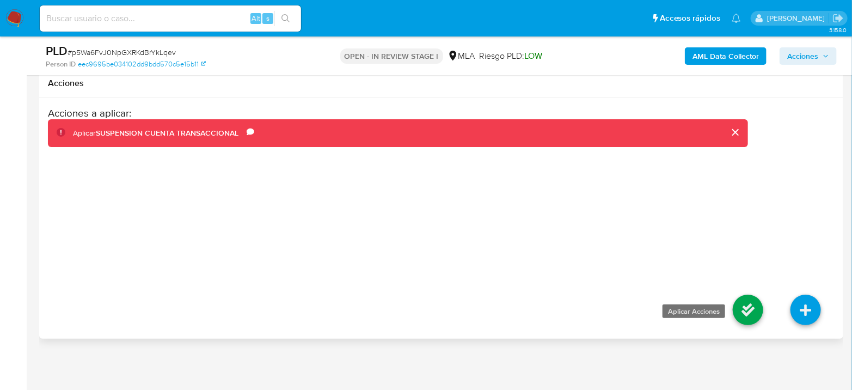
click at [745, 299] on icon at bounding box center [748, 310] width 31 height 31
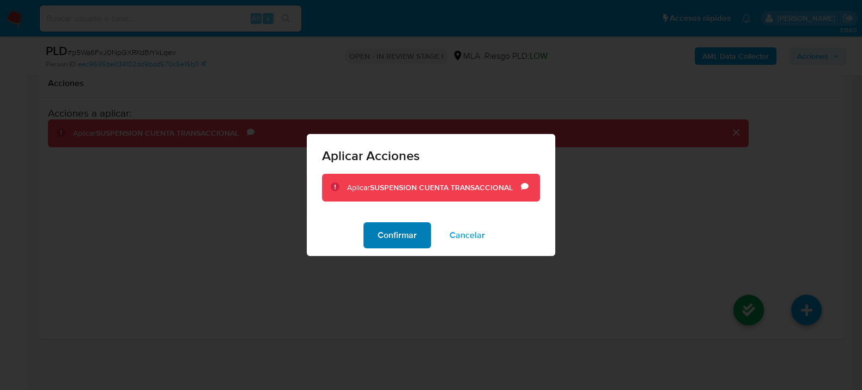
click at [392, 240] on span "Confirmar" at bounding box center [396, 235] width 39 height 24
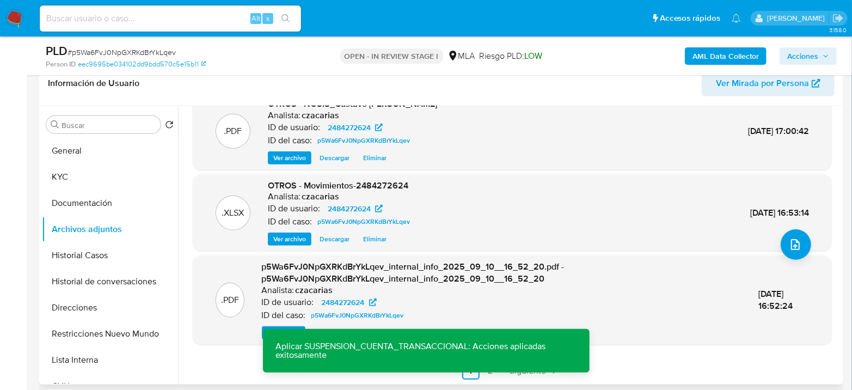
scroll to position [167, 0]
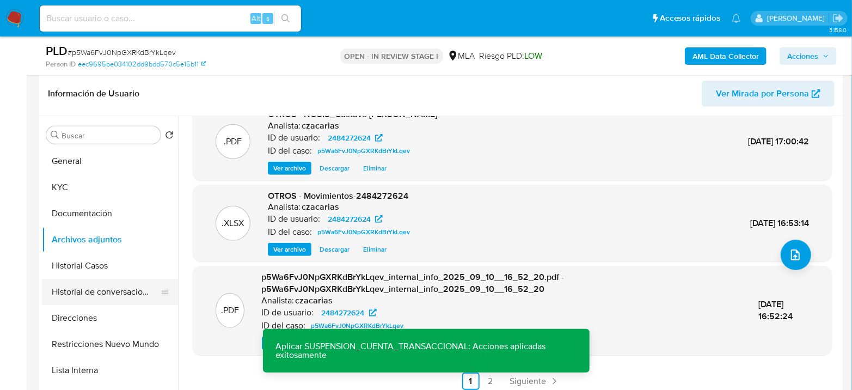
click at [83, 297] on button "Historial de conversaciones" at bounding box center [105, 292] width 127 height 26
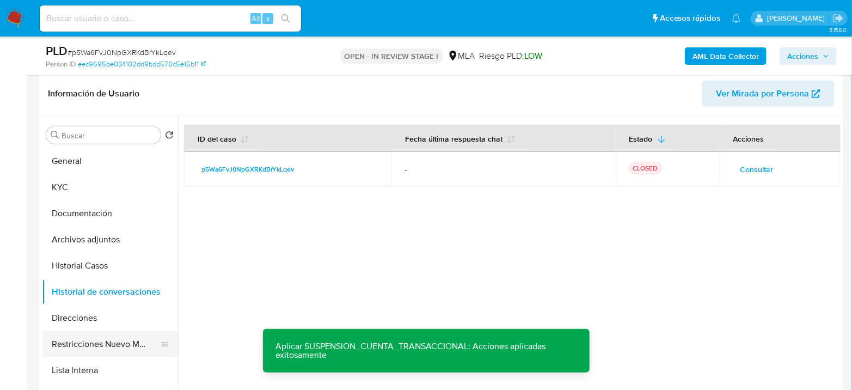
click at [106, 345] on button "Restricciones Nuevo Mundo" at bounding box center [105, 344] width 127 height 26
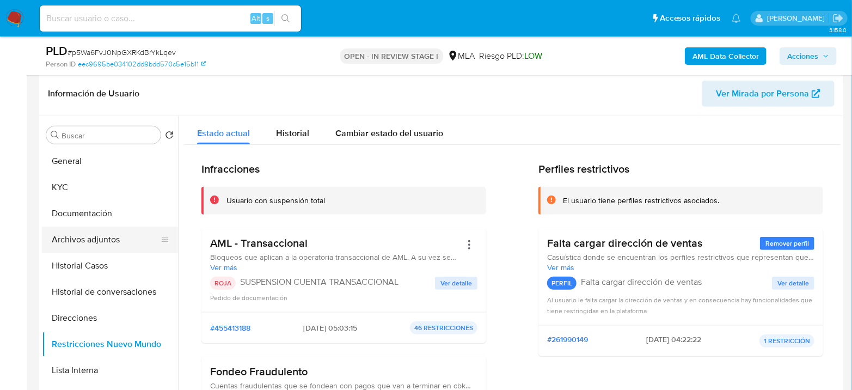
click at [101, 240] on button "Archivos adjuntos" at bounding box center [105, 240] width 127 height 26
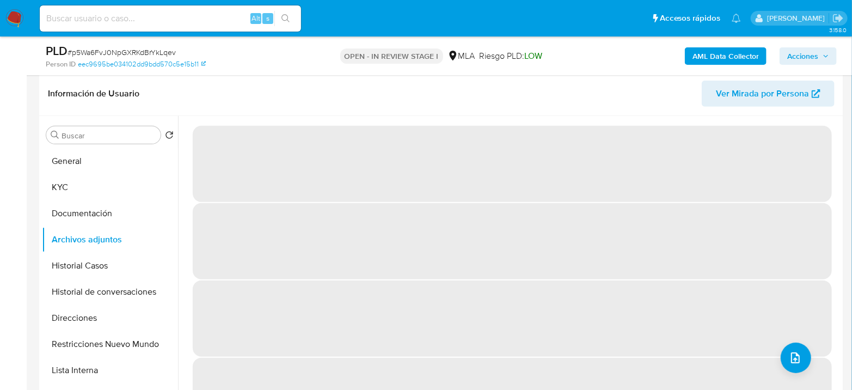
click at [795, 62] on span "Acciones" at bounding box center [803, 55] width 31 height 17
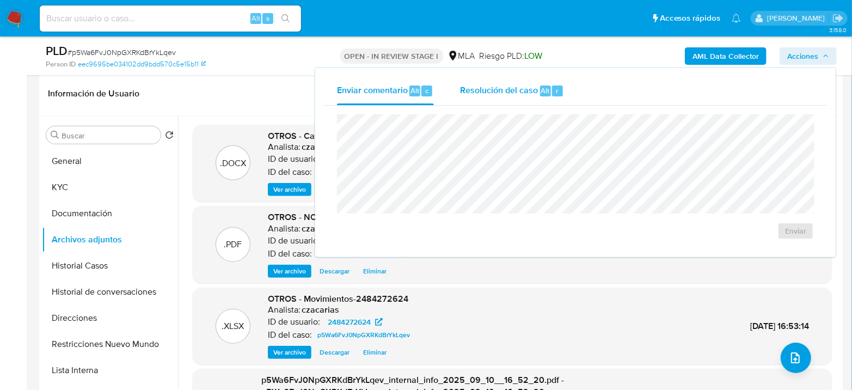
click at [533, 88] on span "Resolución del caso" at bounding box center [499, 90] width 78 height 13
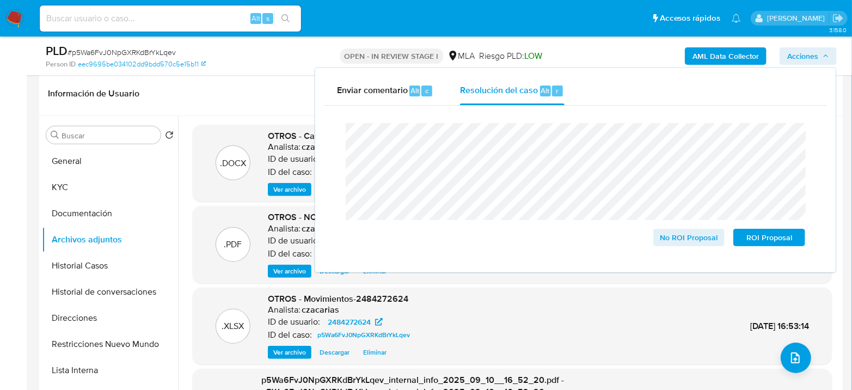
click at [156, 51] on span "# p5Wa6FvJ0NpGXRKdBrYkLqev" at bounding box center [122, 52] width 108 height 11
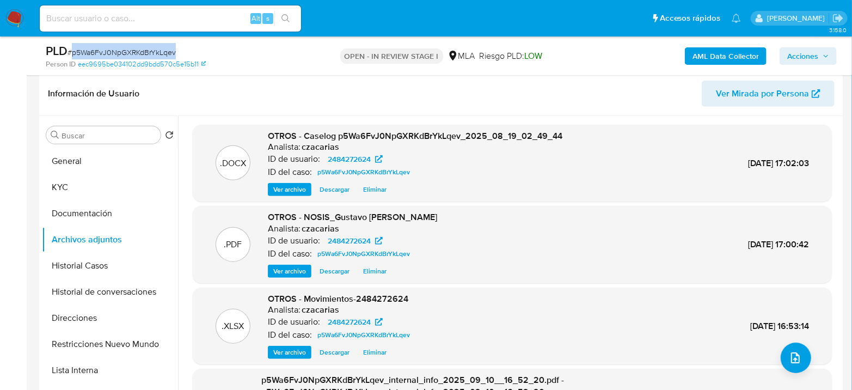
click at [156, 51] on span "# p5Wa6FvJ0NpGXRKdBrYkLqev" at bounding box center [122, 52] width 108 height 11
copy span "p5Wa6FvJ0NpGXRKdBrYkLqev"
click at [798, 57] on span "Acciones" at bounding box center [803, 55] width 31 height 17
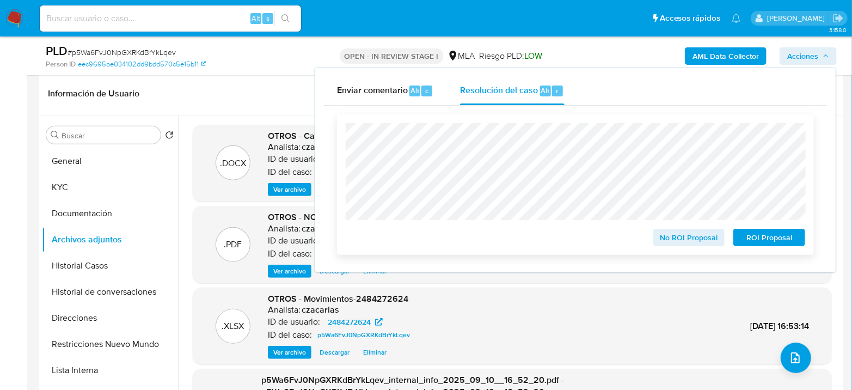
click at [757, 241] on span "ROI Proposal" at bounding box center [769, 237] width 57 height 15
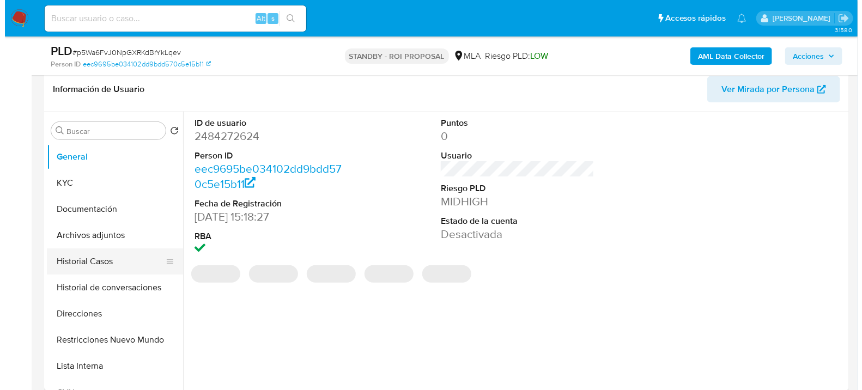
scroll to position [181, 0]
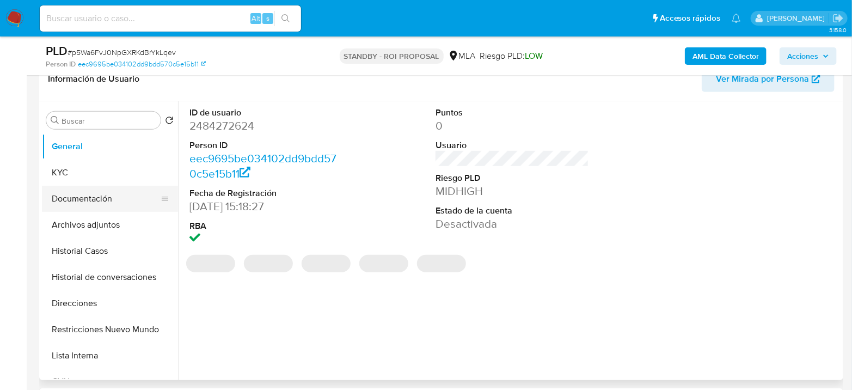
select select "10"
click at [106, 235] on button "Archivos adjuntos" at bounding box center [105, 225] width 127 height 26
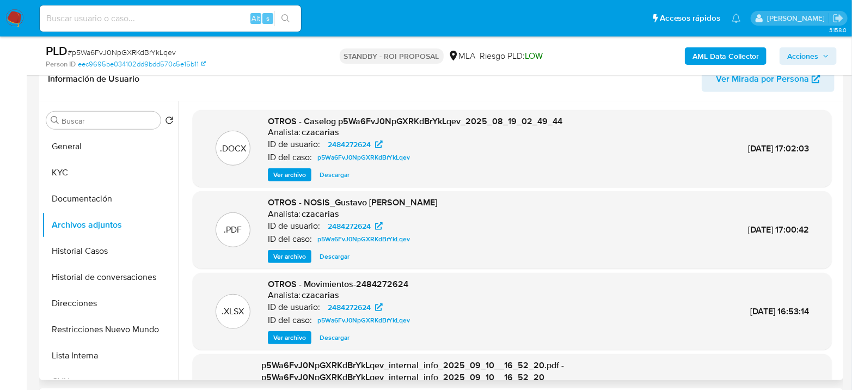
click at [294, 177] on span "Ver archivo" at bounding box center [289, 174] width 33 height 11
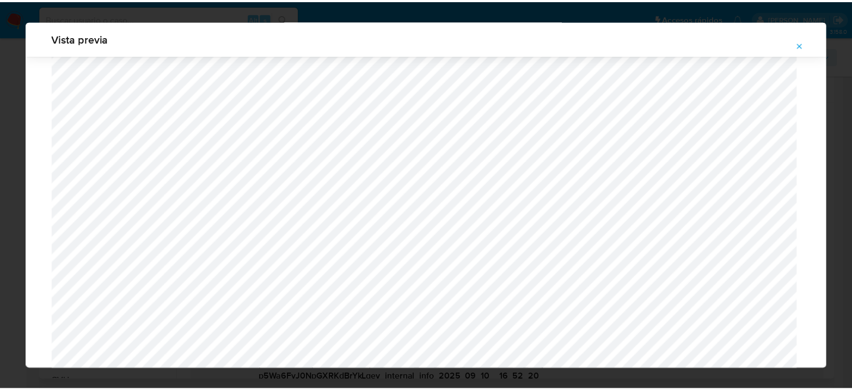
scroll to position [0, 0]
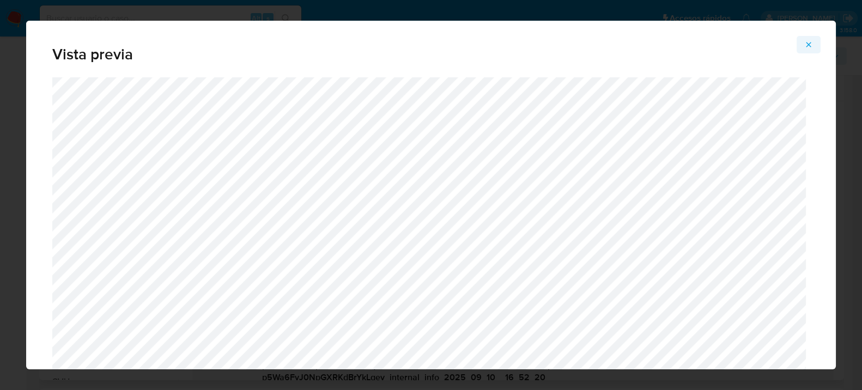
click at [808, 43] on icon "Attachment preview" at bounding box center [808, 44] width 9 height 9
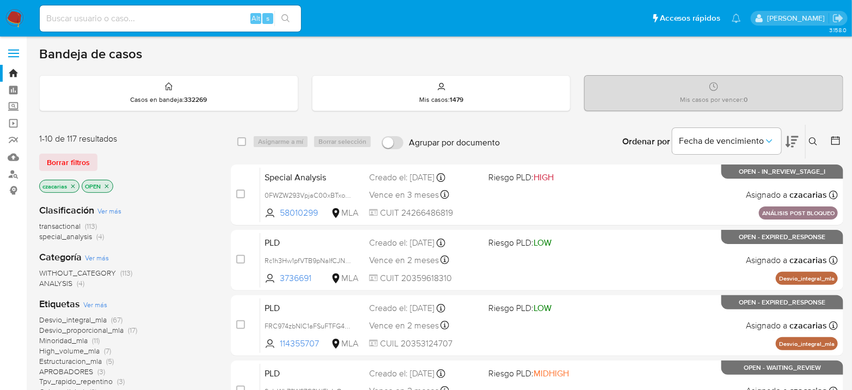
click at [833, 138] on icon at bounding box center [836, 140] width 9 height 9
click at [832, 142] on icon at bounding box center [836, 140] width 11 height 11
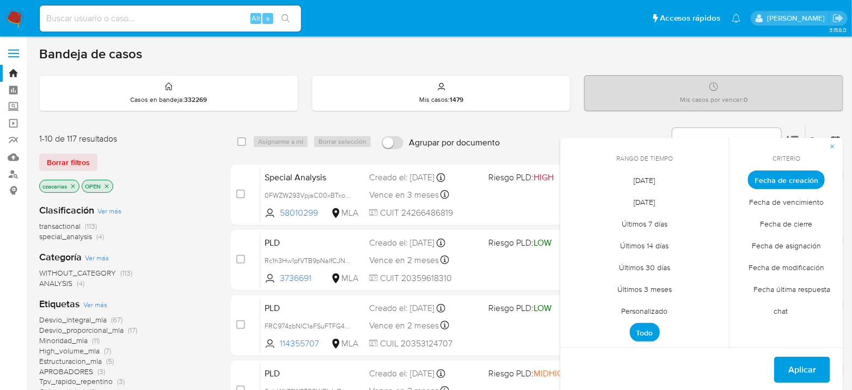
click at [633, 310] on span "Personalizado" at bounding box center [645, 311] width 69 height 22
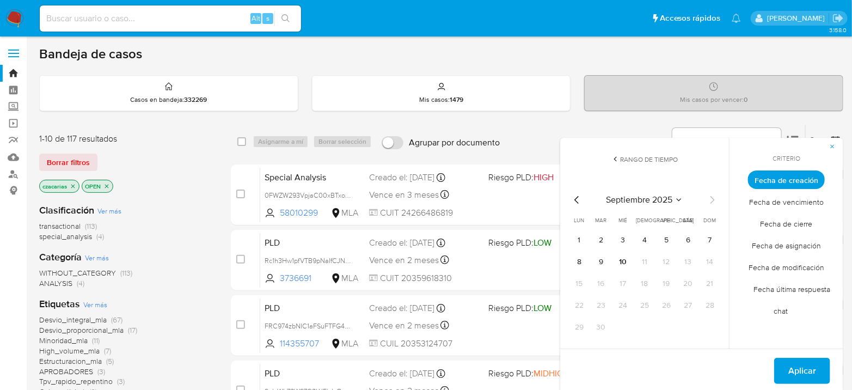
click at [580, 206] on div "septiembre 2025 septiembre 2025 lun lunes mar martes mié miércoles jue jueves v…" at bounding box center [645, 264] width 148 height 143
click at [578, 202] on icon "Mes anterior" at bounding box center [577, 200] width 4 height 8
click at [598, 240] on button "1" at bounding box center [601, 239] width 17 height 17
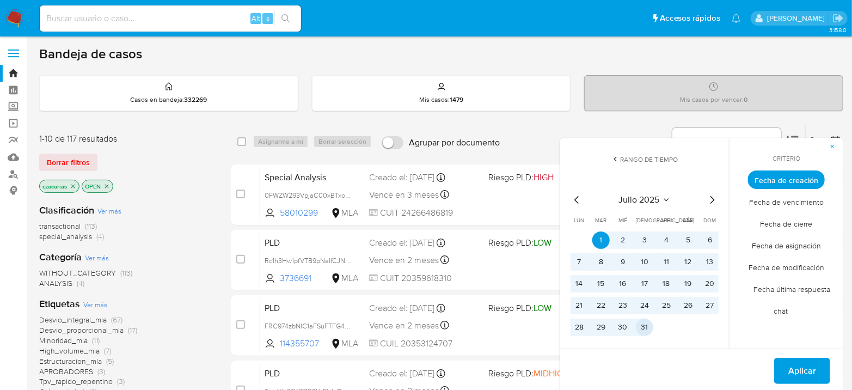
click at [641, 323] on button "31" at bounding box center [644, 327] width 17 height 17
click at [805, 374] on span "Aplicar" at bounding box center [803, 371] width 28 height 24
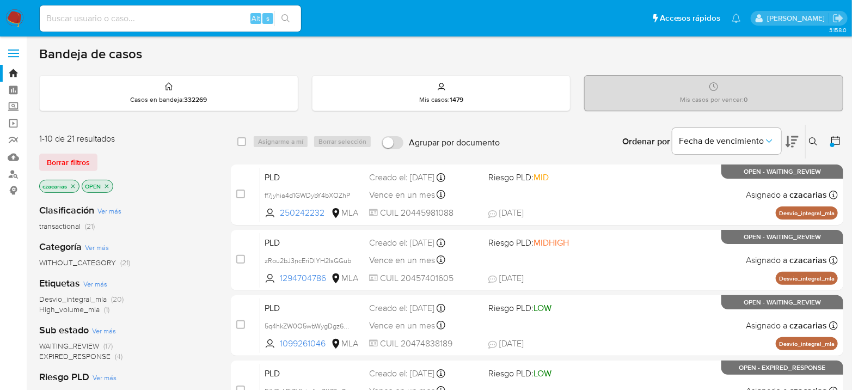
click at [109, 185] on icon "close-filter" at bounding box center [106, 186] width 7 height 7
click at [69, 224] on span "transactional" at bounding box center [59, 226] width 41 height 11
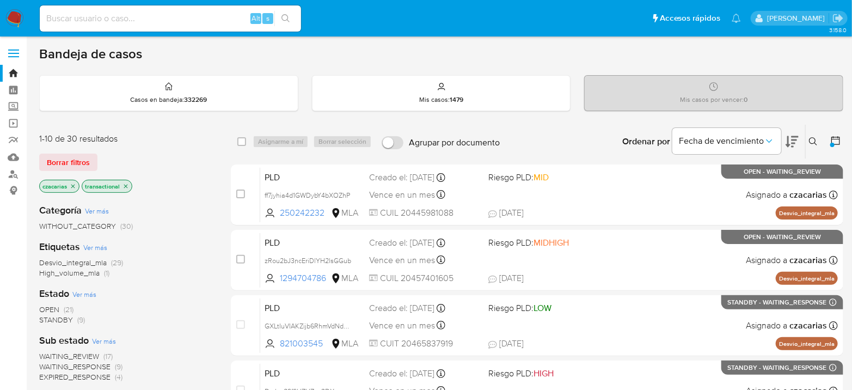
click at [22, 22] on img at bounding box center [14, 18] width 19 height 19
